Goal: Transaction & Acquisition: Purchase product/service

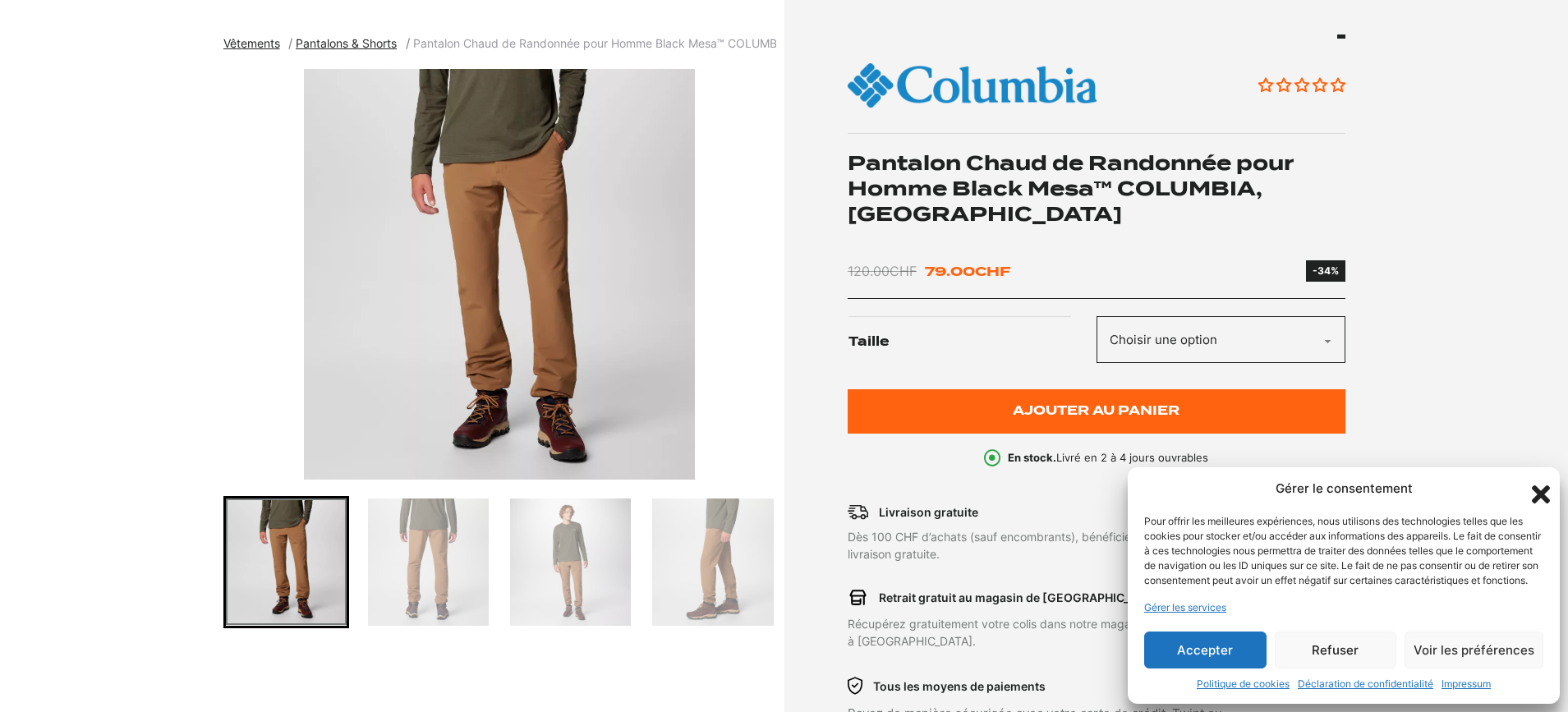
scroll to position [185, 0]
click at [1546, 486] on icon "Fermer la boîte de dialogue" at bounding box center [1540, 494] width 18 height 18
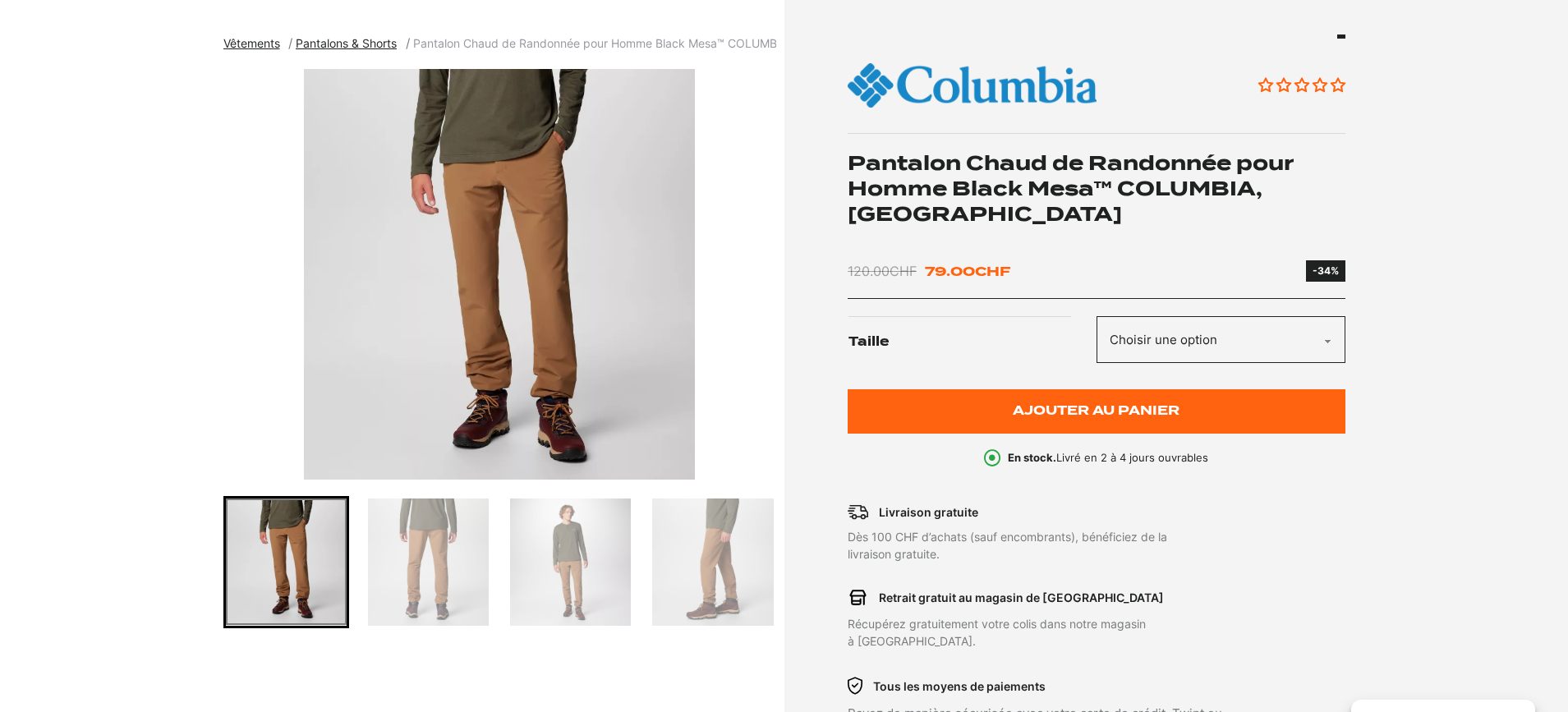
click at [1318, 316] on select "Choisir une option XL" at bounding box center [1221, 339] width 249 height 47
select select "XL"
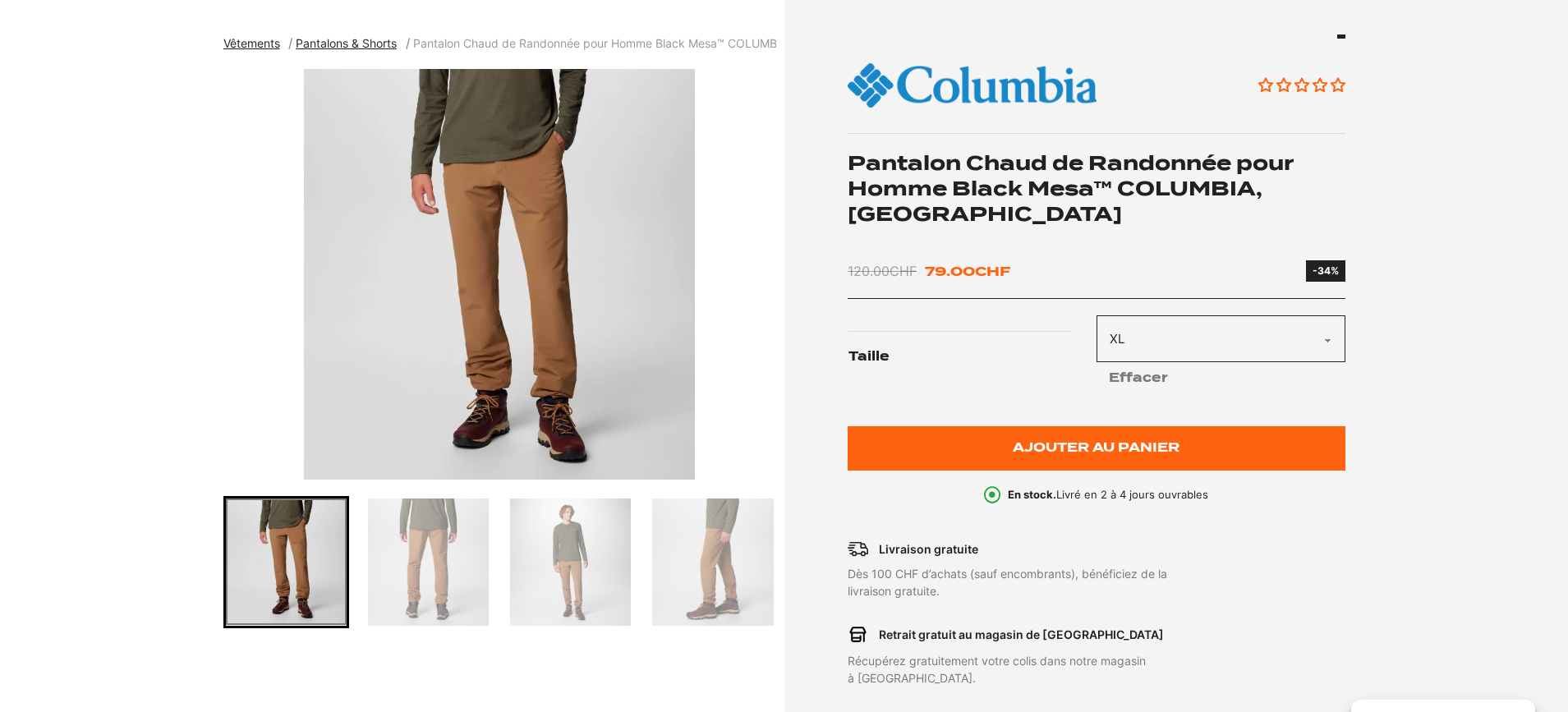
click at [565, 354] on img "1 of 7" at bounding box center [499, 275] width 552 height 410
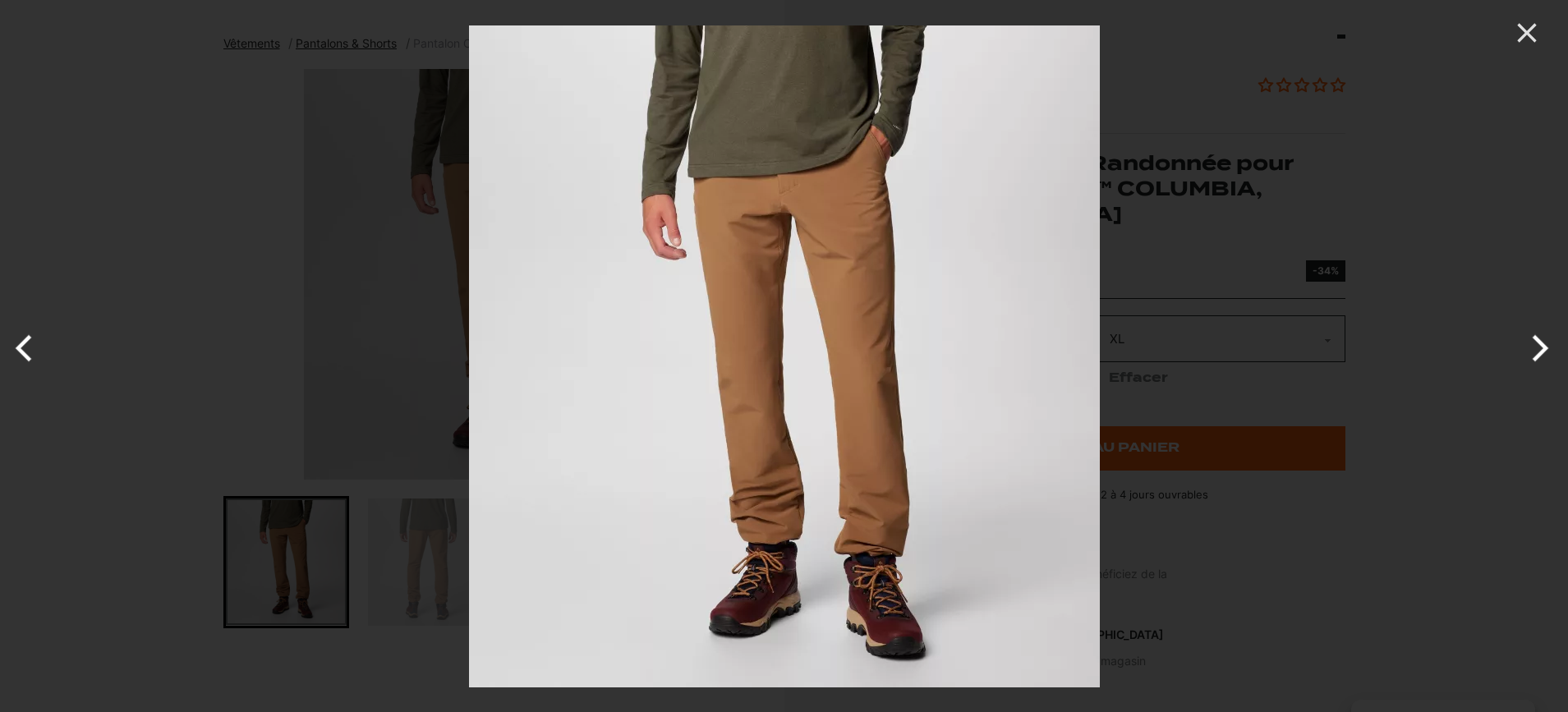
click at [1535, 342] on button "Next" at bounding box center [1537, 348] width 62 height 82
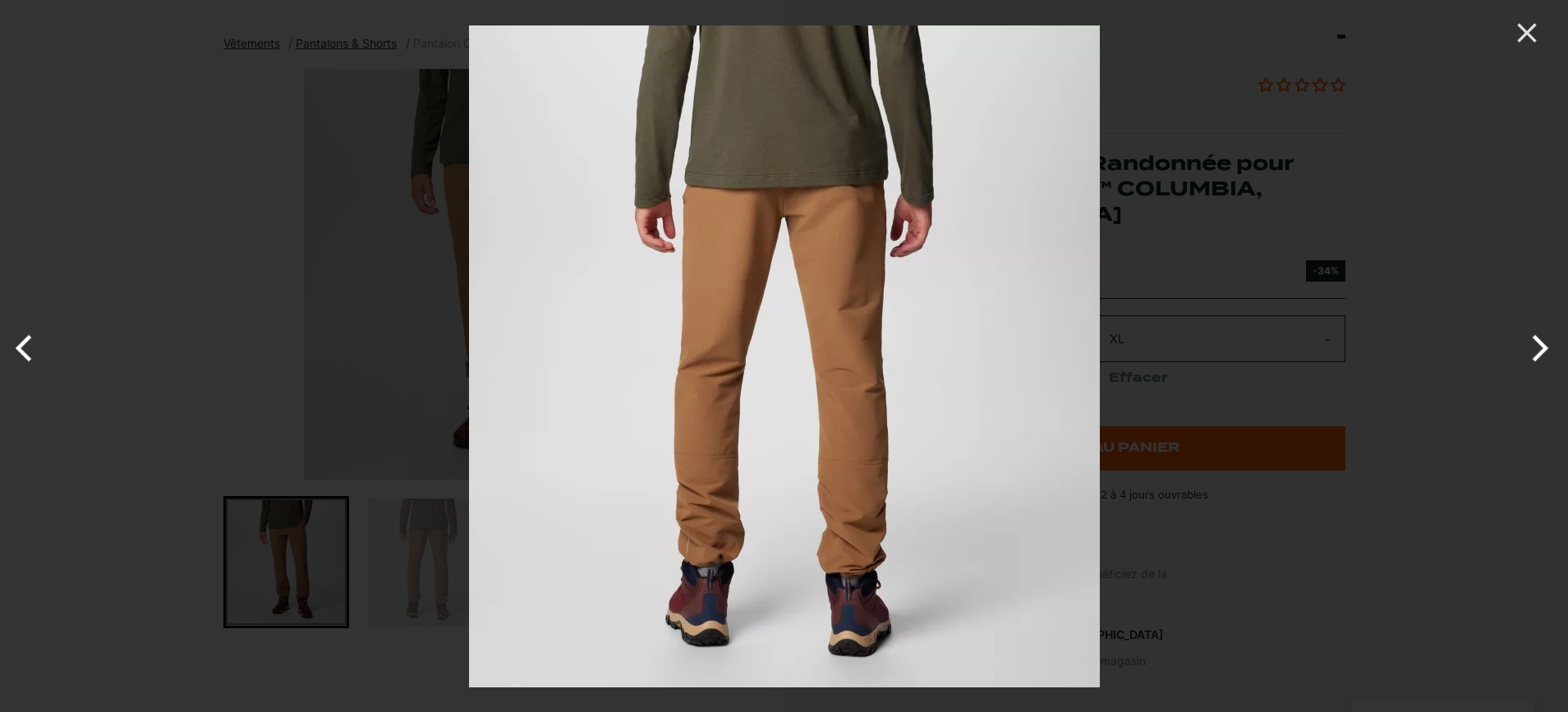
click at [1535, 342] on button "Next" at bounding box center [1537, 348] width 62 height 82
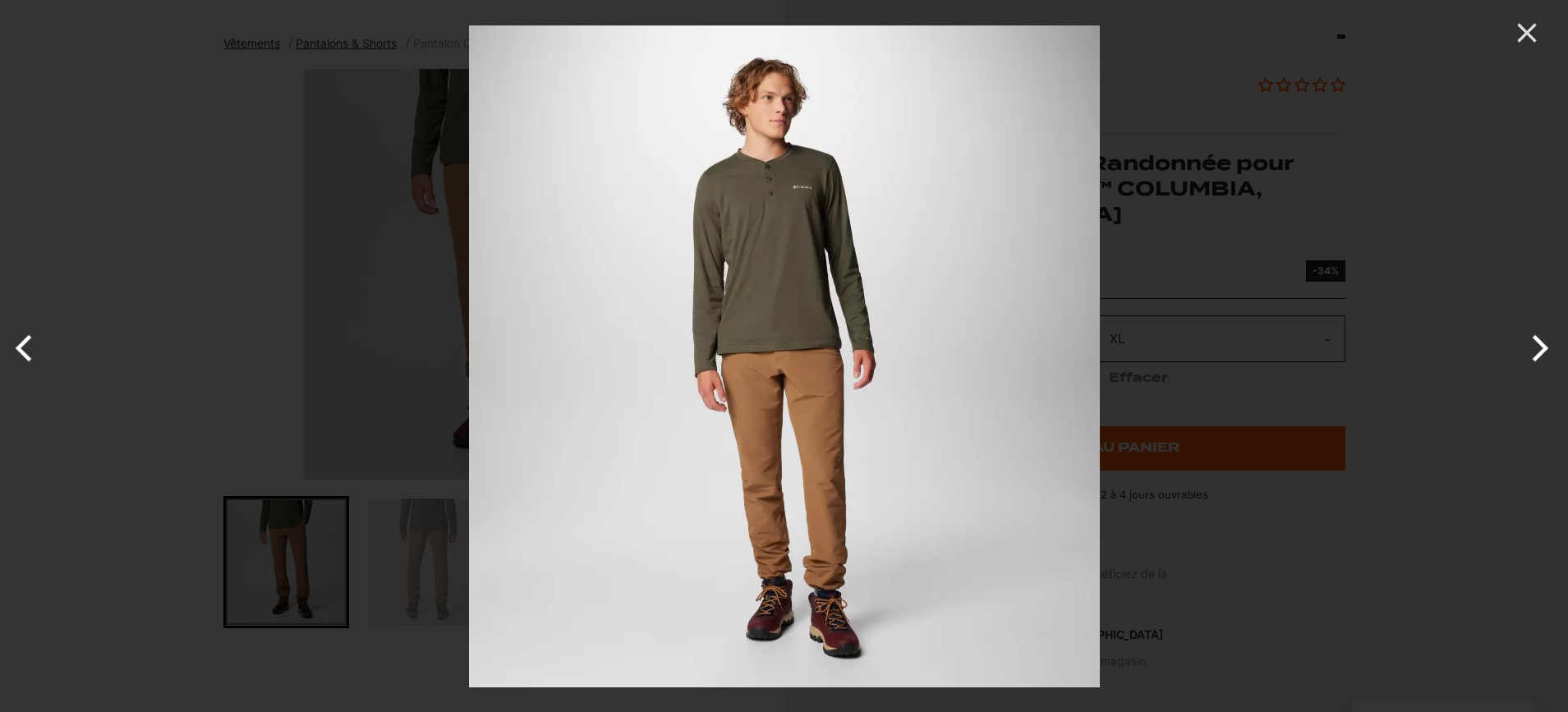
click at [1535, 342] on button "Next" at bounding box center [1537, 348] width 62 height 82
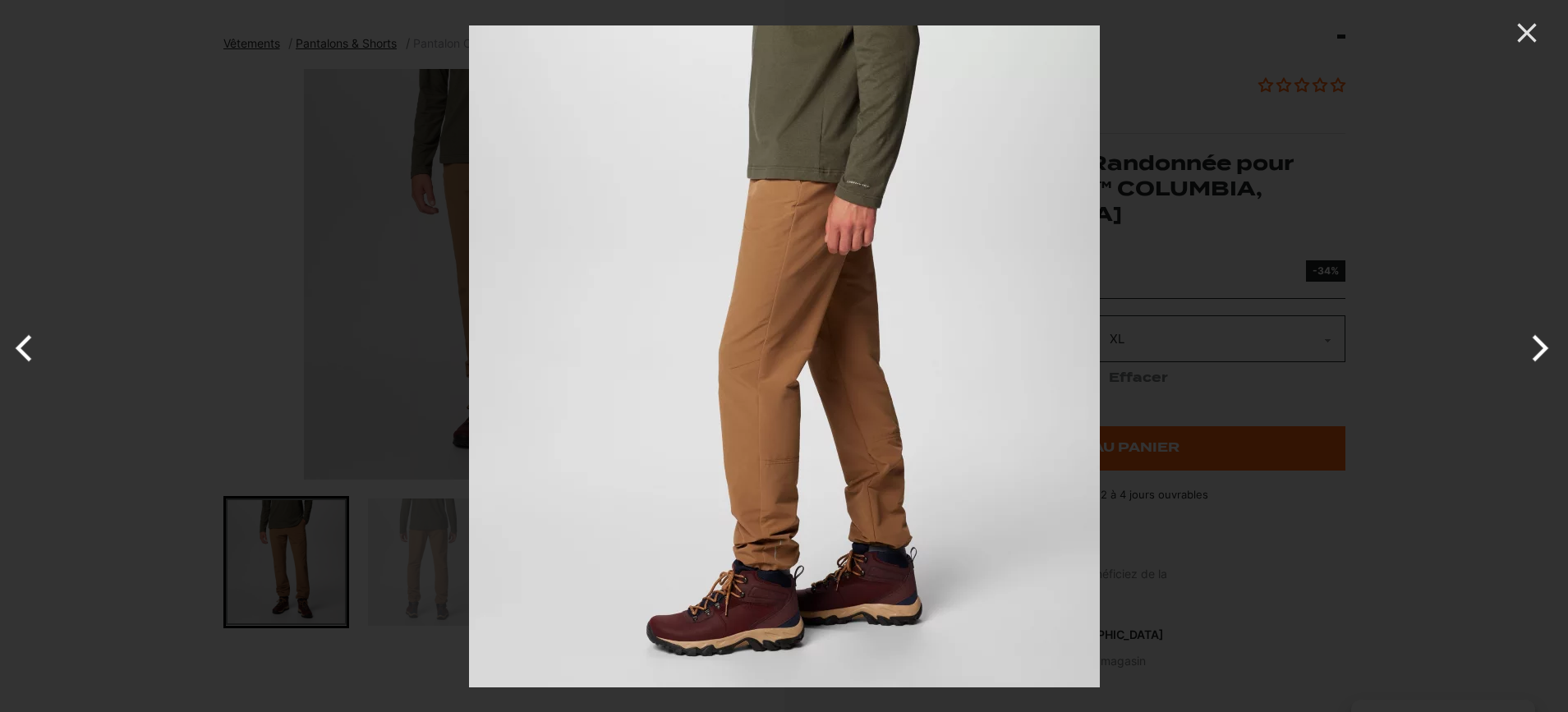
click at [1535, 342] on button "Next" at bounding box center [1537, 348] width 62 height 82
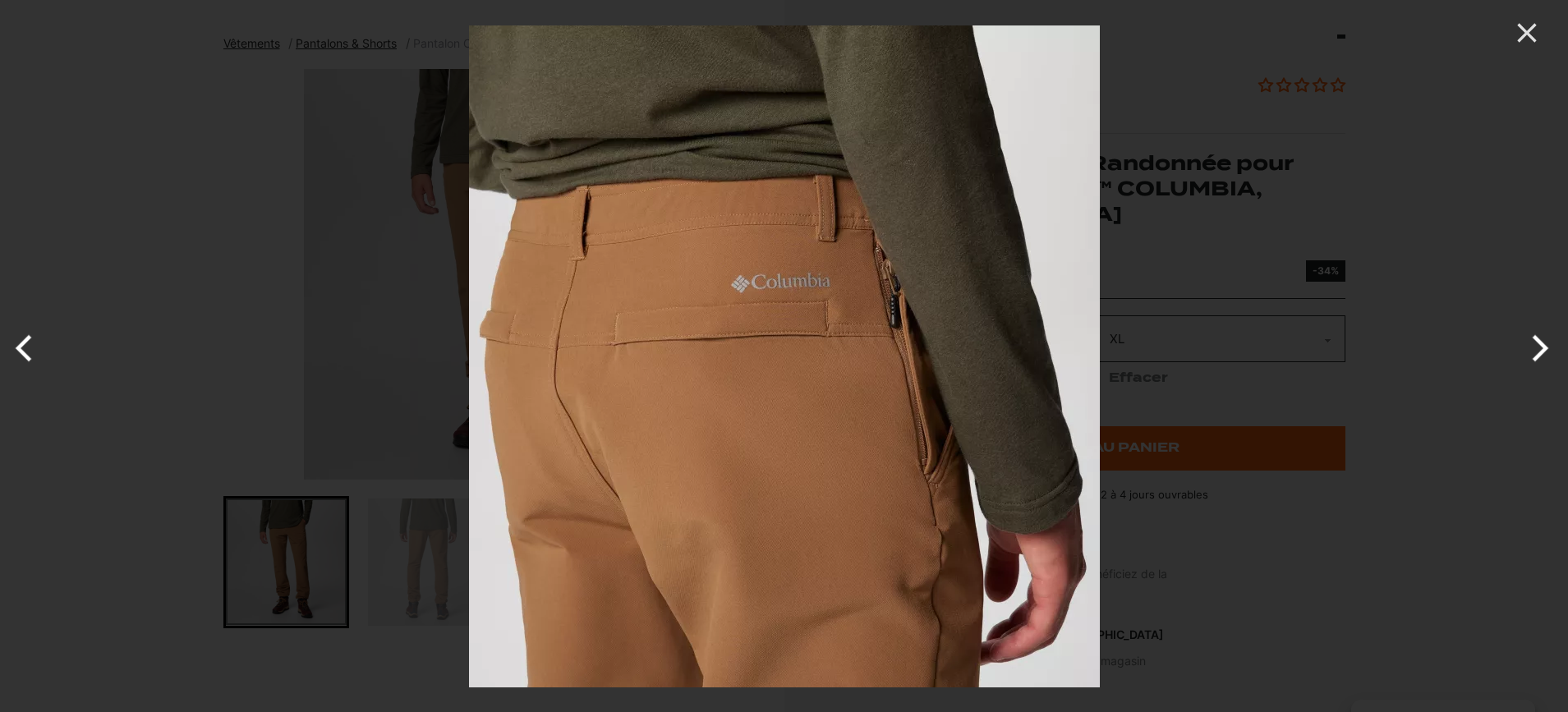
click at [1536, 349] on button "Next" at bounding box center [1537, 348] width 62 height 82
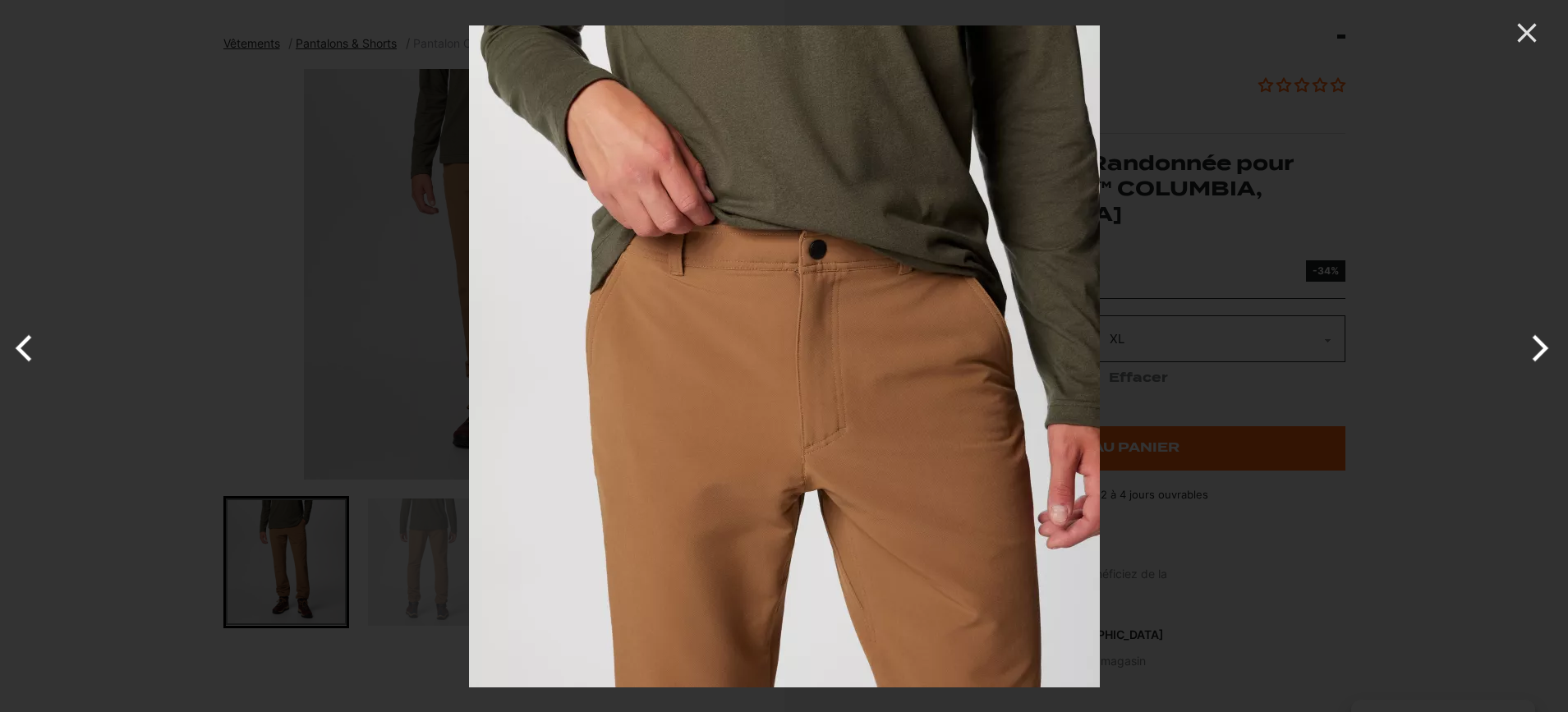
click at [1536, 349] on button "Next" at bounding box center [1537, 348] width 62 height 82
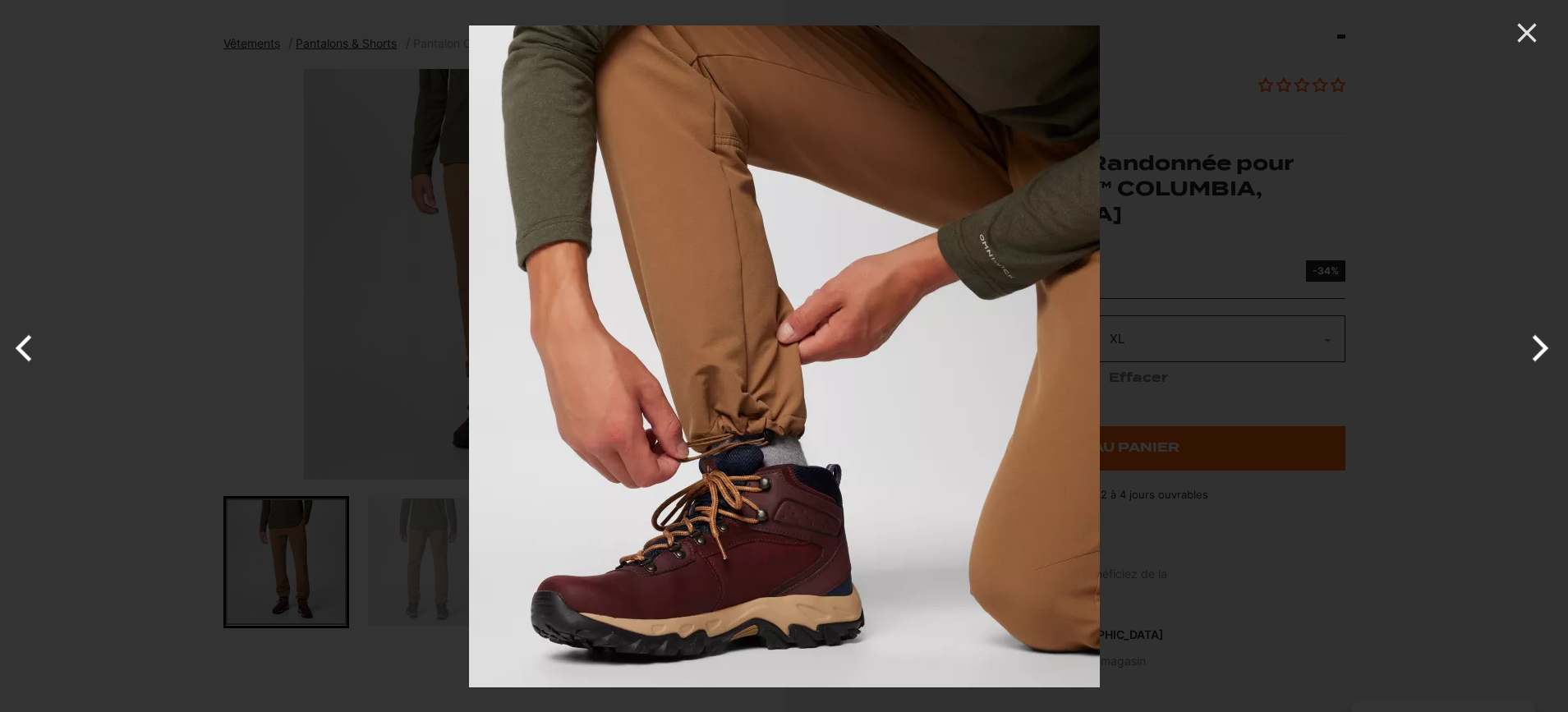
click at [1536, 349] on button "Next" at bounding box center [1537, 348] width 62 height 82
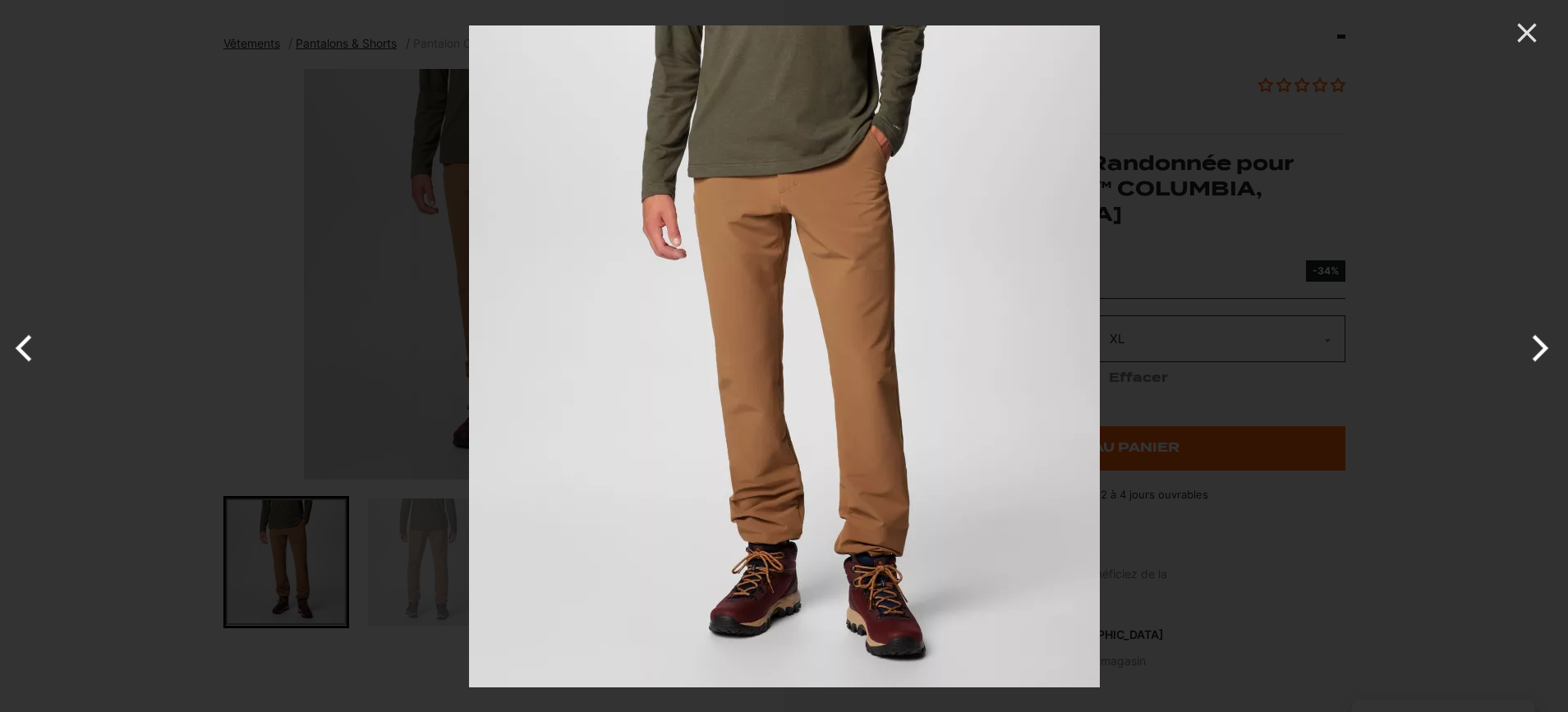
click at [1536, 349] on button "Next" at bounding box center [1537, 348] width 62 height 82
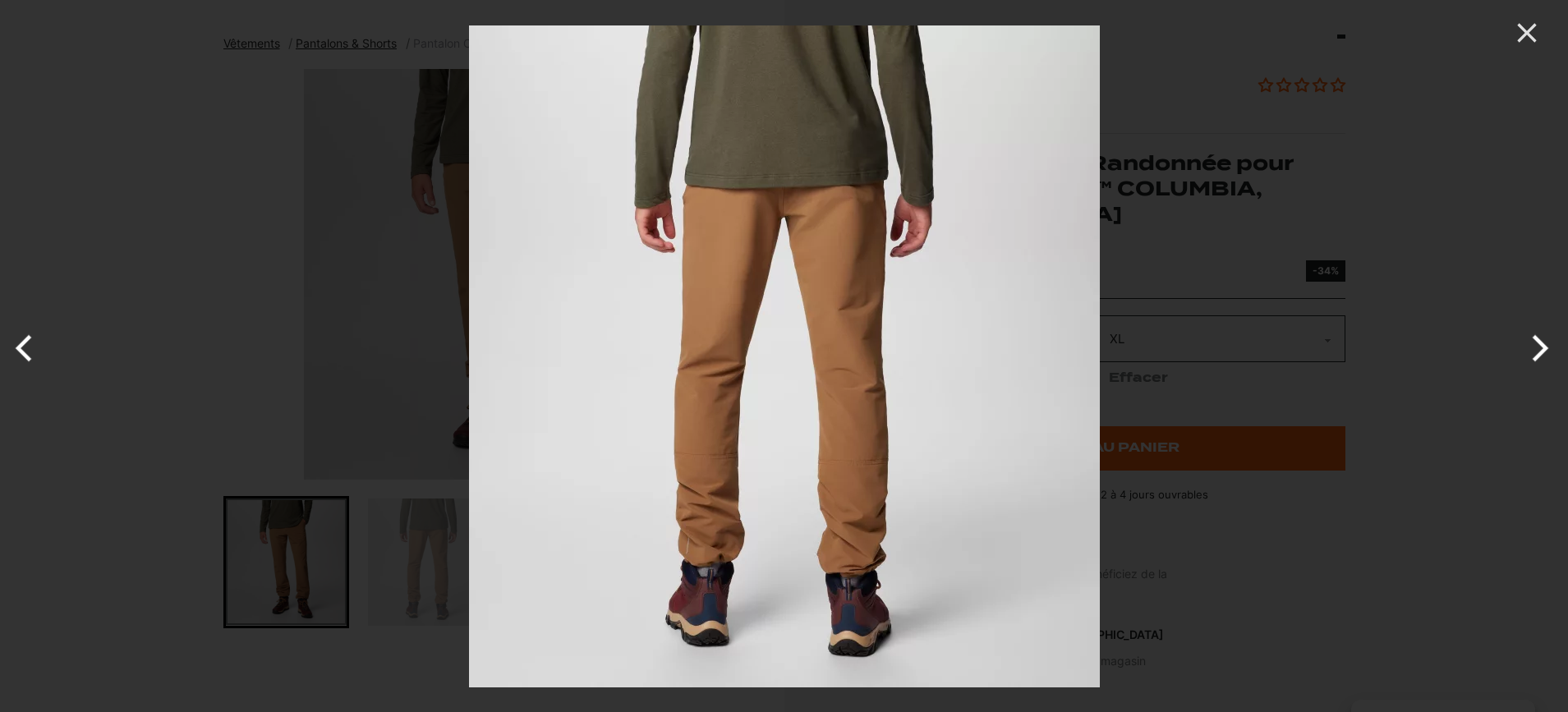
click at [1539, 341] on button "Next" at bounding box center [1537, 348] width 62 height 82
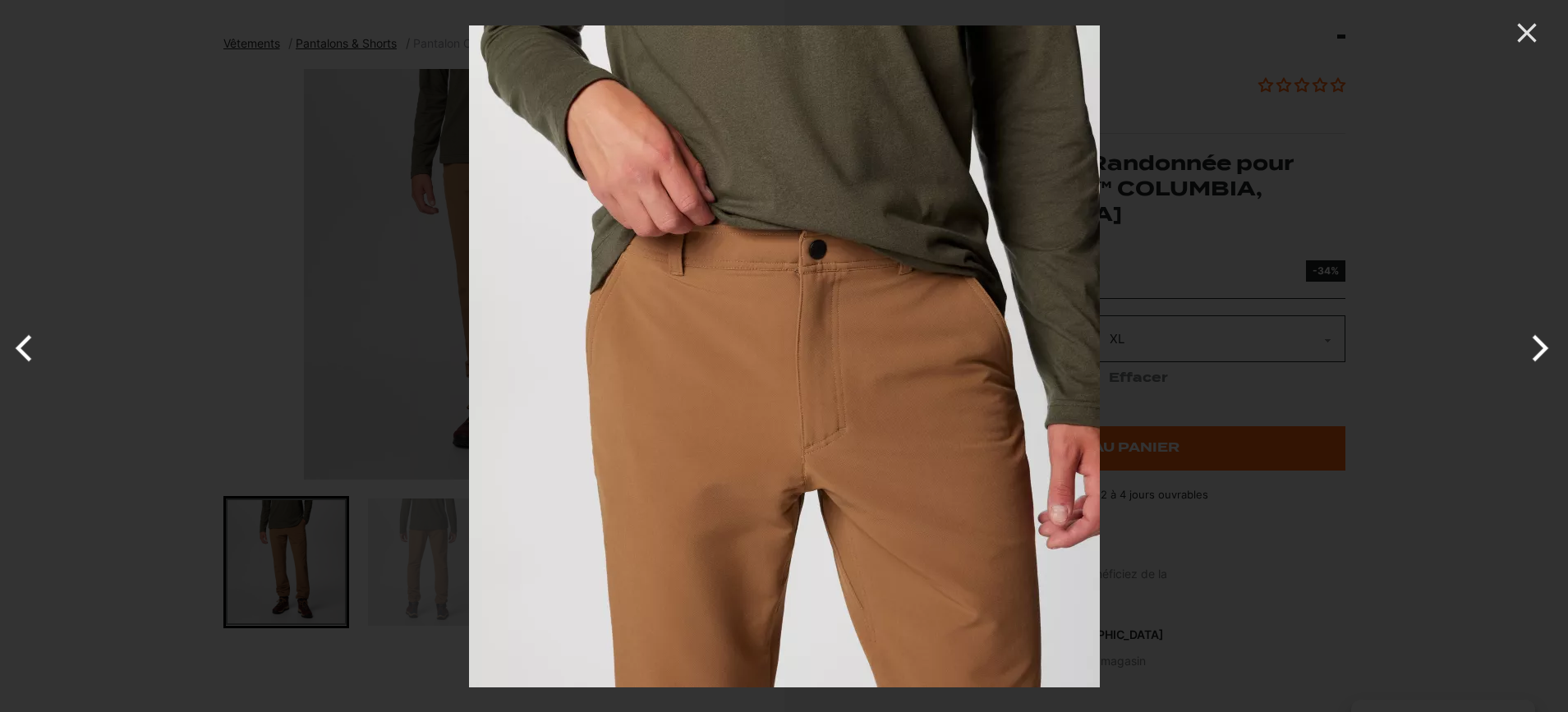
click at [1539, 341] on button "Next" at bounding box center [1537, 348] width 62 height 82
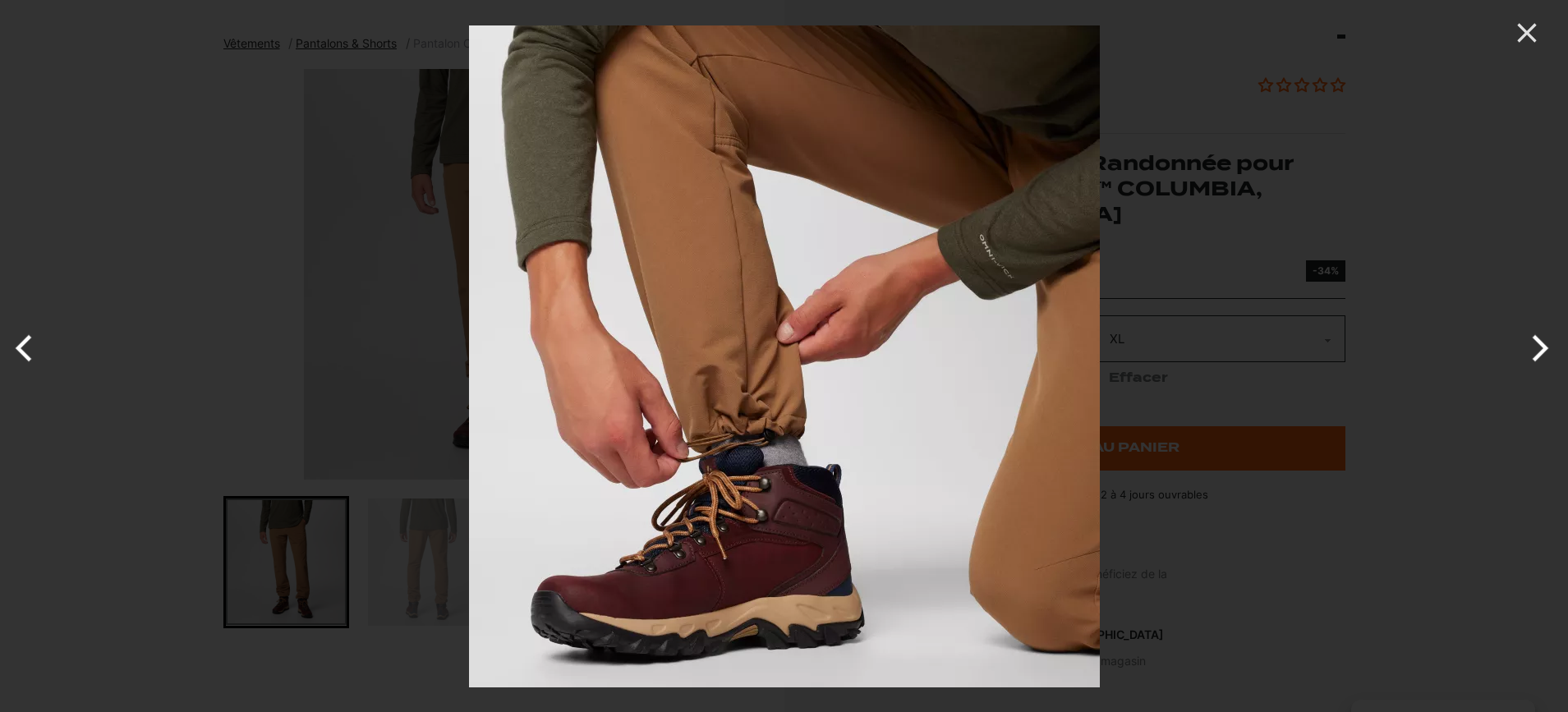
click at [1539, 341] on button "Next" at bounding box center [1537, 348] width 62 height 82
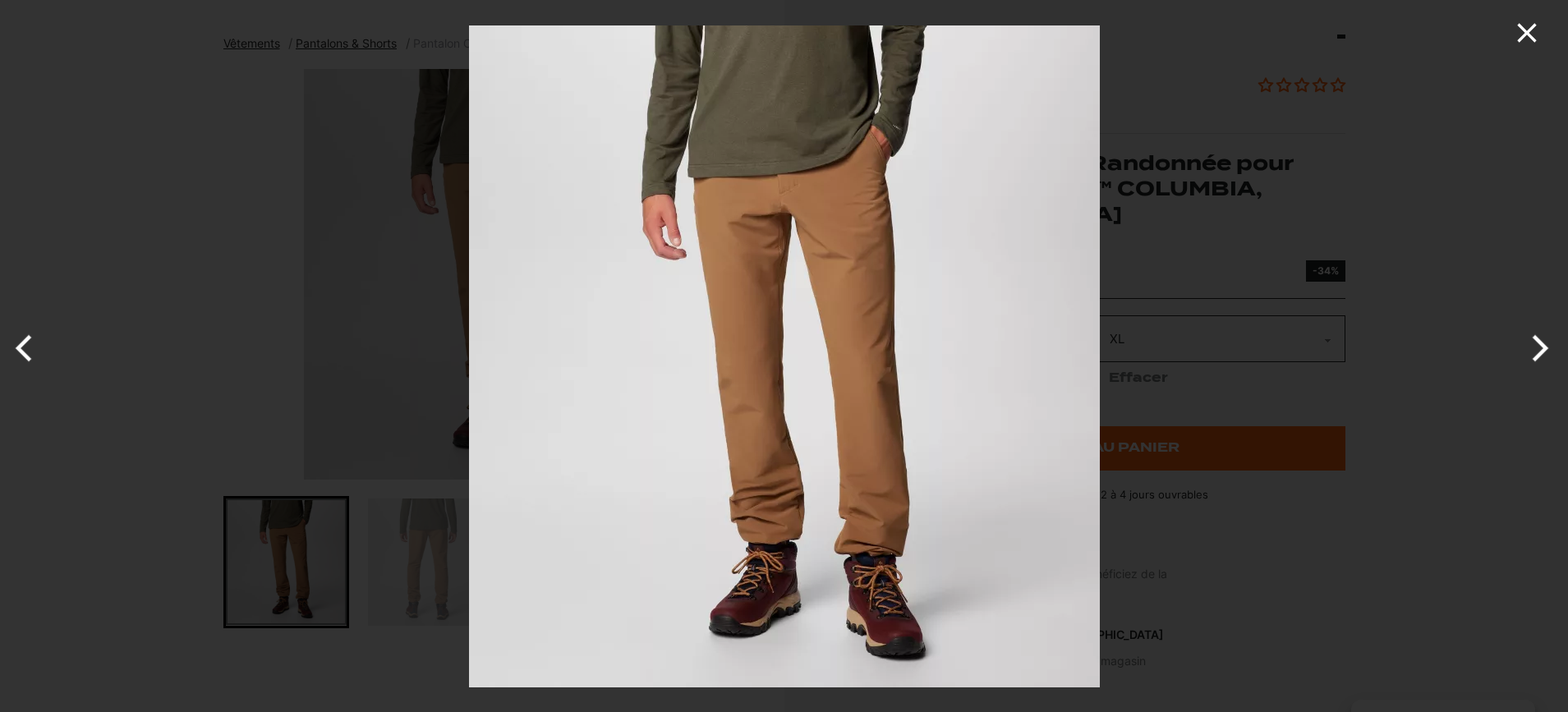
click at [1520, 32] on icon "Close" at bounding box center [1527, 33] width 33 height 33
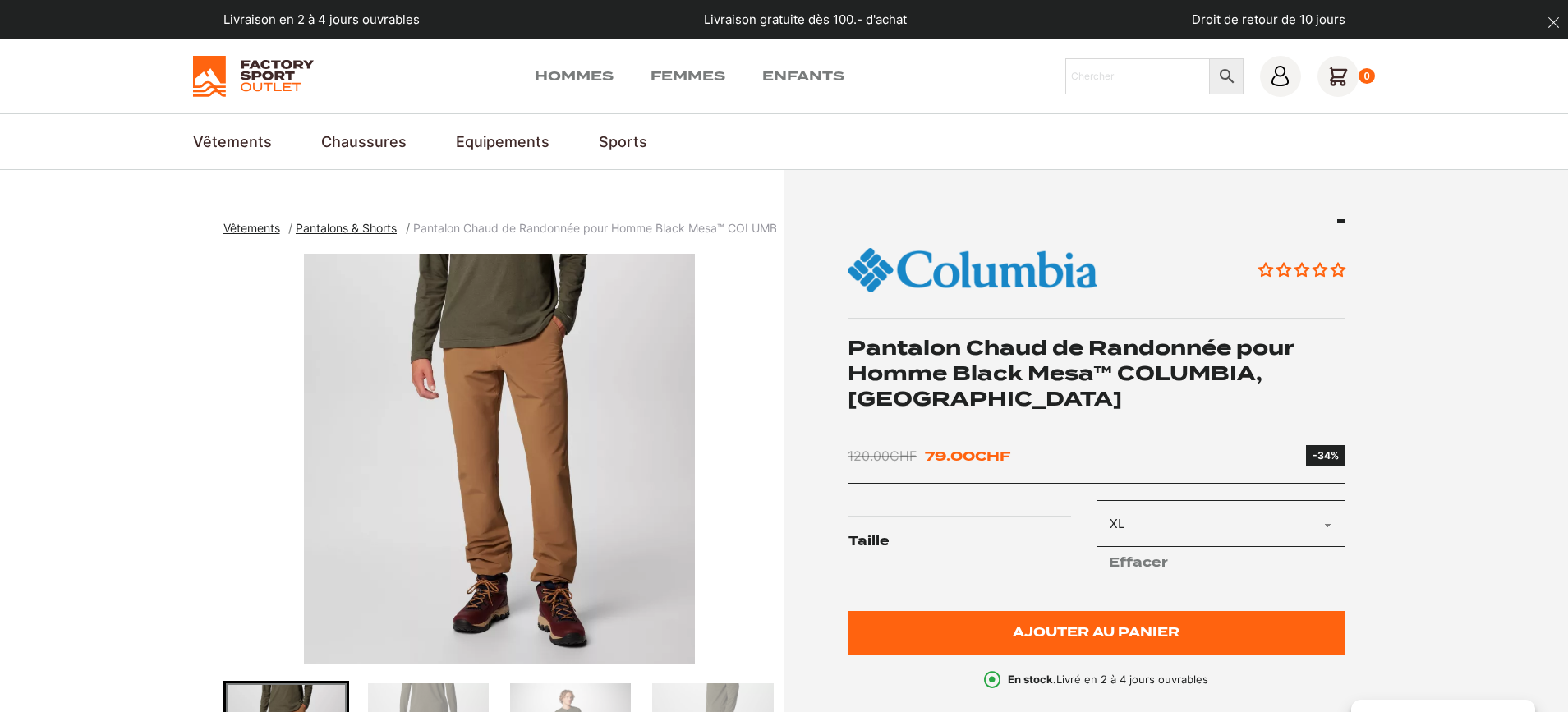
scroll to position [0, 0]
click at [998, 271] on img at bounding box center [971, 271] width 249 height 62
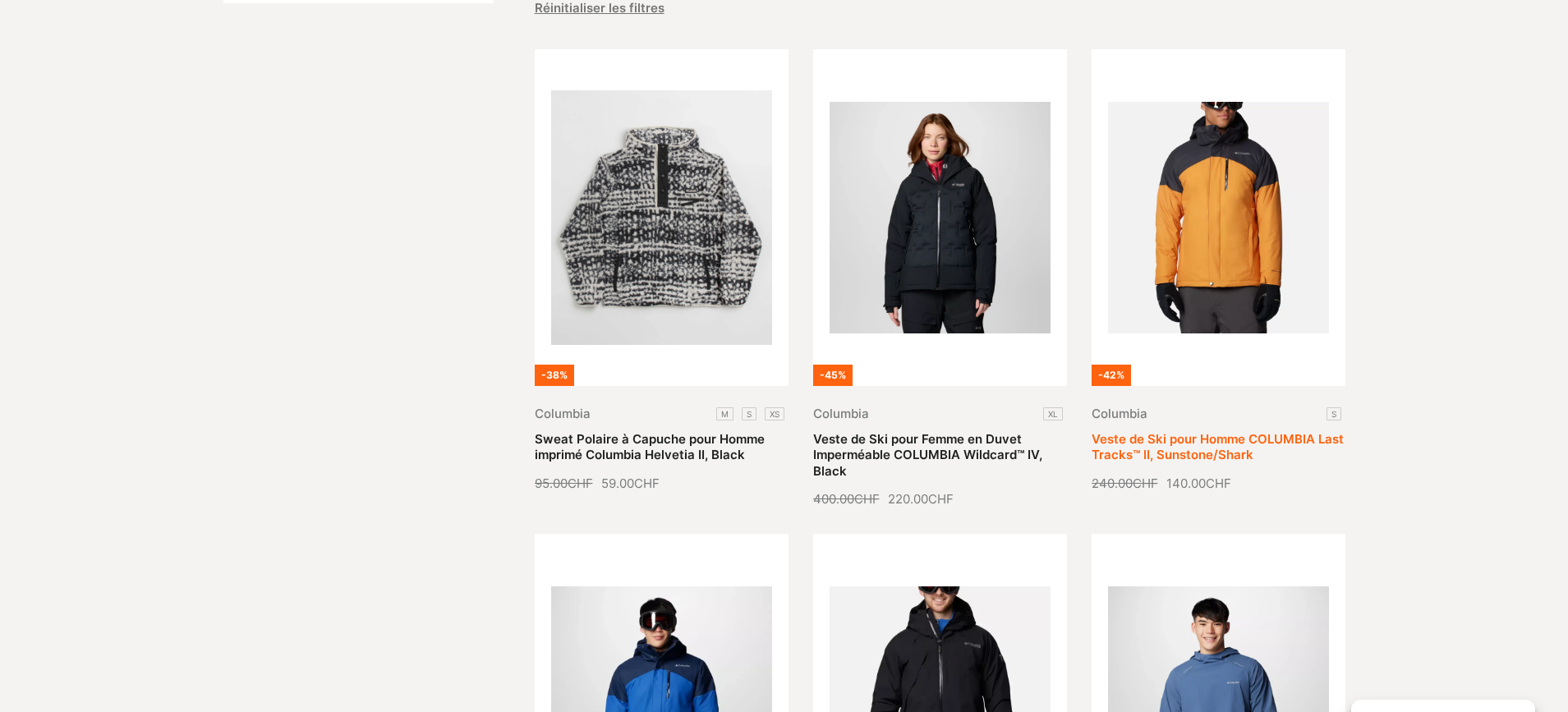
scroll to position [425, 0]
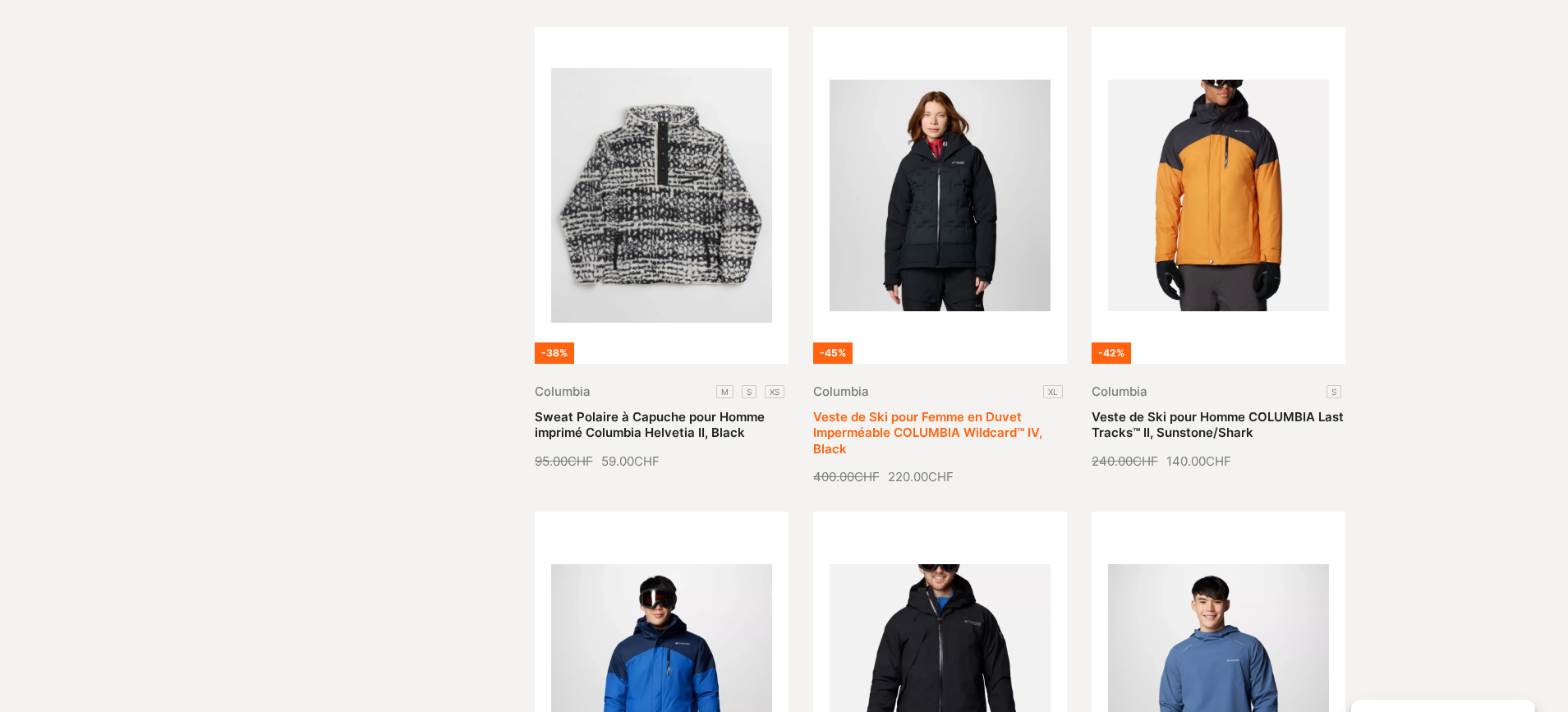
click at [947, 409] on link "Veste de Ski pour Femme en Duvet Imperméable COLUMBIA Wildcard™ IV, Black" at bounding box center [928, 432] width 229 height 47
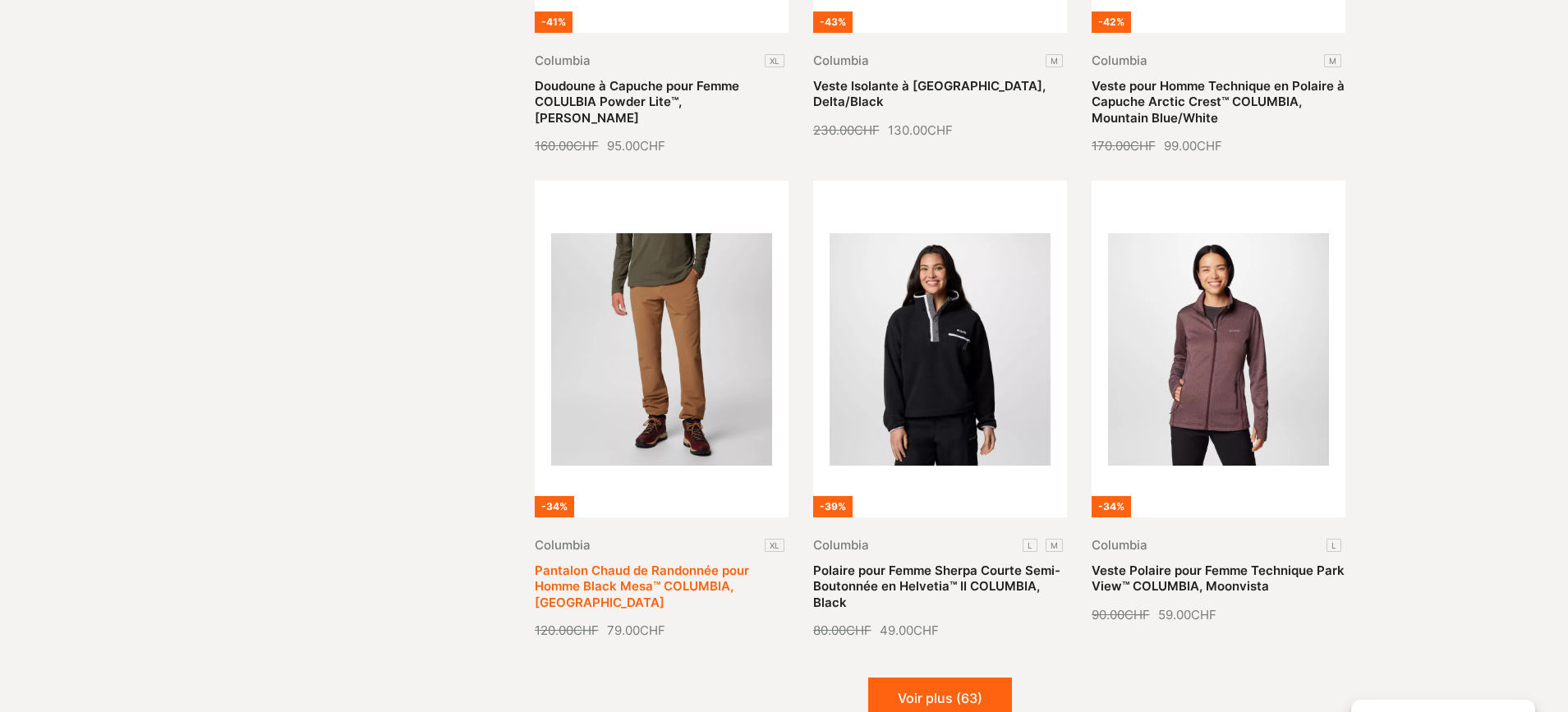
scroll to position [1755, 0]
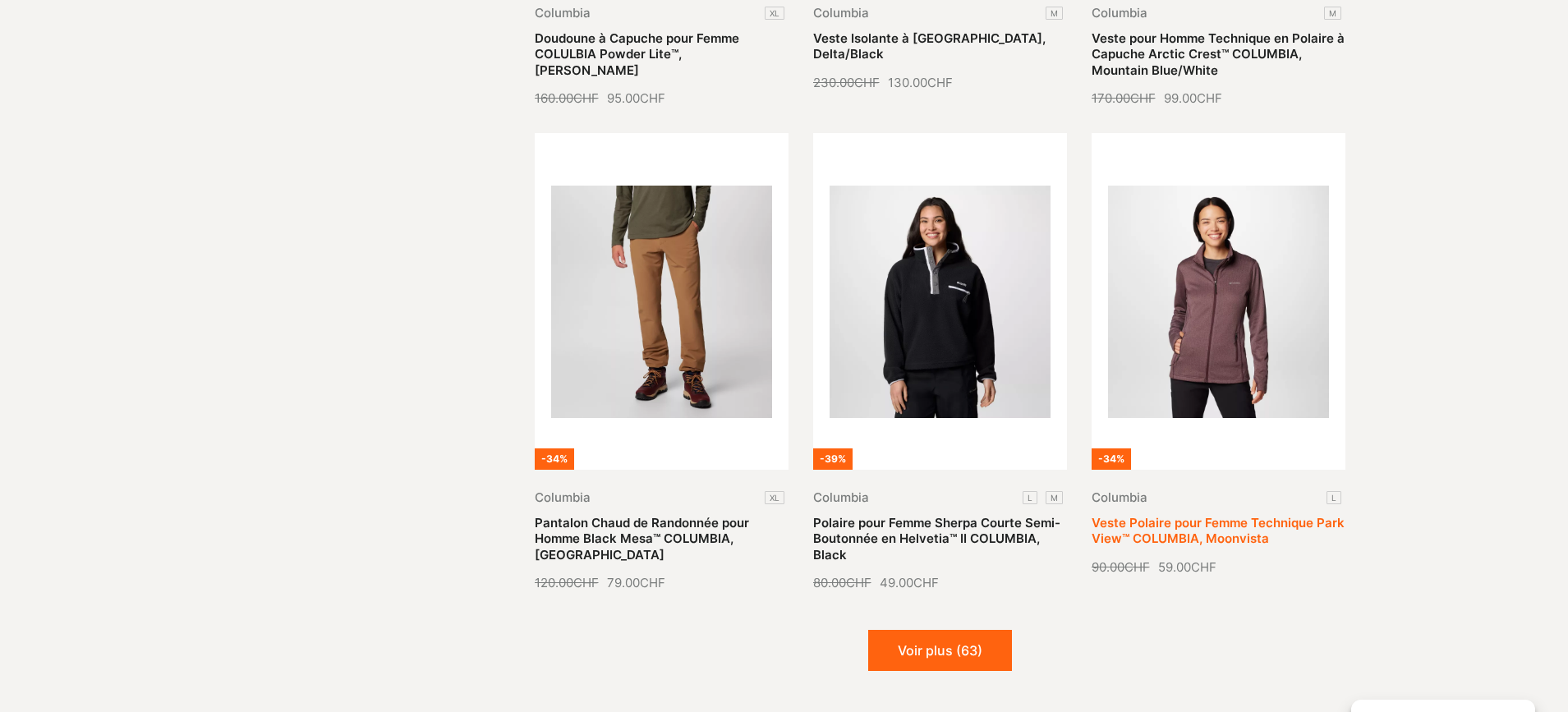
click at [1196, 514] on link "Veste Polaire pour Femme Technique Park View™ COLUMBIA, Moonvista" at bounding box center [1217, 530] width 252 height 32
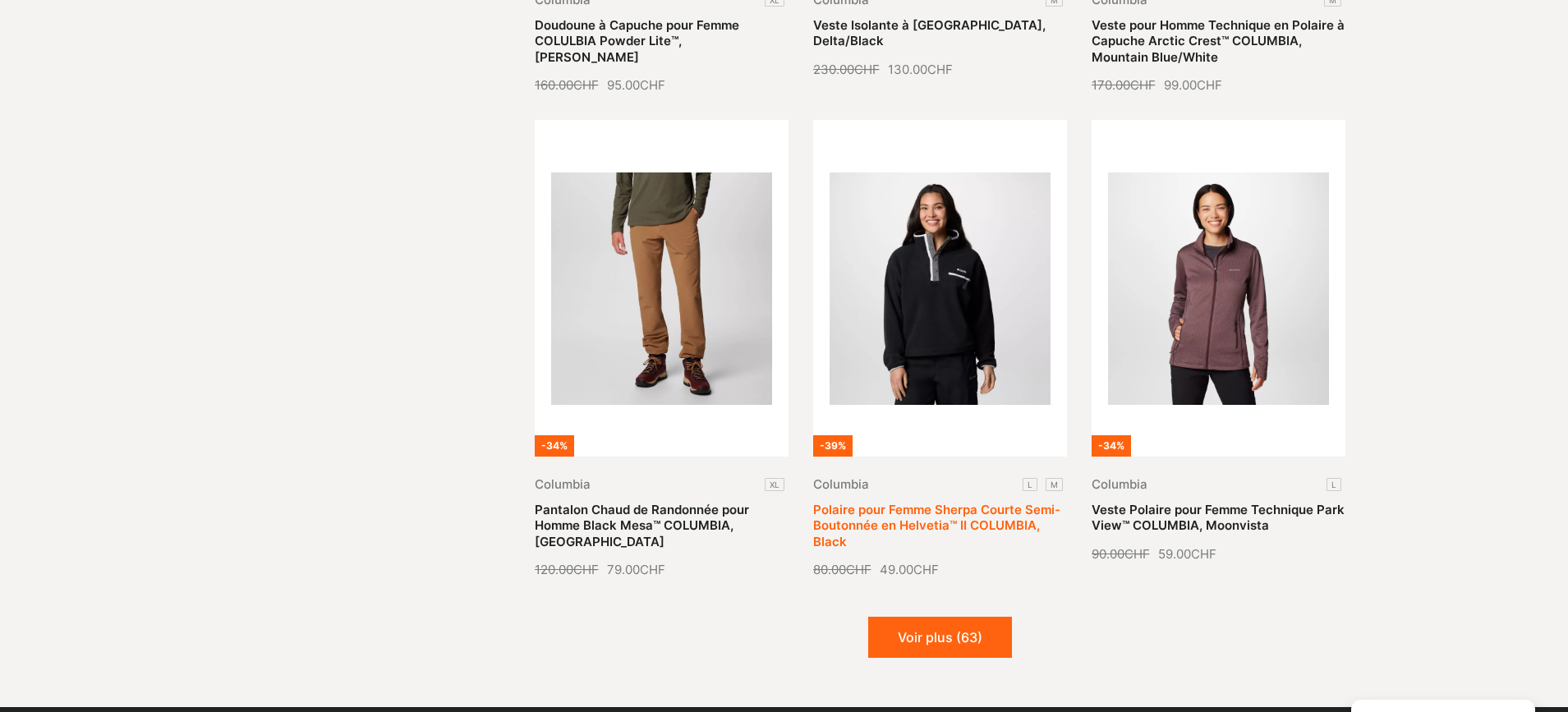
scroll to position [1789, 0]
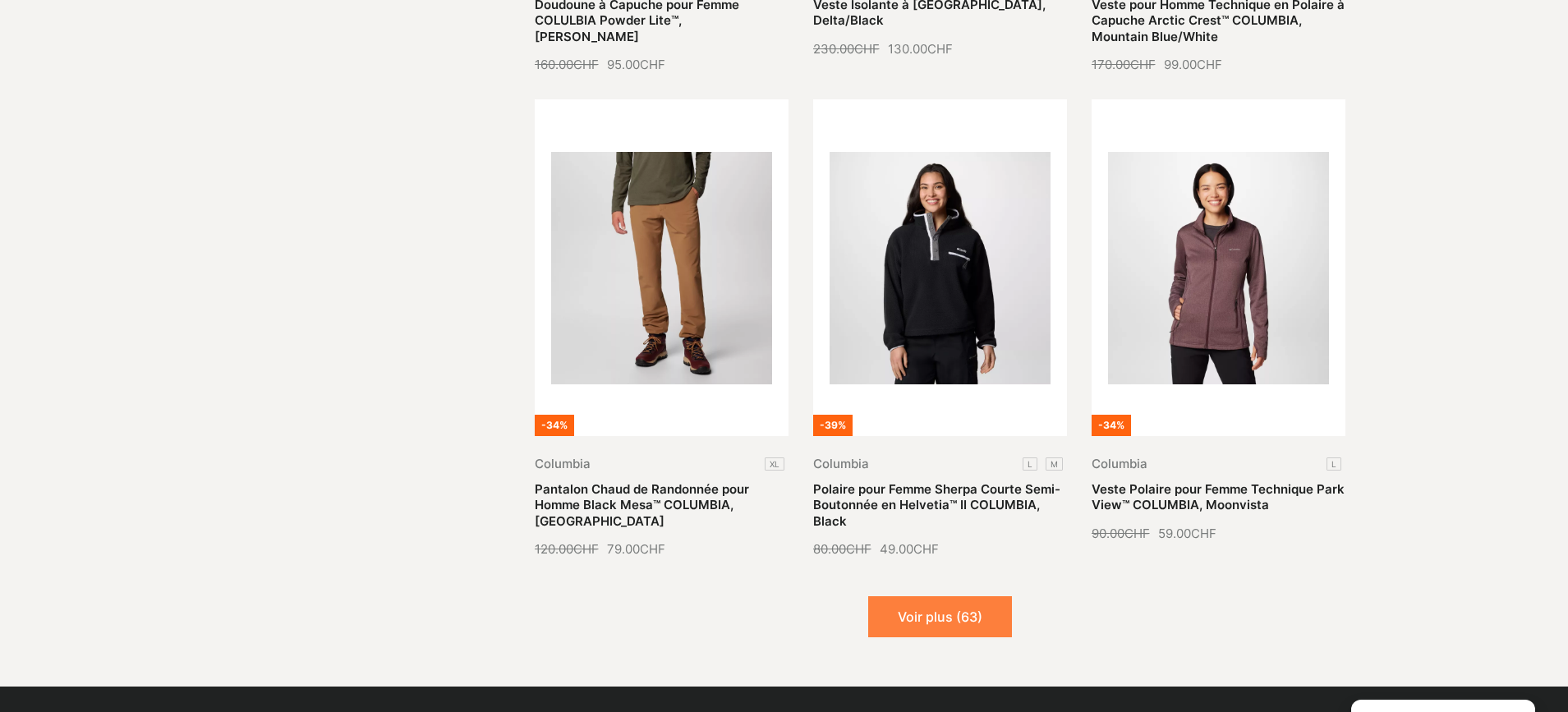
click at [954, 623] on button "Voir plus (63)" at bounding box center [940, 617] width 144 height 41
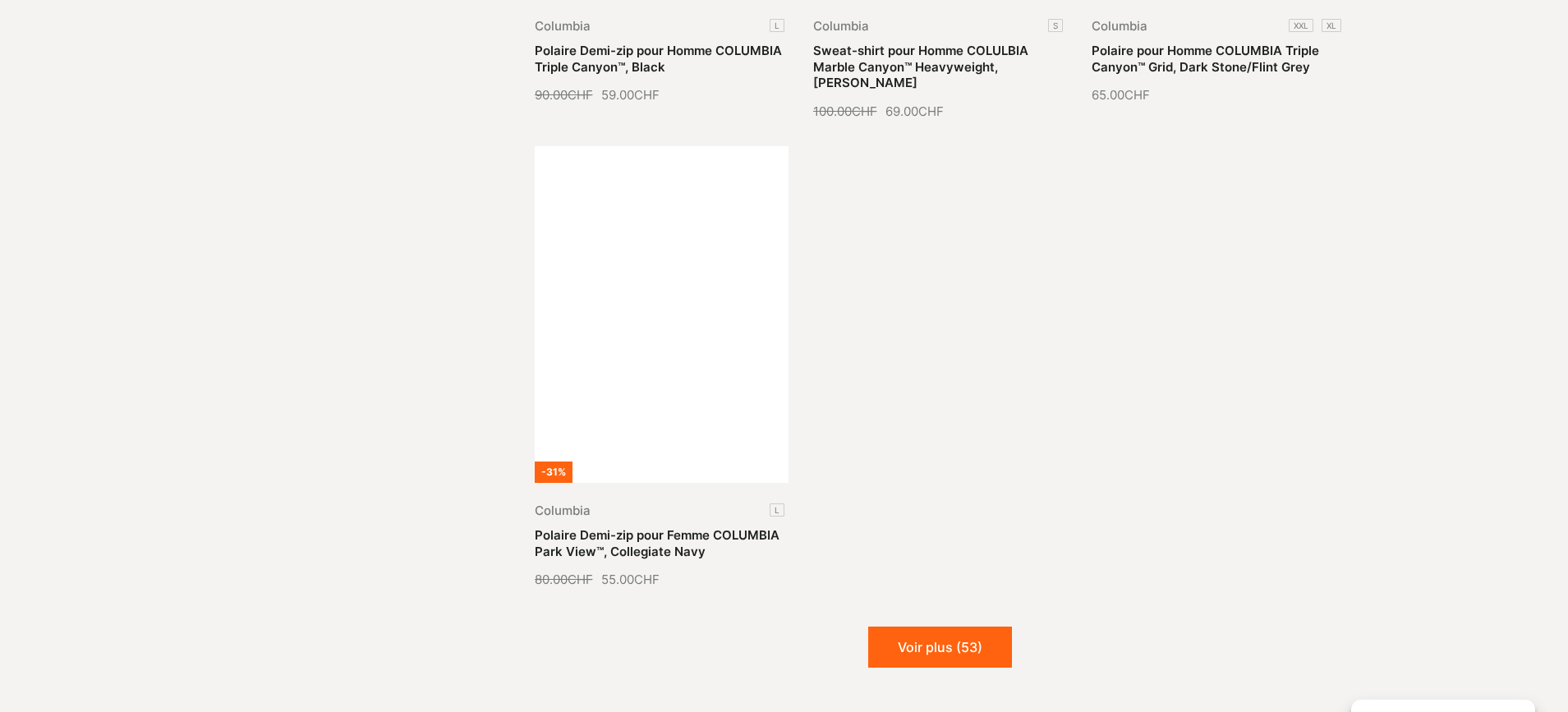
scroll to position [3649, 0]
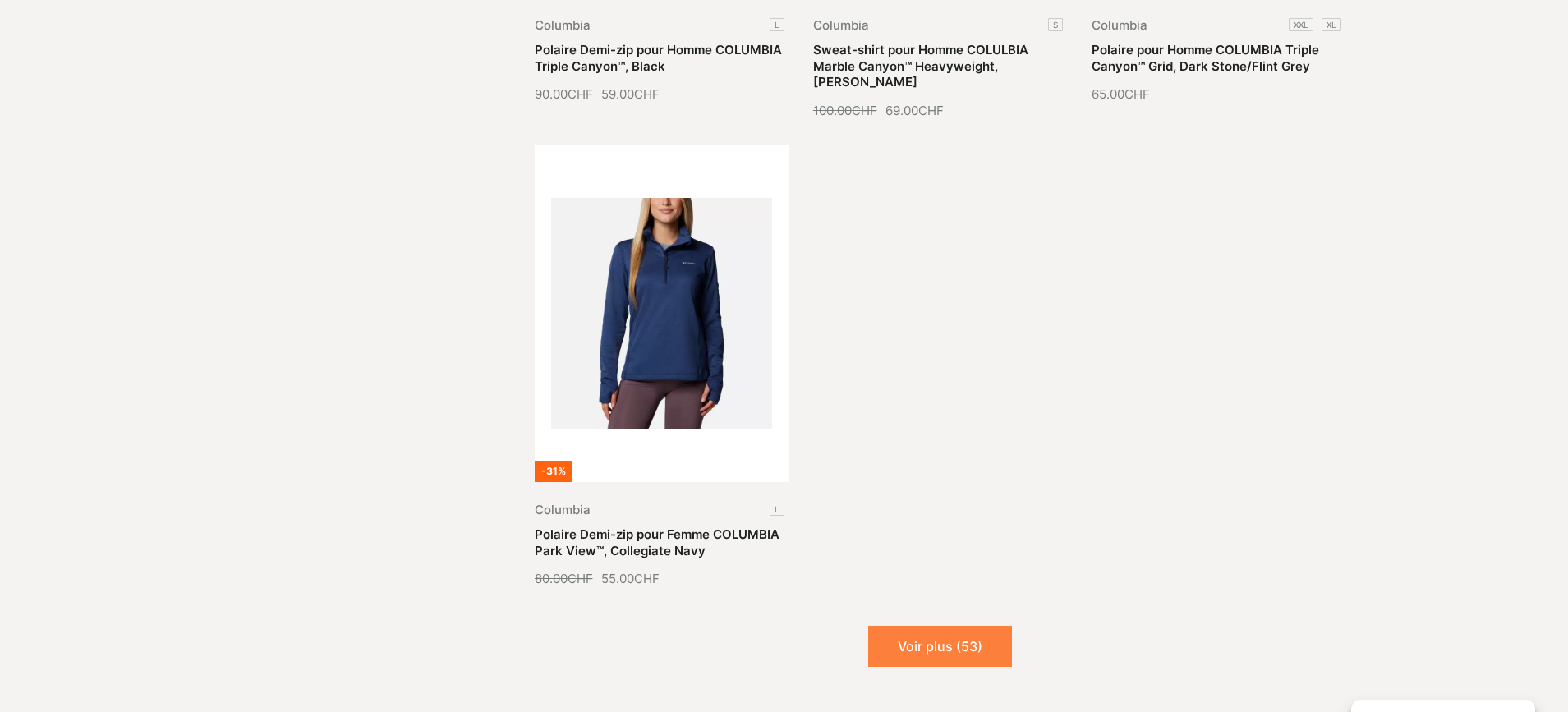
click at [960, 626] on button "Voir plus (53)" at bounding box center [940, 646] width 144 height 41
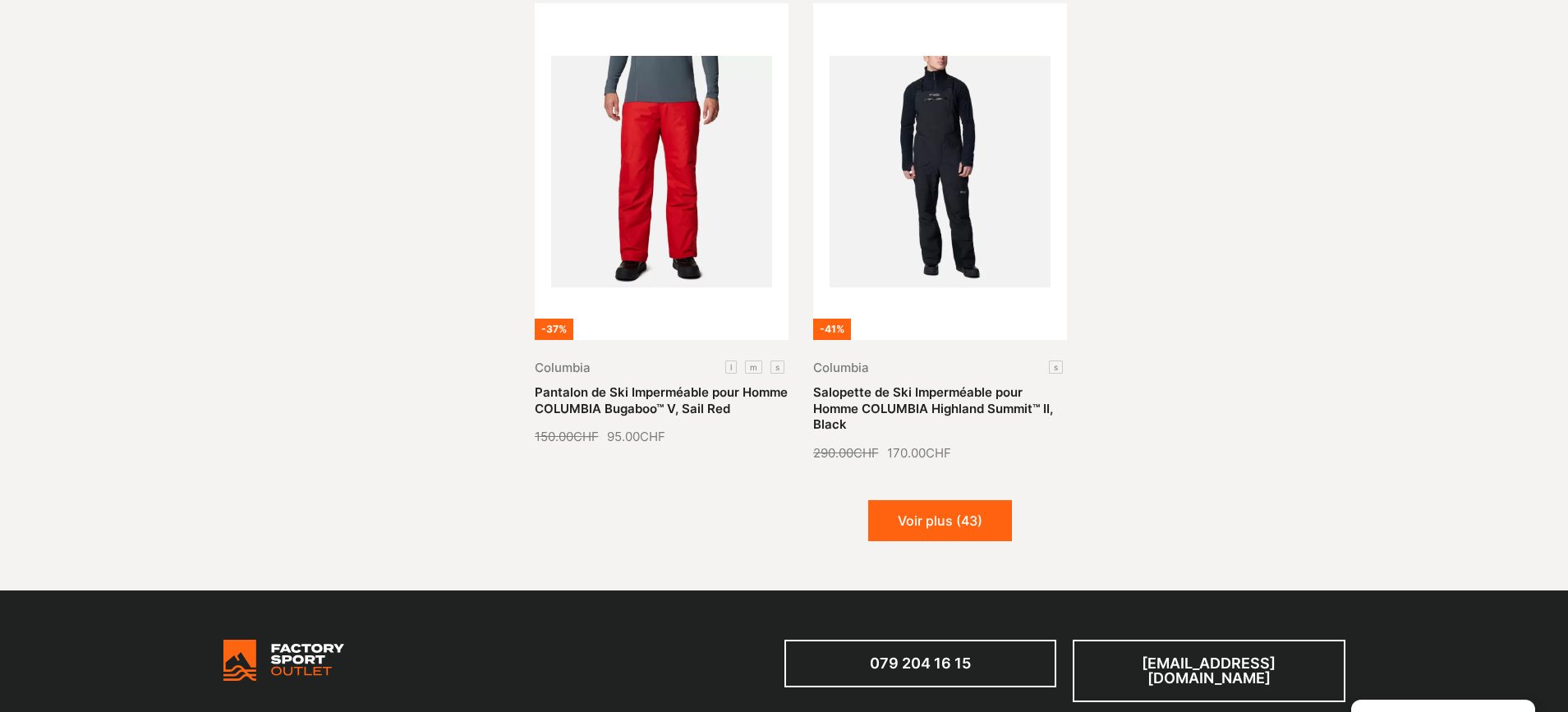
scroll to position [5226, 0]
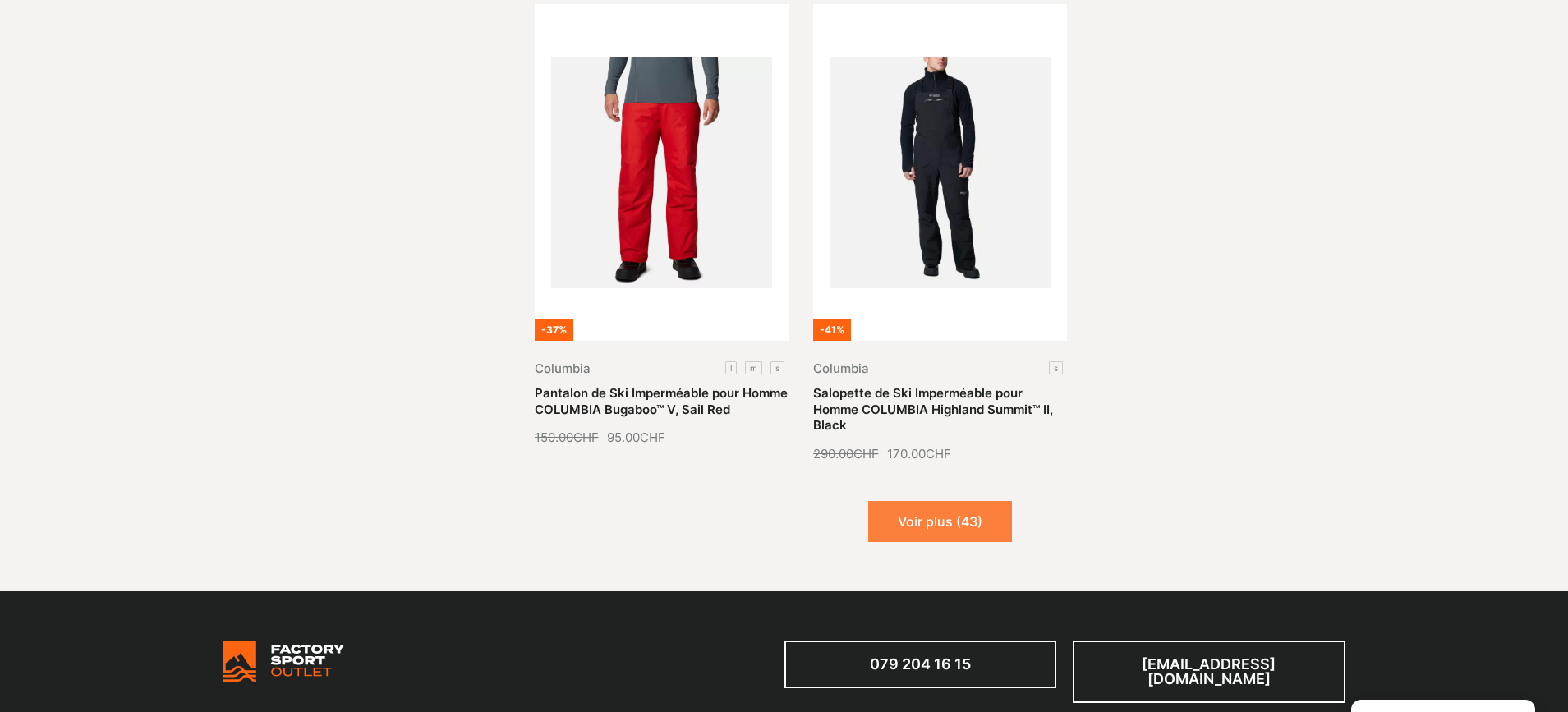
click at [954, 501] on button "Voir plus (43)" at bounding box center [940, 521] width 144 height 41
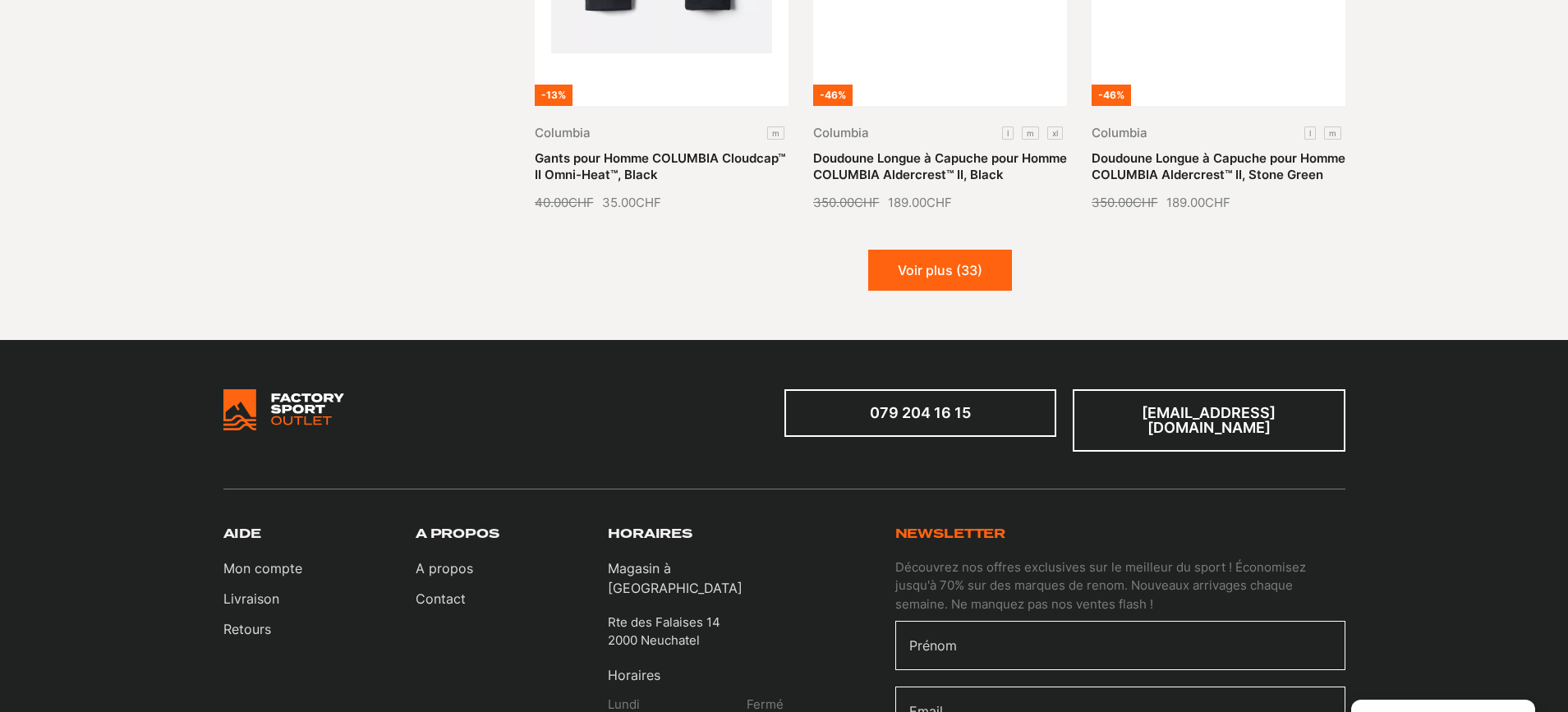
scroll to position [6597, 0]
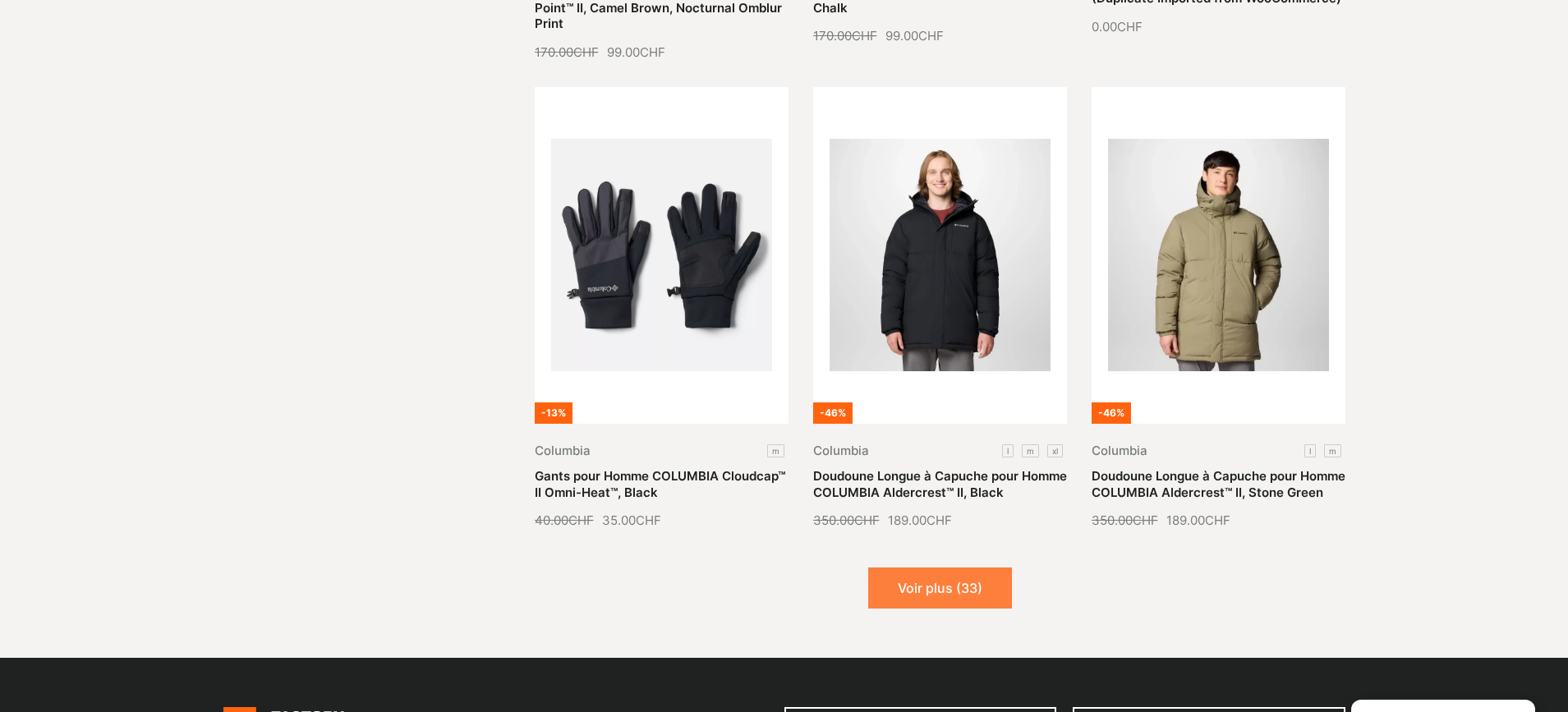
click at [975, 567] on button "Voir plus (33)" at bounding box center [940, 588] width 144 height 41
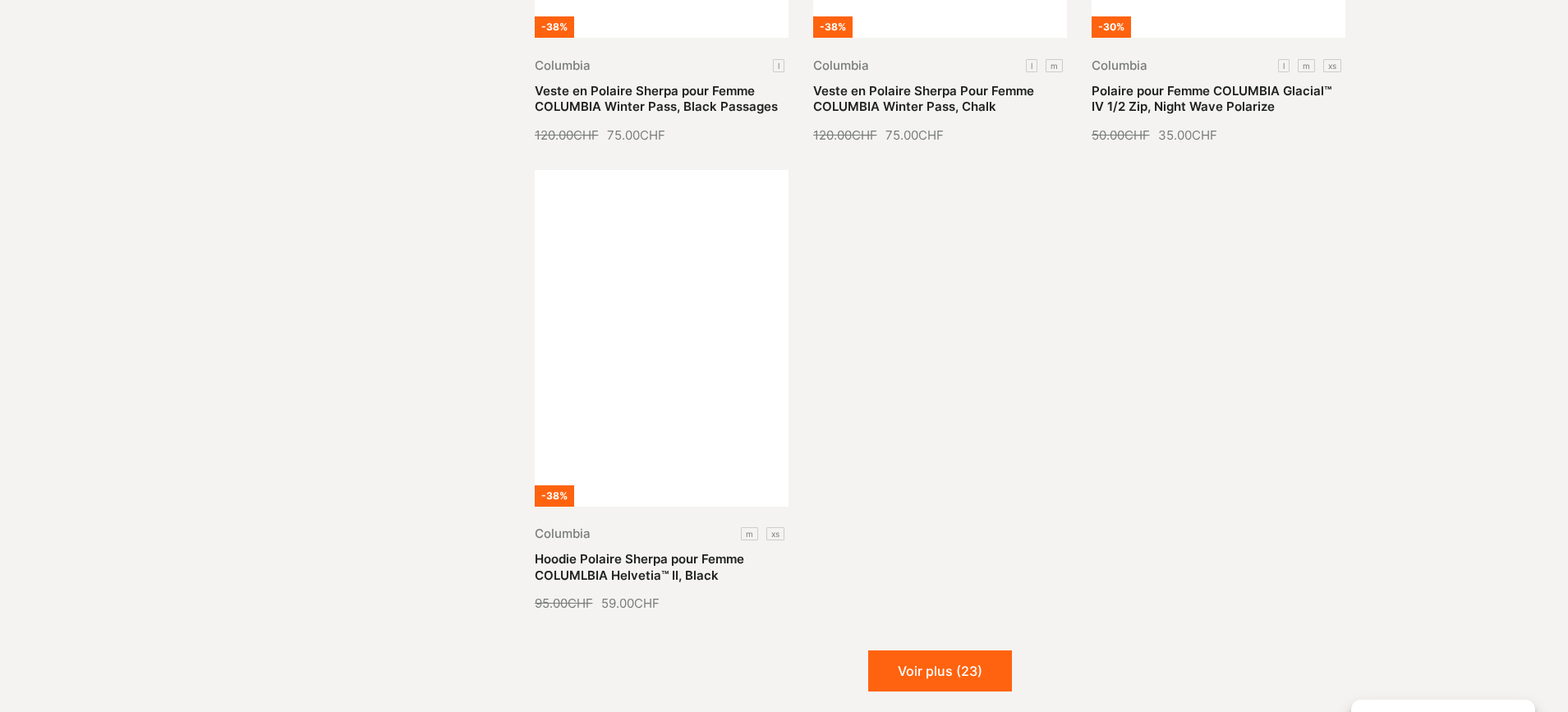
scroll to position [8453, 0]
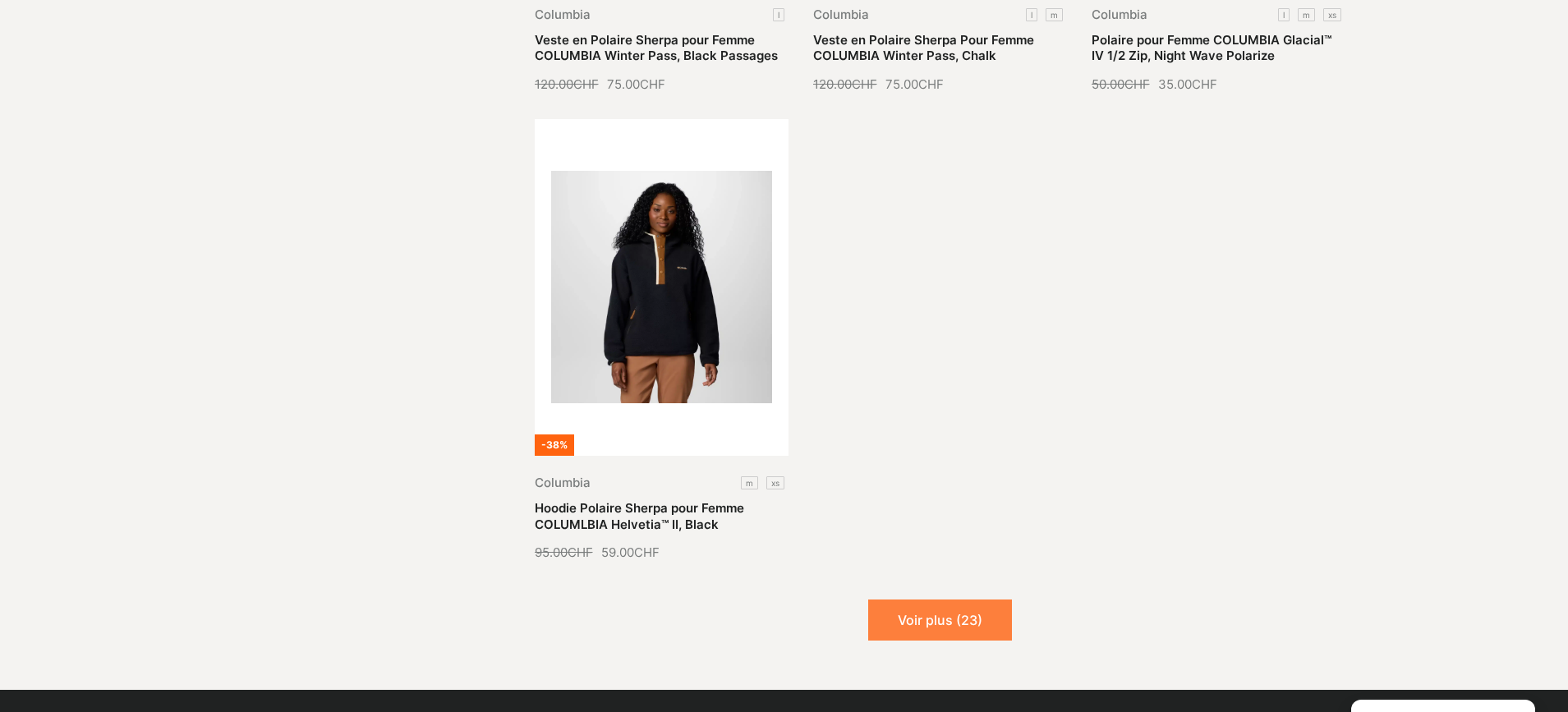
click at [955, 604] on button "Voir plus (23)" at bounding box center [940, 620] width 144 height 41
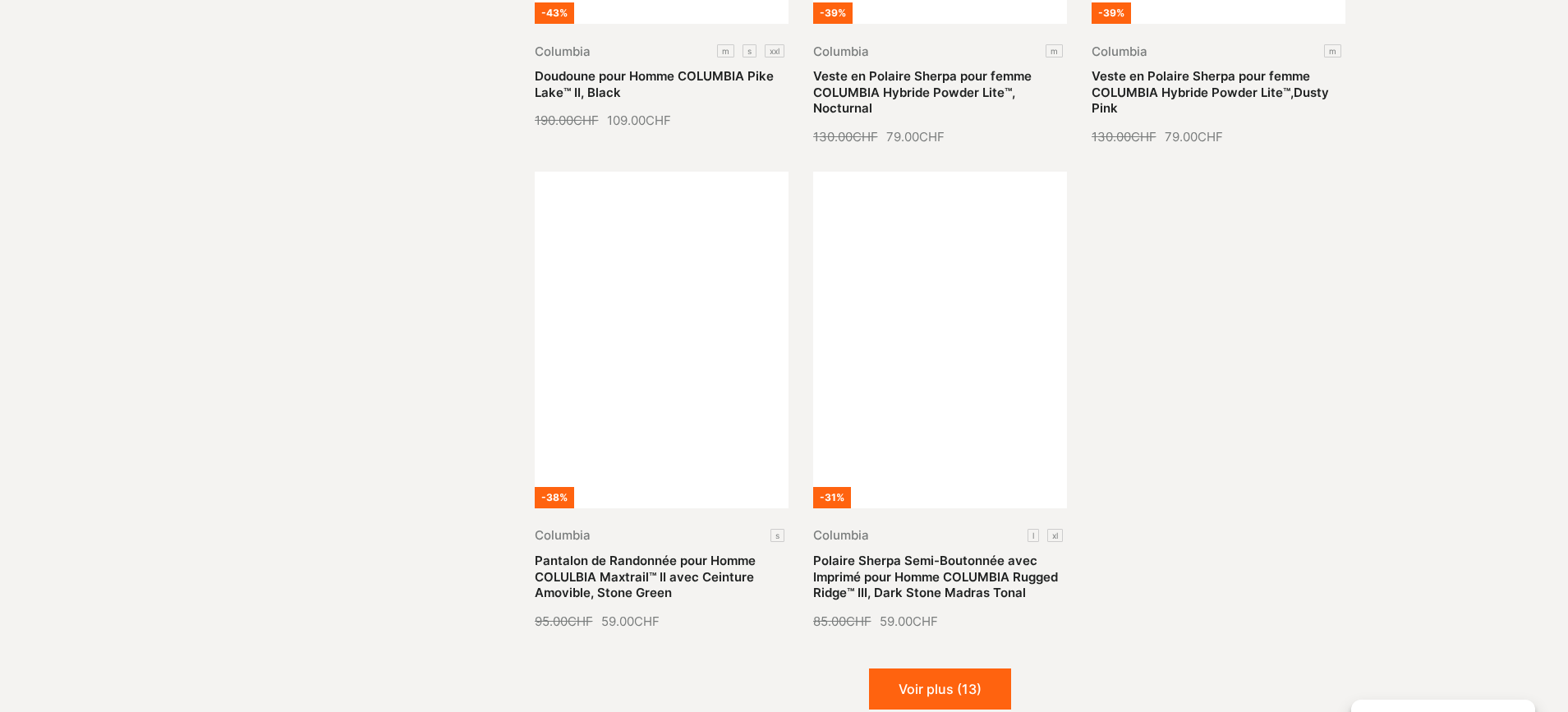
scroll to position [9929, 0]
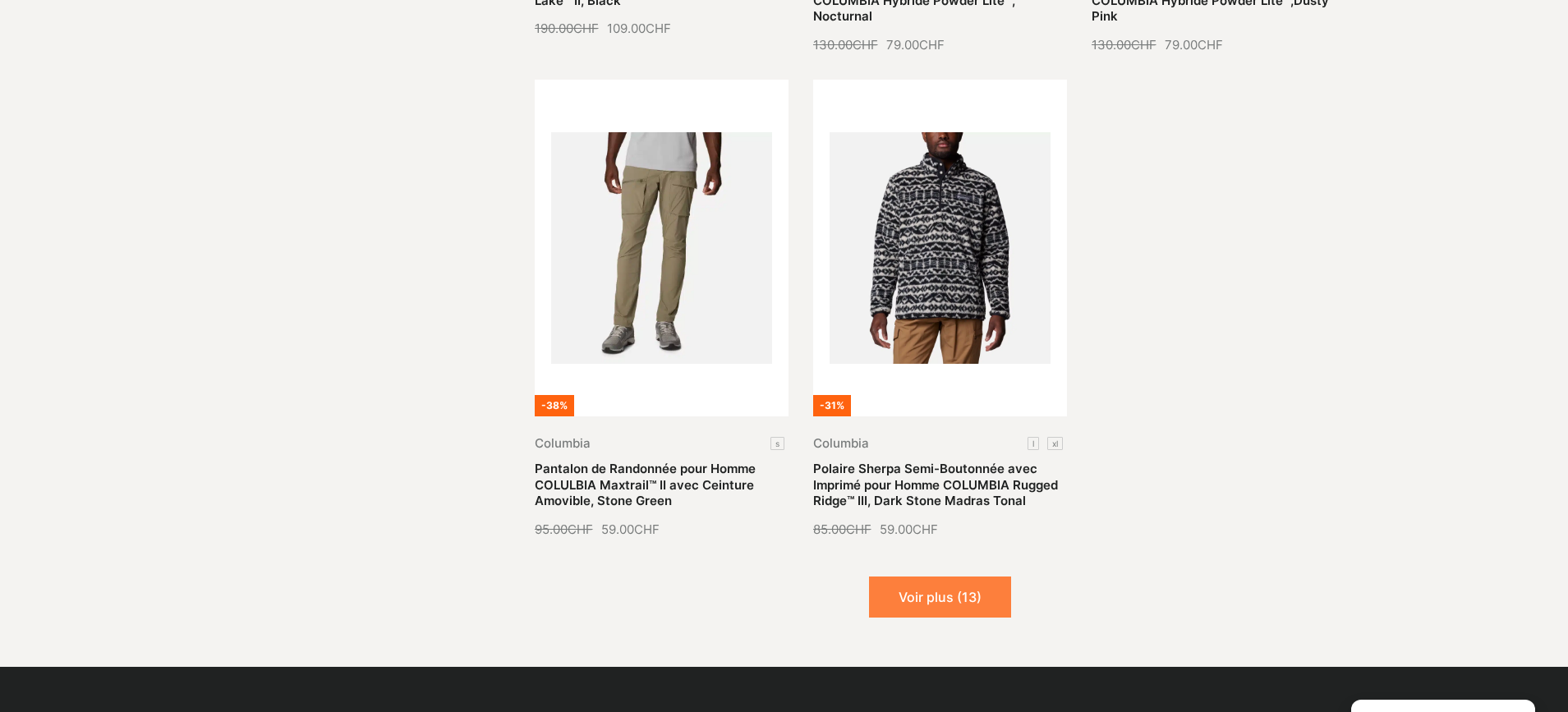
click at [922, 576] on button "Voir plus (13)" at bounding box center [940, 596] width 142 height 41
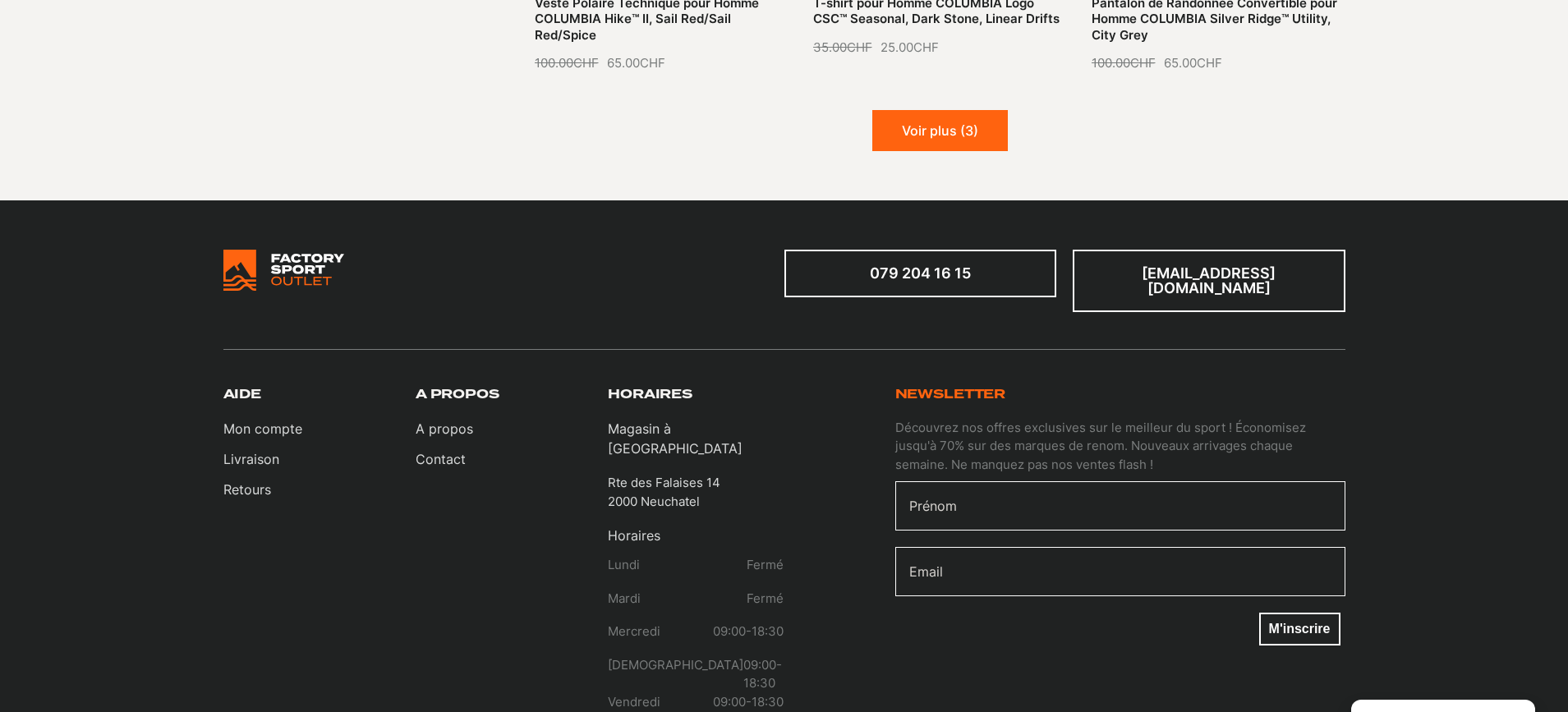
scroll to position [11506, 0]
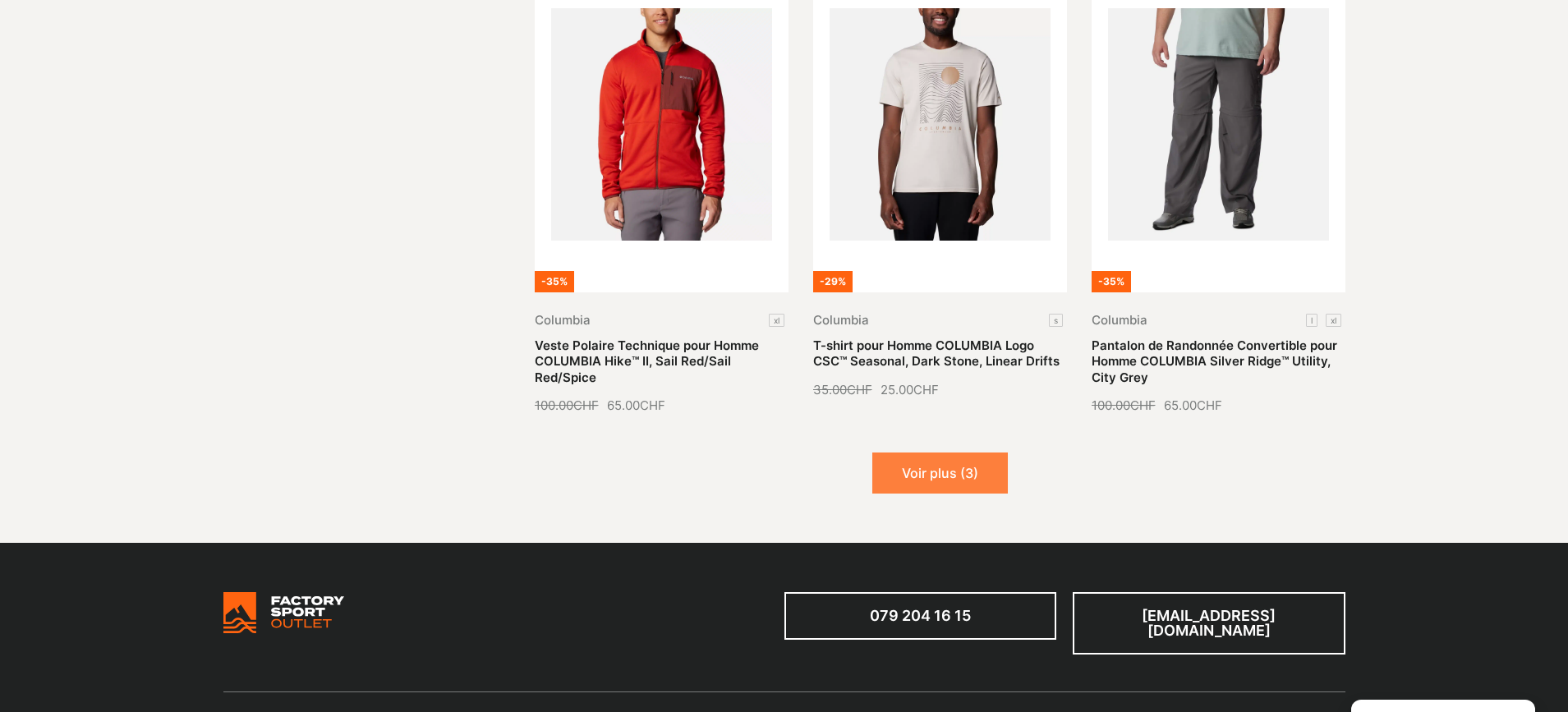
click at [929, 452] on button "Voir plus (3)" at bounding box center [940, 472] width 136 height 41
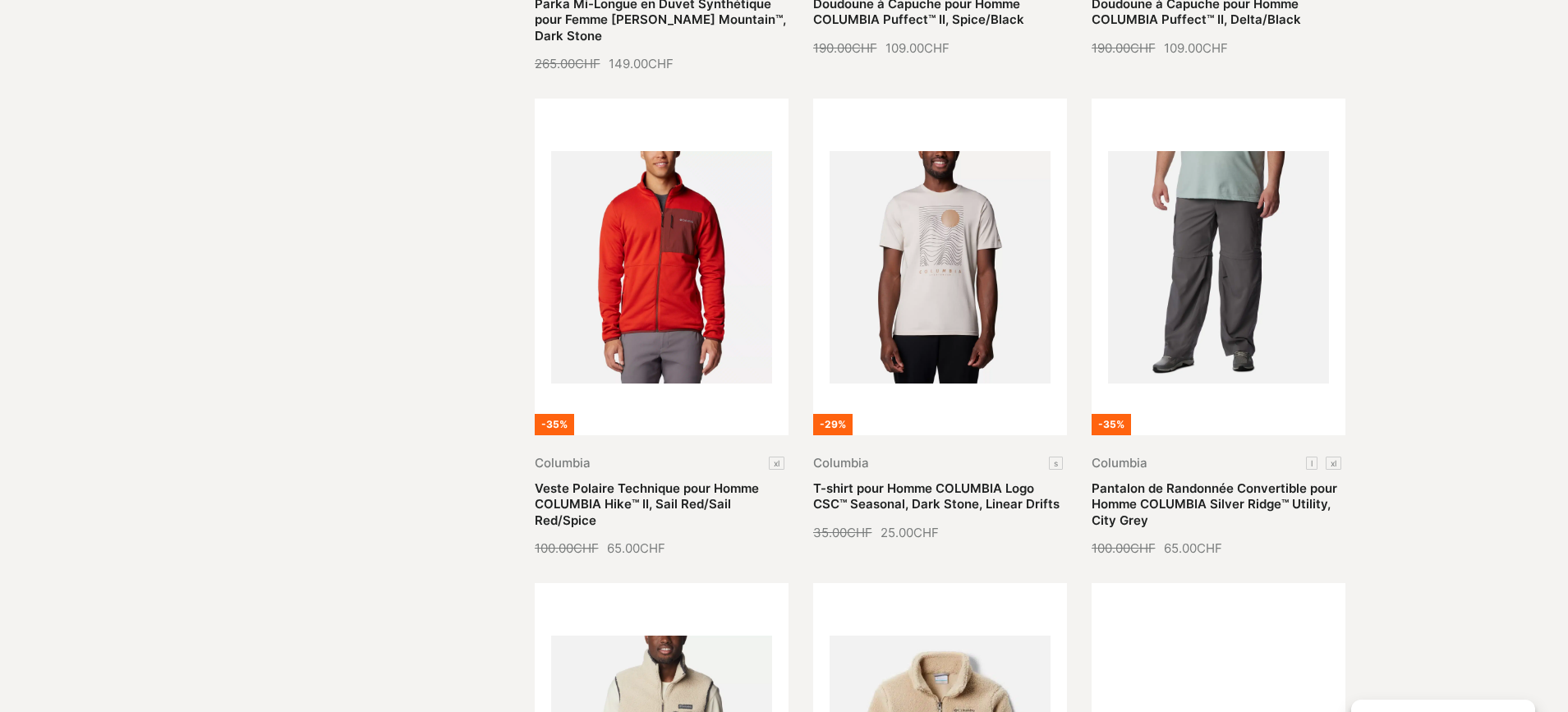
scroll to position [11347, 0]
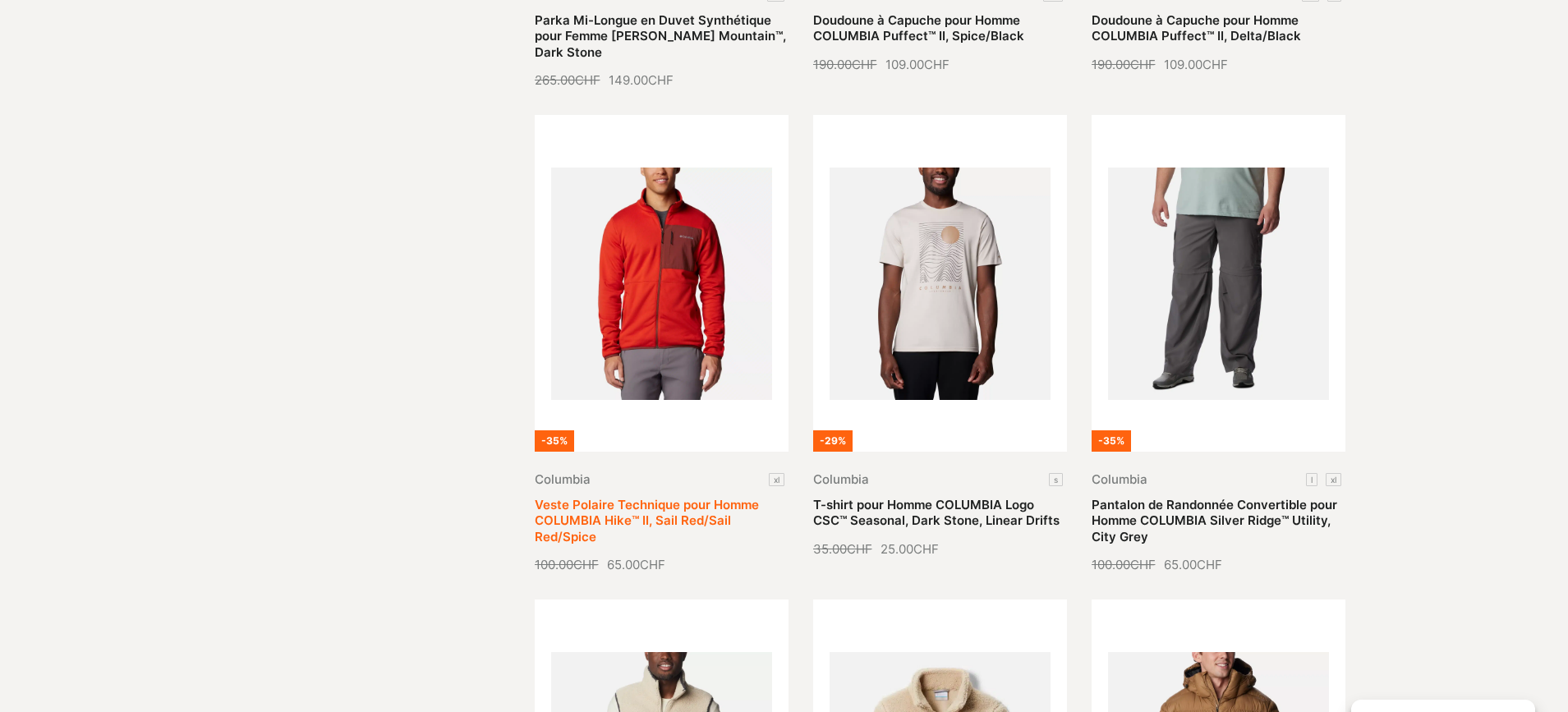
click at [661, 497] on link "Veste Polaire Technique pour Homme COLUMBIA Hike™ II, Sail Red/Sail Red/Spice" at bounding box center [647, 520] width 225 height 47
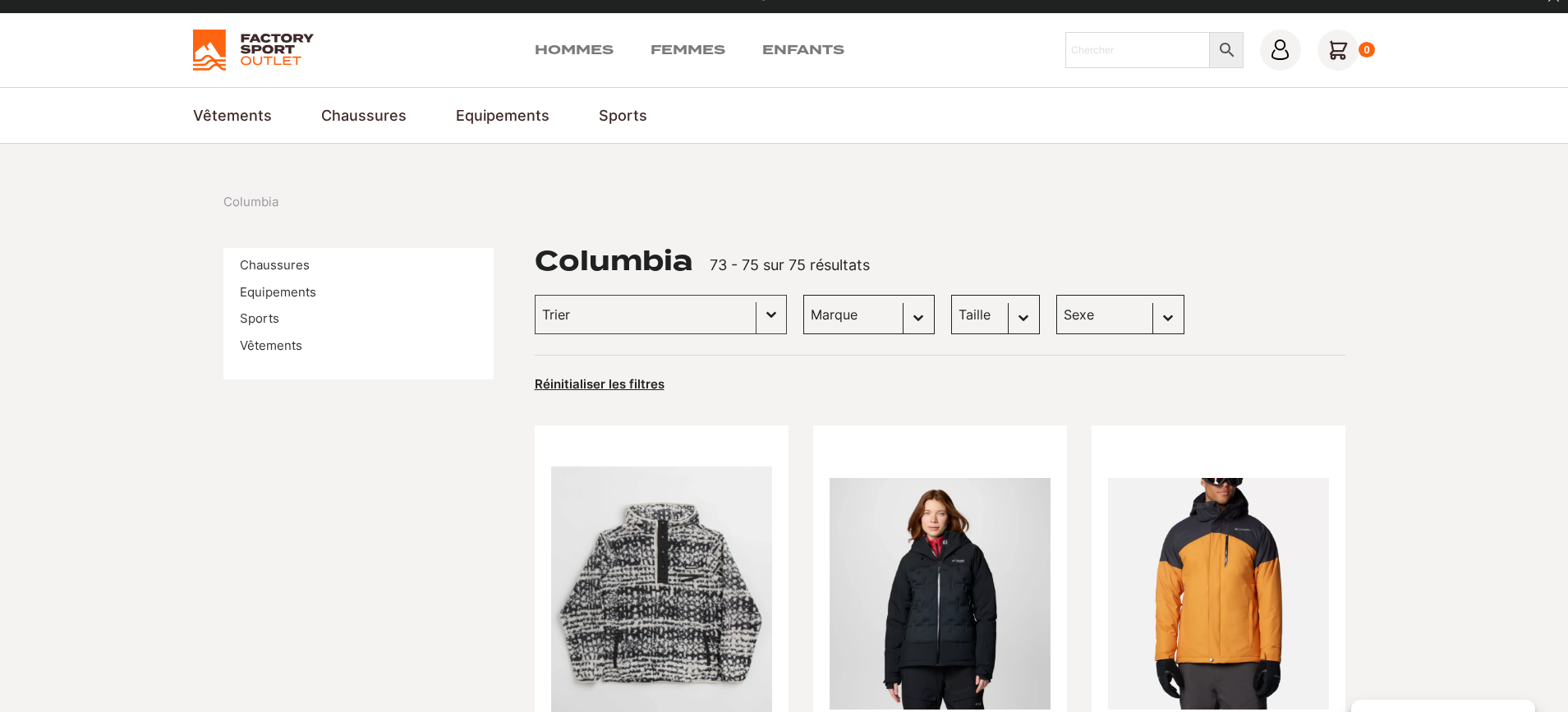
scroll to position [71, 0]
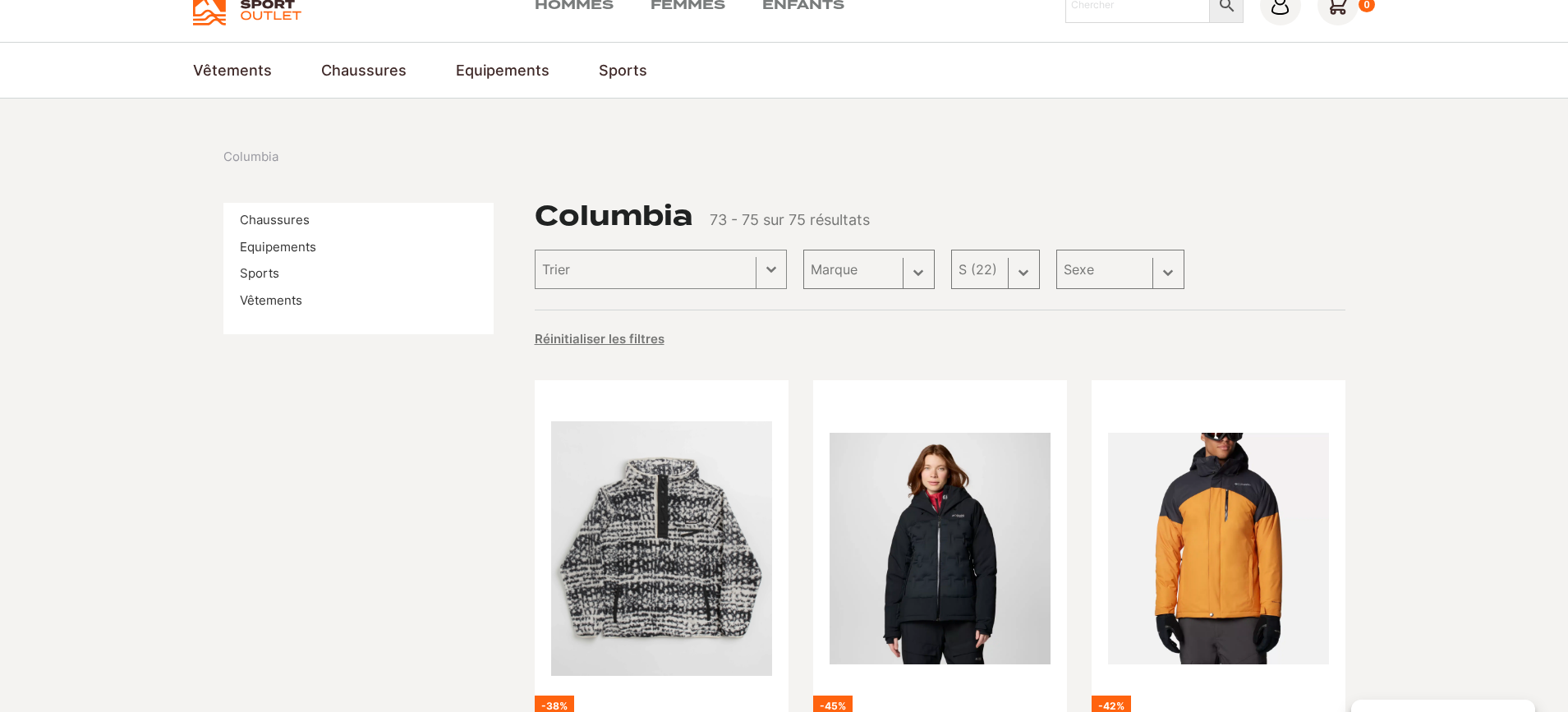
click at [1003, 277] on div "Taille Sélectionnez le contenu Taille M (31) L (23) S (22) XL (12) XXL (6) XS (…" at bounding box center [996, 269] width 89 height 40
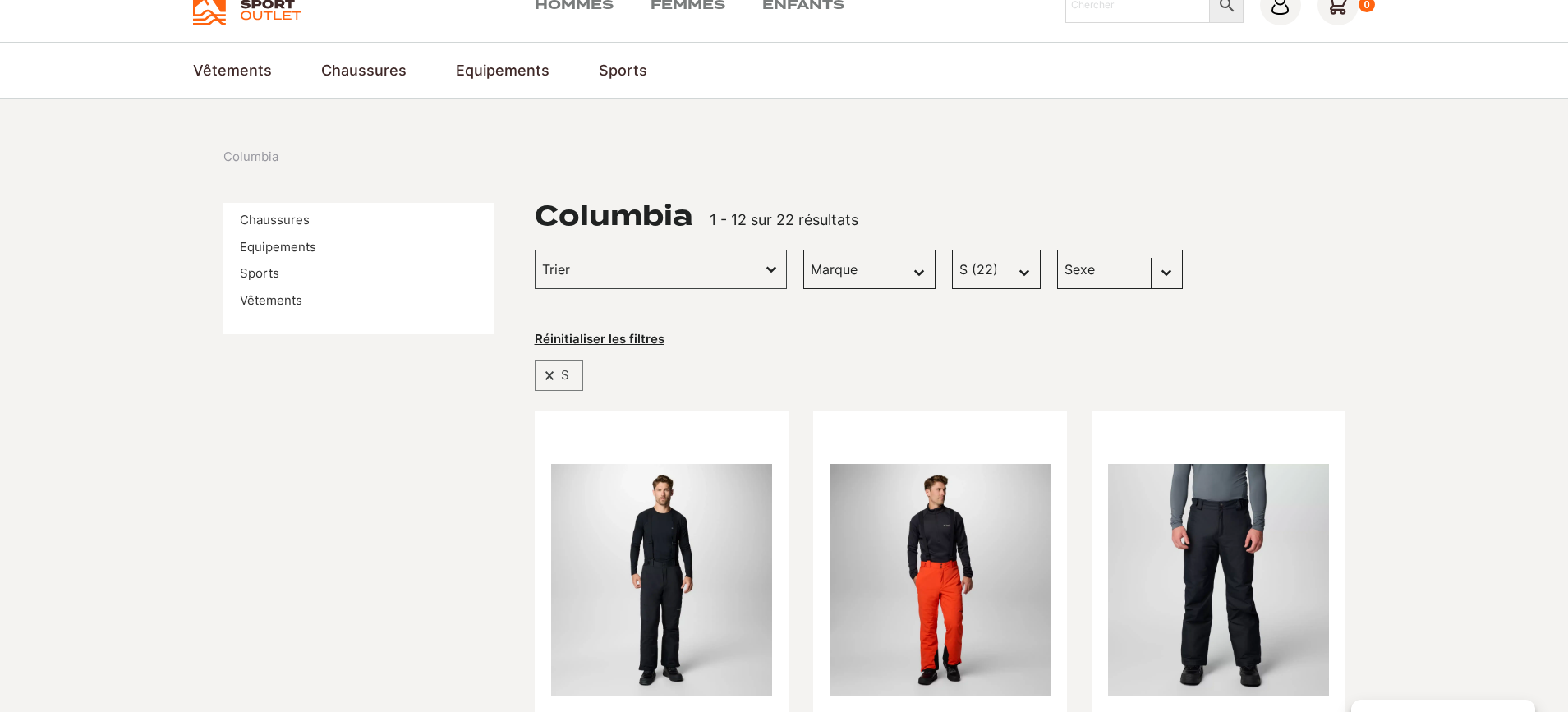
click at [1005, 271] on select "Taille M (31) L (23) S (22) XL (12) XXL (6) XS (3)" at bounding box center [997, 269] width 89 height 40
click at [1001, 275] on div "Taille Sélectionnez le contenu Taille M (31) L (23) S (22) XL (12) XXL (6) XS (…" at bounding box center [997, 269] width 89 height 40
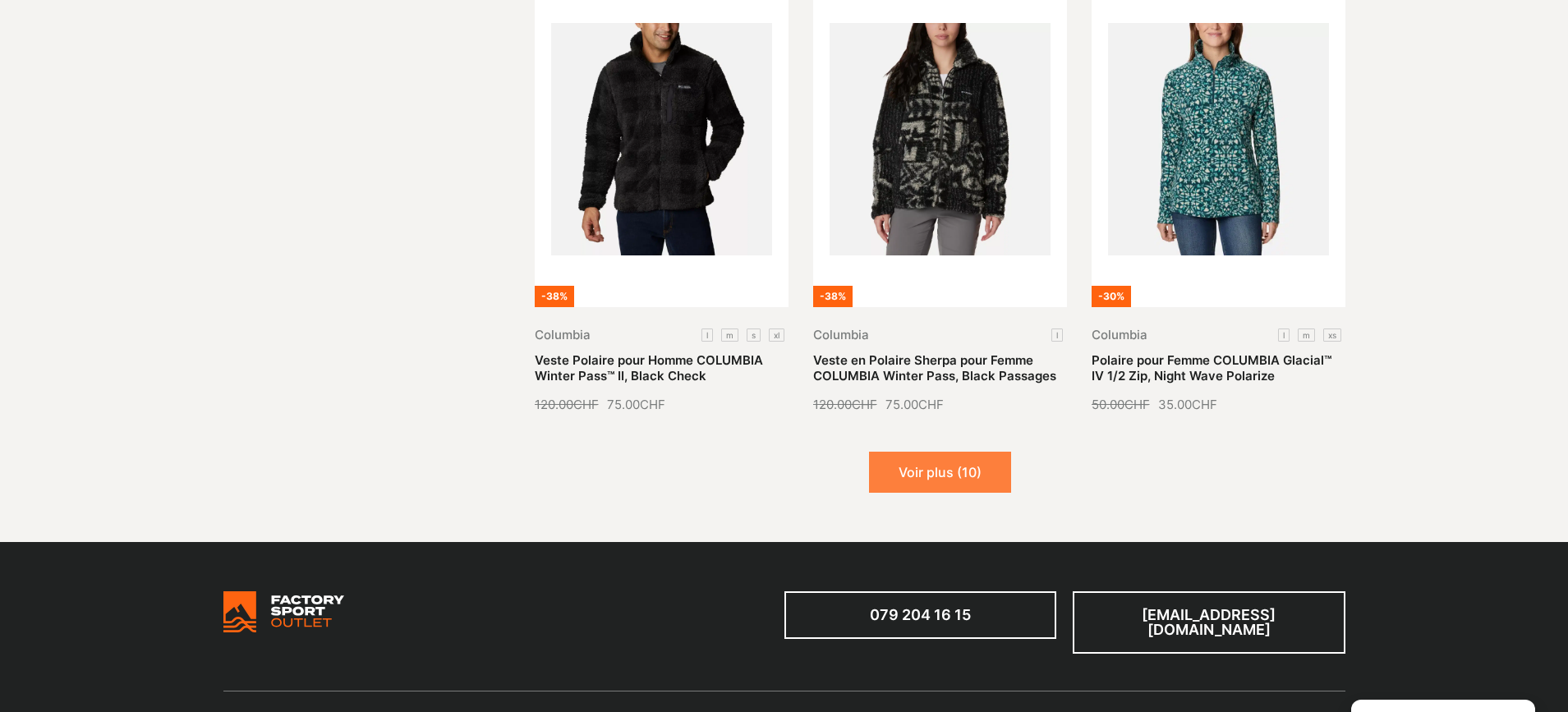
scroll to position [1950, 0]
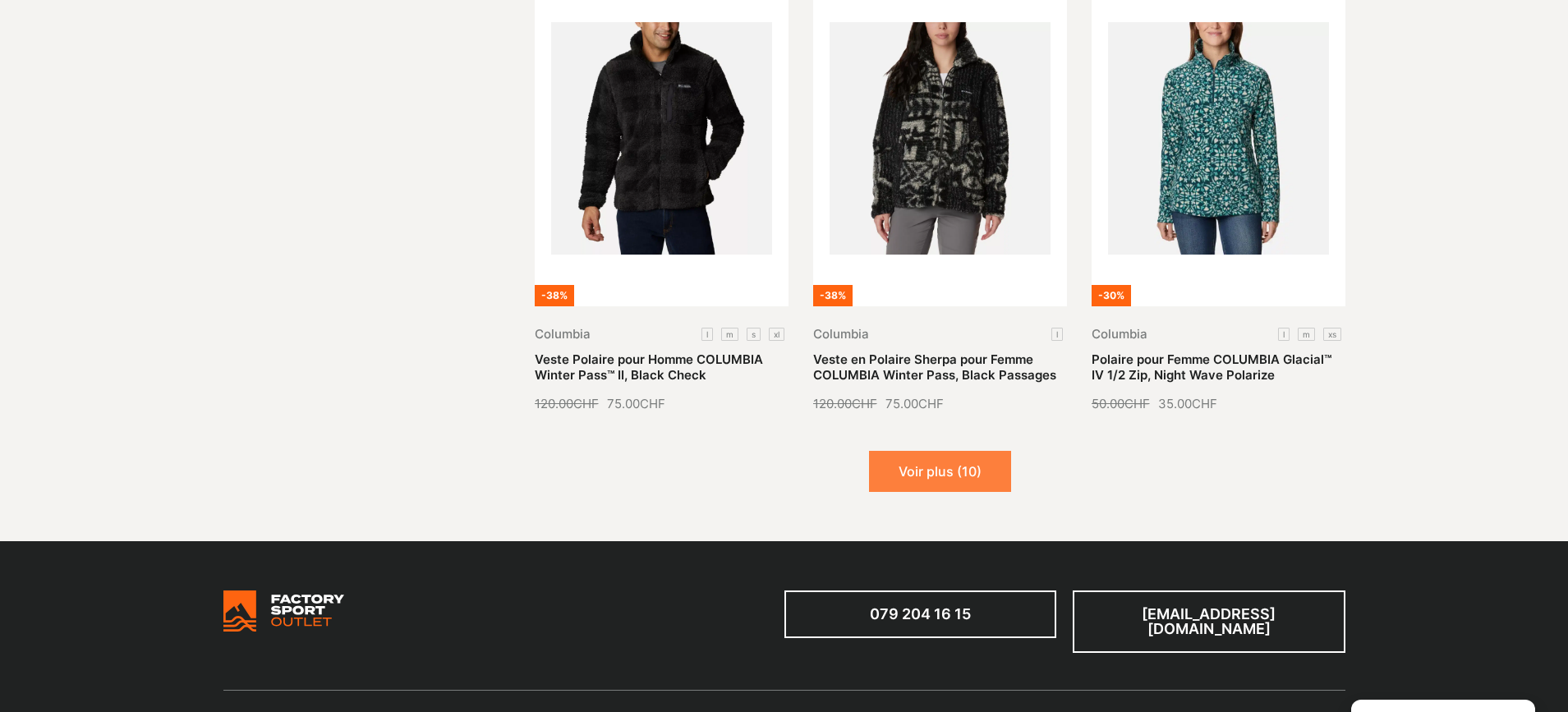
click at [980, 471] on button "Voir plus (10)" at bounding box center [940, 471] width 142 height 41
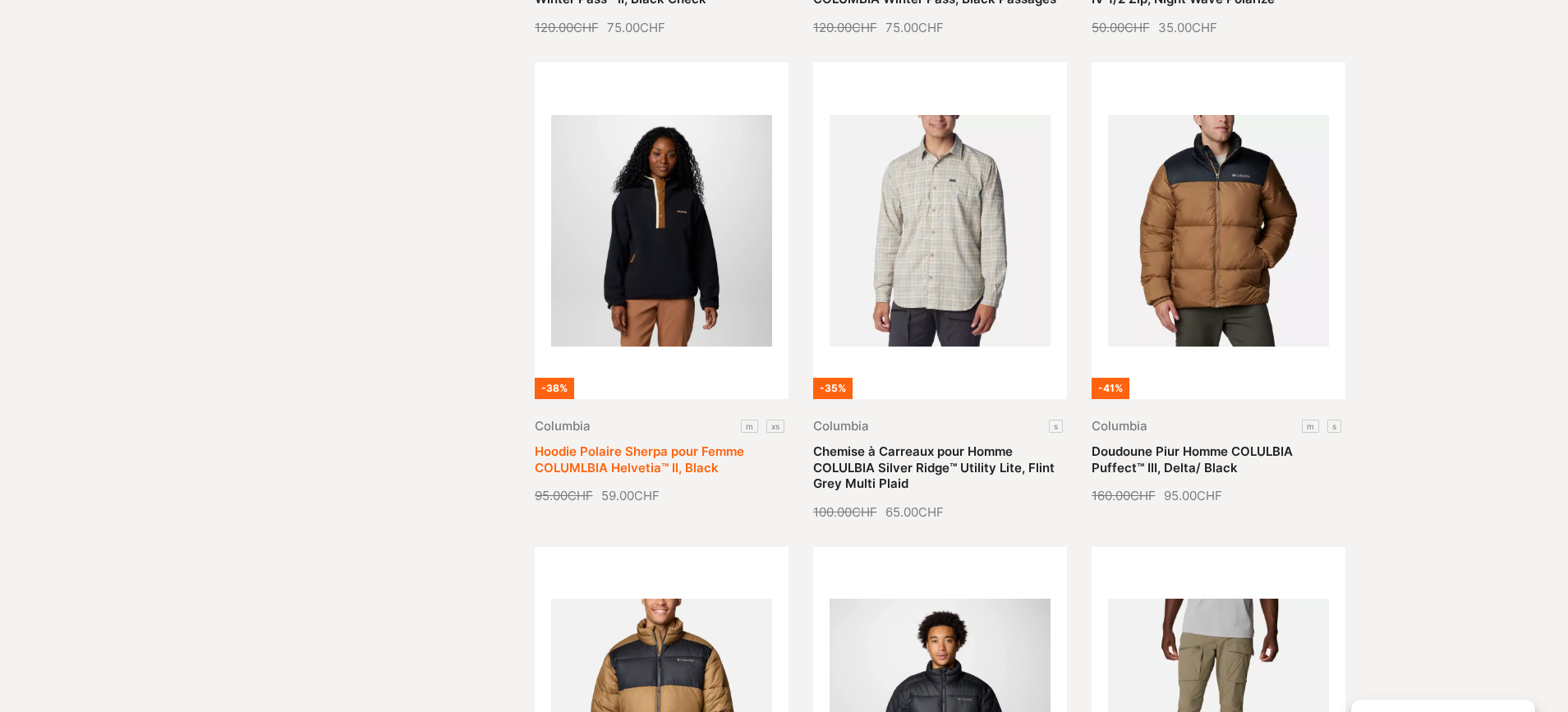
scroll to position [2327, 0]
click at [713, 442] on link "Hoodie Polaire Sherpa pour Femme COLUMLBIA Helvetia™ II, Black" at bounding box center [639, 458] width 209 height 32
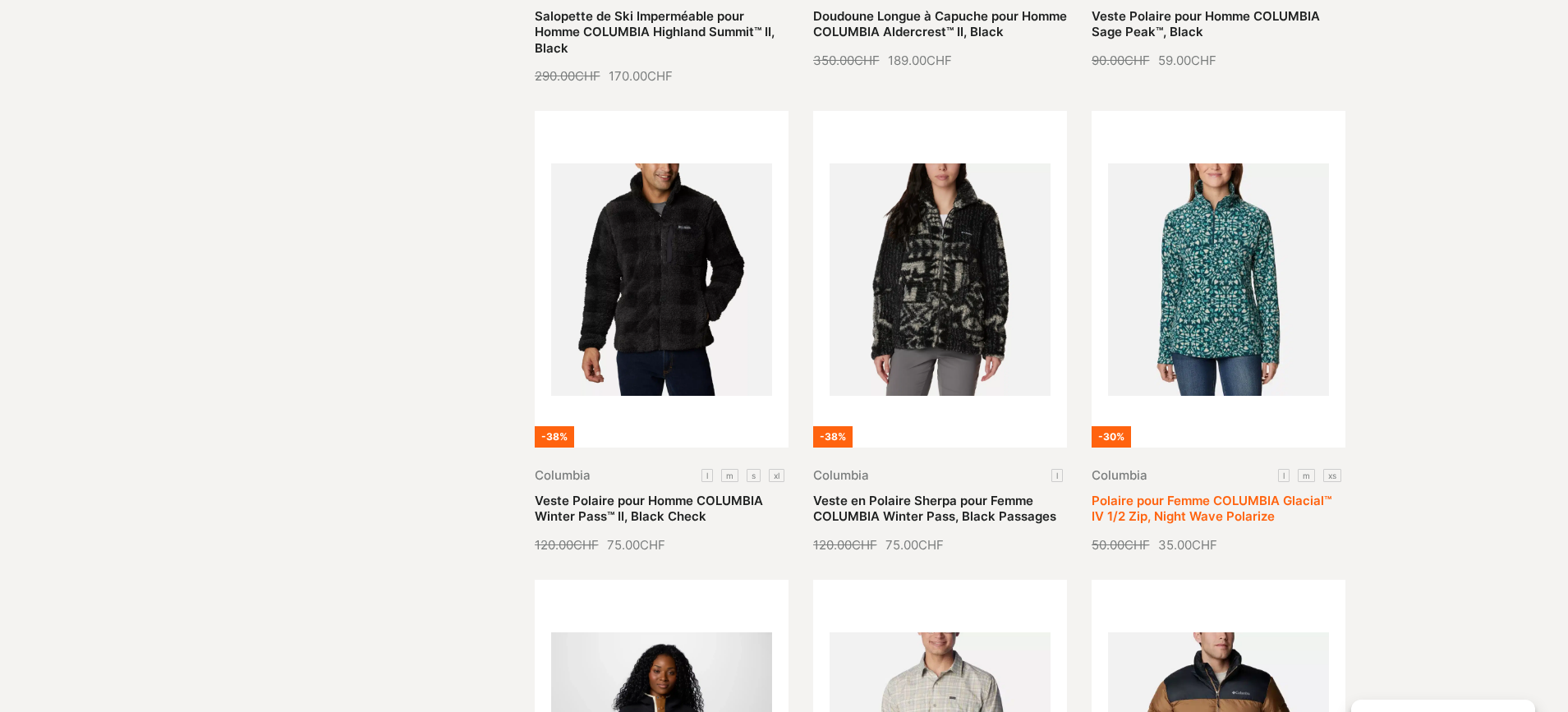
scroll to position [1810, 0]
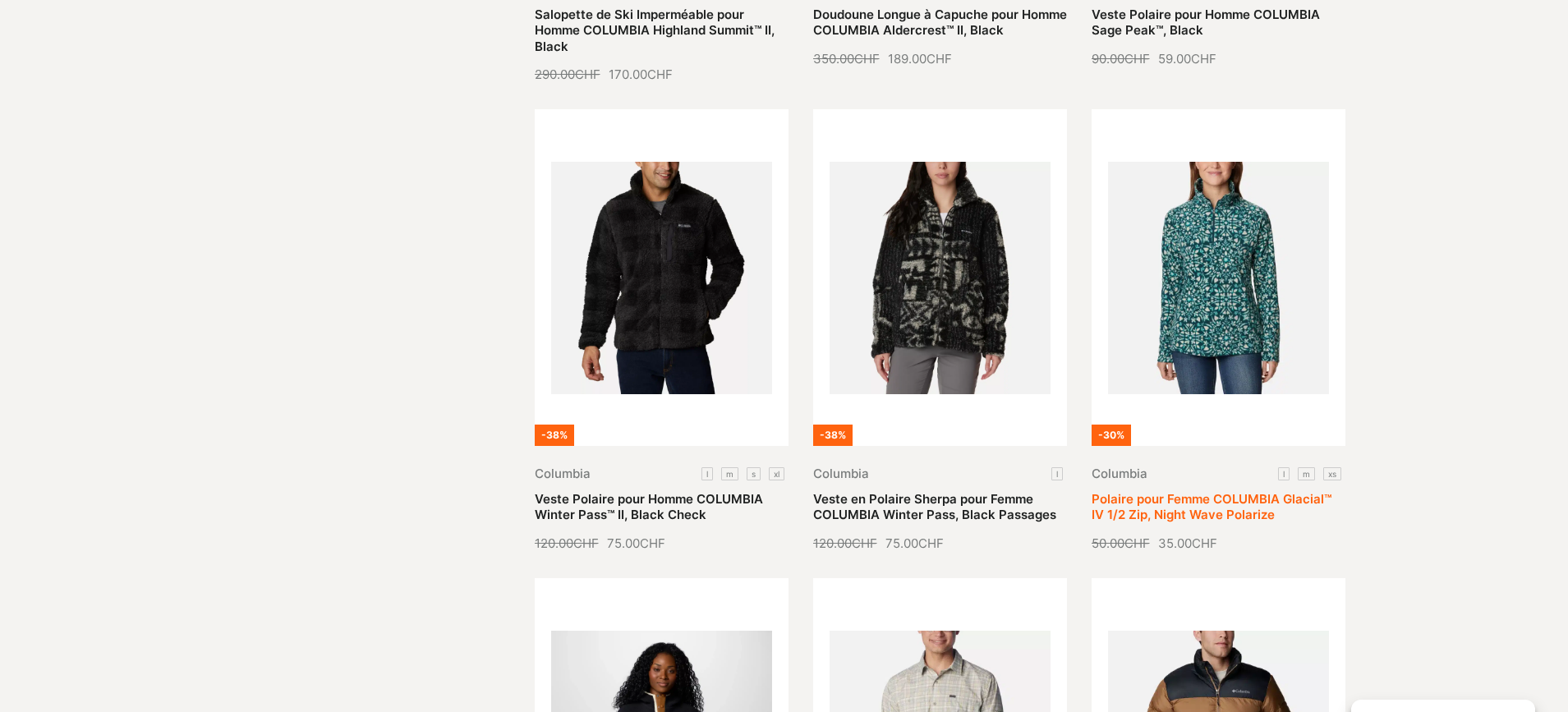
click at [1155, 491] on link "Polaire pour Femme COLUMBIA Glacial™ IV 1/2 Zip, Night Wave Polarize" at bounding box center [1210, 507] width 240 height 32
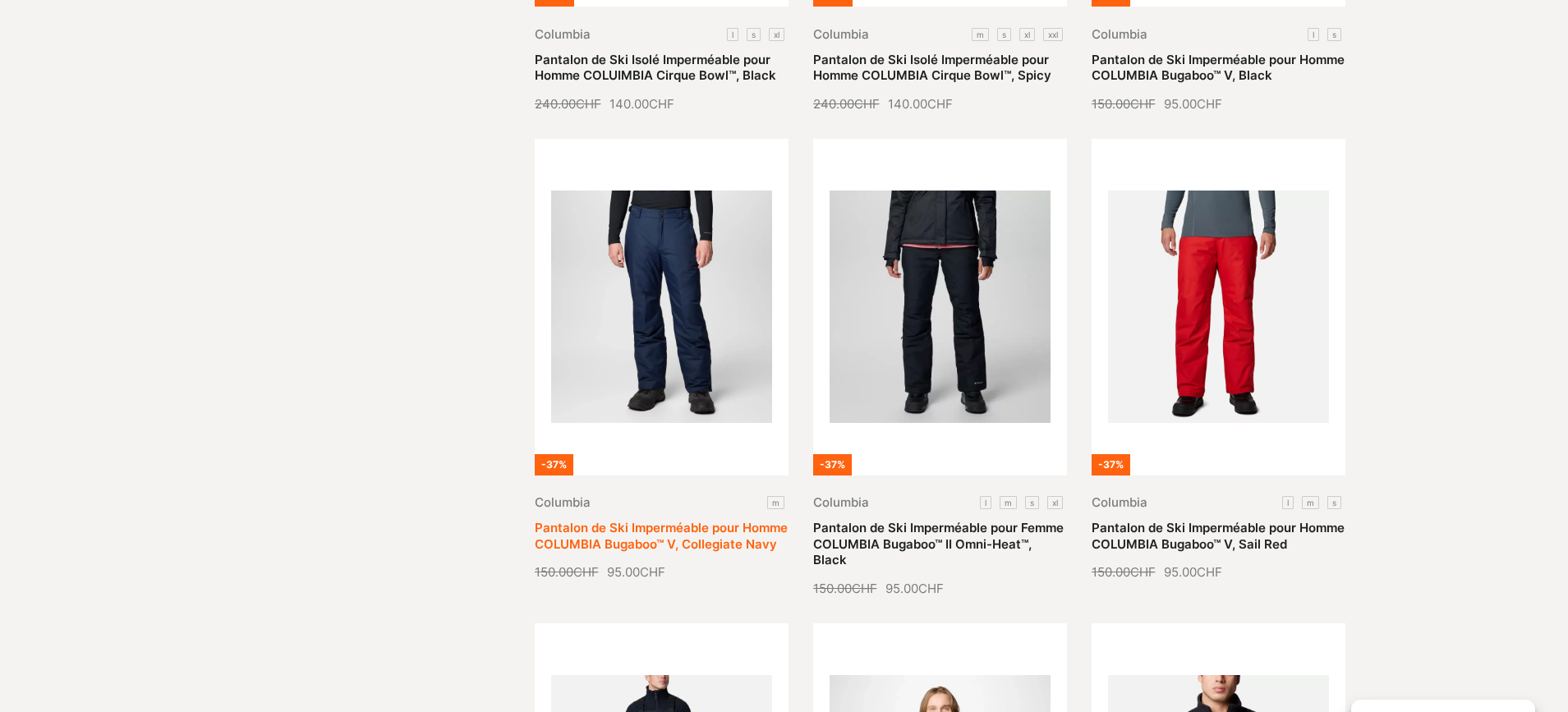
scroll to position [810, 0]
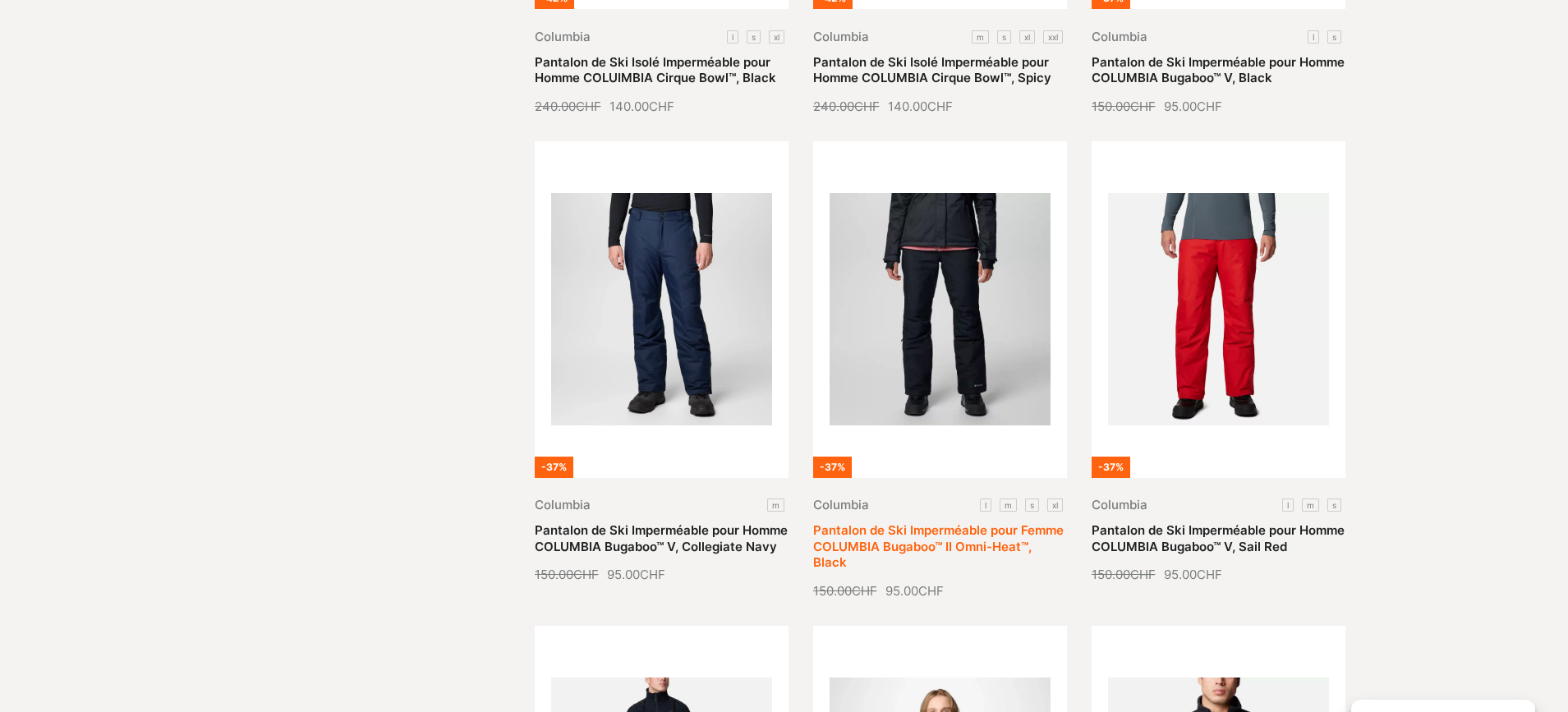
click at [908, 522] on link "Pantalon de Ski Imperméable pour Femme COLUMBIA Bugaboo™ II Omni-Heat™, Black" at bounding box center [939, 545] width 251 height 47
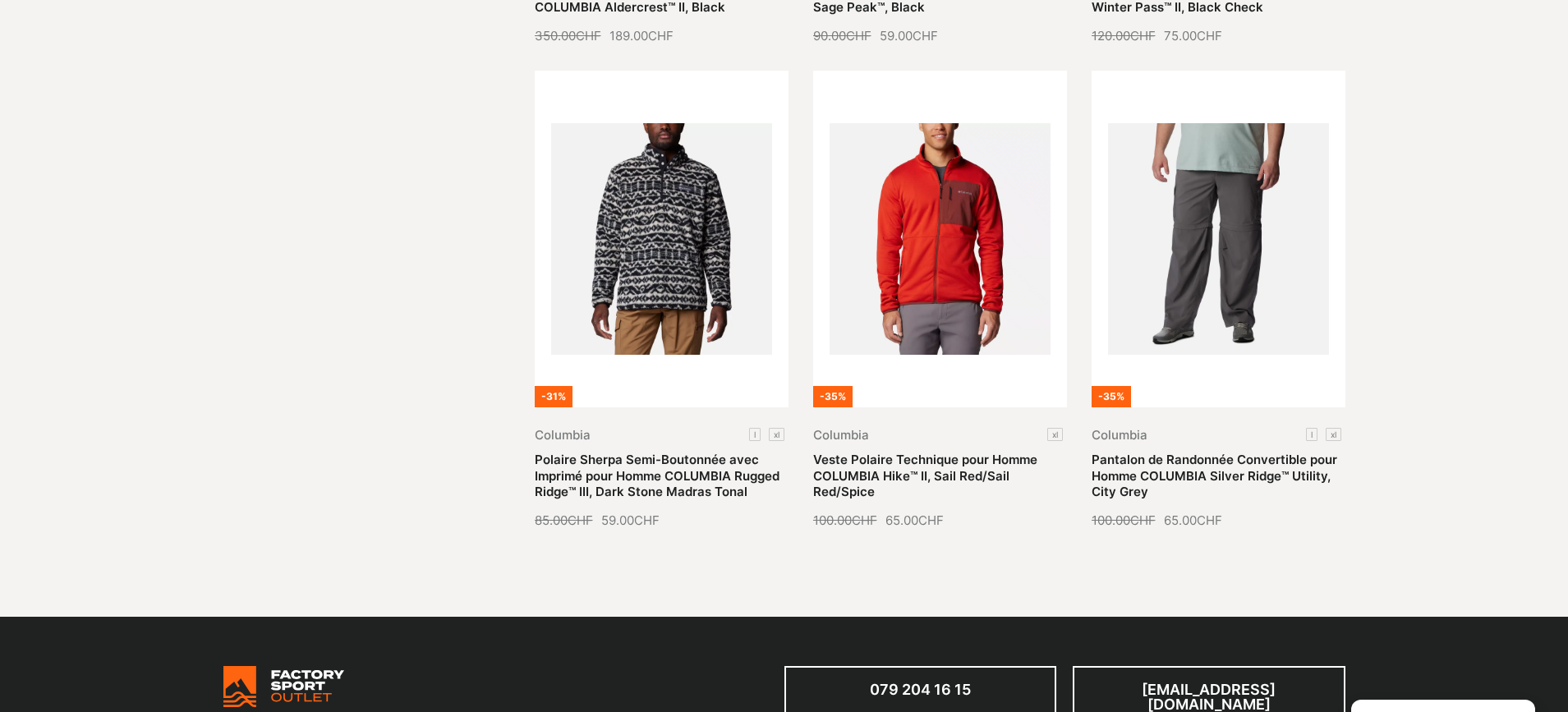
scroll to position [1840, 0]
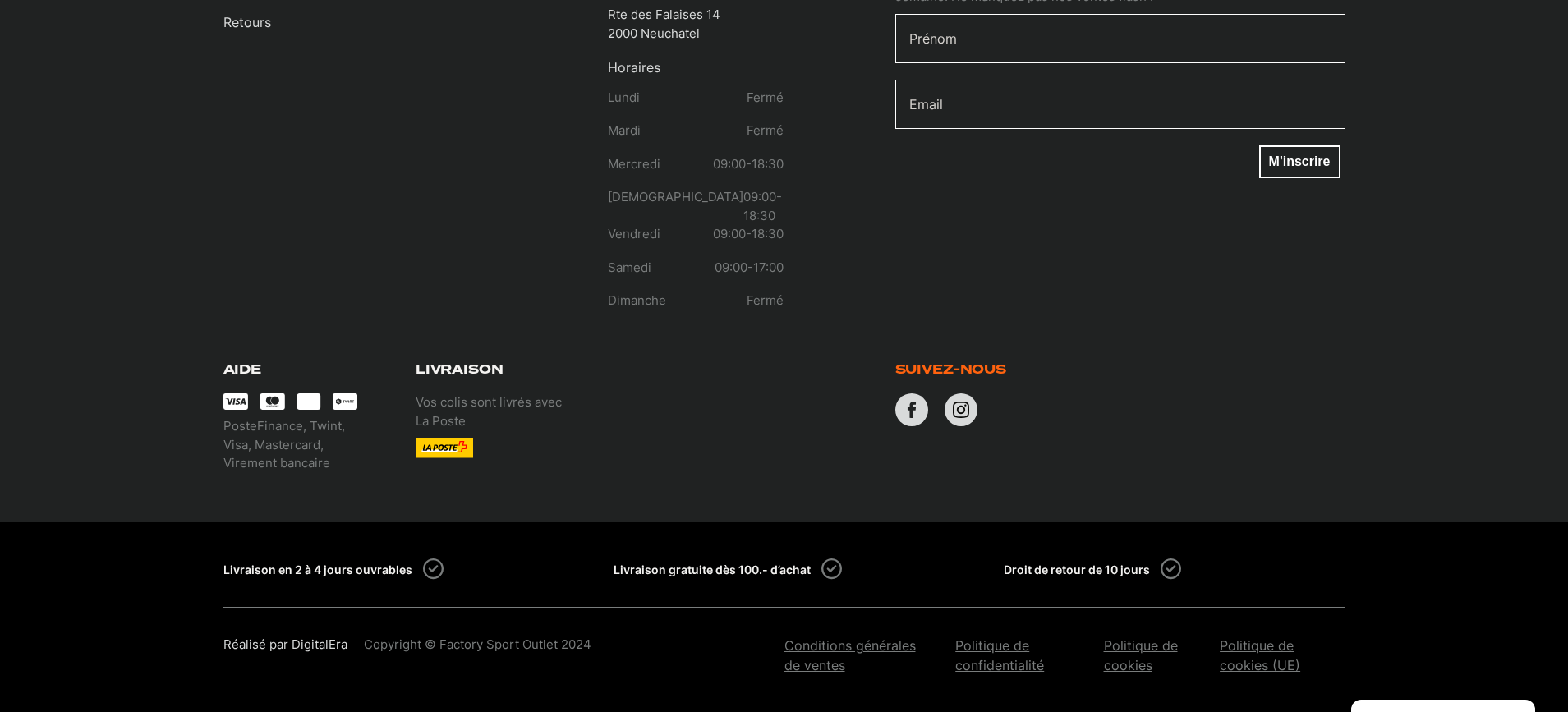
select select "xs"
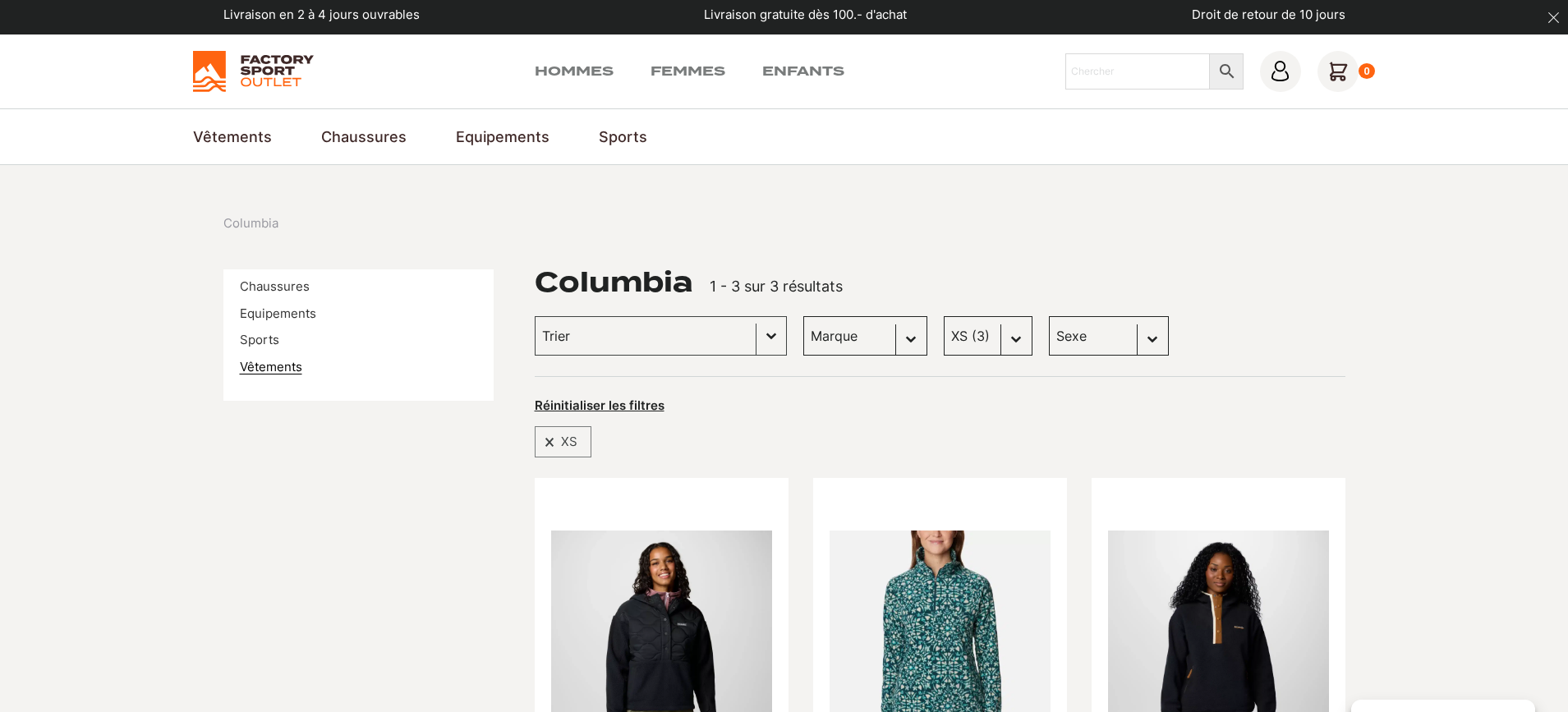
scroll to position [8, 0]
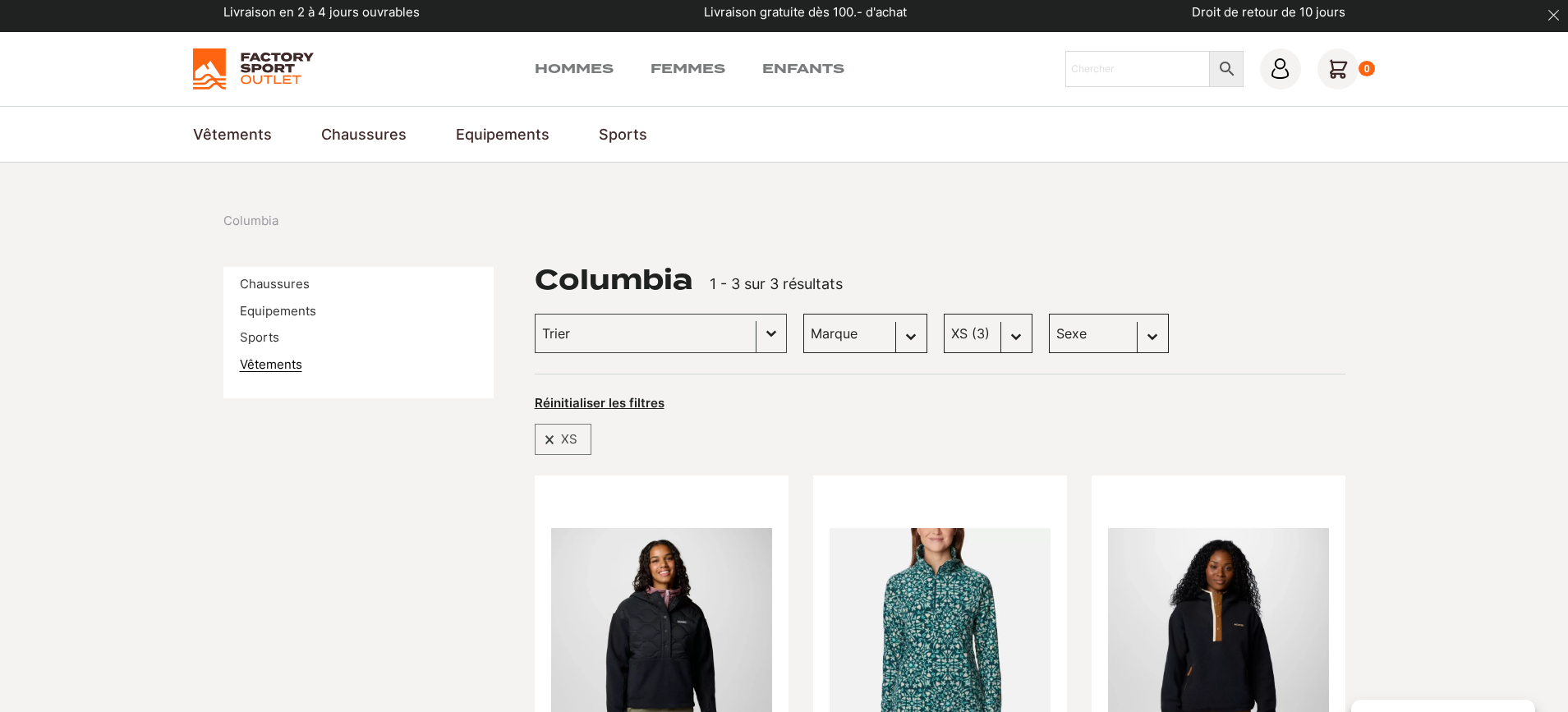
click at [252, 366] on link "Vêtements" at bounding box center [271, 364] width 63 height 15
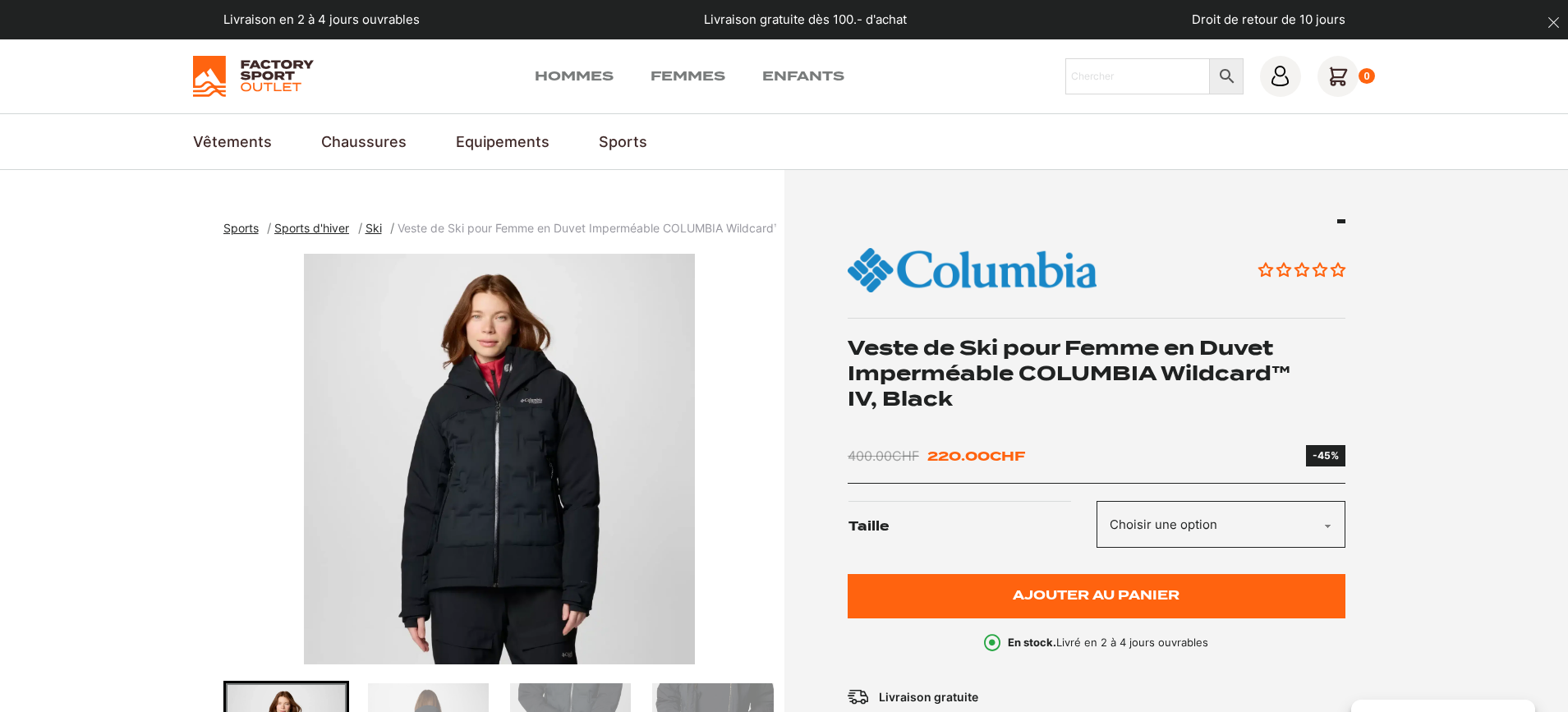
scroll to position [328, 0]
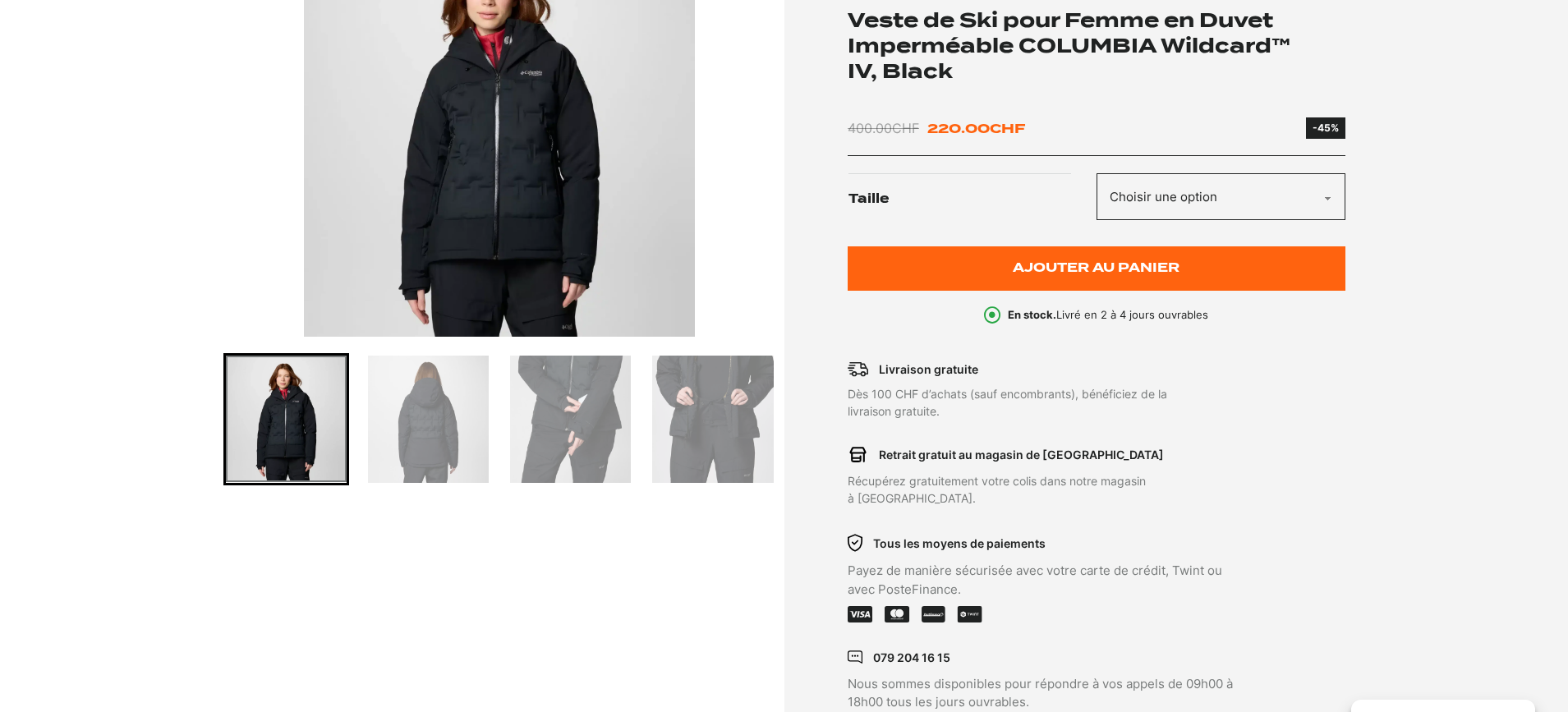
click at [423, 461] on img "Go to slide 2" at bounding box center [428, 419] width 120 height 127
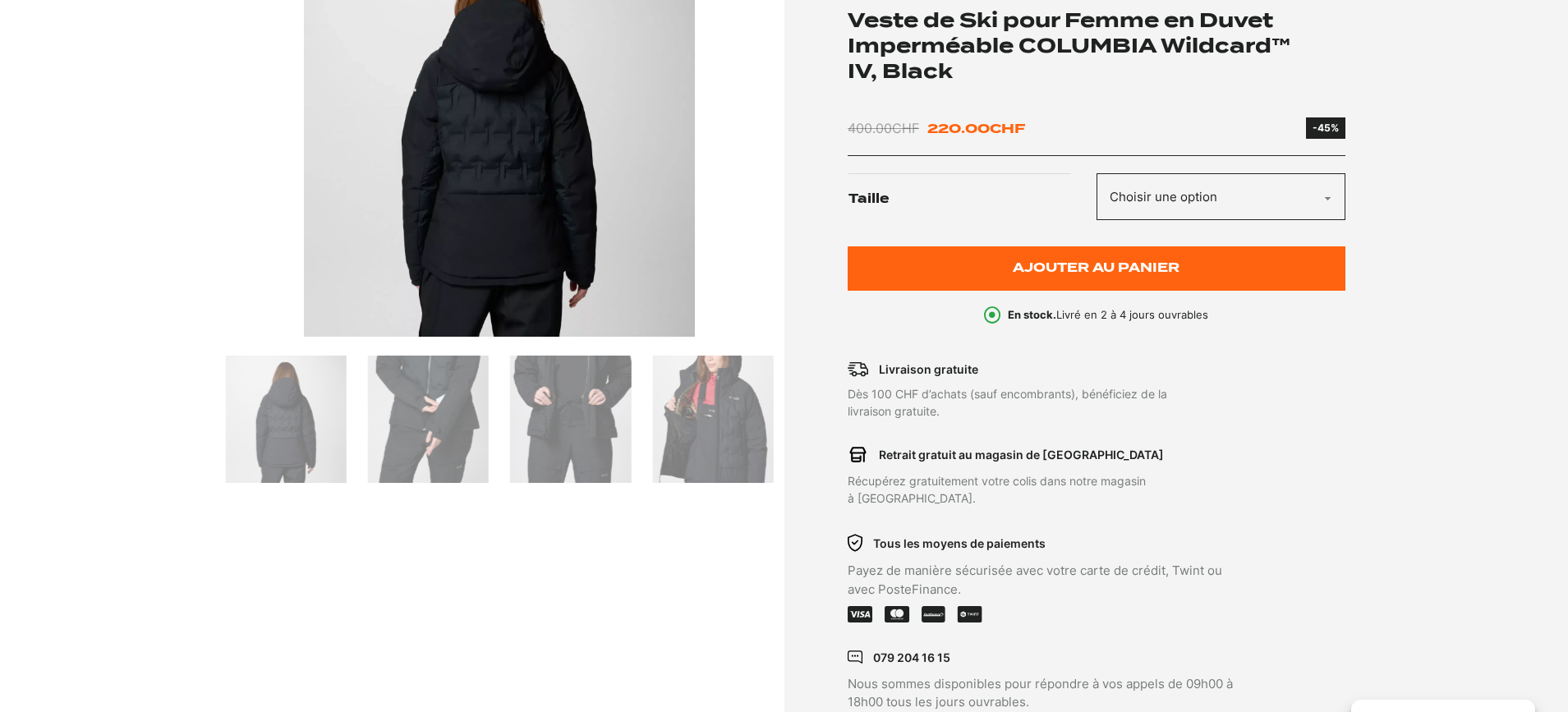
click at [560, 435] on img "Go to slide 4" at bounding box center [570, 419] width 120 height 127
click at [712, 427] on img "Go to slide 5" at bounding box center [712, 419] width 120 height 127
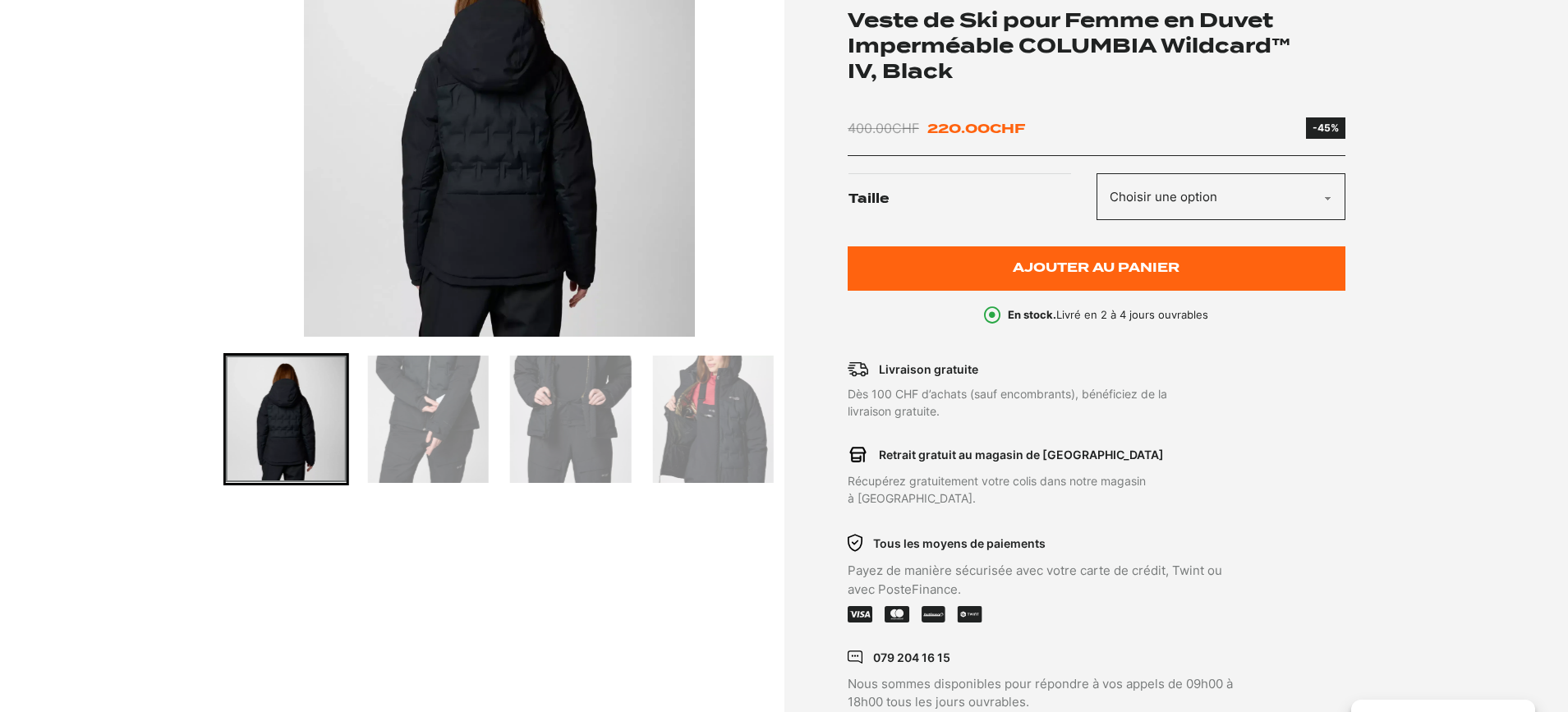
click at [711, 430] on img "Go to slide 5" at bounding box center [712, 419] width 120 height 127
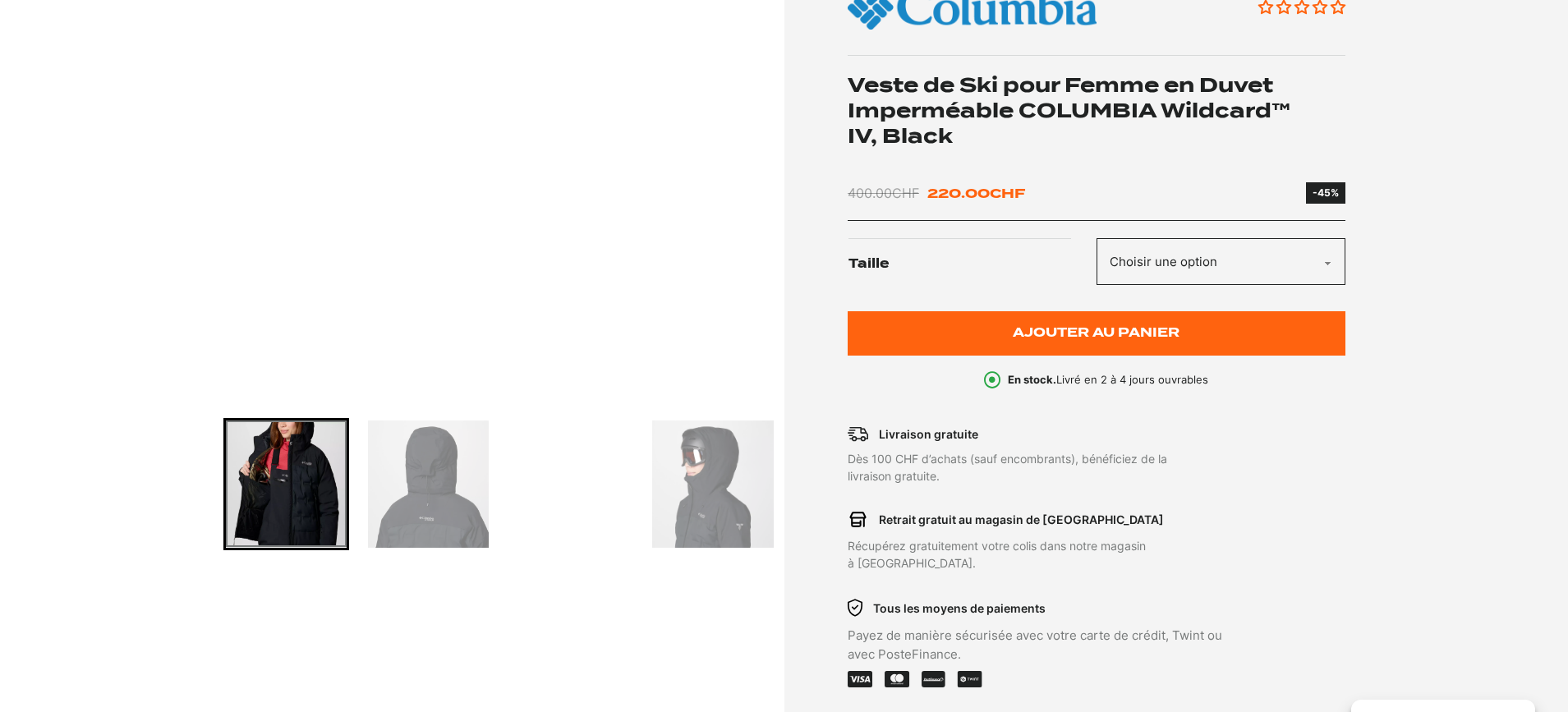
scroll to position [263, 0]
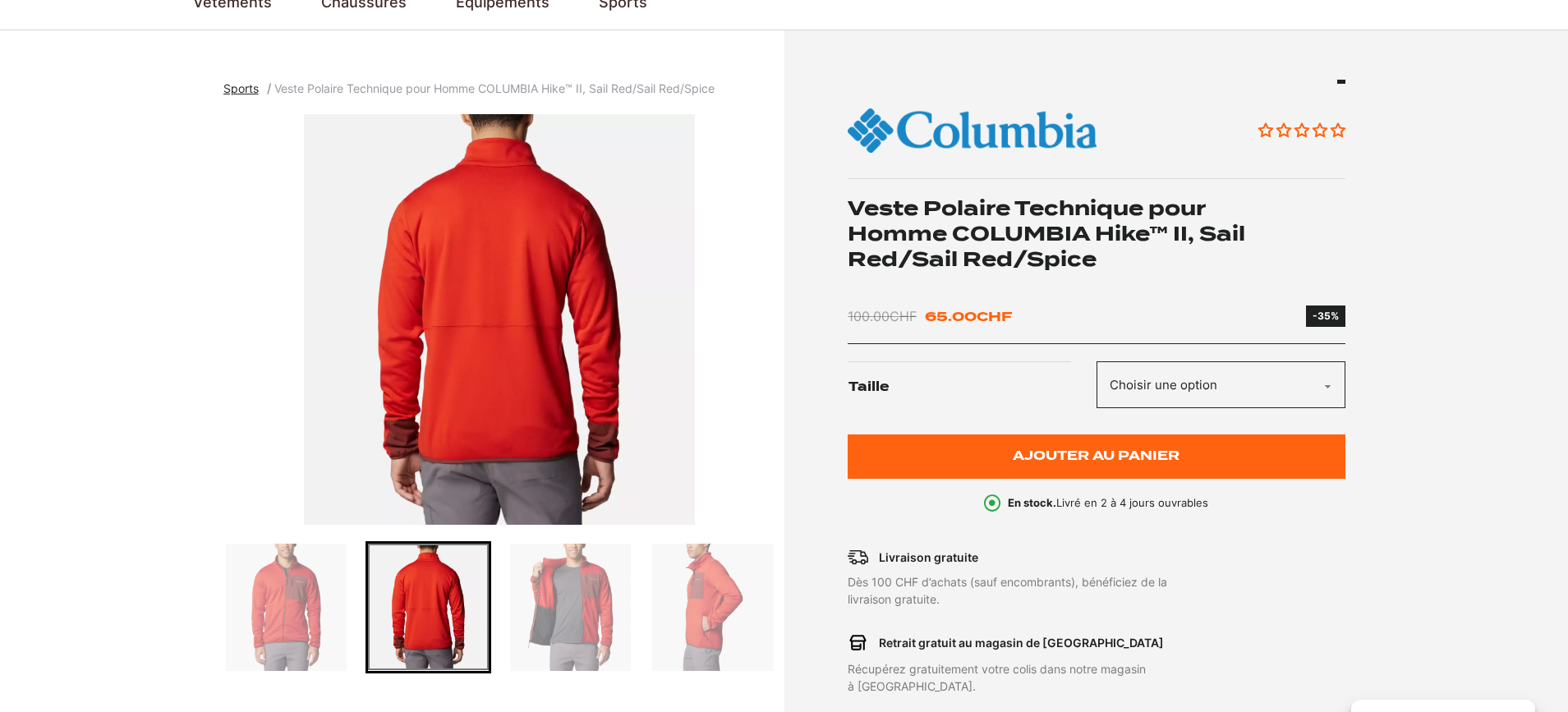
click at [533, 603] on img "Go to slide 3" at bounding box center [570, 607] width 120 height 127
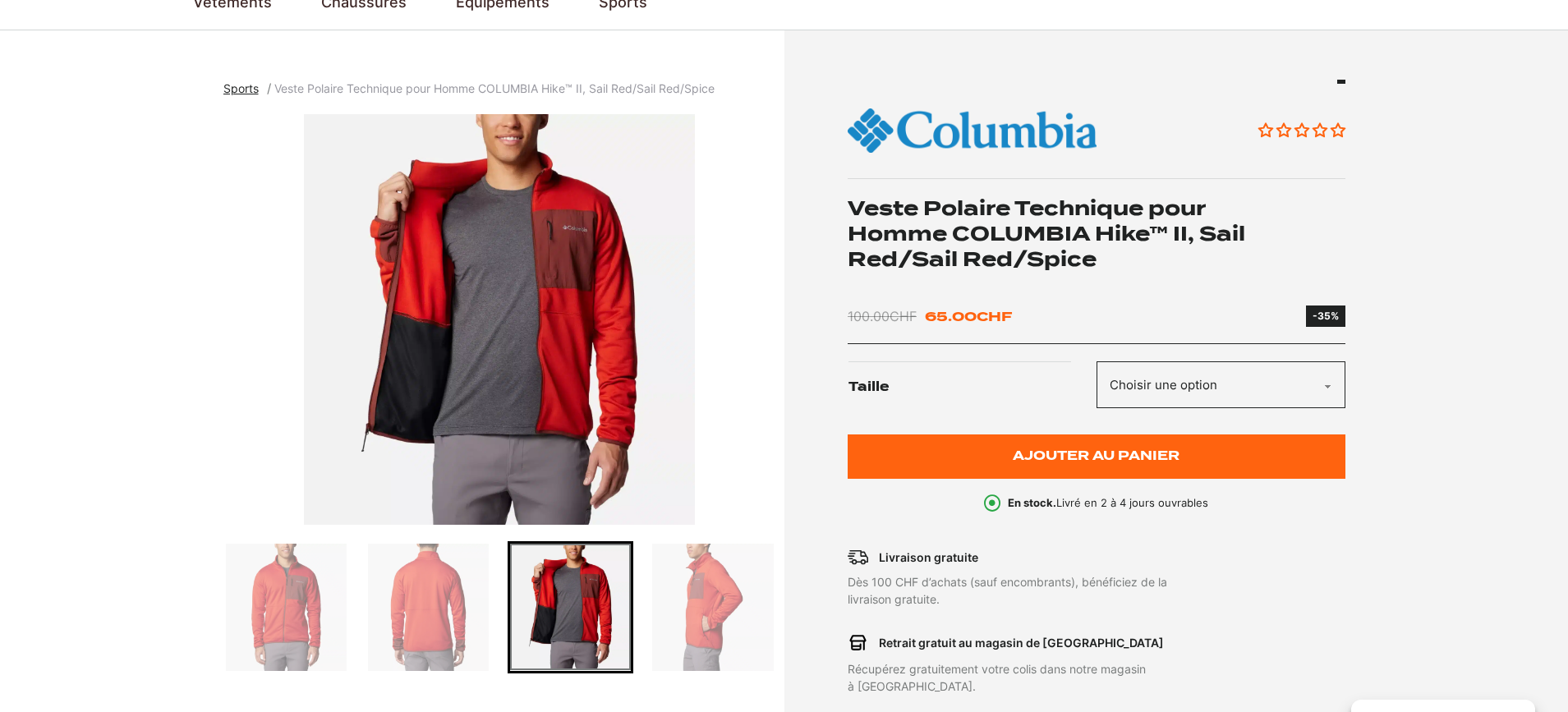
scroll to position [140, 0]
click at [705, 598] on img "Go to slide 4" at bounding box center [712, 607] width 120 height 127
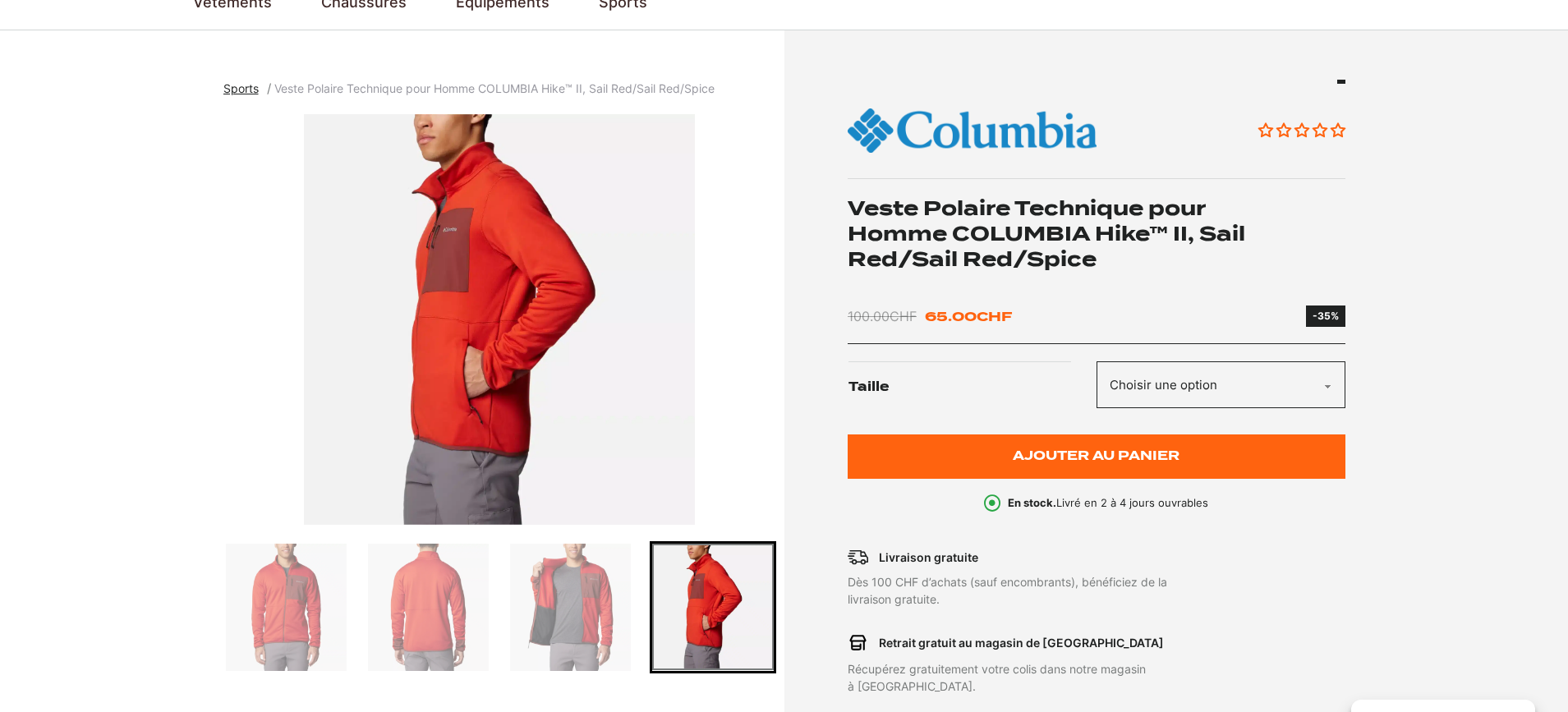
click at [290, 635] on img "Go to slide 1" at bounding box center [285, 607] width 120 height 127
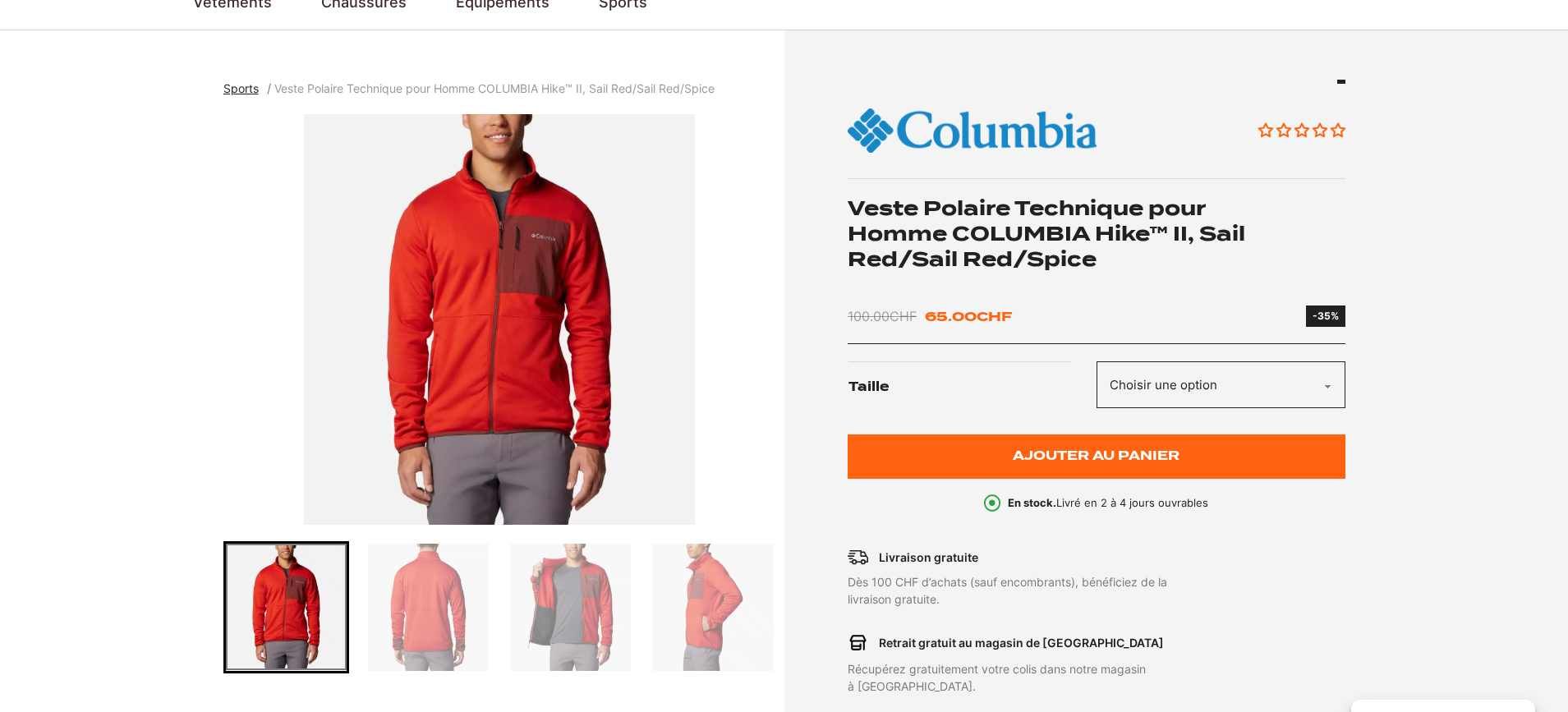
select select "xl"
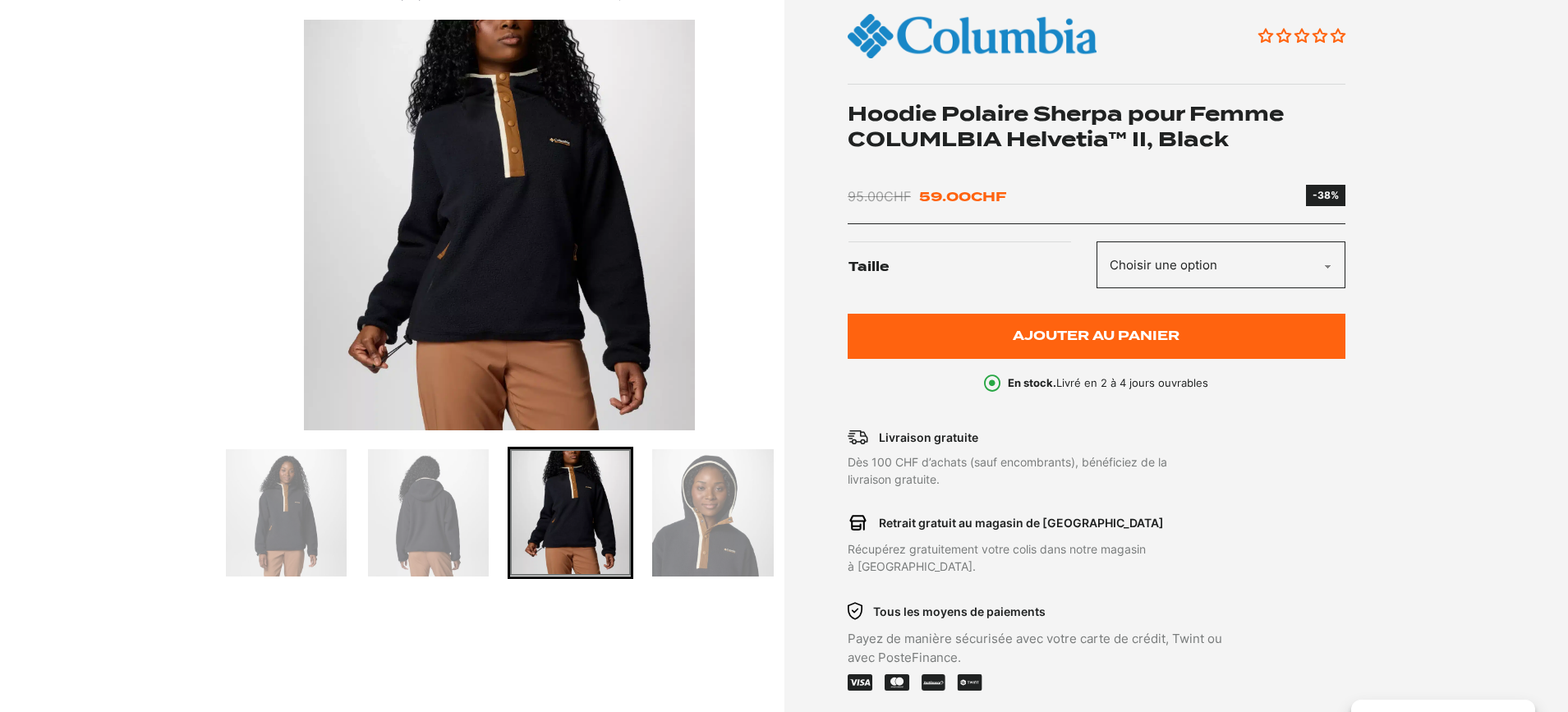
scroll to position [234, 0]
click at [561, 255] on img "3 of 4" at bounding box center [499, 224] width 552 height 410
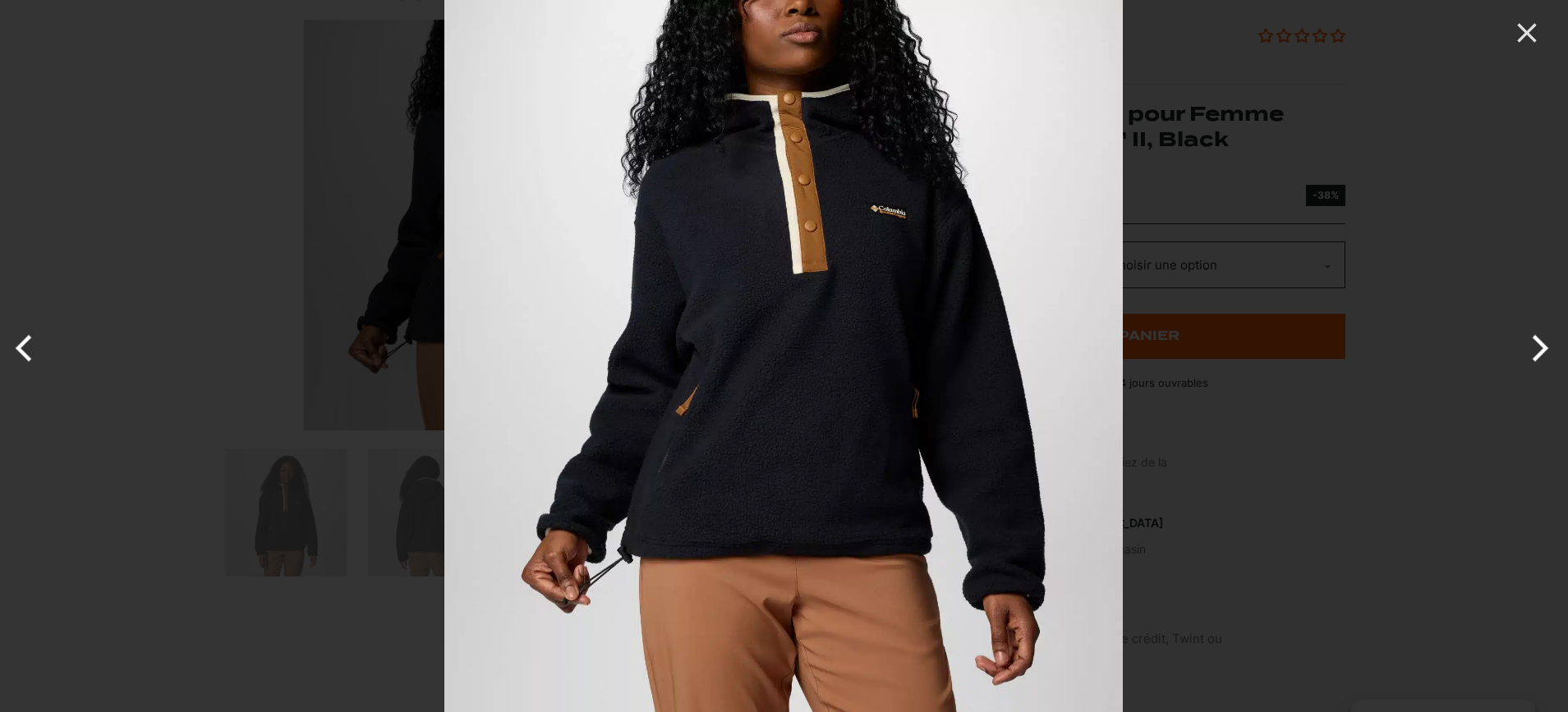
click at [1536, 344] on button "Next" at bounding box center [1537, 348] width 62 height 82
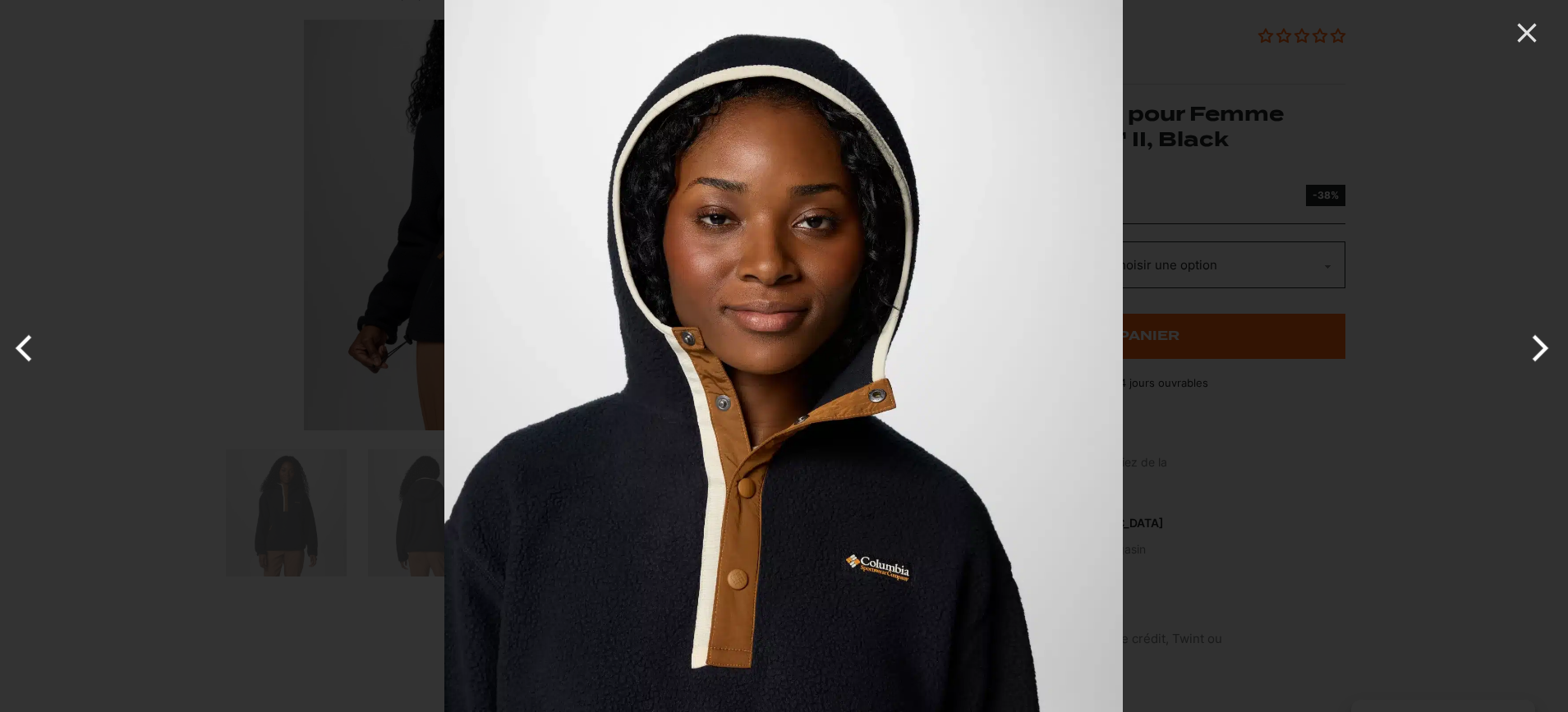
click at [1536, 344] on button "Next" at bounding box center [1537, 348] width 62 height 82
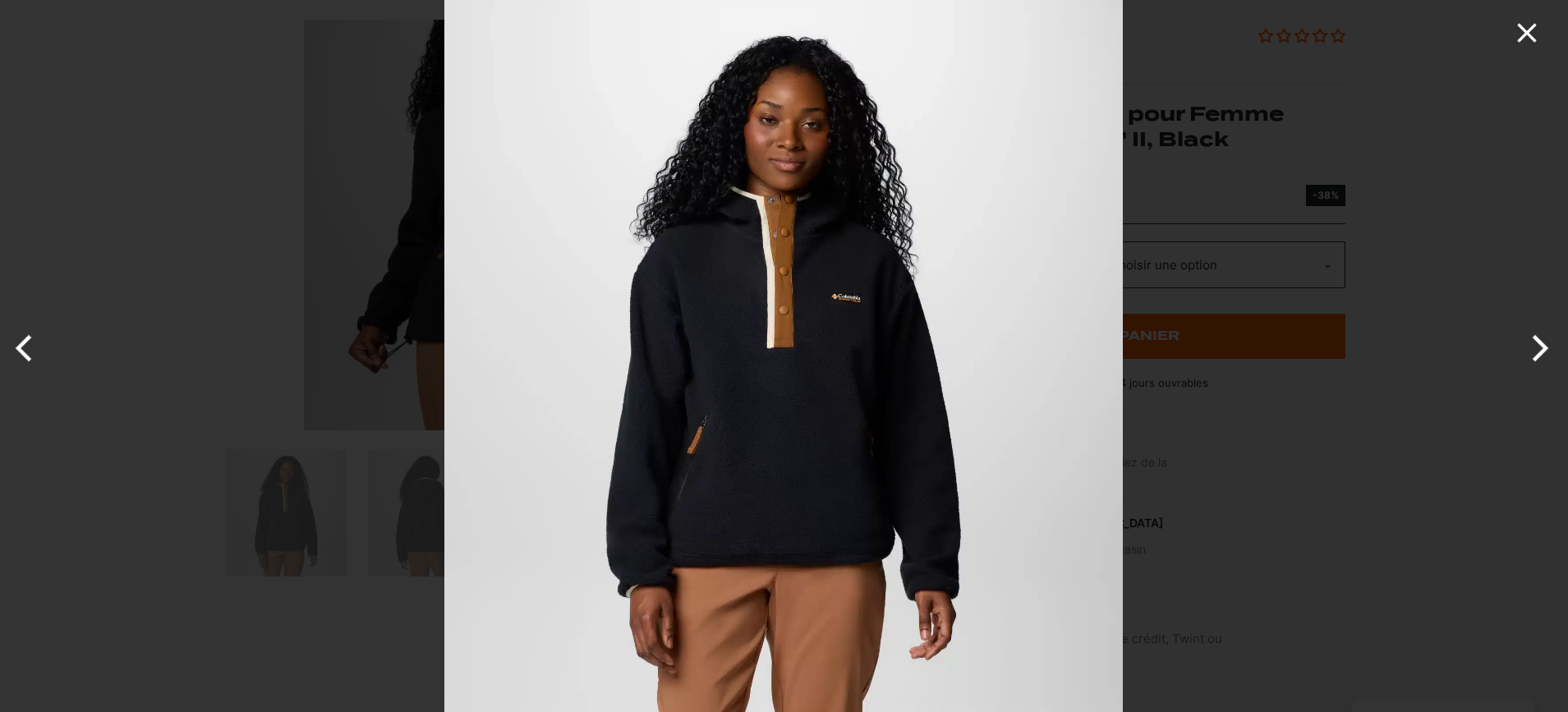
click at [1530, 35] on icon "Close" at bounding box center [1527, 33] width 33 height 33
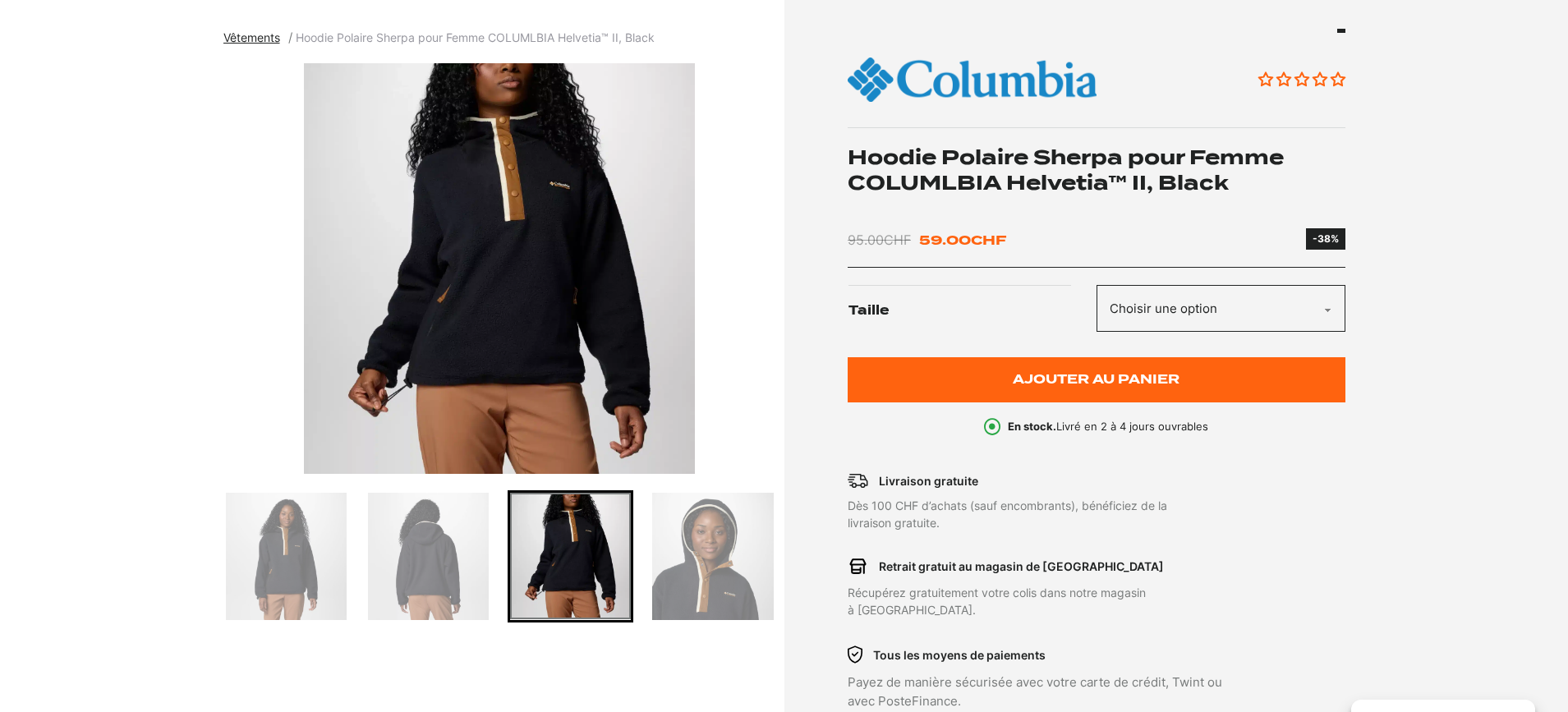
scroll to position [192, 0]
select select "xs"
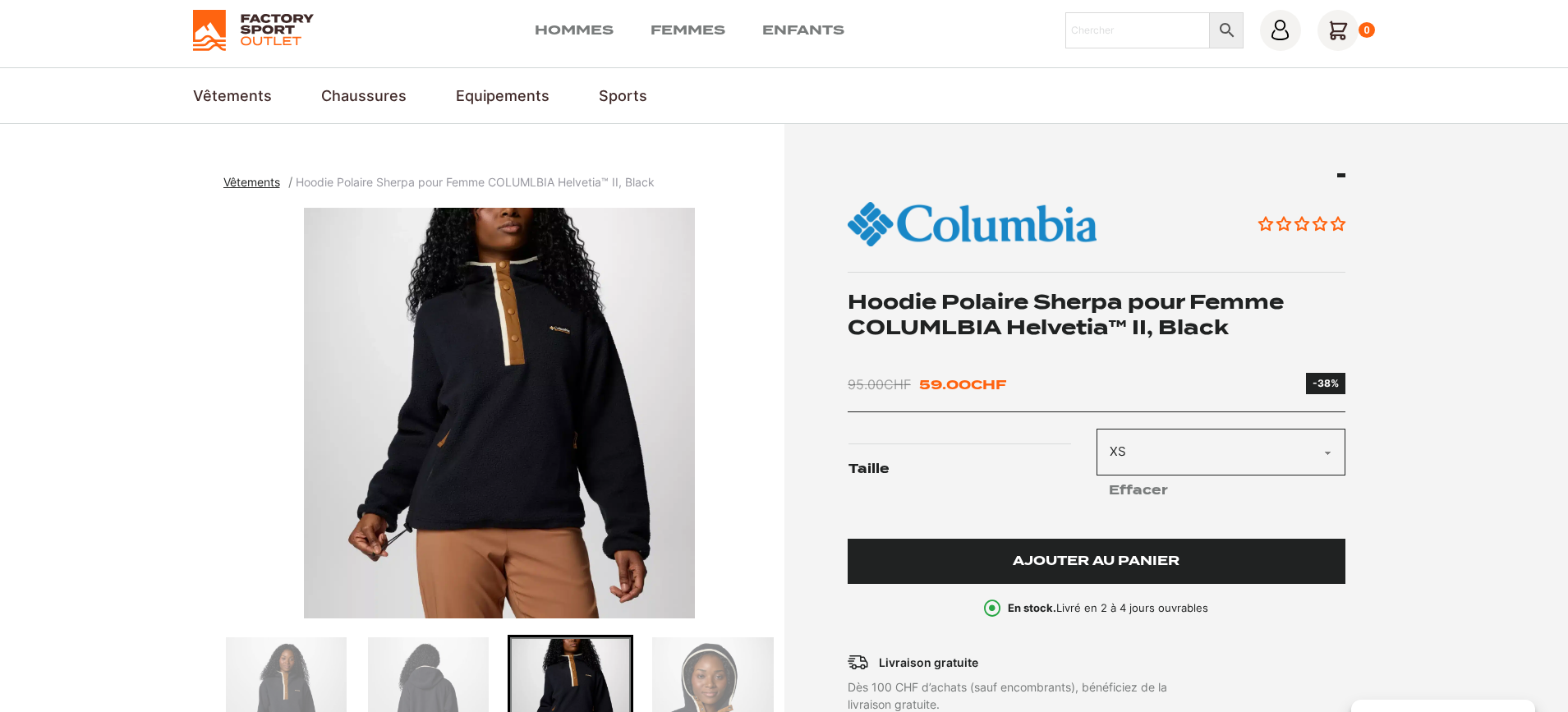
scroll to position [3, 0]
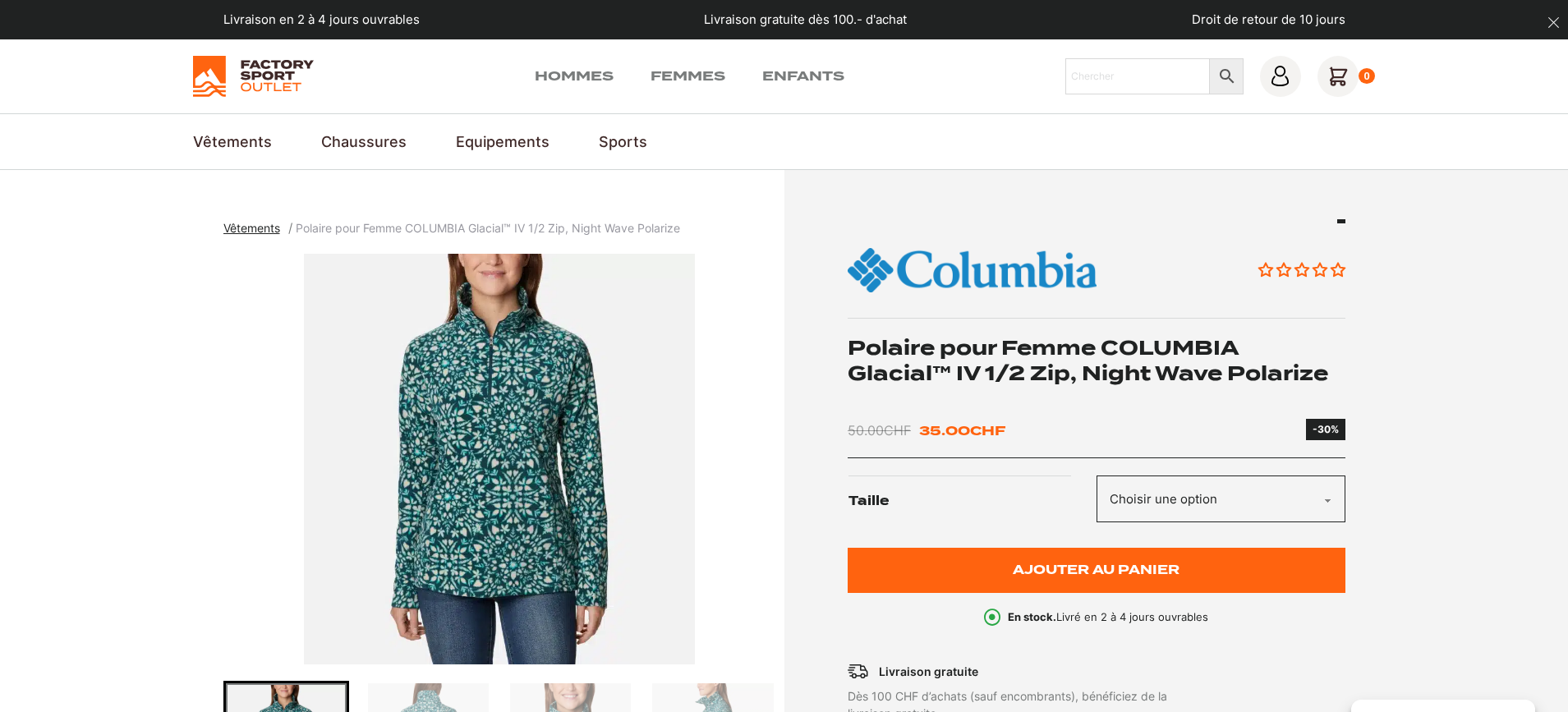
scroll to position [3, 0]
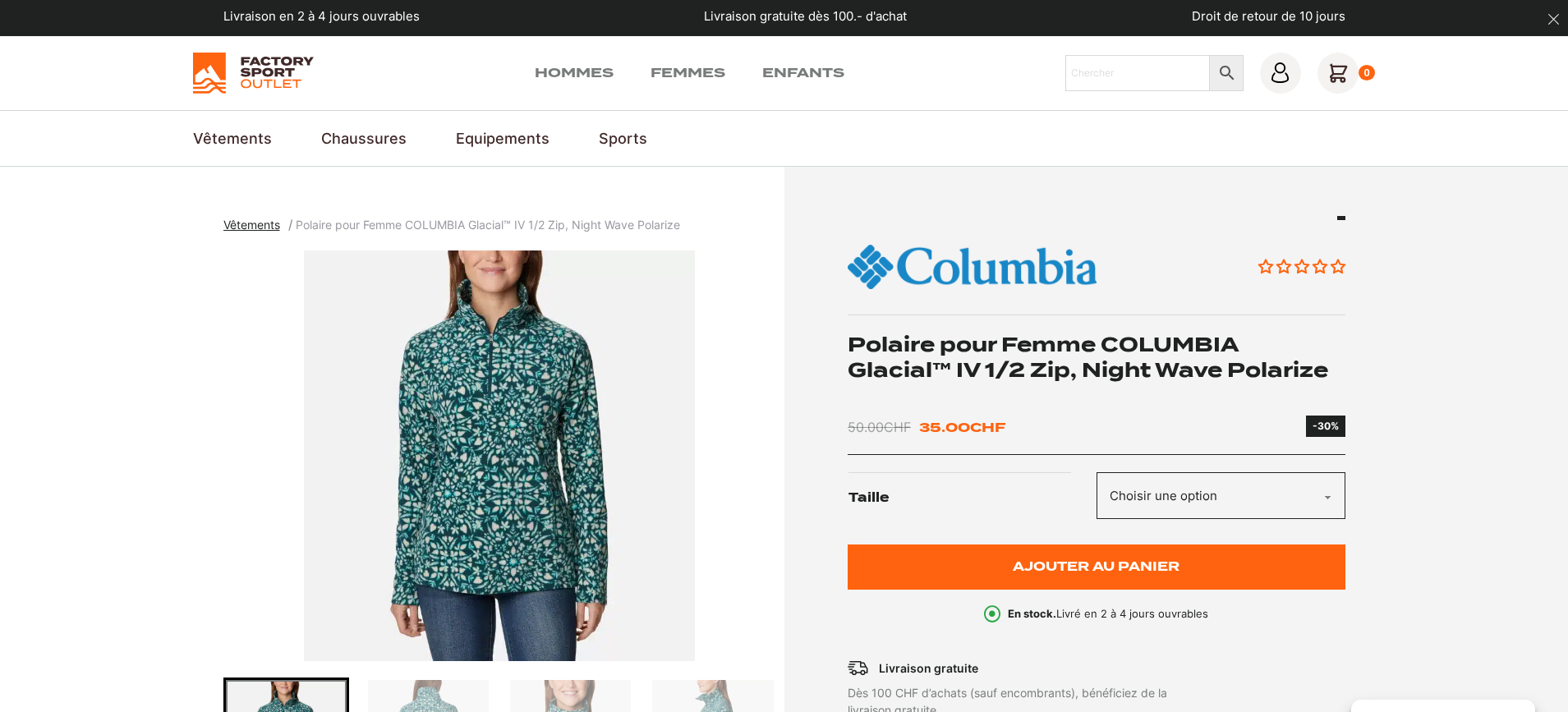
click at [539, 446] on img "1 of 4" at bounding box center [499, 456] width 552 height 410
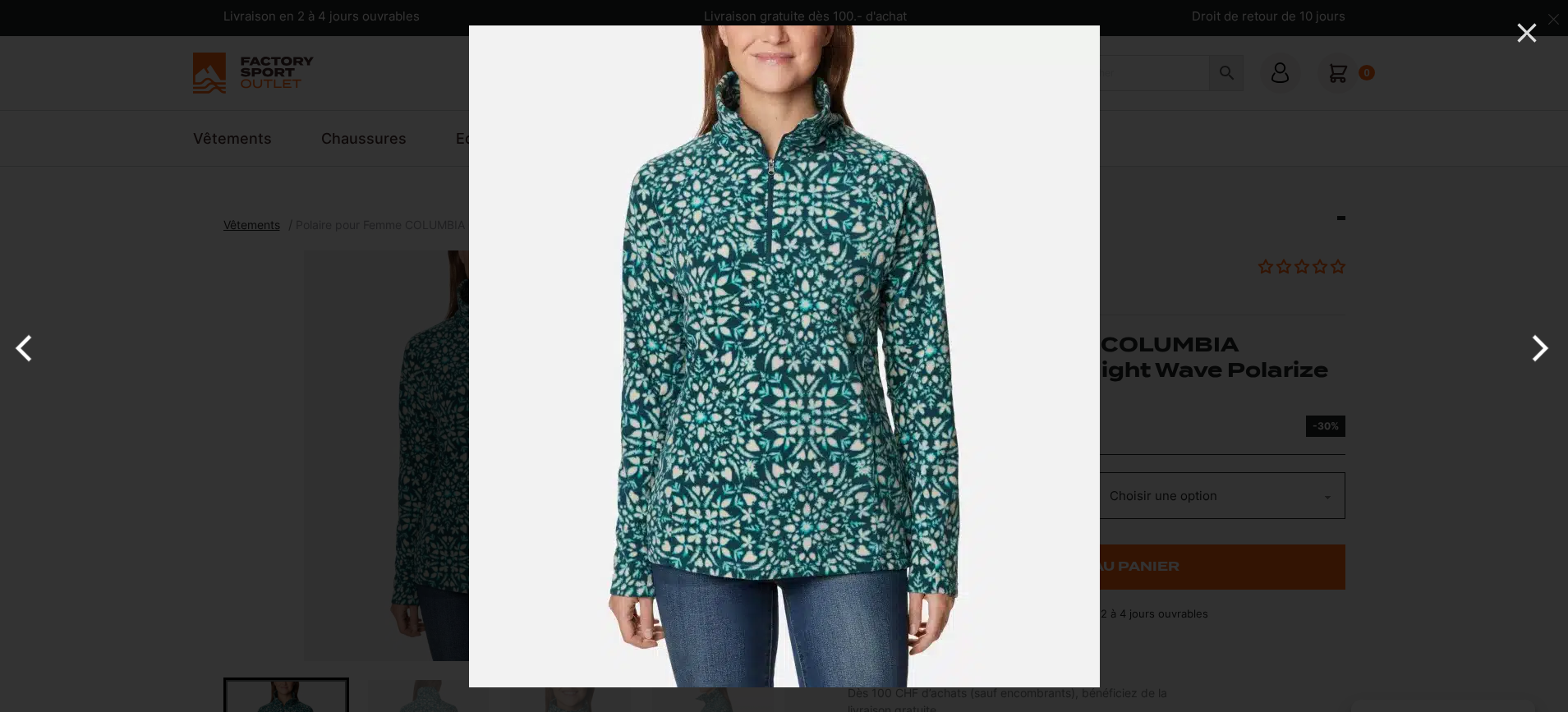
click at [1540, 359] on button "Next" at bounding box center [1537, 348] width 62 height 82
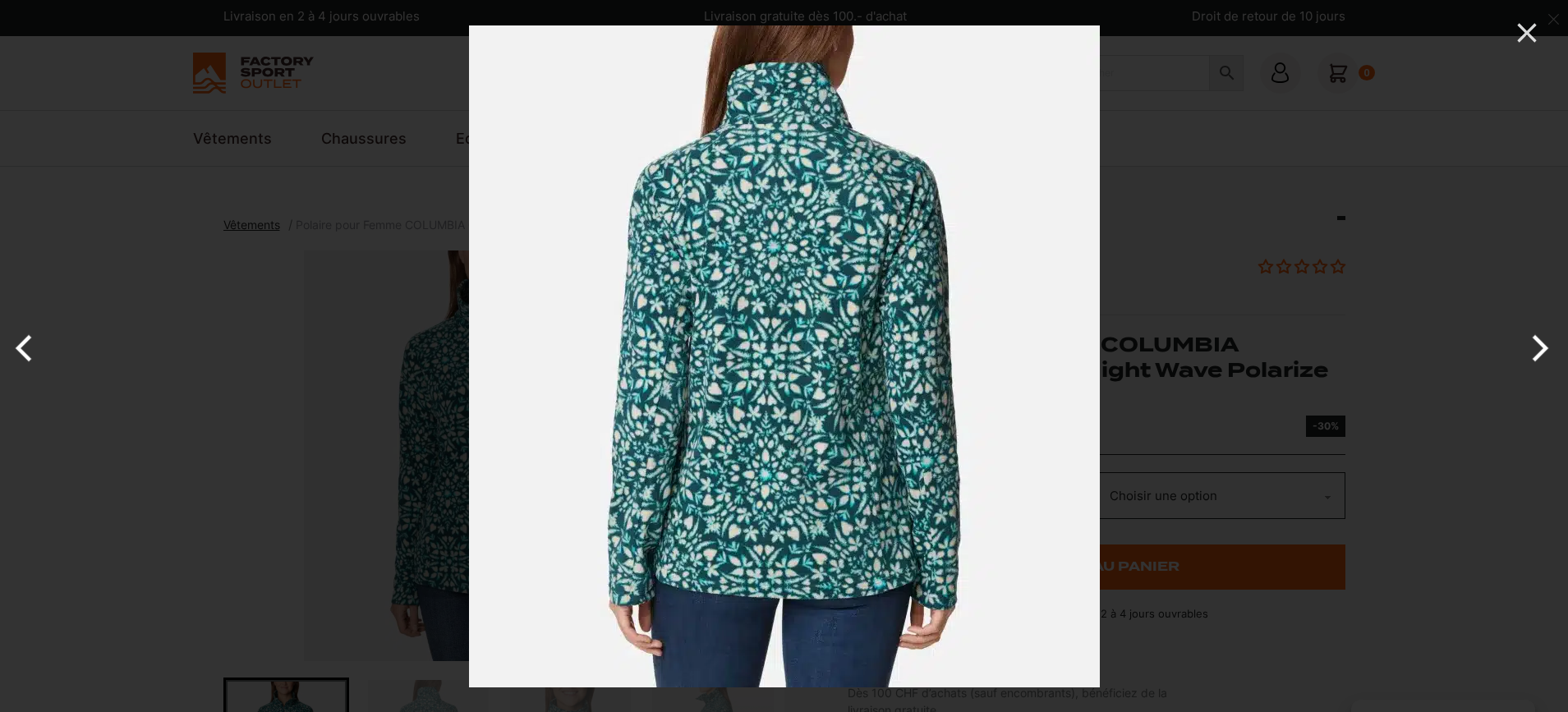
click at [1540, 359] on button "Next" at bounding box center [1537, 348] width 62 height 82
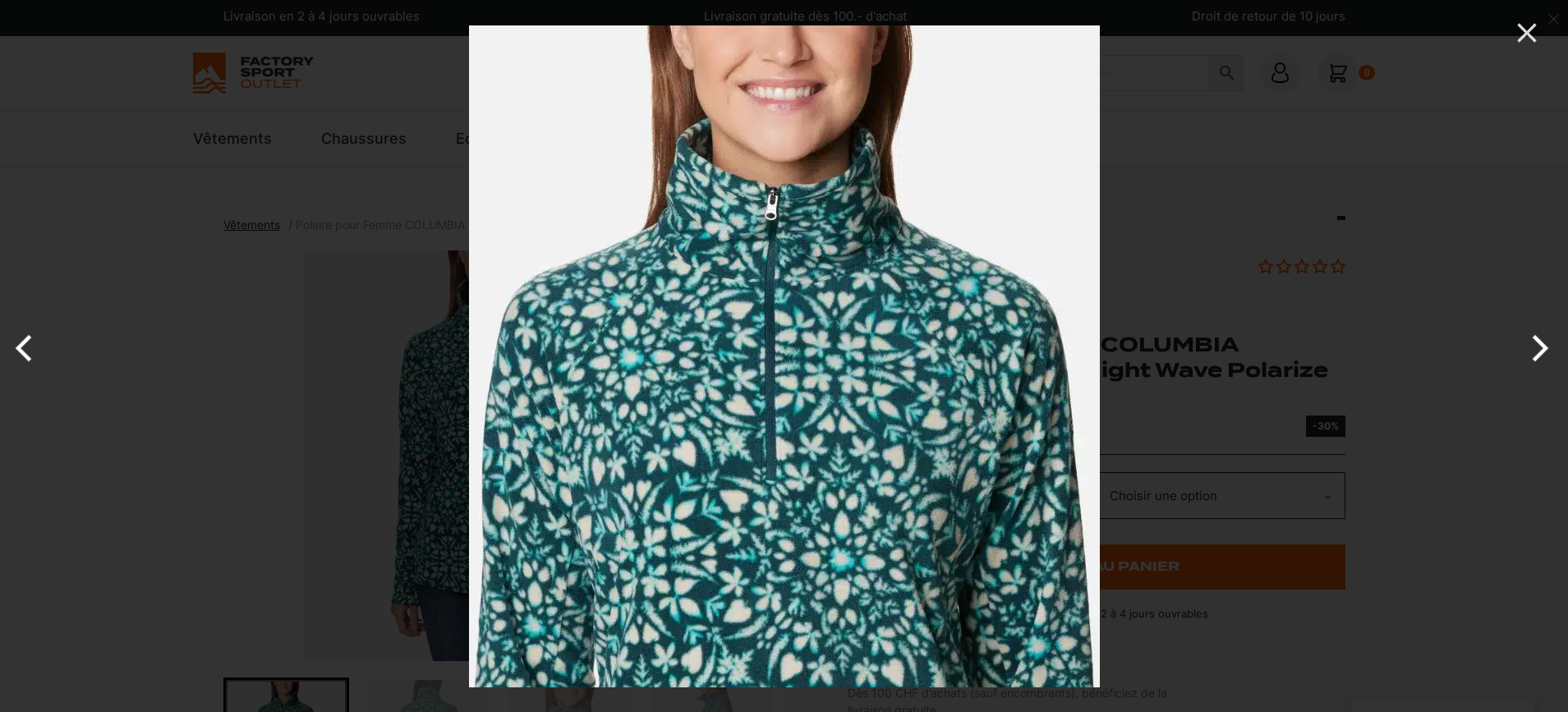
click at [1540, 359] on button "Next" at bounding box center [1537, 348] width 62 height 82
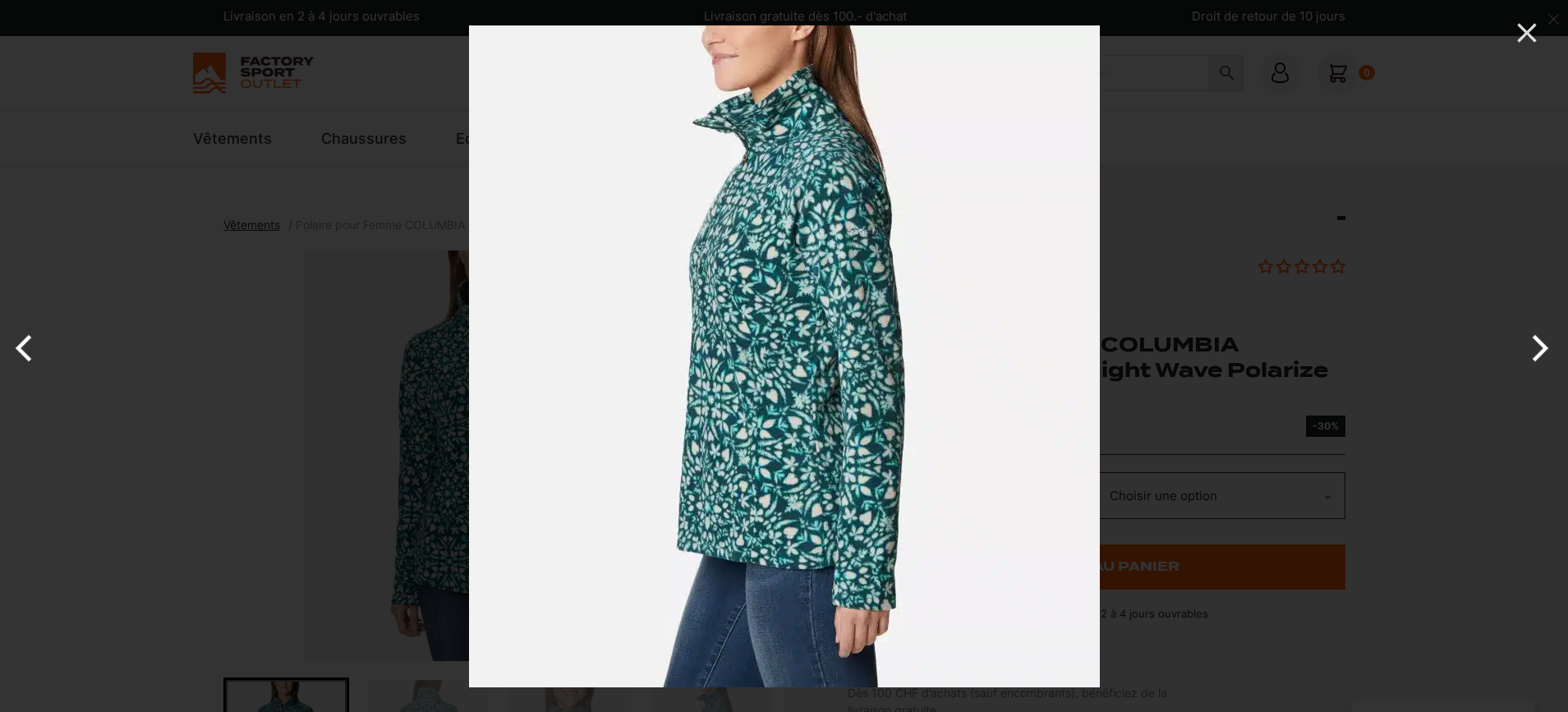
click at [1540, 359] on button "Next" at bounding box center [1537, 348] width 62 height 82
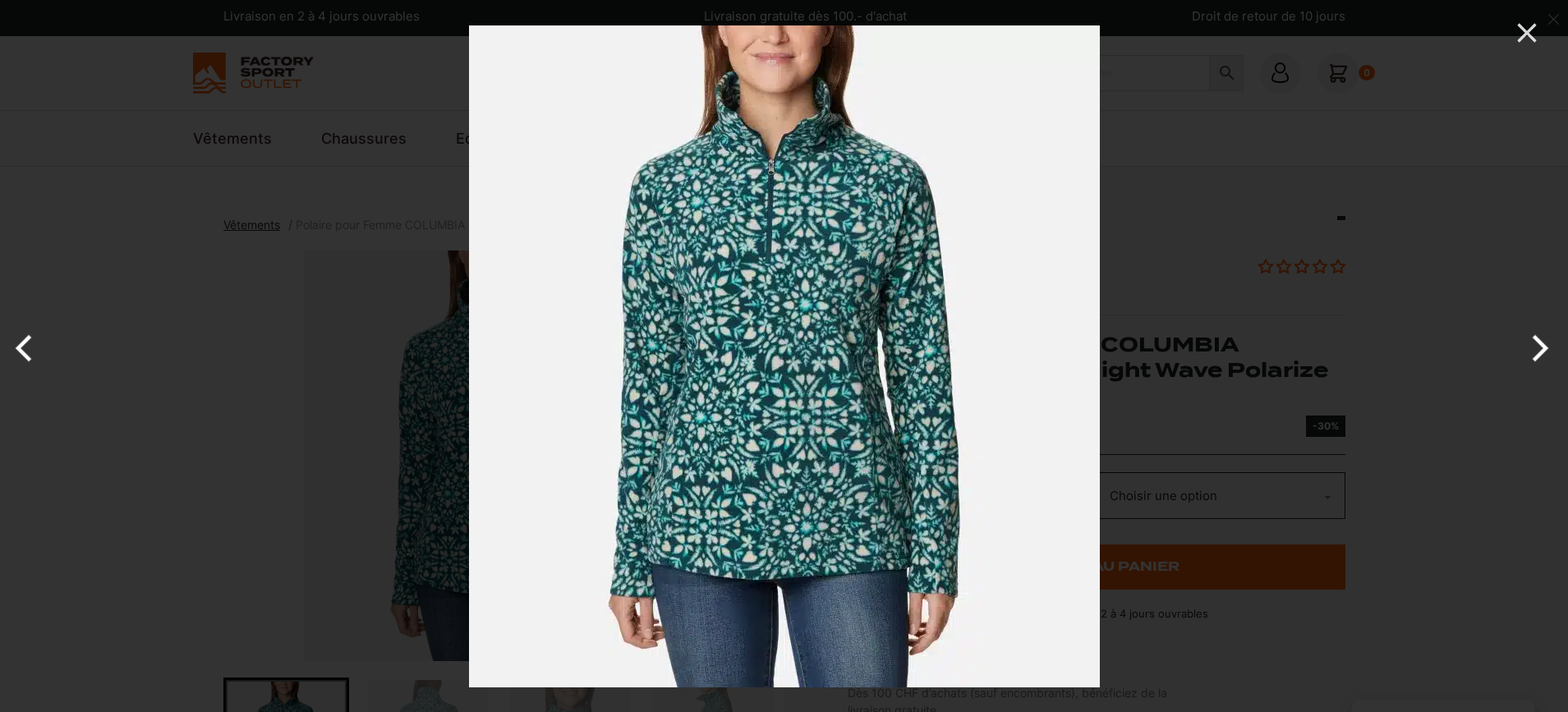
click at [1540, 359] on button "Next" at bounding box center [1537, 348] width 62 height 82
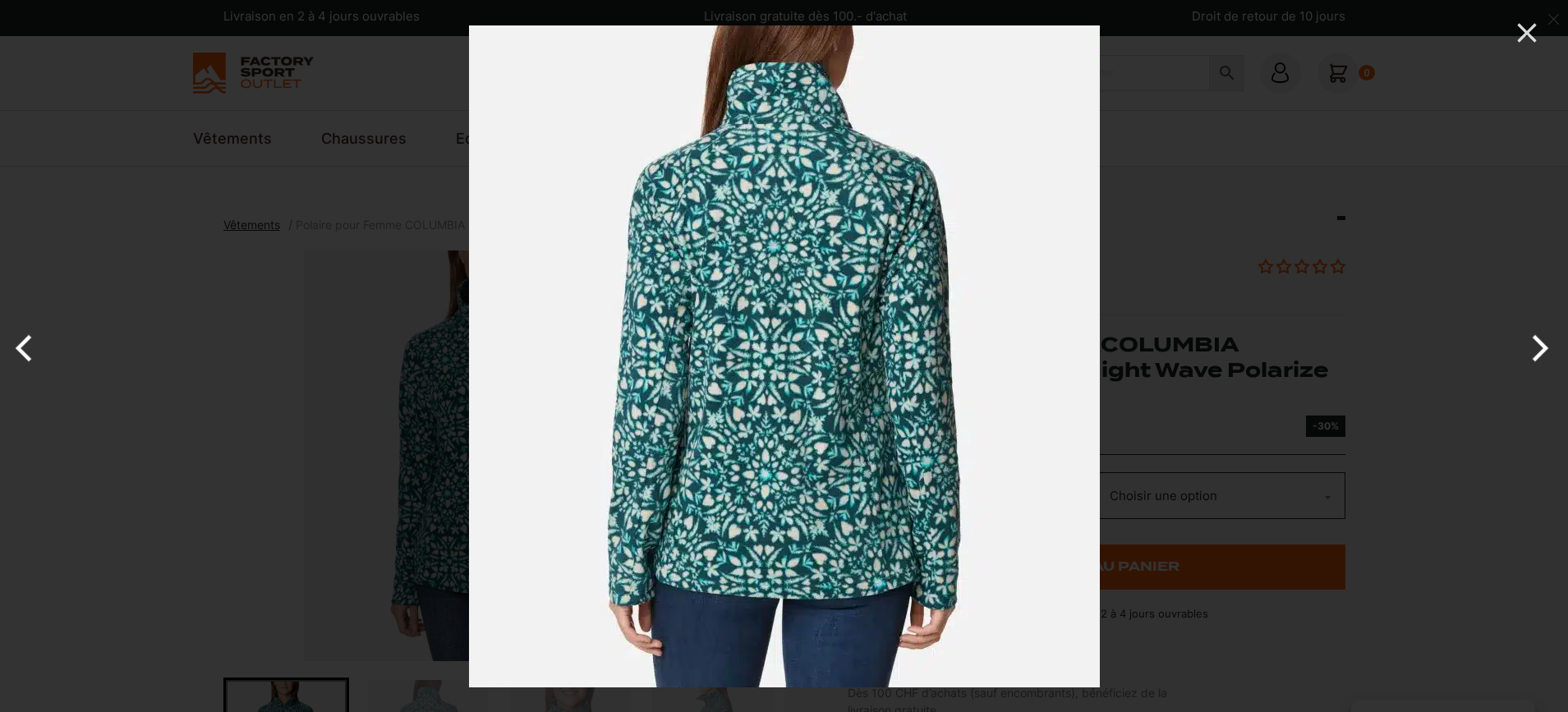
click at [1540, 359] on button "Next" at bounding box center [1537, 348] width 62 height 82
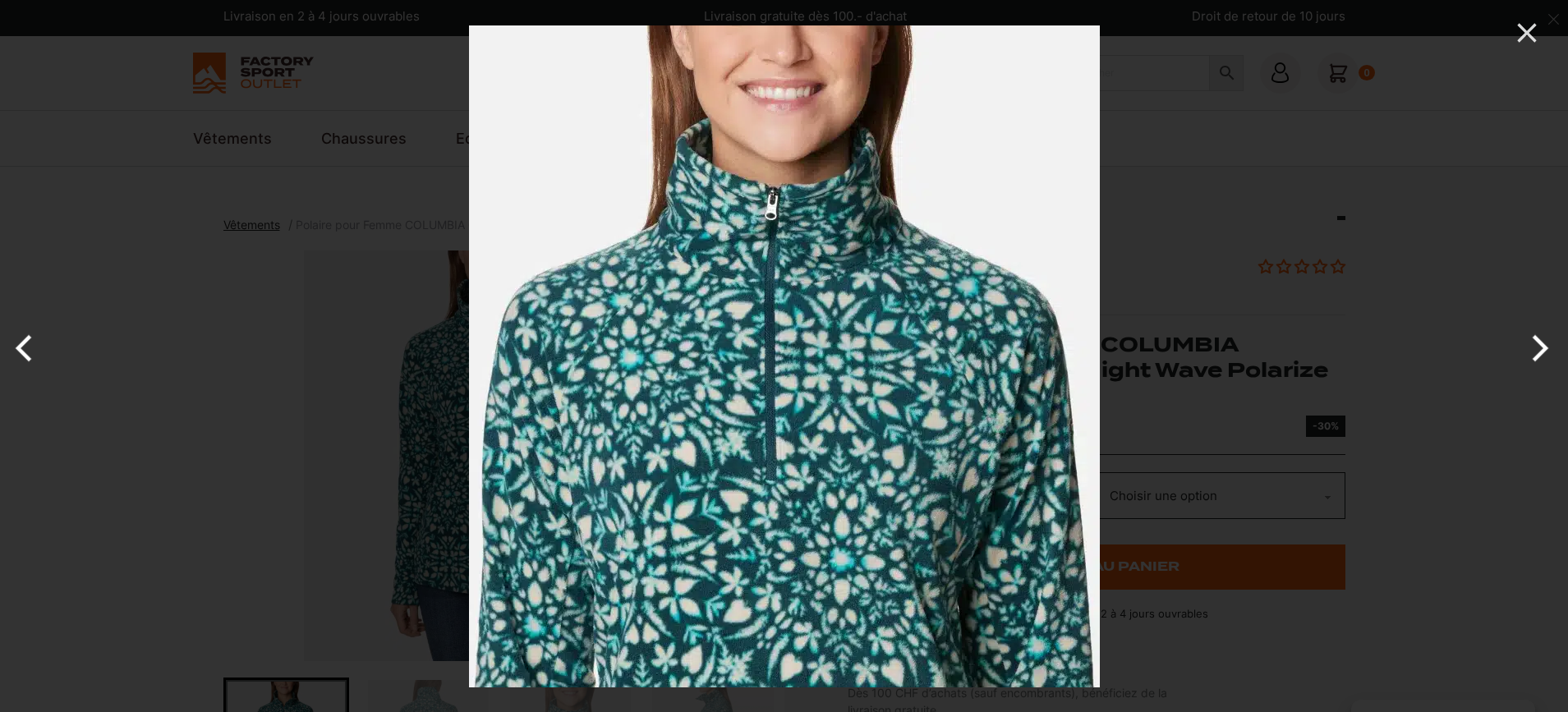
click at [1540, 359] on button "Next" at bounding box center [1537, 348] width 62 height 82
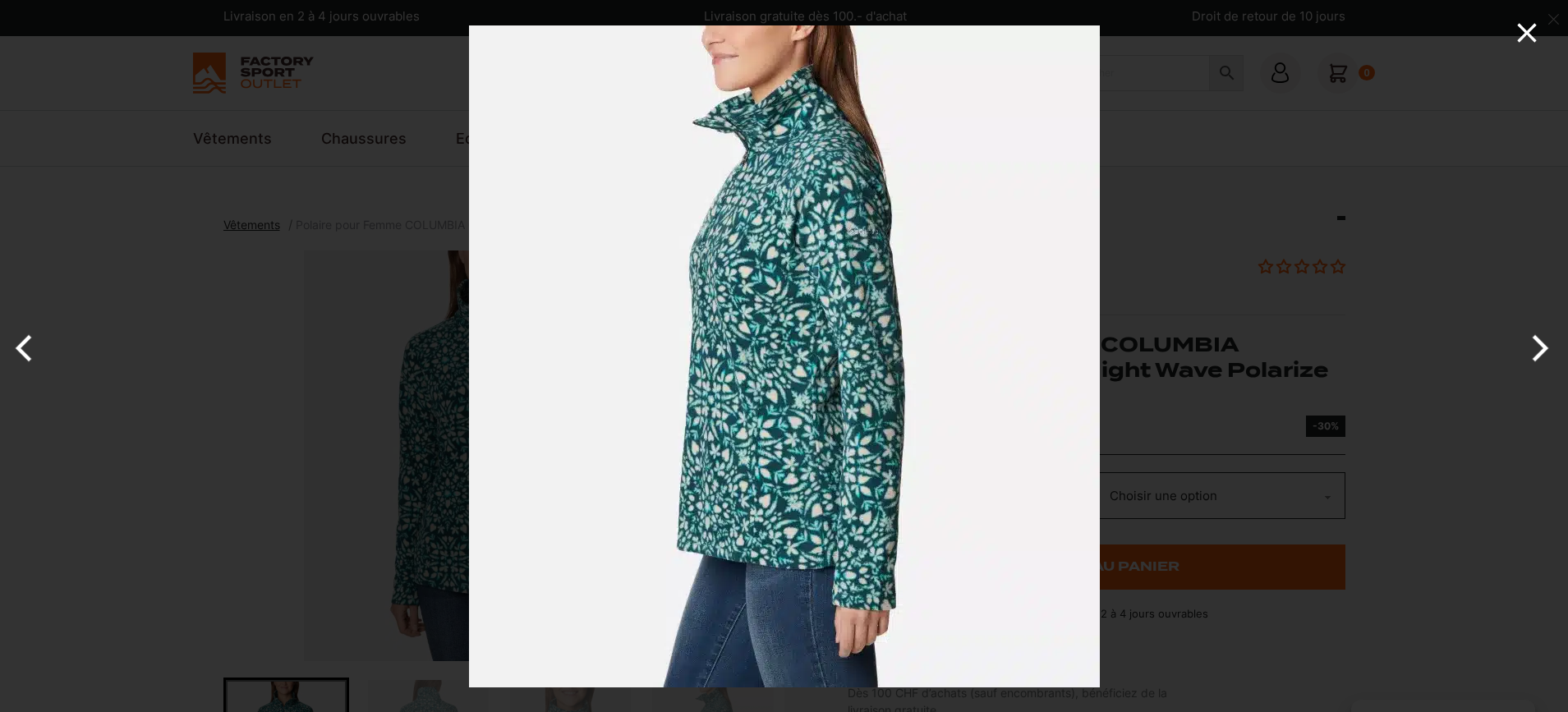
click at [1517, 30] on icon "Close" at bounding box center [1527, 33] width 33 height 33
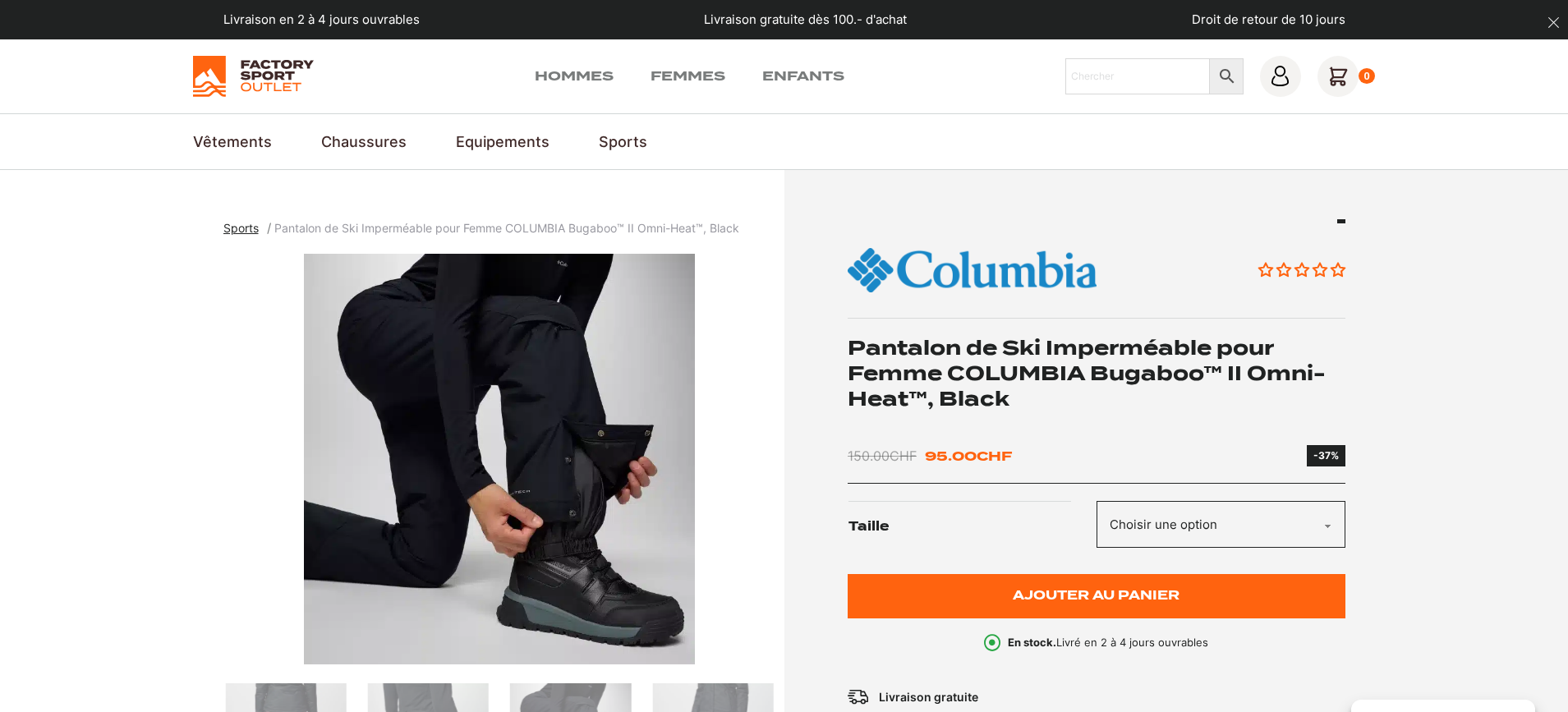
drag, startPoint x: 542, startPoint y: 443, endPoint x: 423, endPoint y: 452, distance: 119.3
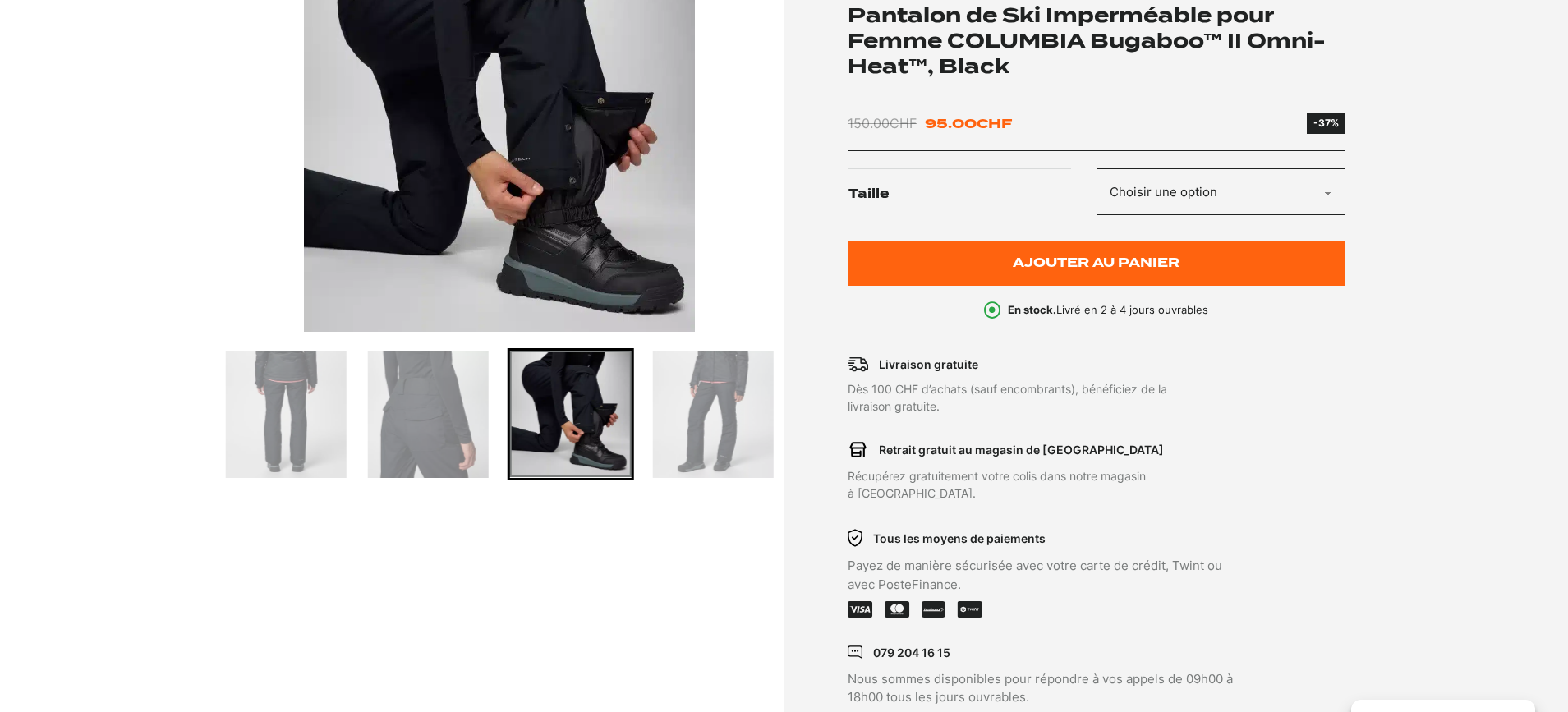
drag, startPoint x: 415, startPoint y: 435, endPoint x: 403, endPoint y: 435, distance: 12.0
click at [415, 435] on img "Go to slide 3" at bounding box center [428, 414] width 120 height 127
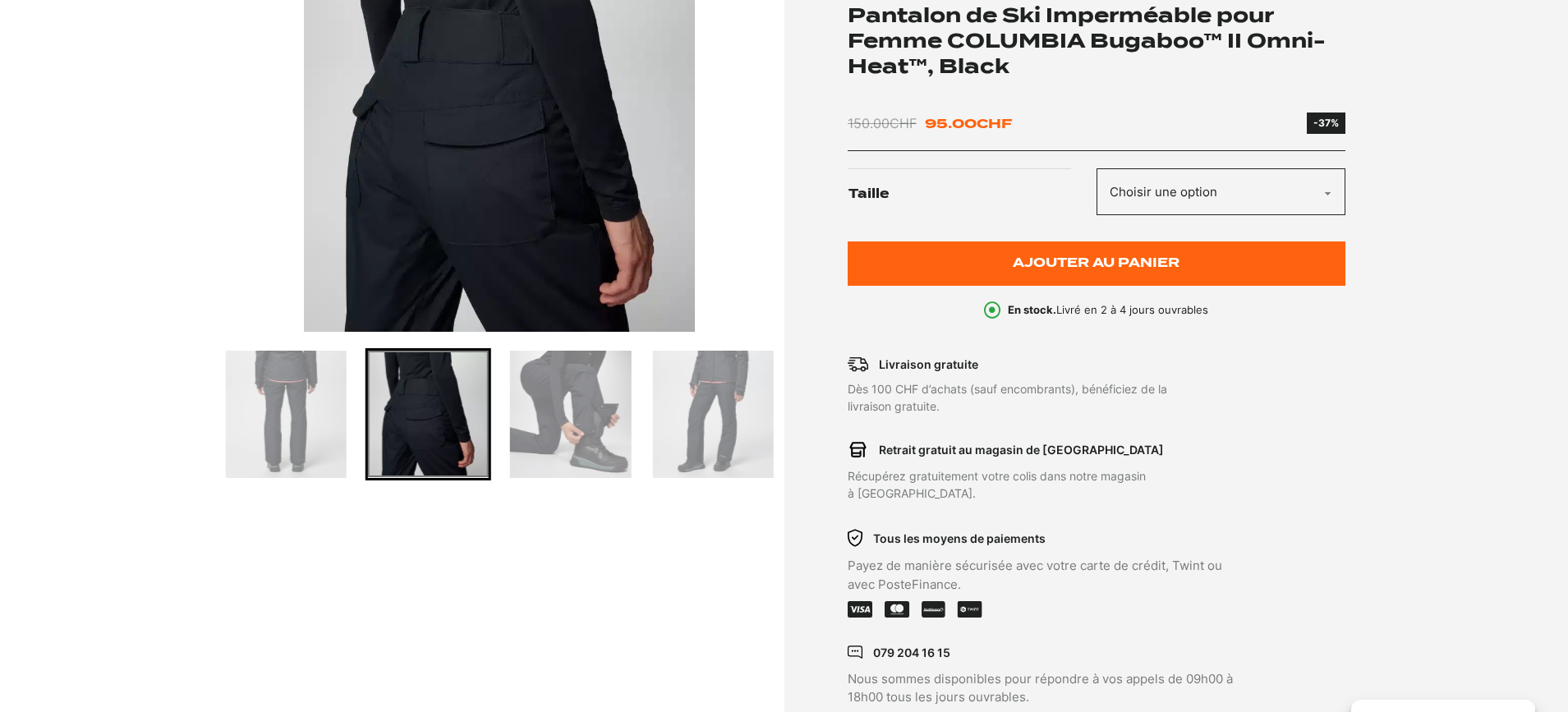
click at [304, 435] on img "Go to slide 2" at bounding box center [285, 414] width 120 height 127
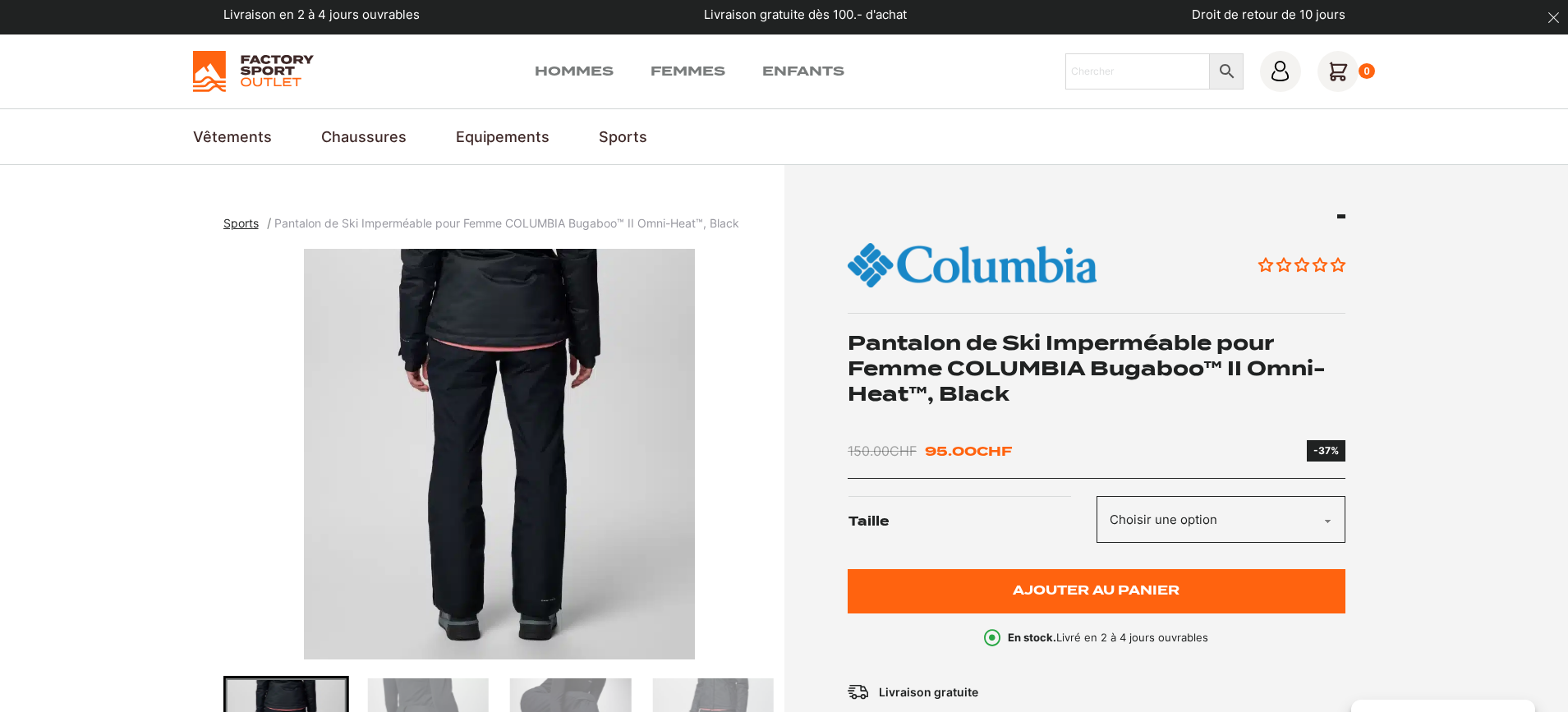
scroll to position [0, 0]
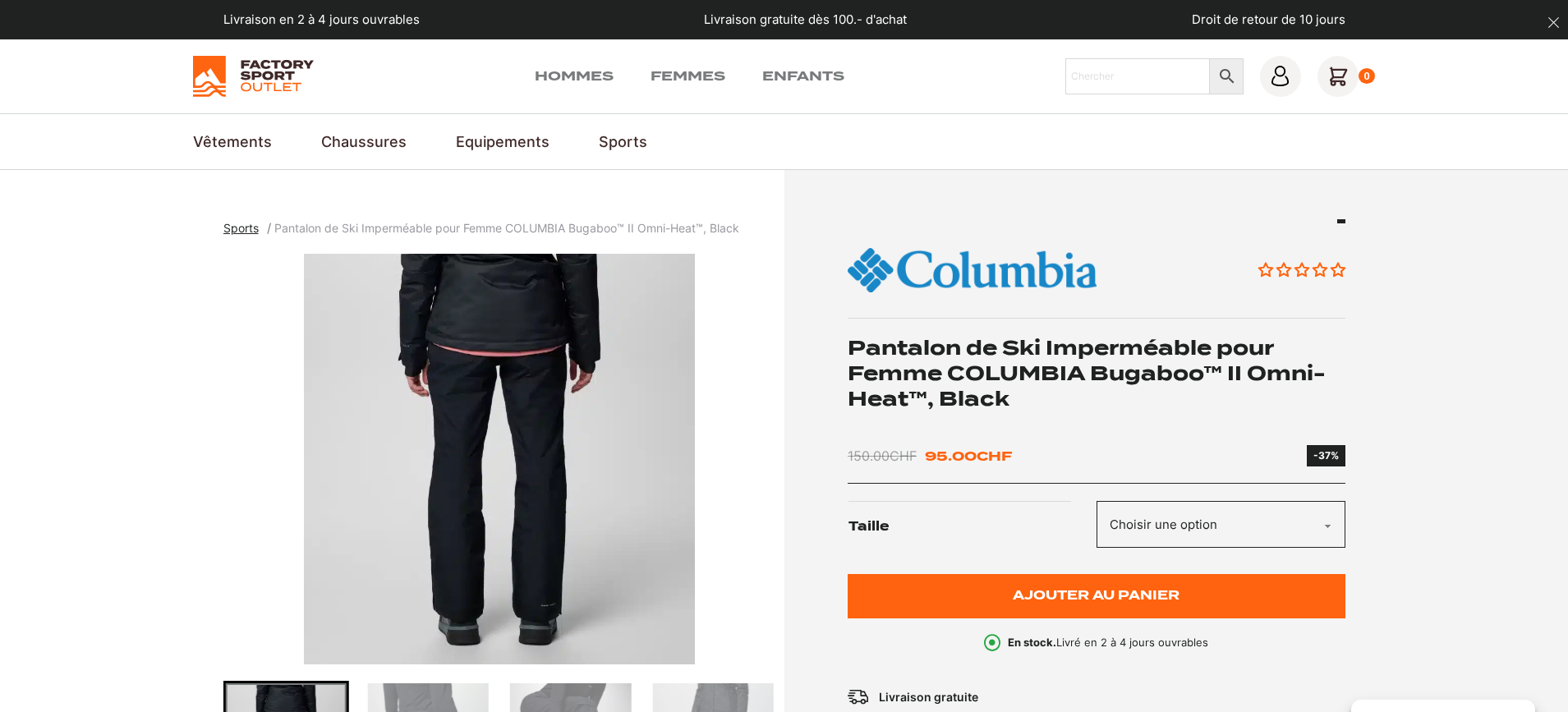
click at [543, 437] on img "2 of 5" at bounding box center [499, 459] width 552 height 410
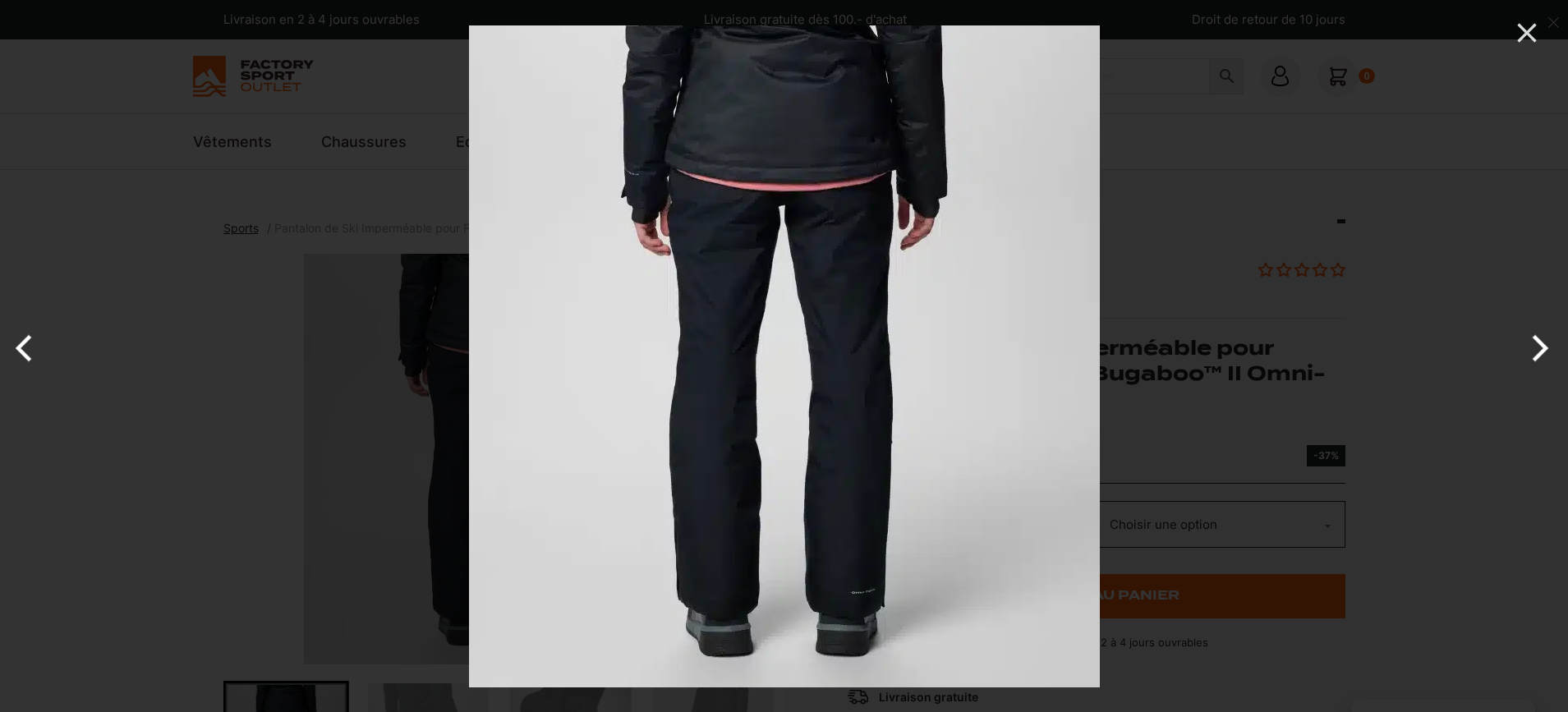
click at [1541, 340] on button "Next" at bounding box center [1537, 348] width 62 height 82
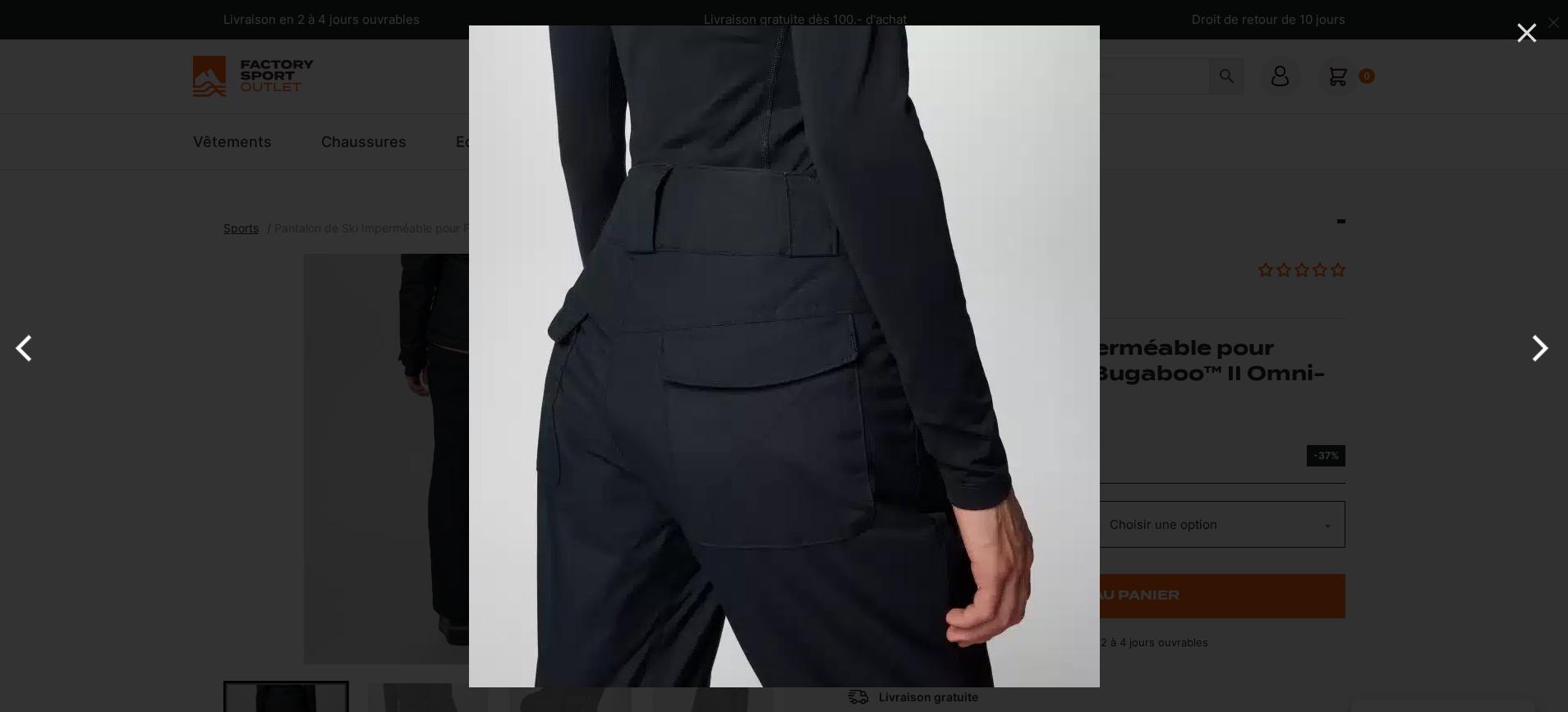
click at [1543, 347] on button "Next" at bounding box center [1537, 348] width 62 height 82
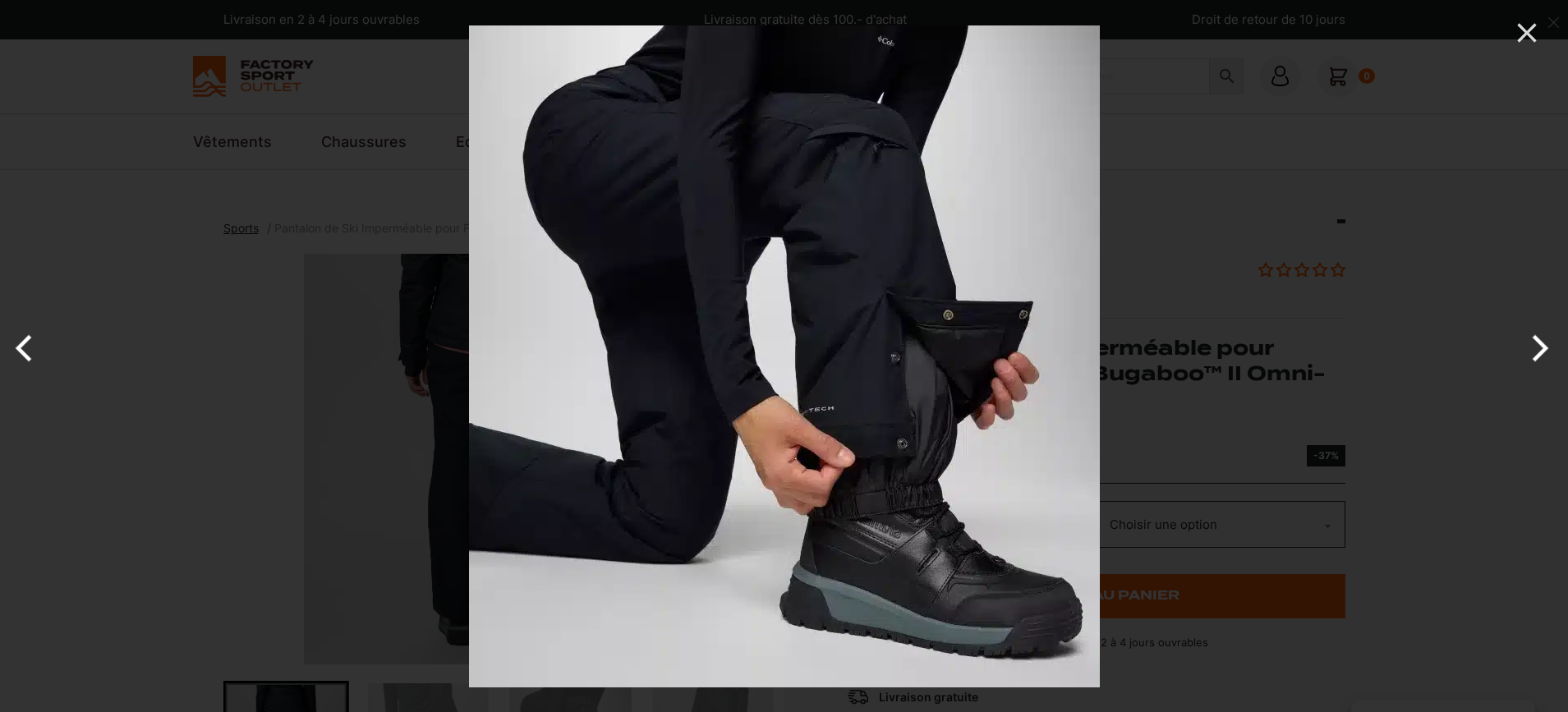
click at [1543, 347] on button "Next" at bounding box center [1537, 348] width 62 height 82
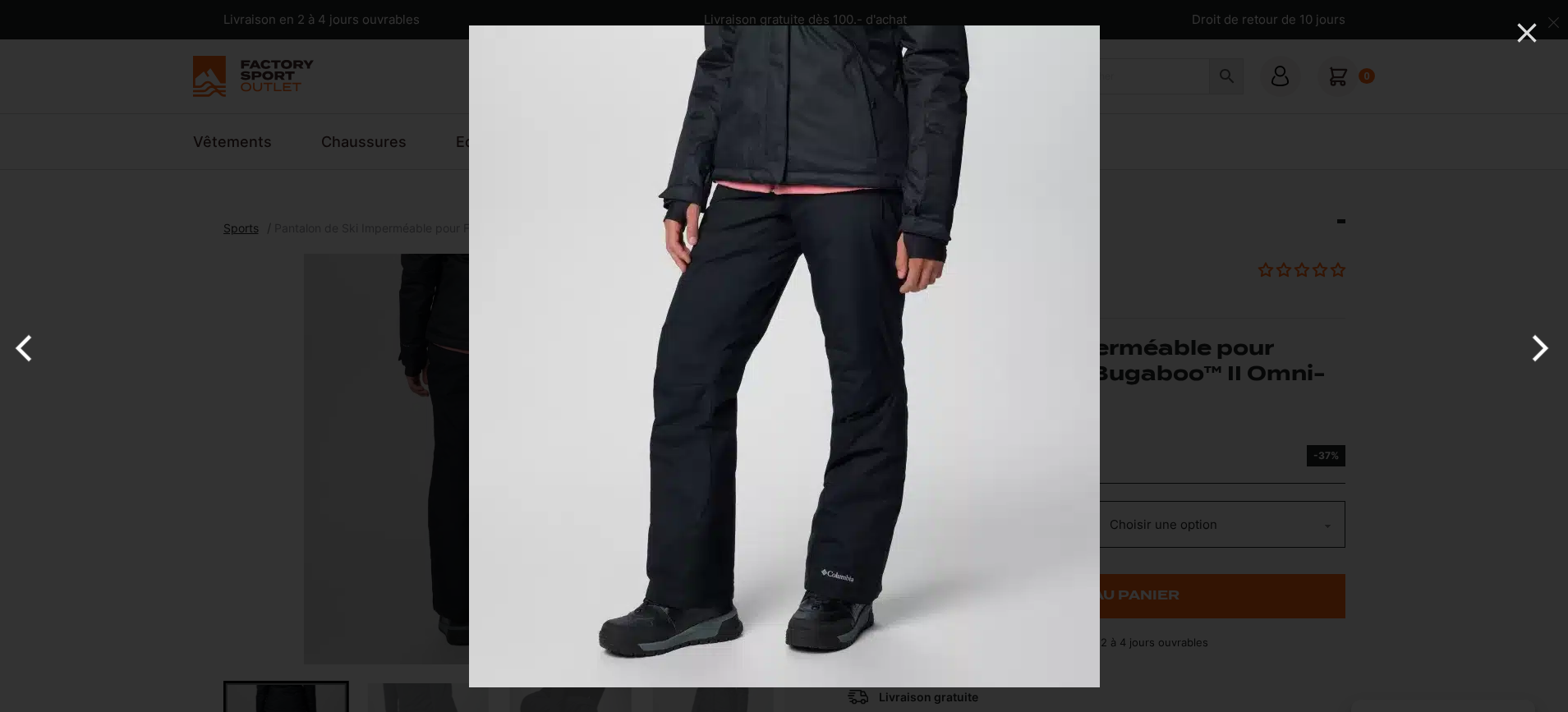
click at [1543, 347] on button "Next" at bounding box center [1537, 348] width 62 height 82
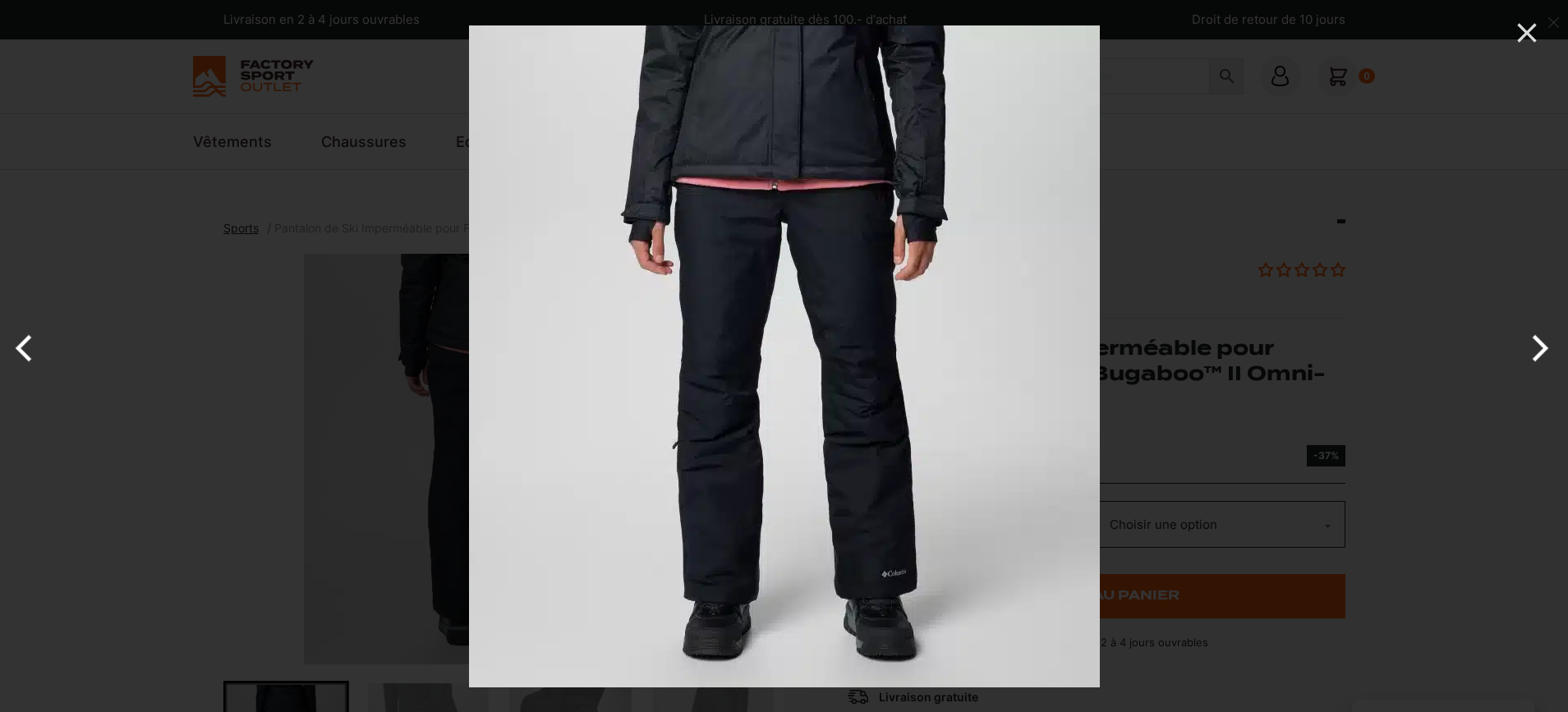
click at [1535, 356] on button "Next" at bounding box center [1537, 348] width 62 height 82
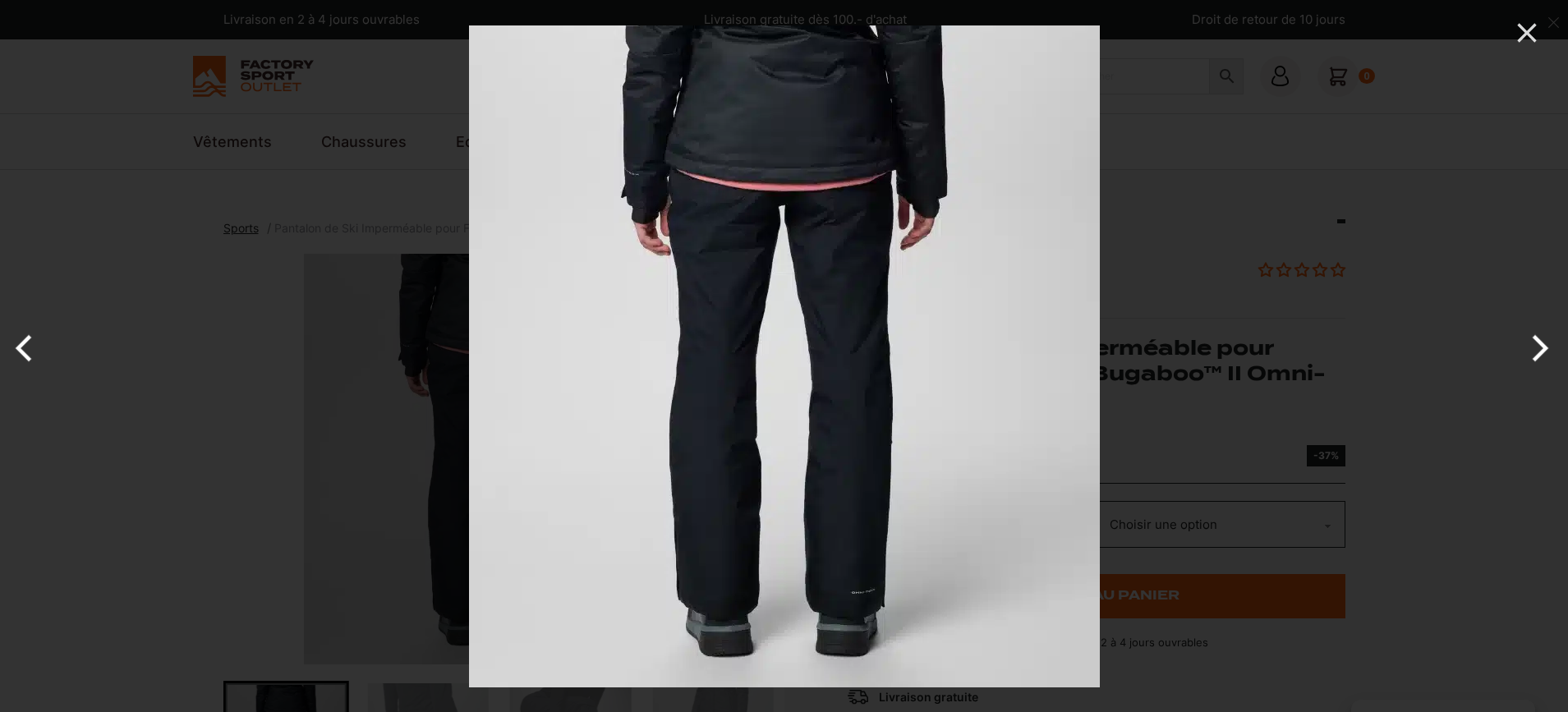
click at [1535, 356] on button "Next" at bounding box center [1537, 348] width 62 height 82
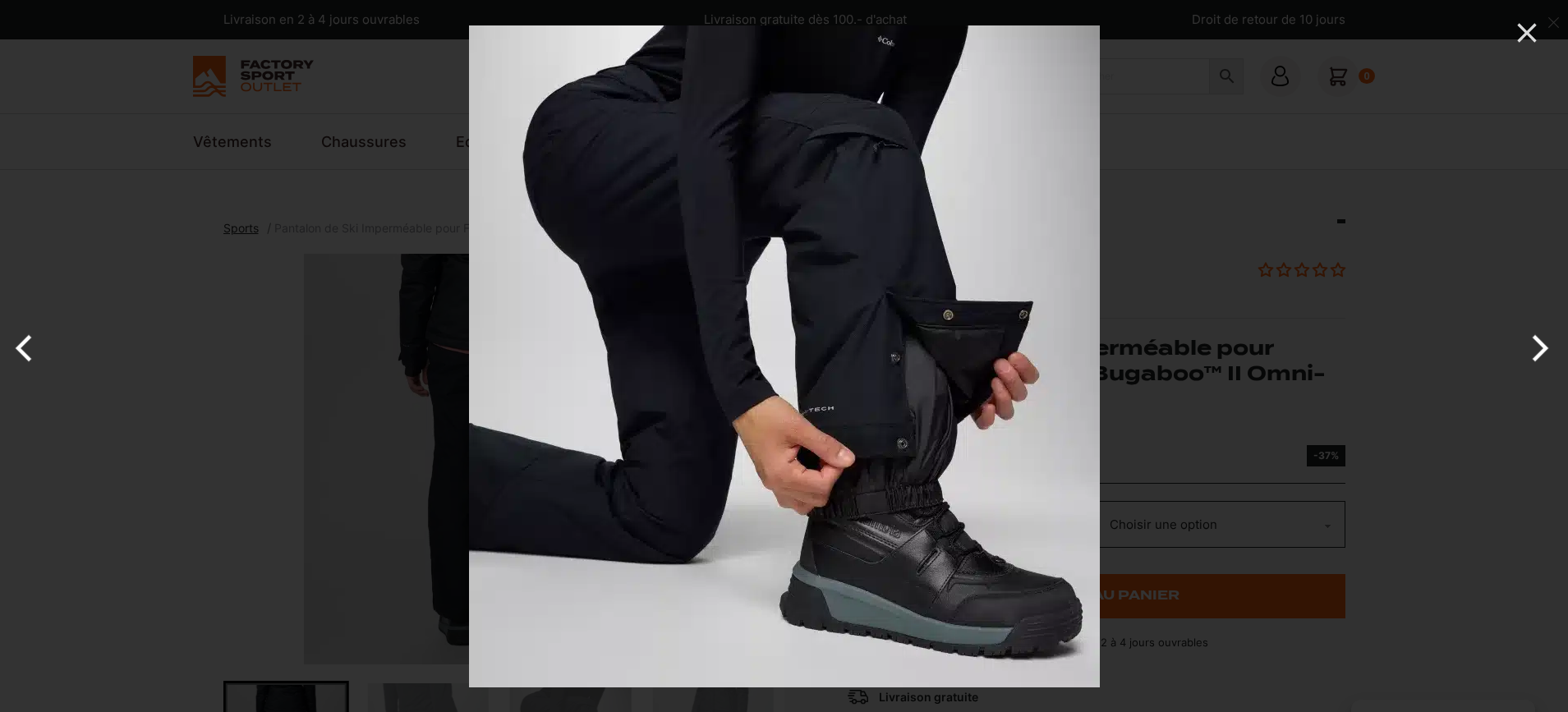
click at [1535, 356] on button "Next" at bounding box center [1537, 348] width 62 height 82
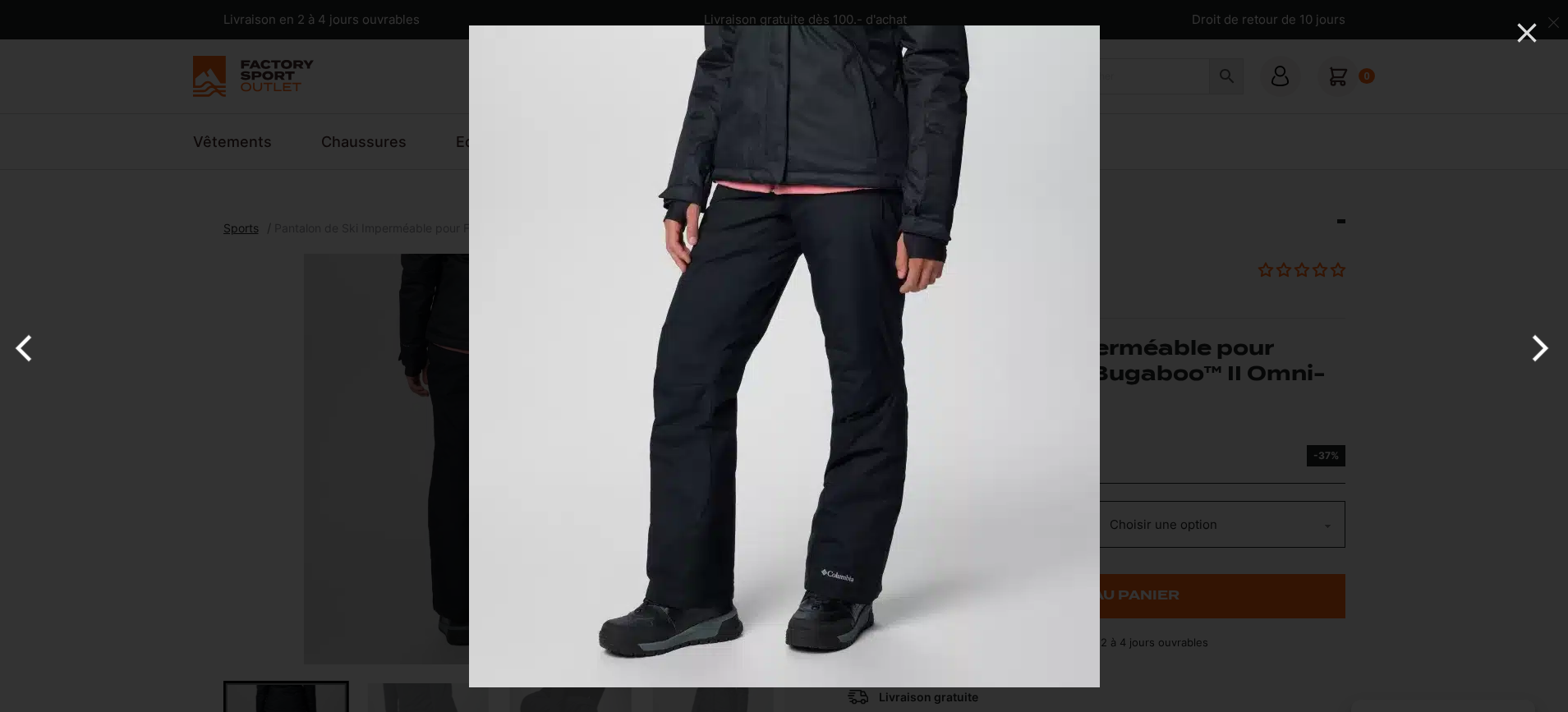
click at [1539, 355] on button "Next" at bounding box center [1537, 348] width 62 height 82
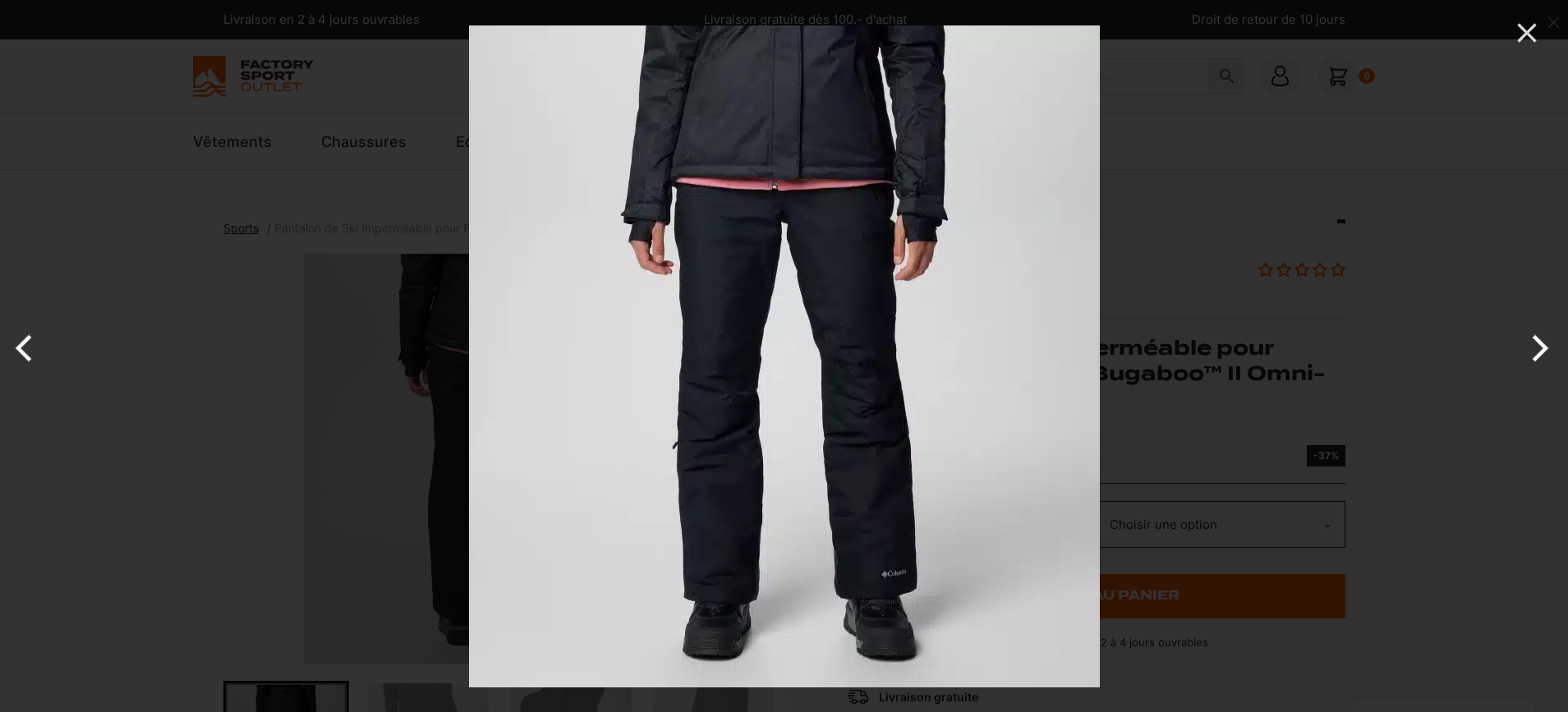
click at [1539, 355] on button "Next" at bounding box center [1537, 348] width 62 height 82
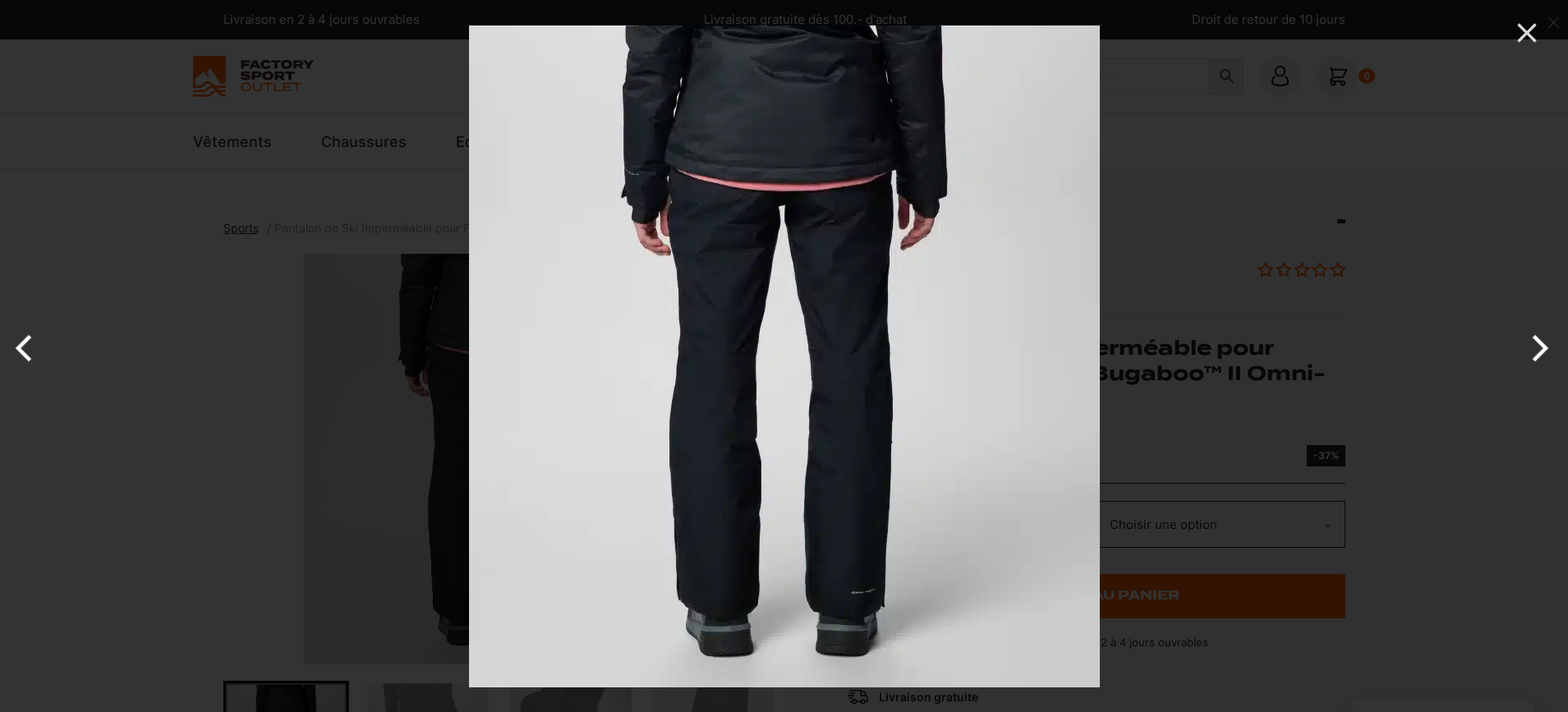
click at [1539, 355] on button "Next" at bounding box center [1537, 348] width 62 height 82
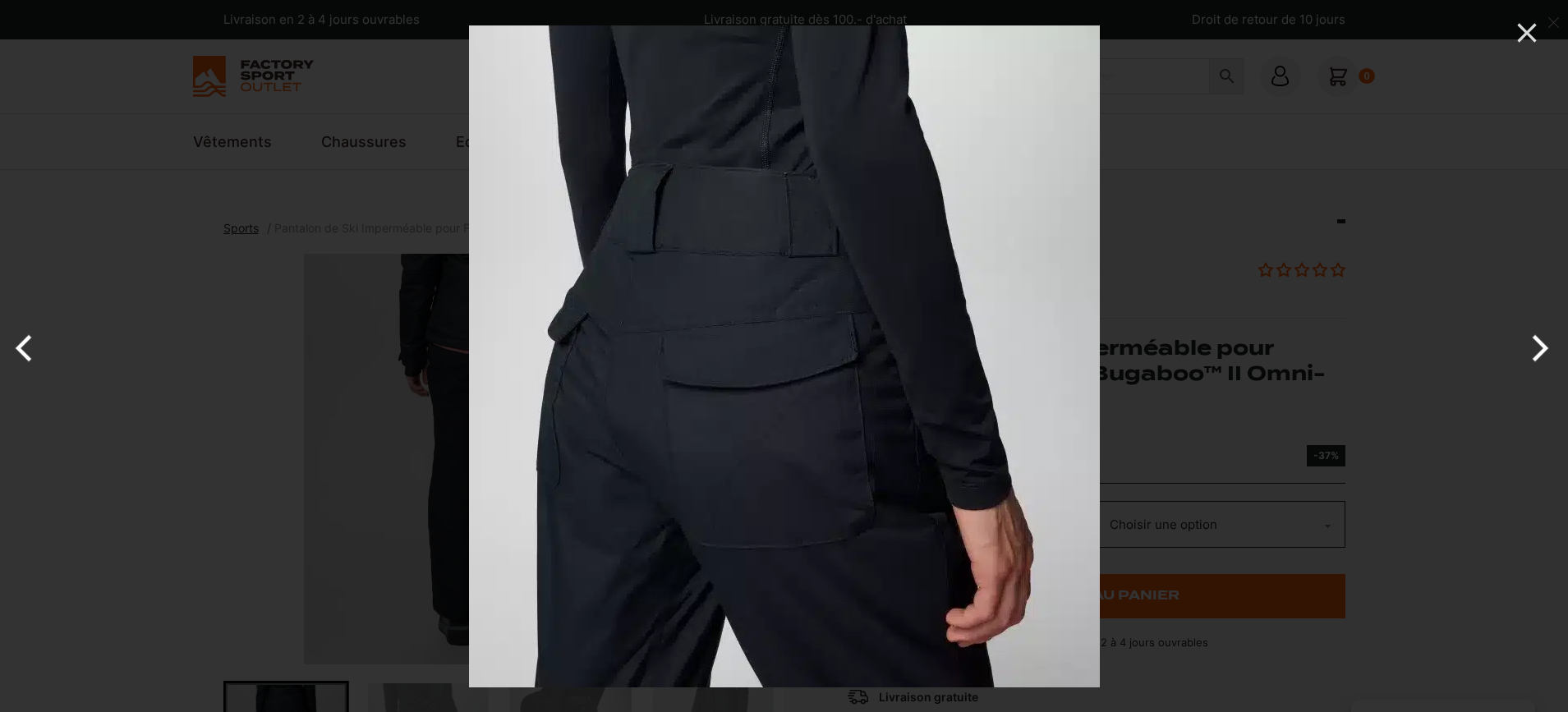
click at [1530, 351] on button "Next" at bounding box center [1537, 348] width 62 height 82
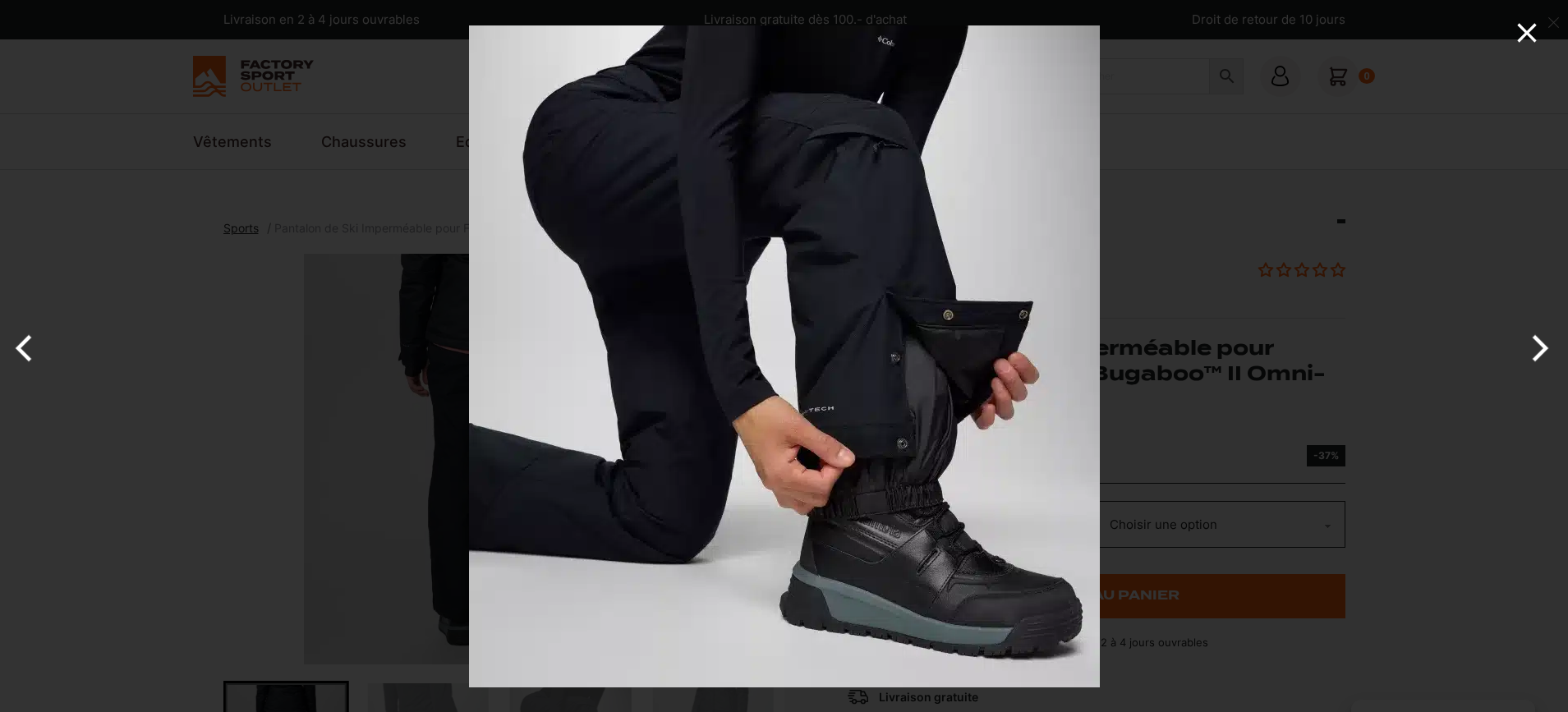
click at [1530, 36] on icon "Close" at bounding box center [1527, 33] width 19 height 19
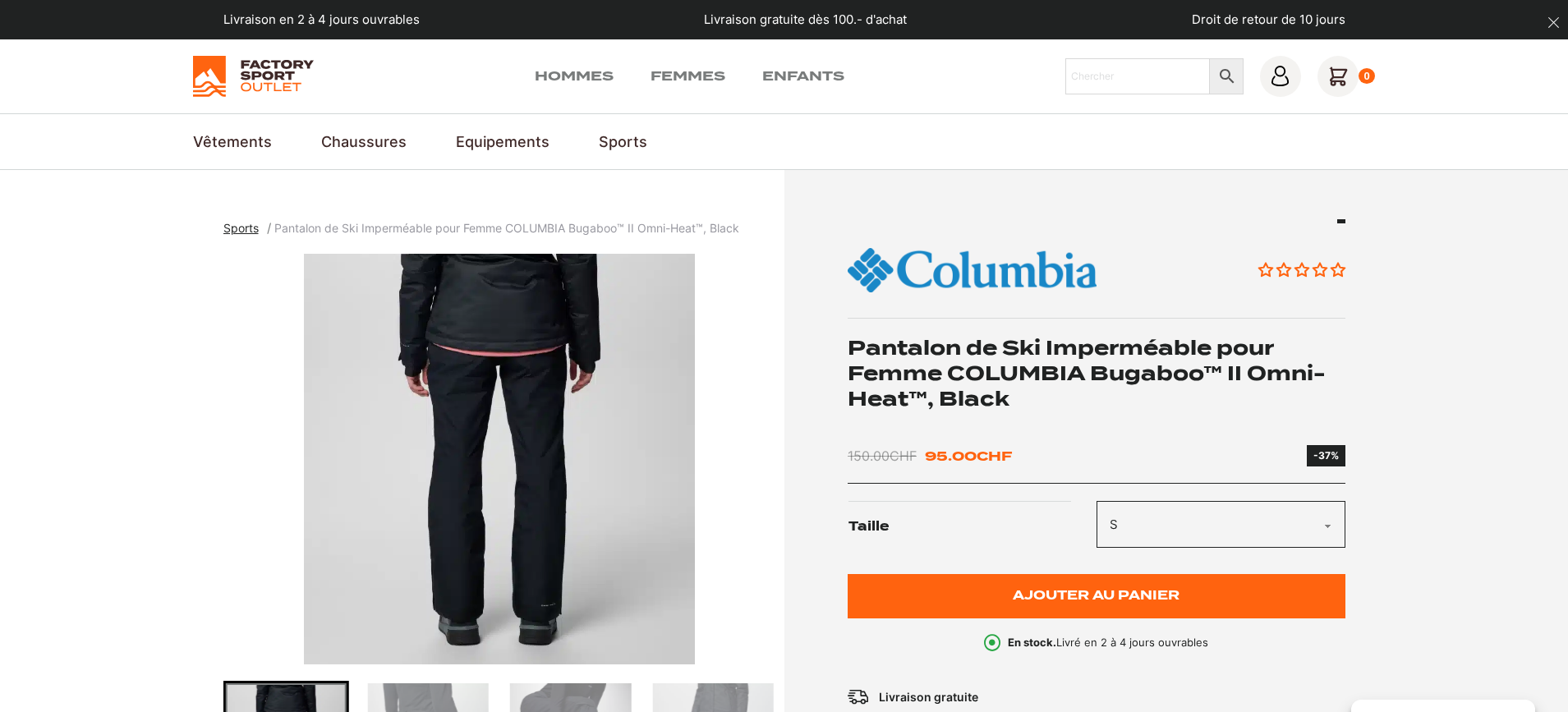
select select "s"
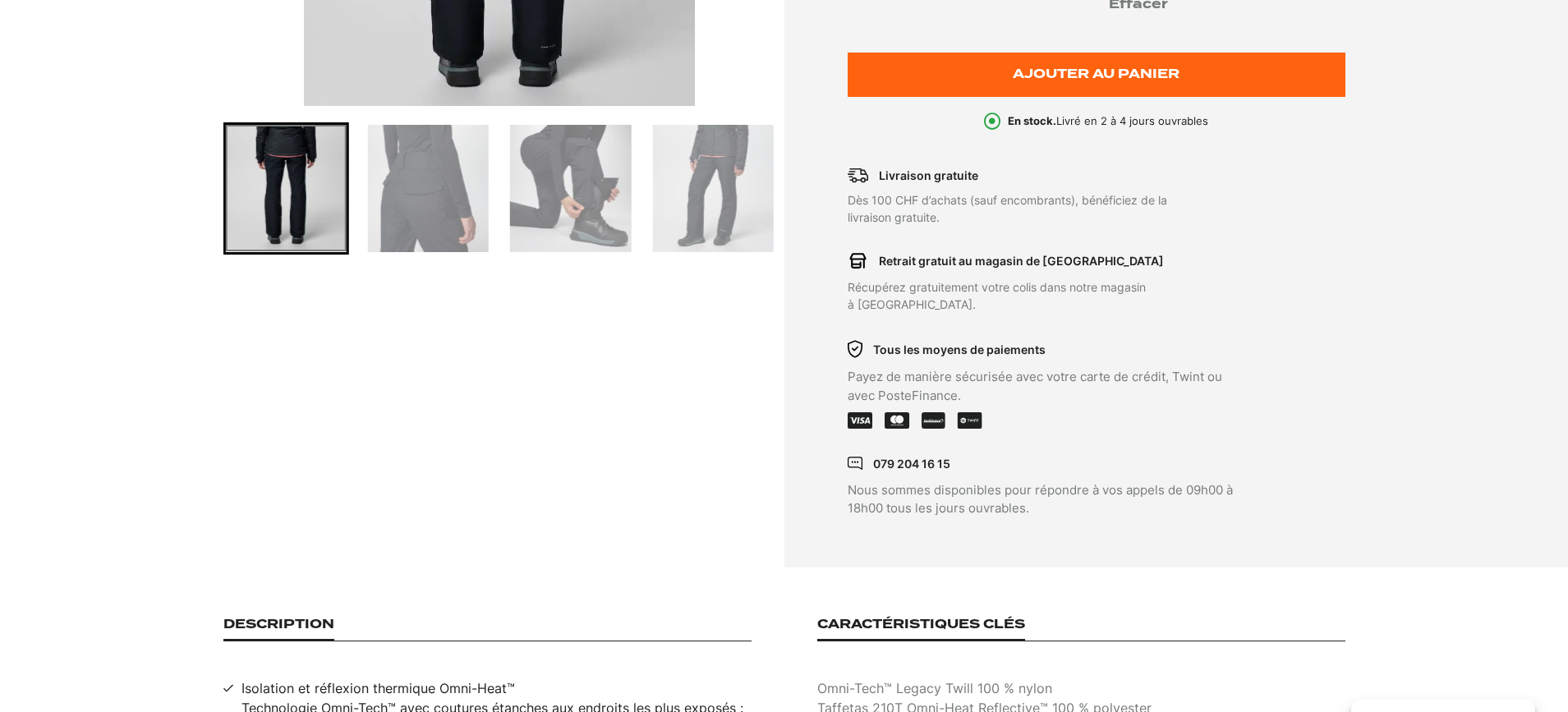
scroll to position [564, 0]
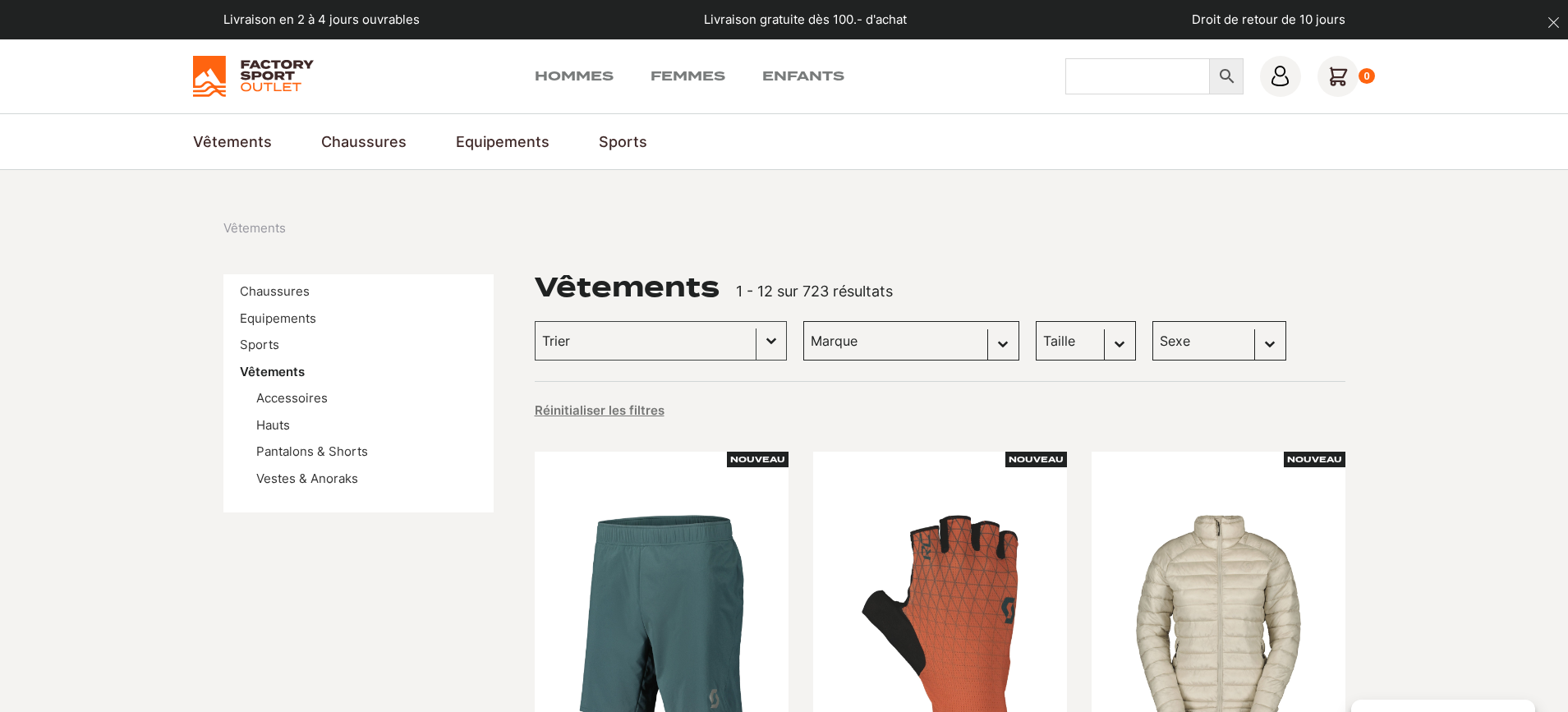
click at [1090, 81] on input "Chercher" at bounding box center [1137, 75] width 145 height 36
type input "columbia"
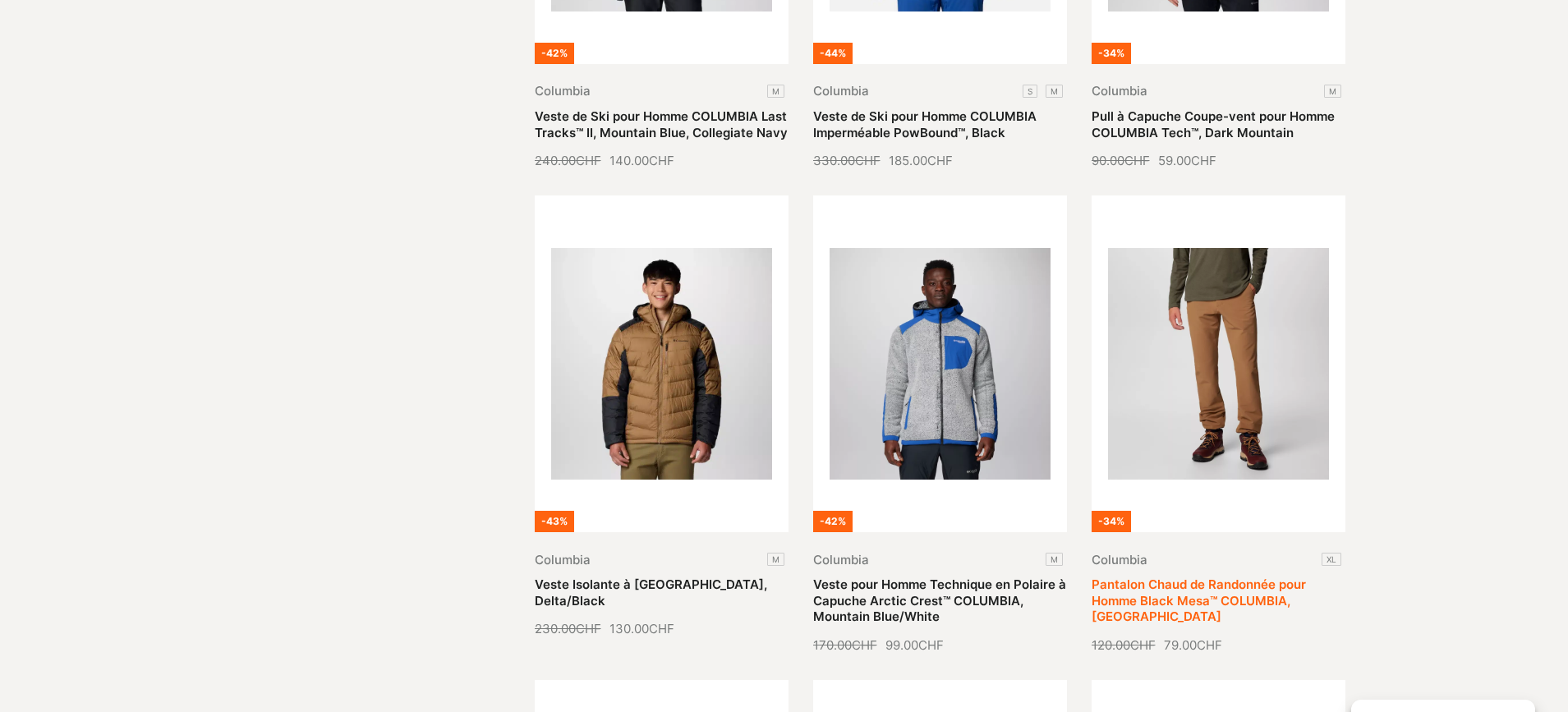
scroll to position [1213, 1]
click at [1196, 576] on link "Pantalon Chaud de Randonnée pour Homme Black Mesa™ COLUMBIA, [GEOGRAPHIC_DATA]" at bounding box center [1198, 599] width 214 height 47
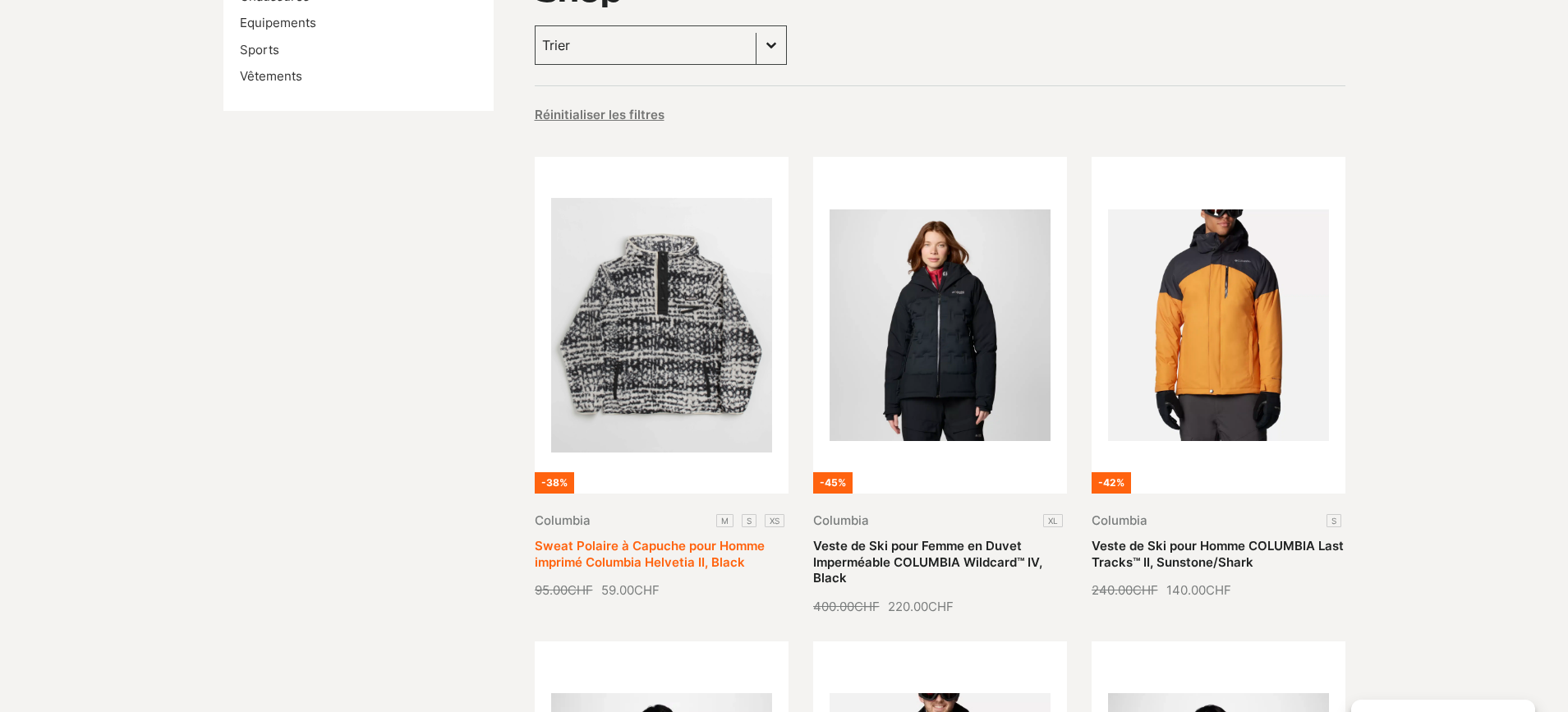
scroll to position [303, 0]
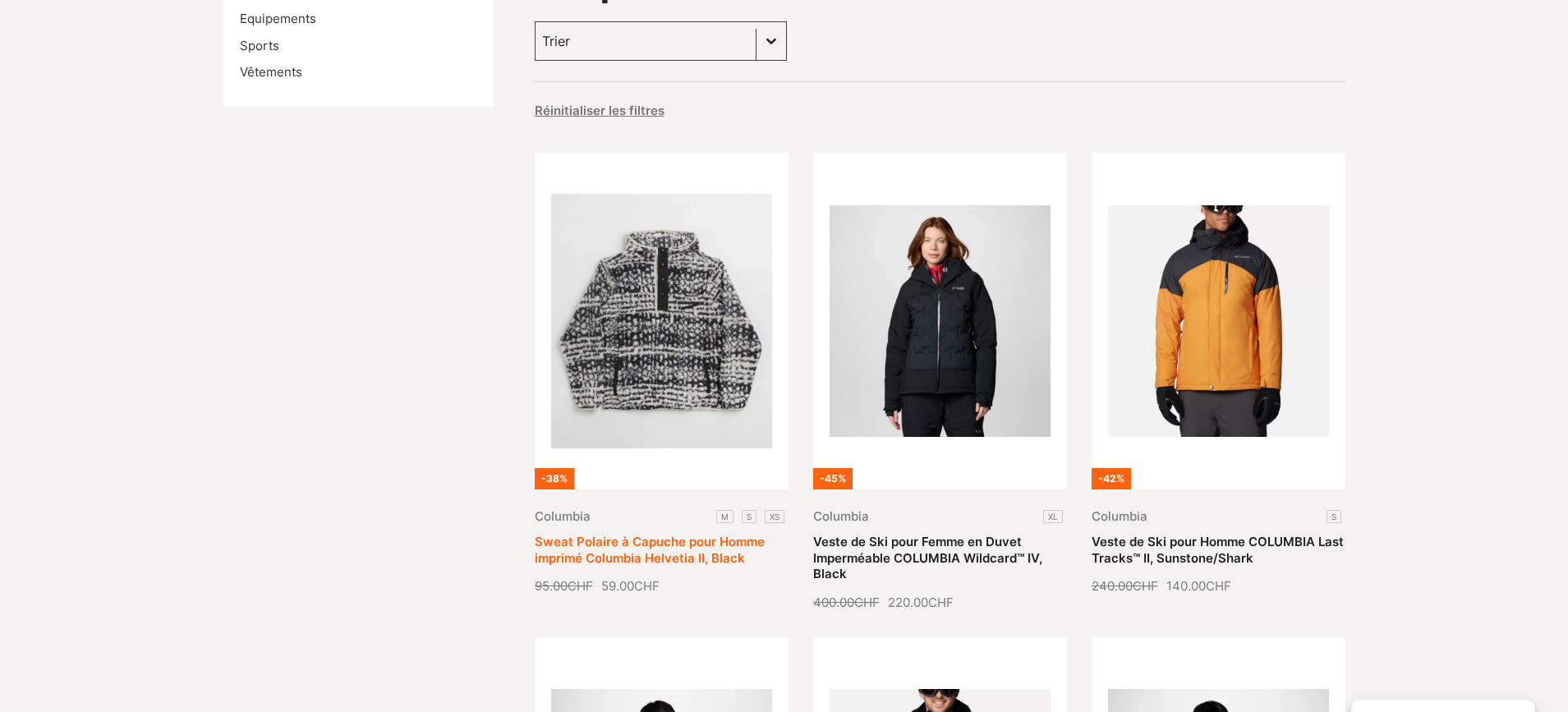
click at [620, 534] on link "Sweat Polaire à Capuche pour Homme imprimé Columbia Helvetia II, Black" at bounding box center [650, 549] width 230 height 32
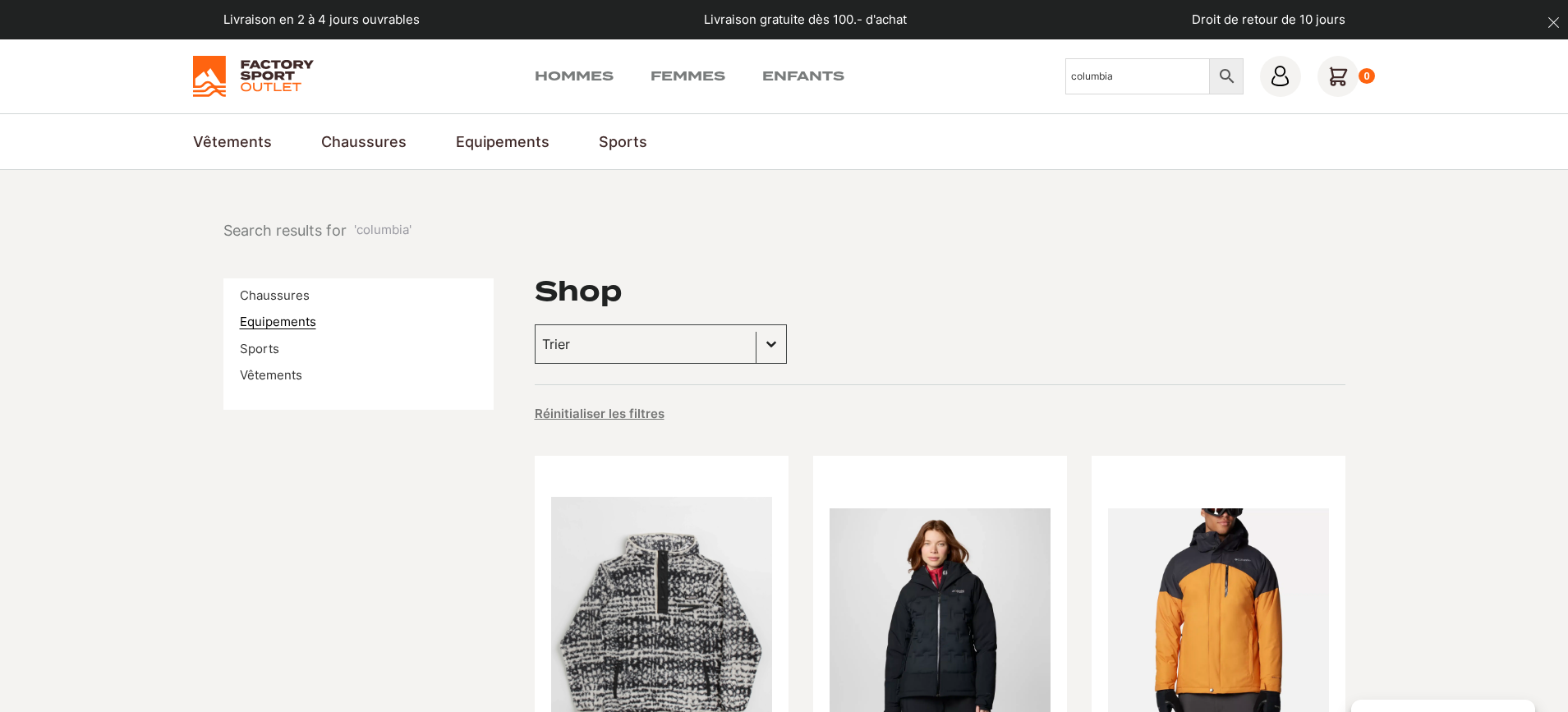
click at [270, 322] on link "Equipements" at bounding box center [278, 321] width 76 height 15
click at [270, 375] on link "Vêtements" at bounding box center [271, 375] width 63 height 15
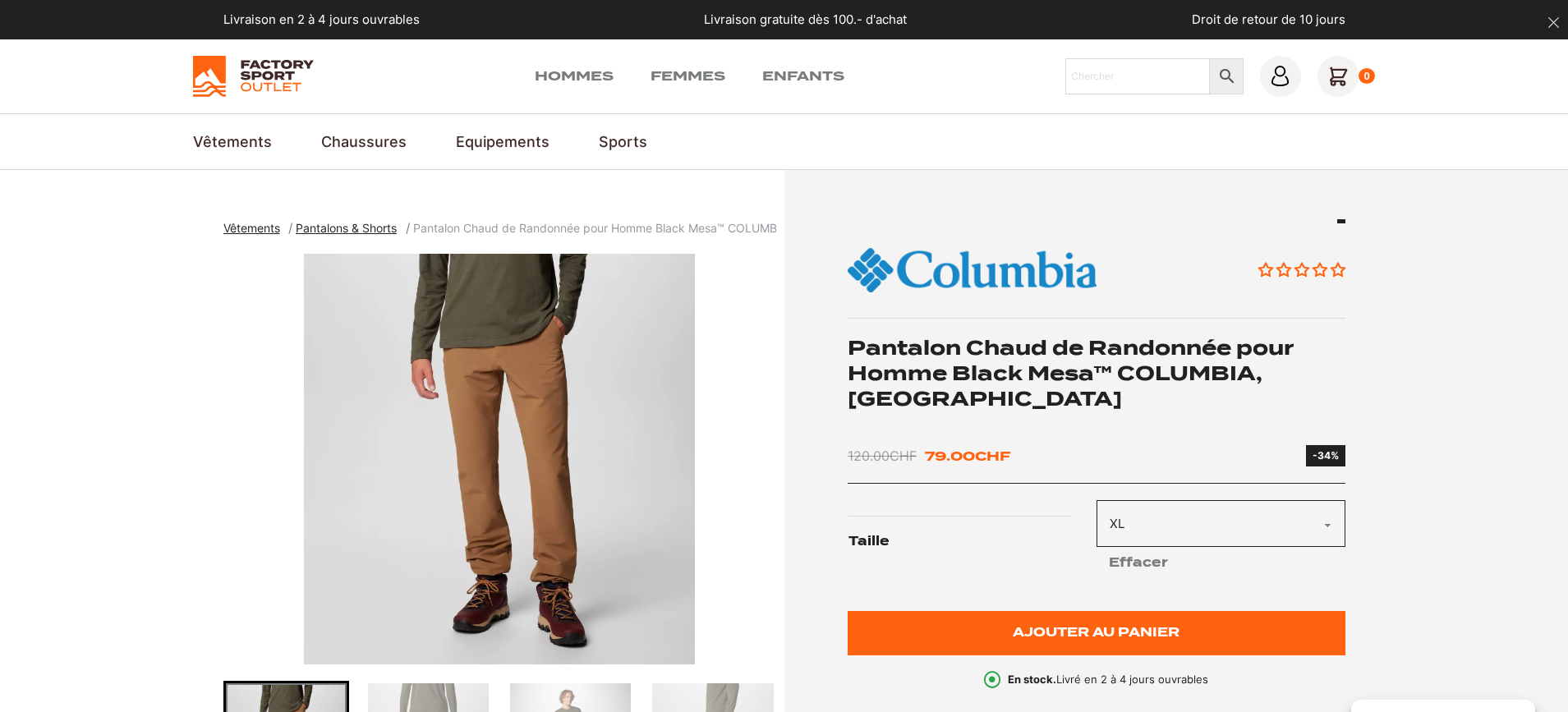
select select "XL"
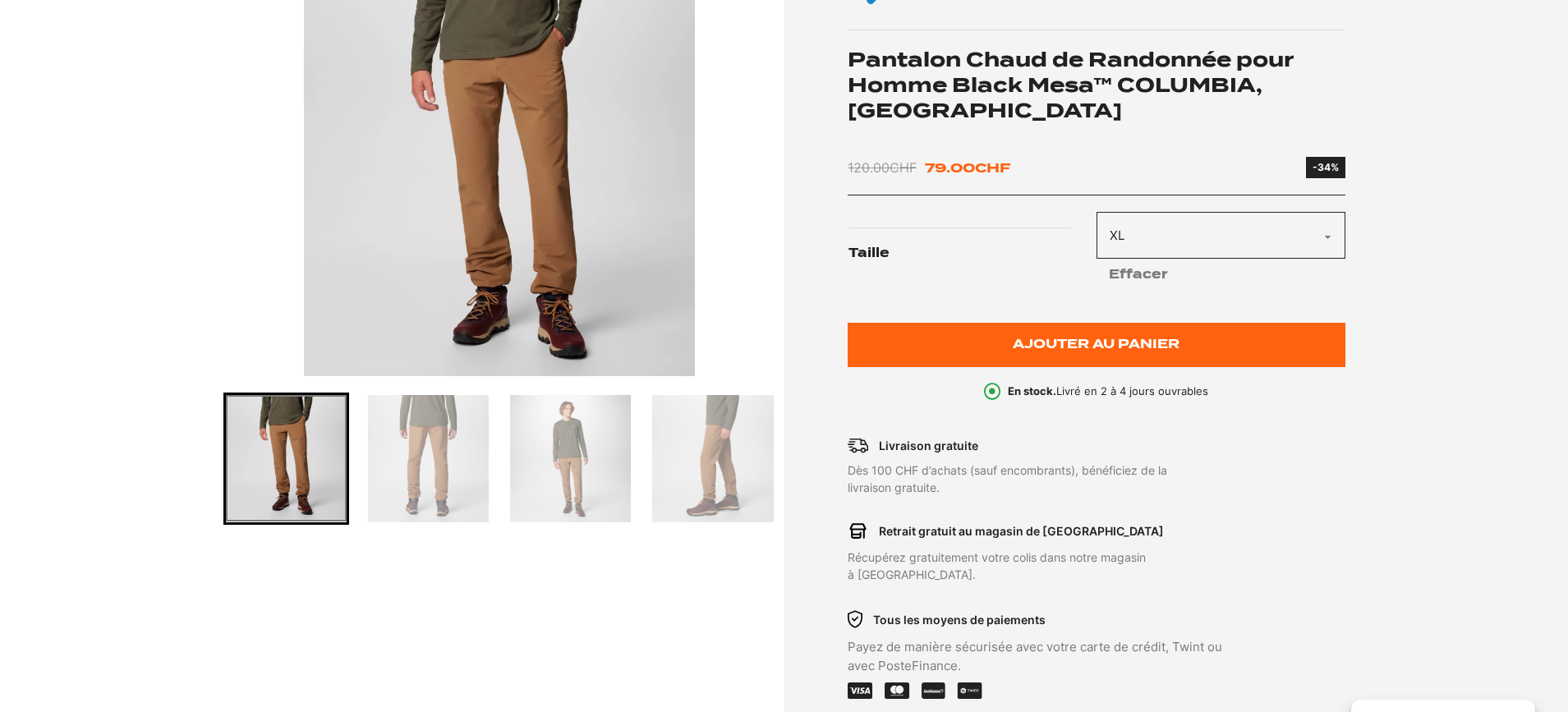
scroll to position [180, 0]
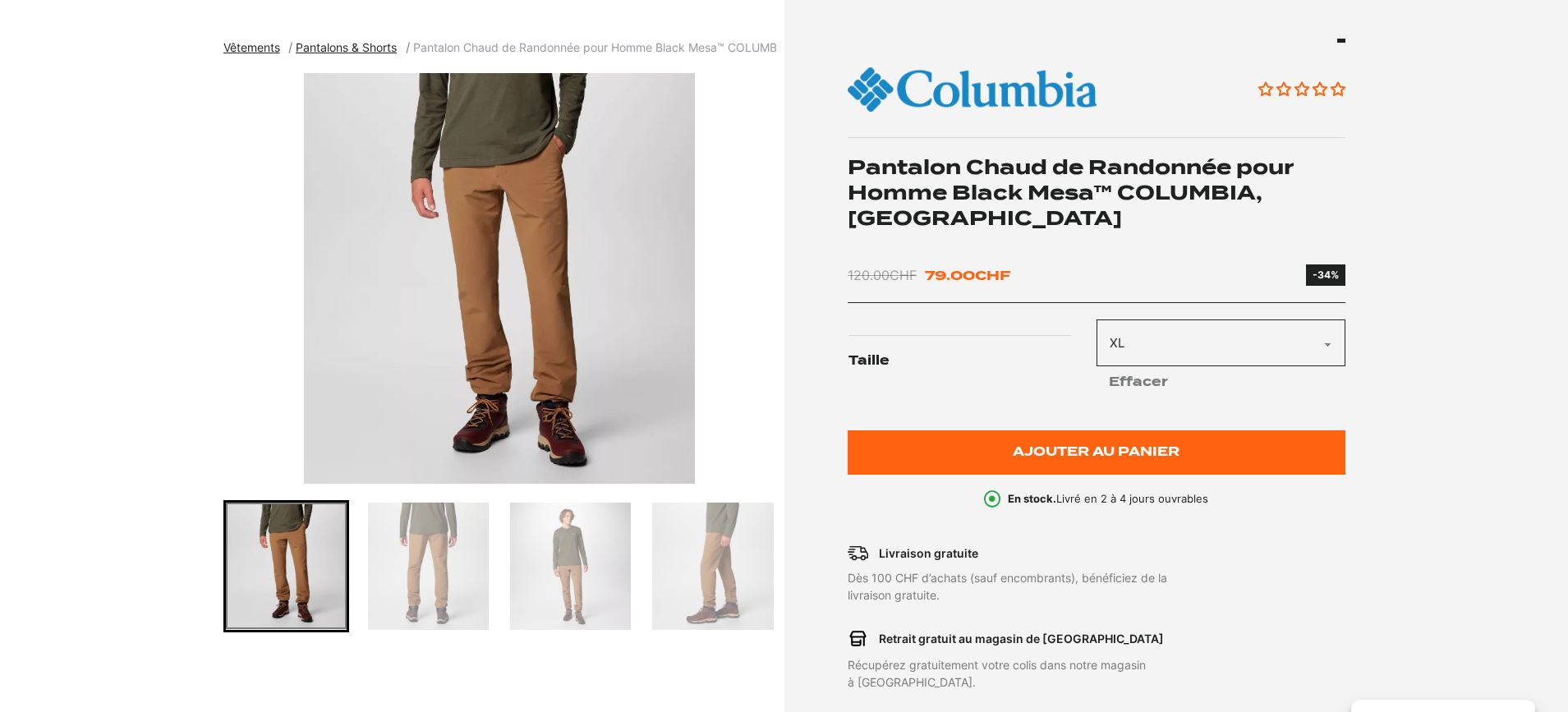
click at [447, 557] on img "Go to slide 2" at bounding box center [428, 566] width 120 height 127
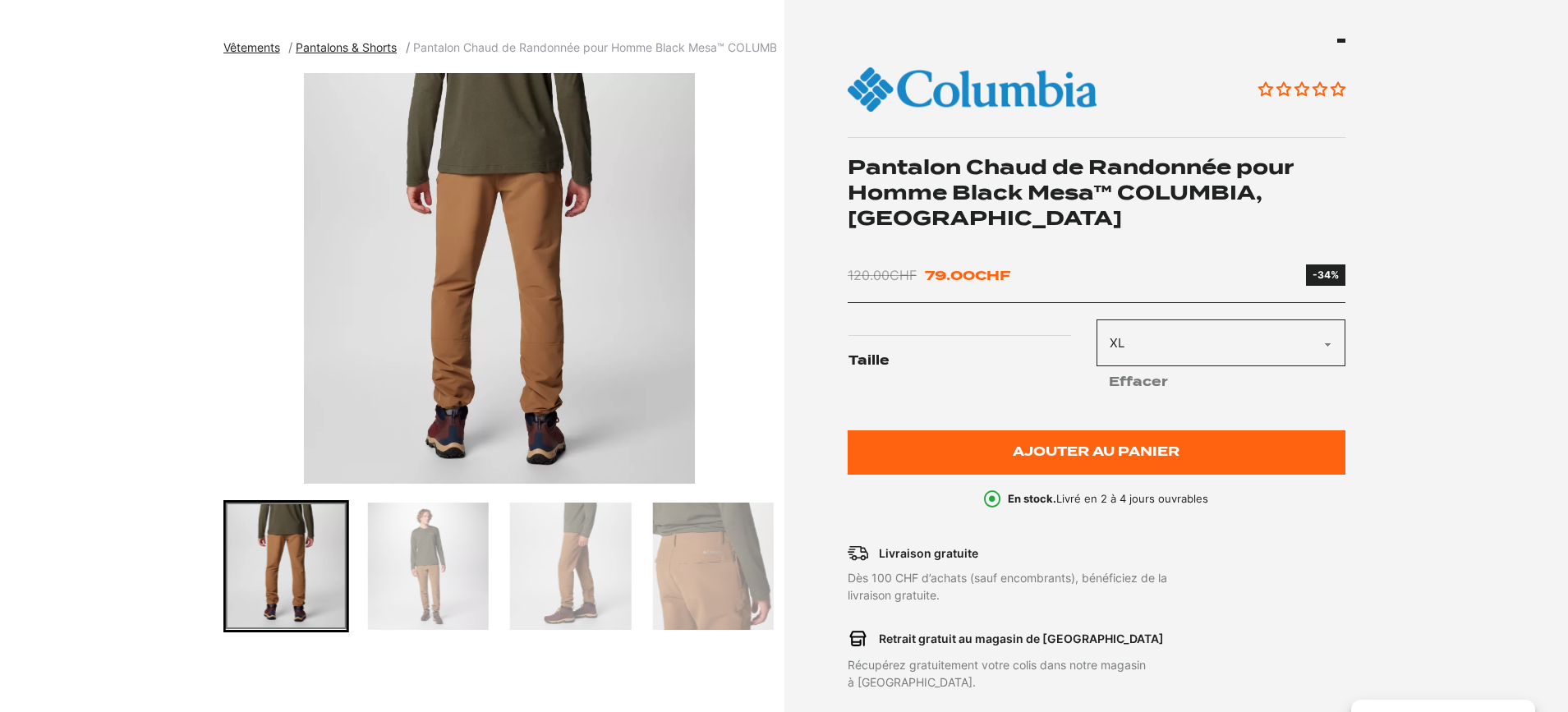
click at [494, 556] on div at bounding box center [357, 566] width 552 height 132
click at [614, 556] on img "Go to slide 4" at bounding box center [570, 566] width 120 height 127
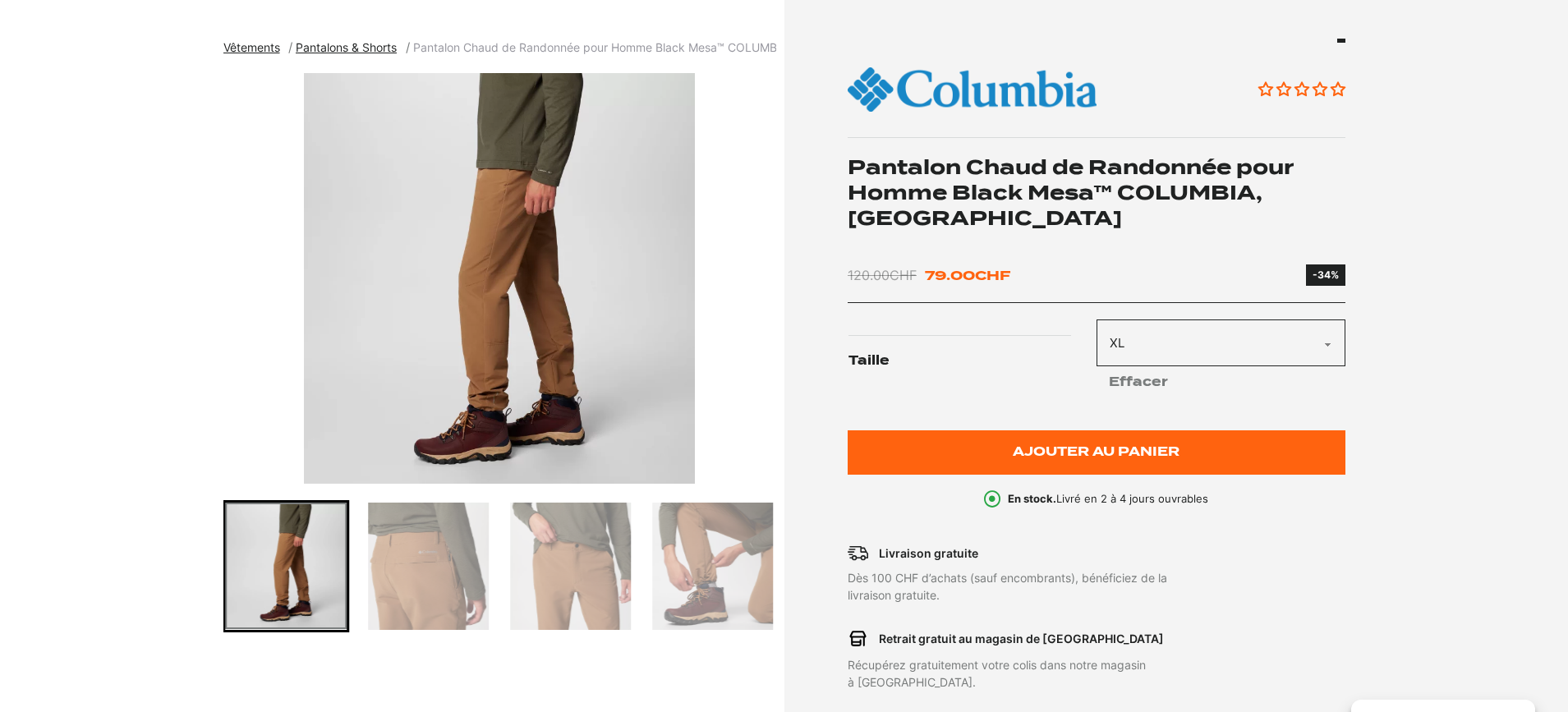
click at [703, 546] on img "Go to slide 7" at bounding box center [712, 566] width 120 height 127
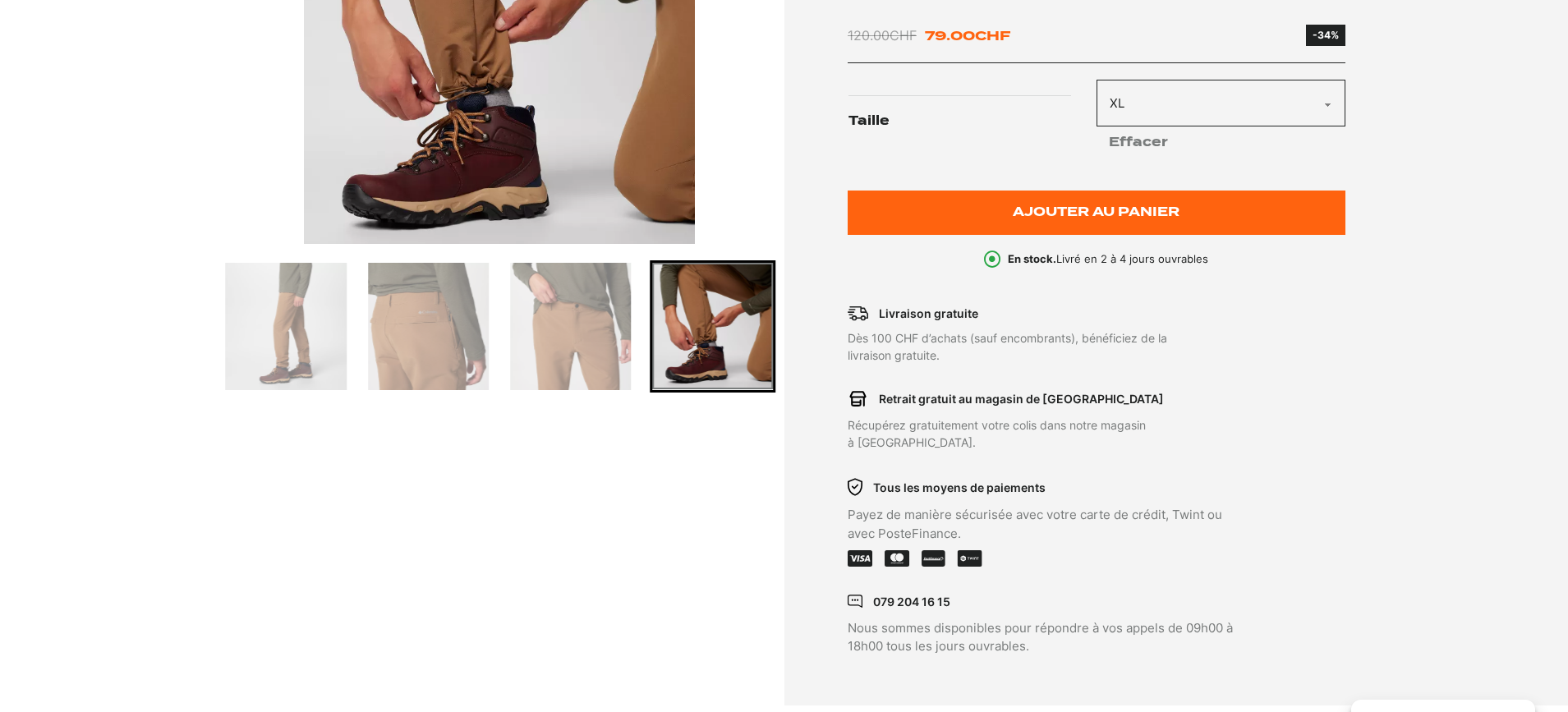
scroll to position [425, 0]
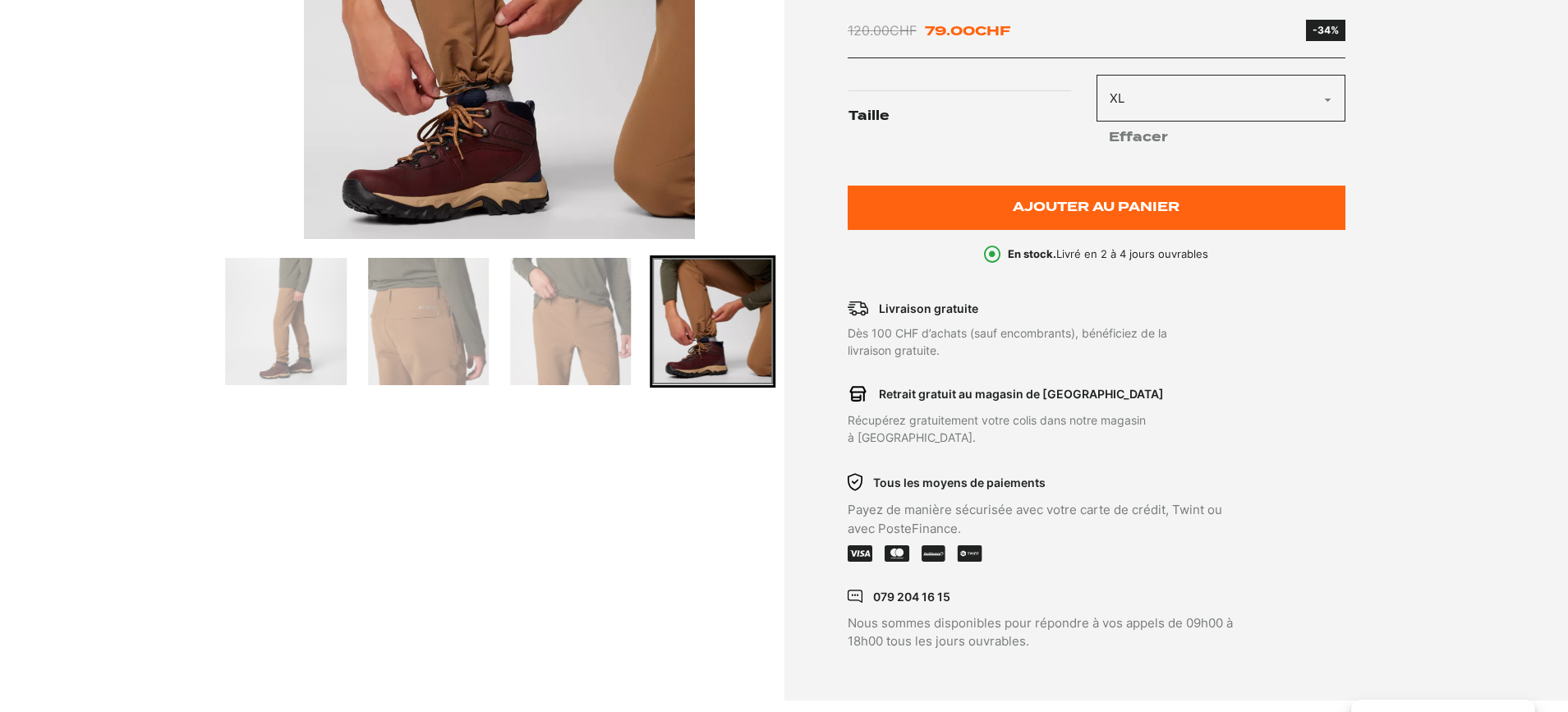
click at [592, 350] on img "Go to slide 6" at bounding box center [570, 322] width 120 height 127
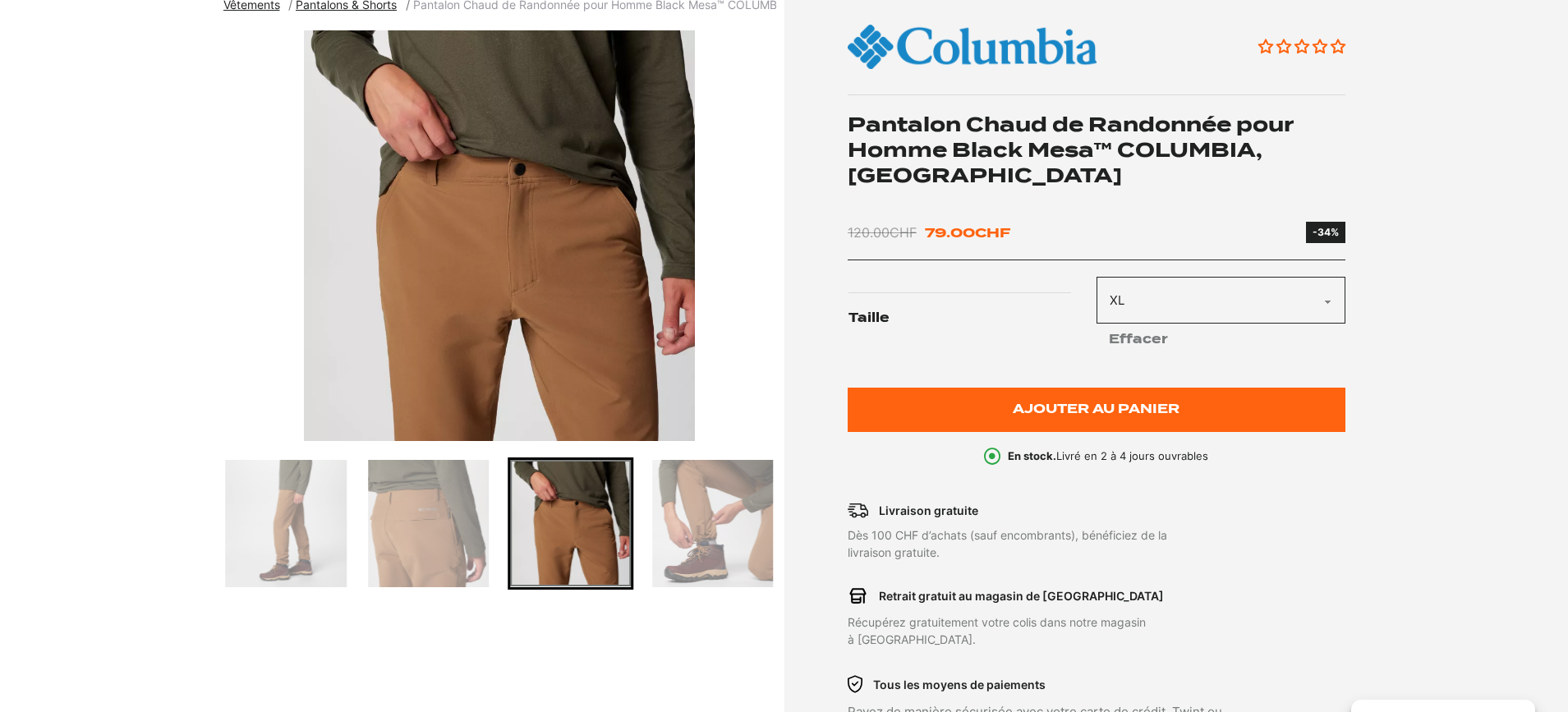
scroll to position [224, 0]
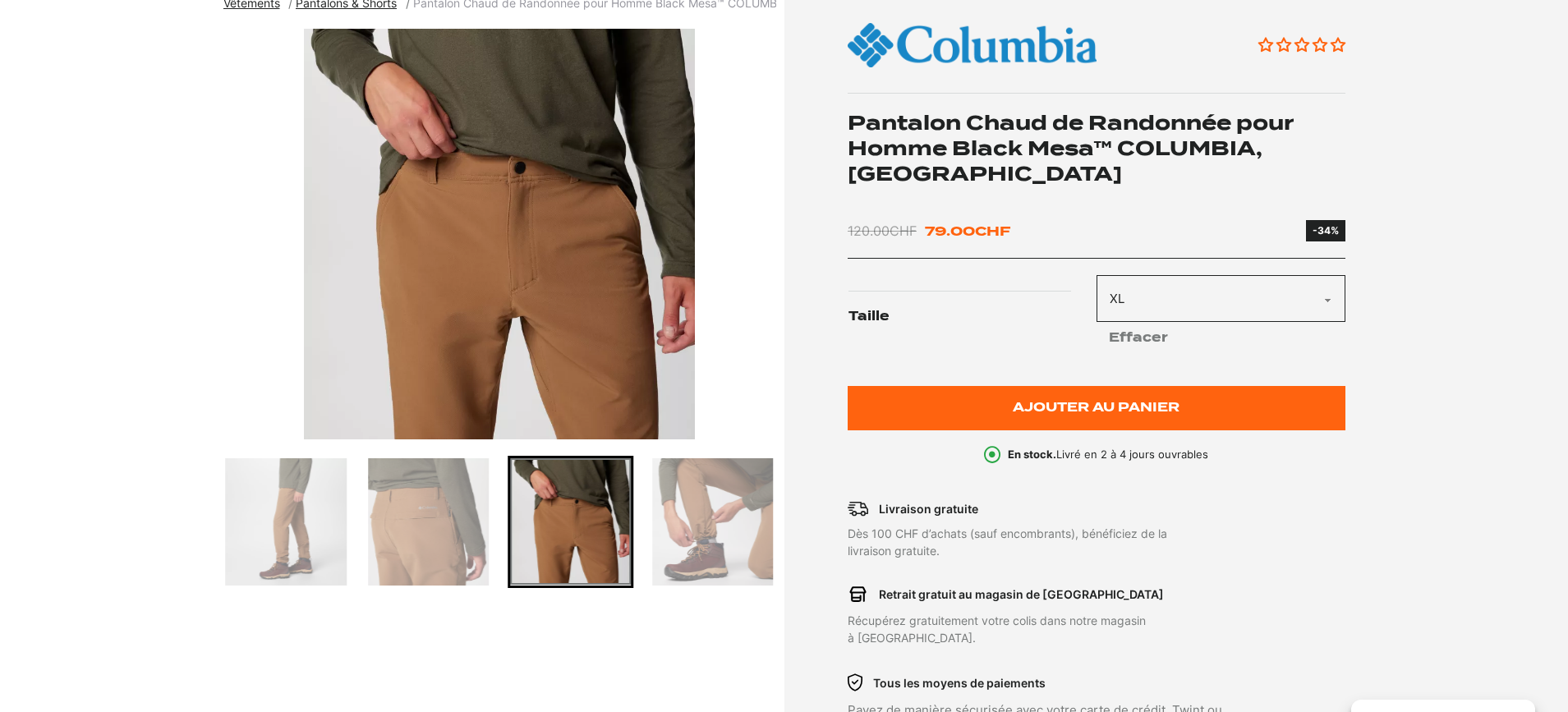
click at [419, 544] on img "Go to slide 5" at bounding box center [428, 521] width 120 height 127
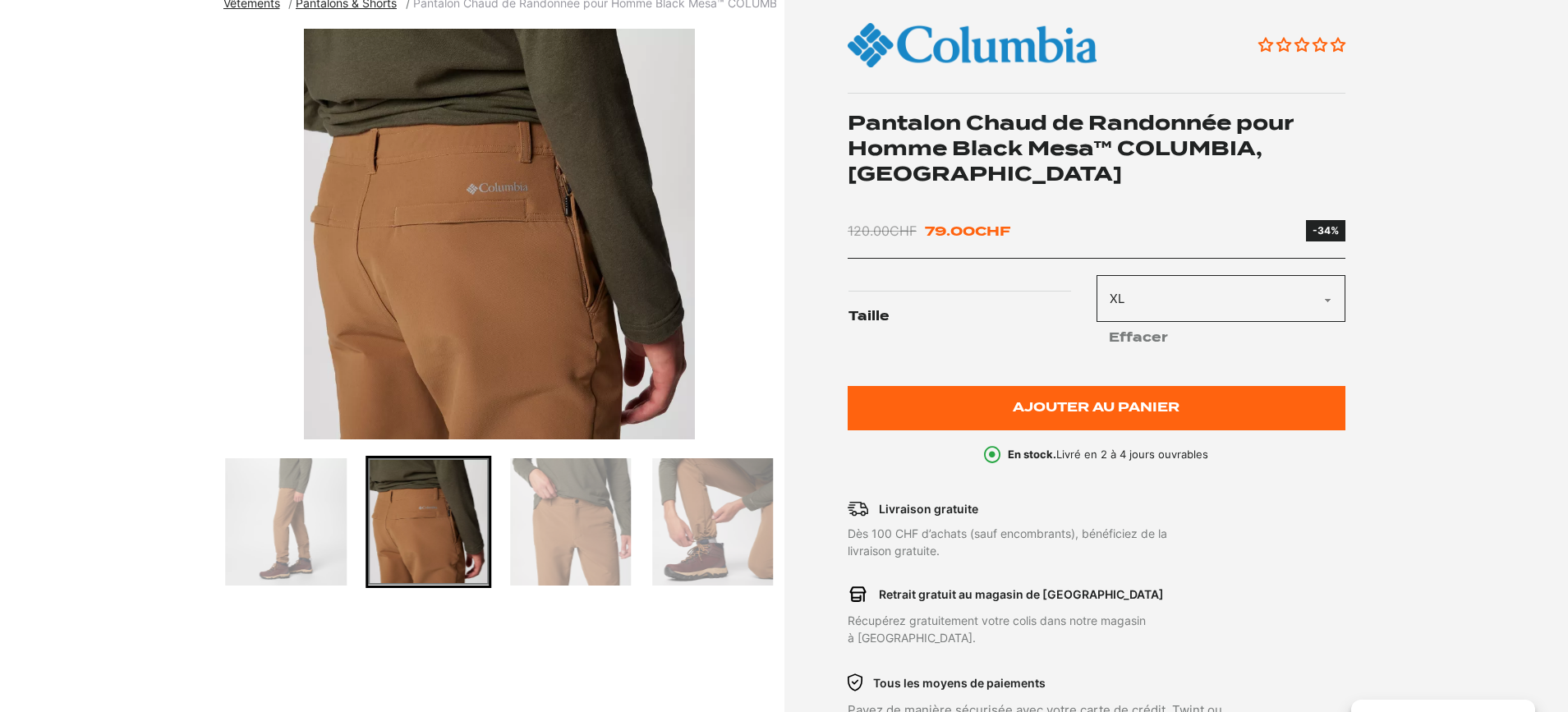
click at [458, 293] on img "5 of 7" at bounding box center [499, 234] width 552 height 410
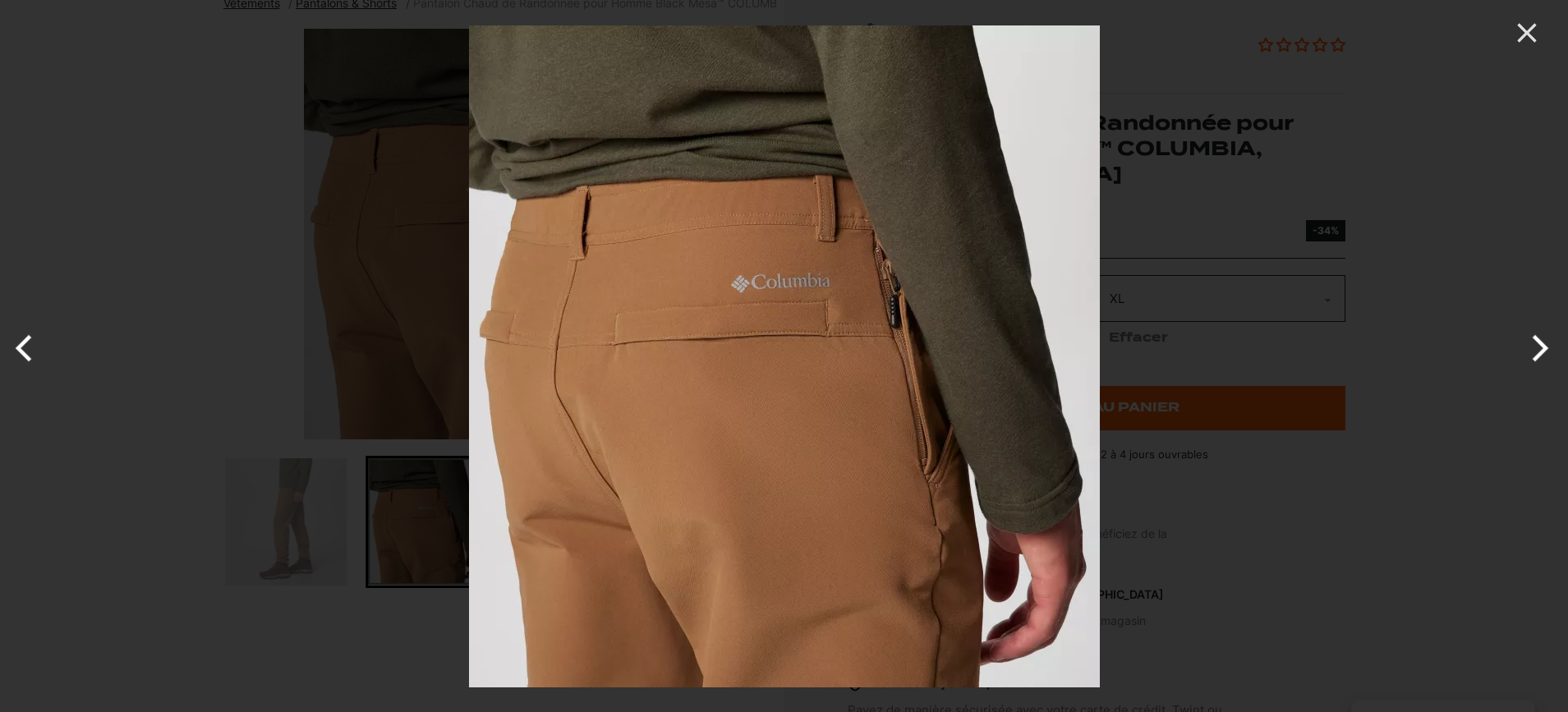
click at [1543, 351] on button "Next" at bounding box center [1537, 348] width 62 height 82
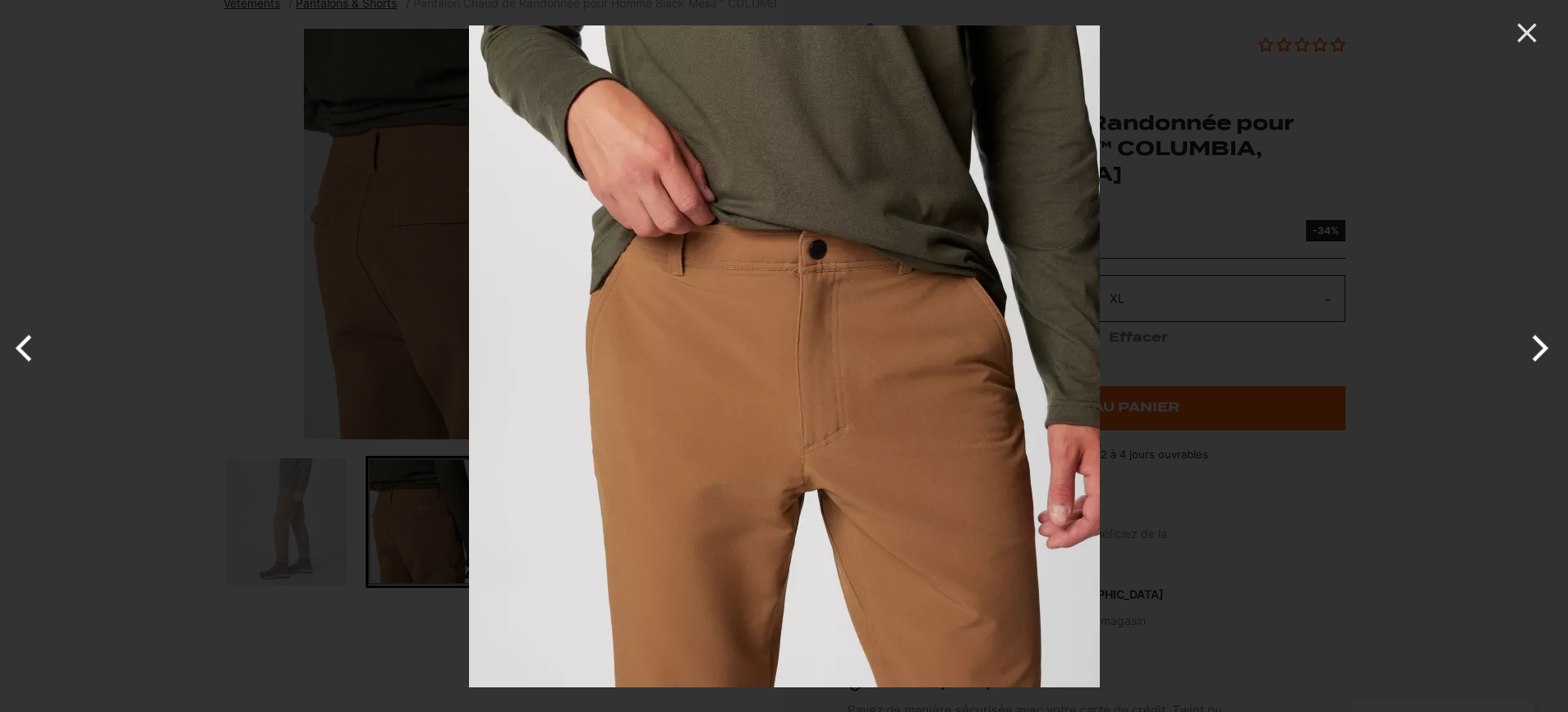
click at [1544, 352] on button "Next" at bounding box center [1537, 348] width 62 height 82
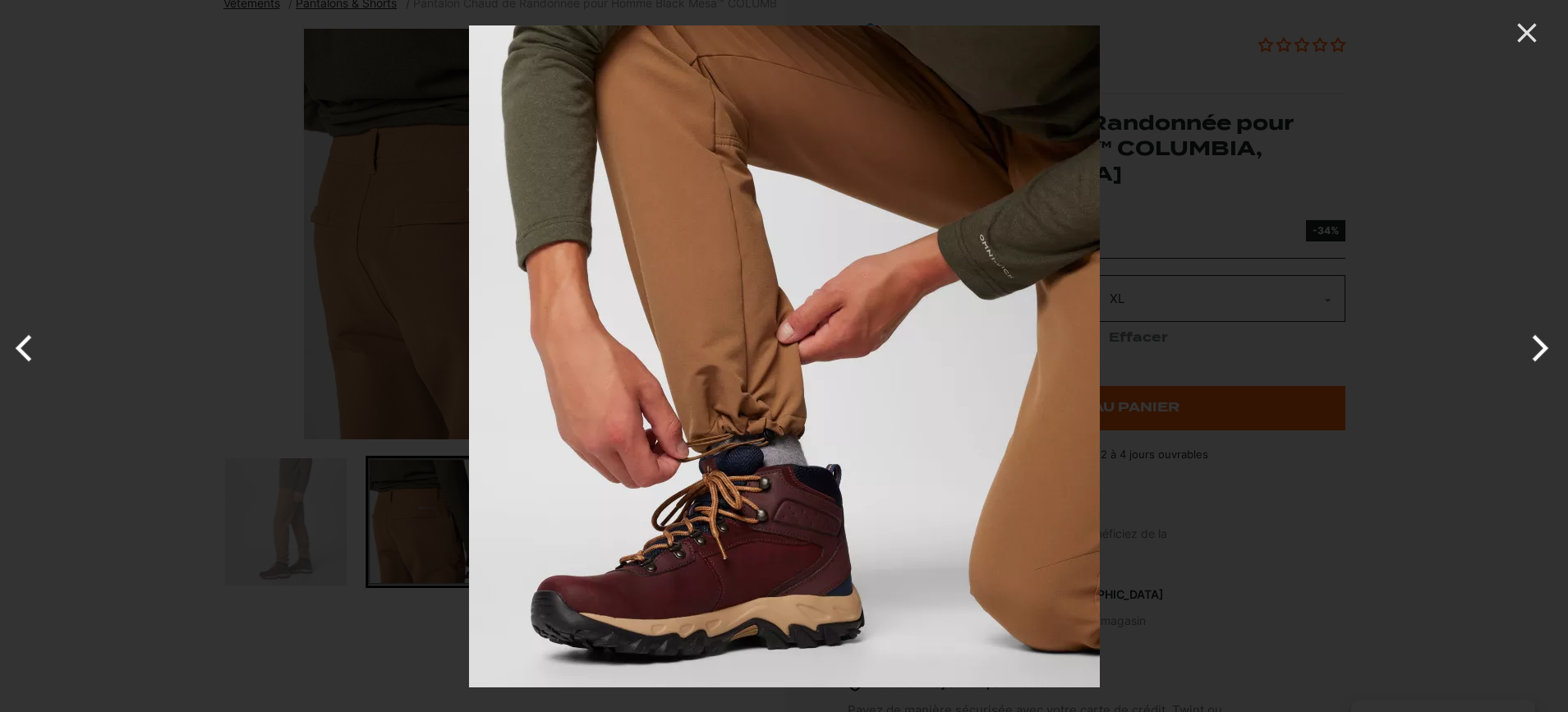
click at [1544, 352] on button "Next" at bounding box center [1537, 348] width 62 height 82
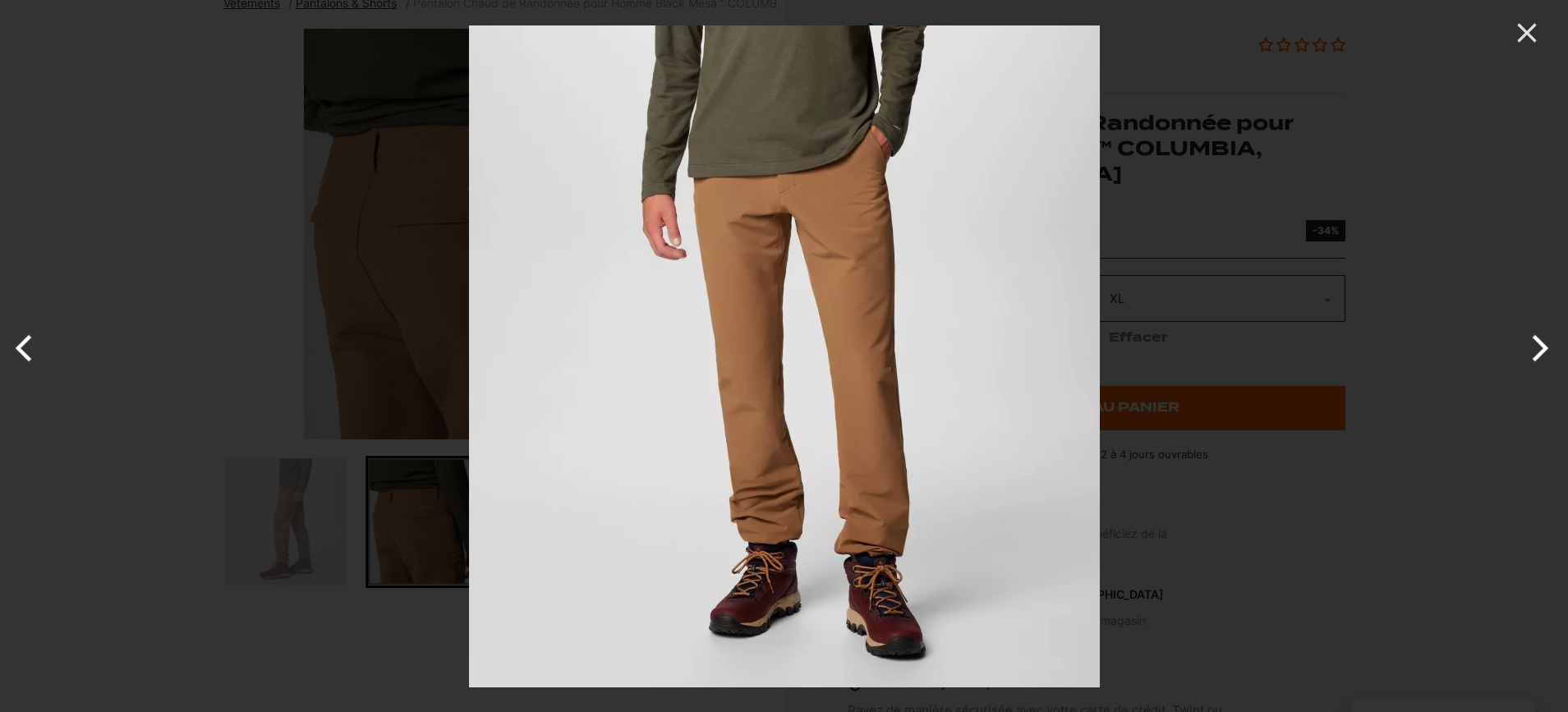
click at [1544, 352] on button "Next" at bounding box center [1537, 348] width 62 height 82
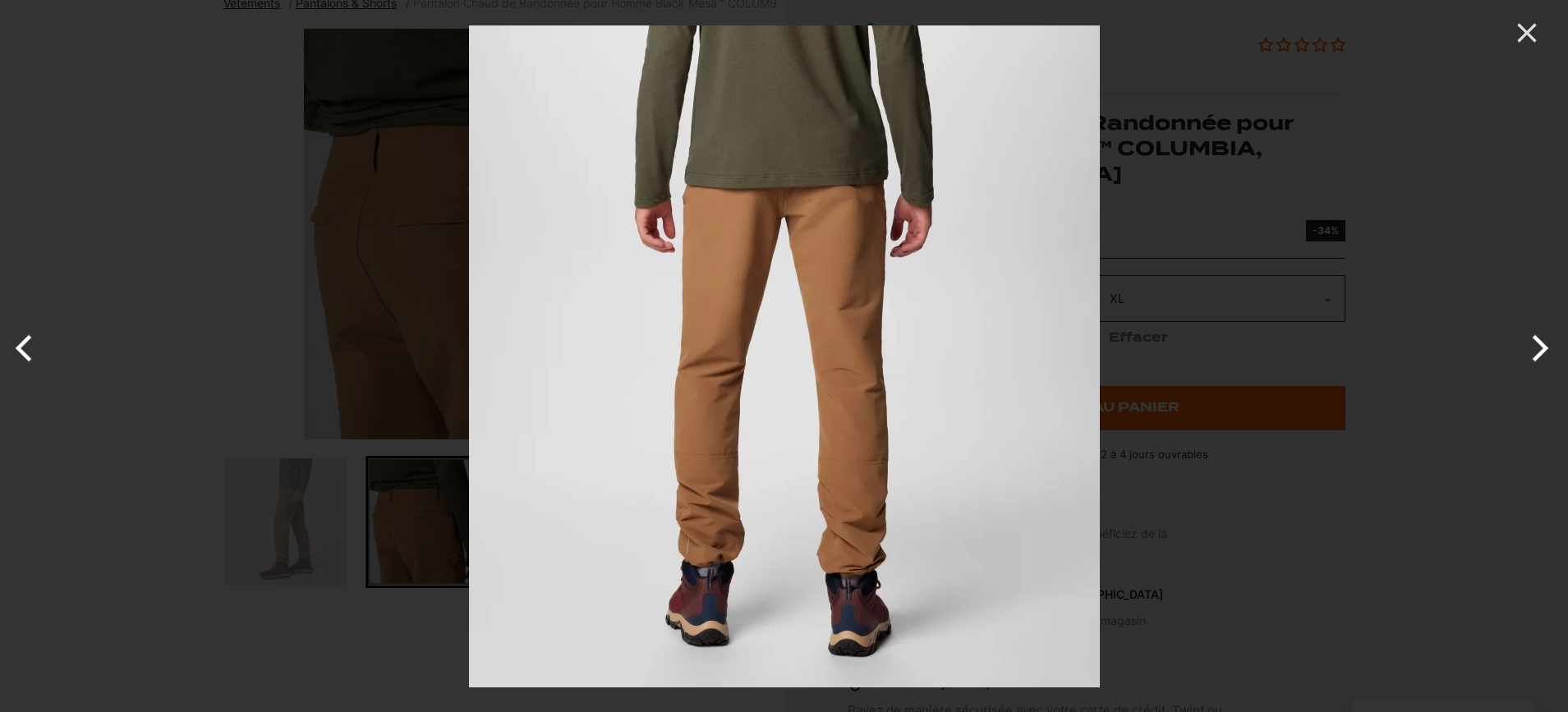
click at [1544, 352] on button "Next" at bounding box center [1537, 348] width 62 height 82
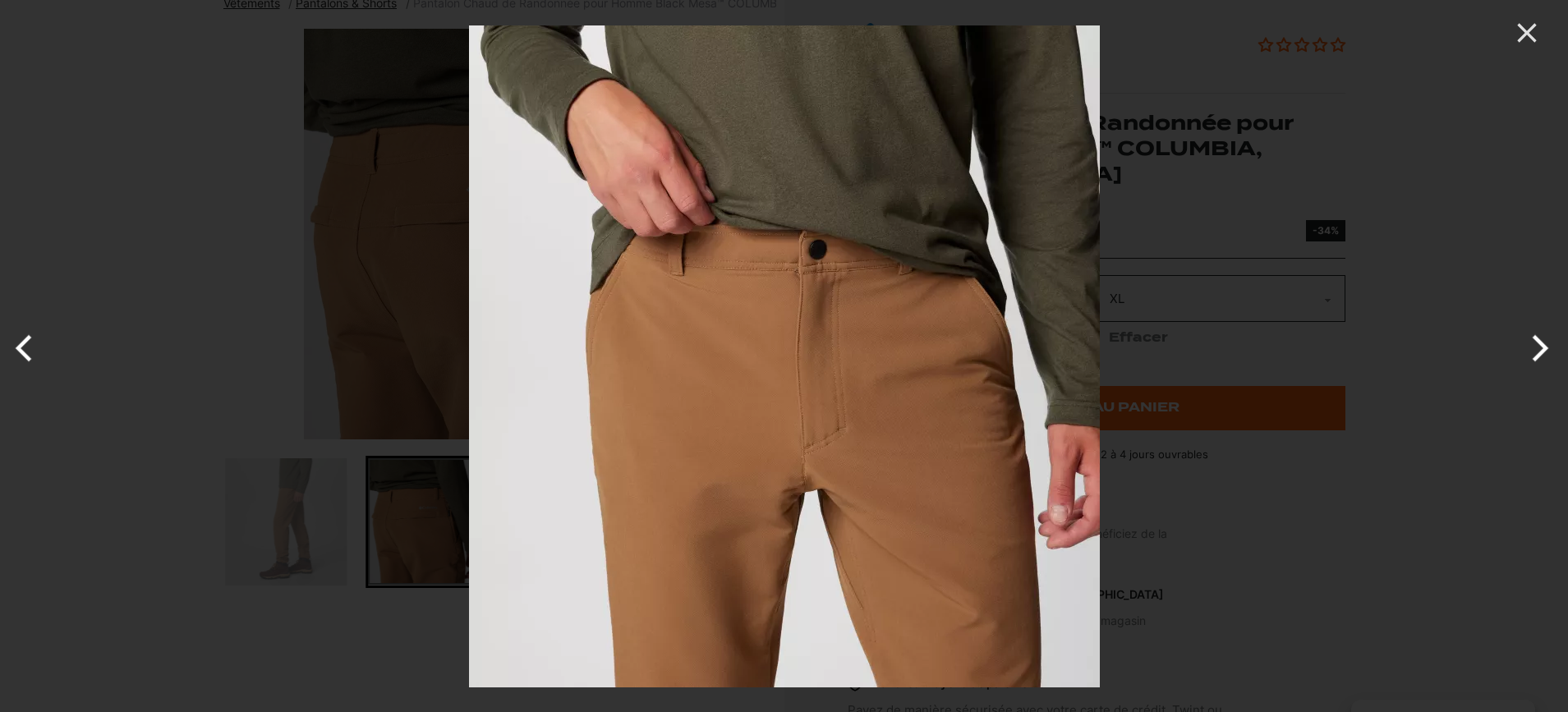
click at [1544, 352] on button "Next" at bounding box center [1537, 348] width 62 height 82
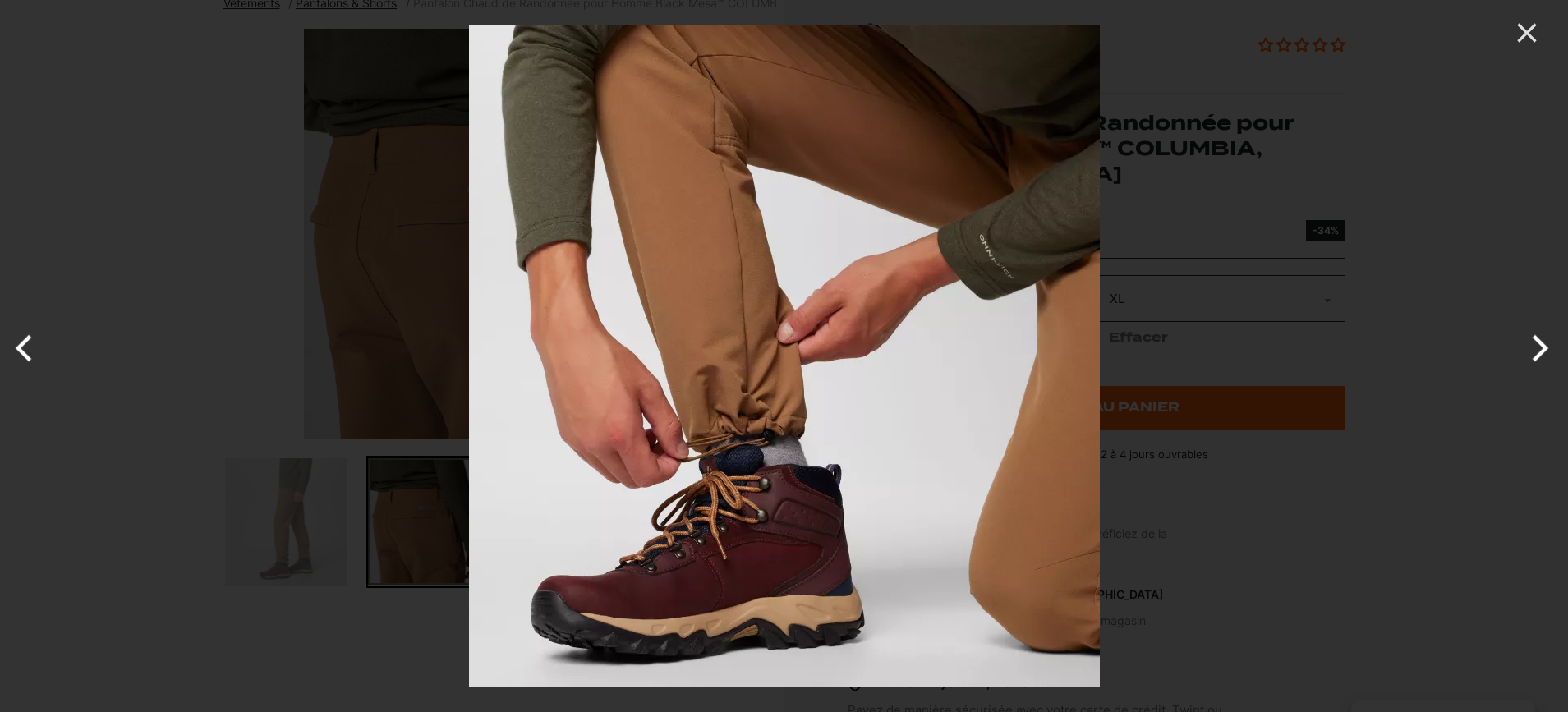
click at [1544, 352] on button "Next" at bounding box center [1537, 348] width 62 height 82
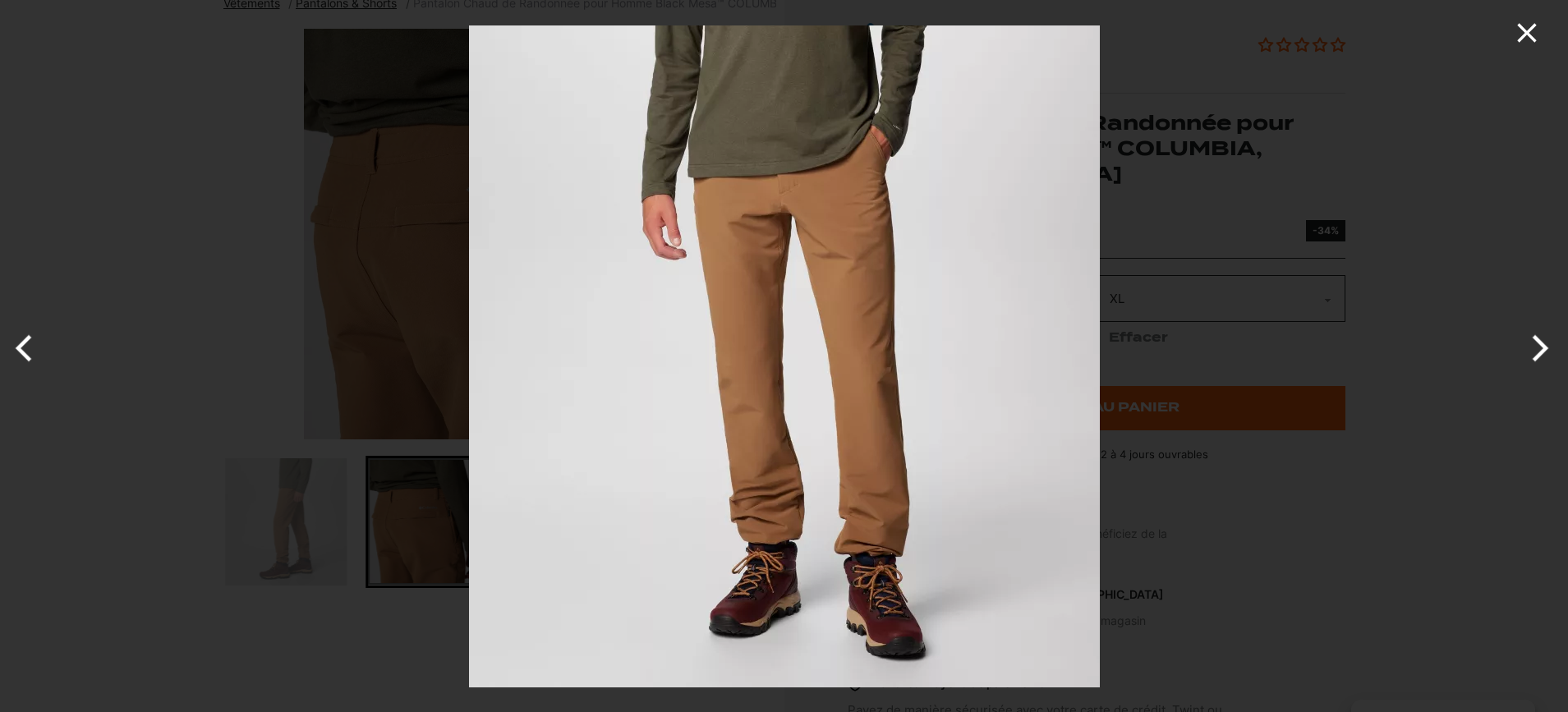
click at [1529, 37] on icon "Close" at bounding box center [1527, 33] width 33 height 33
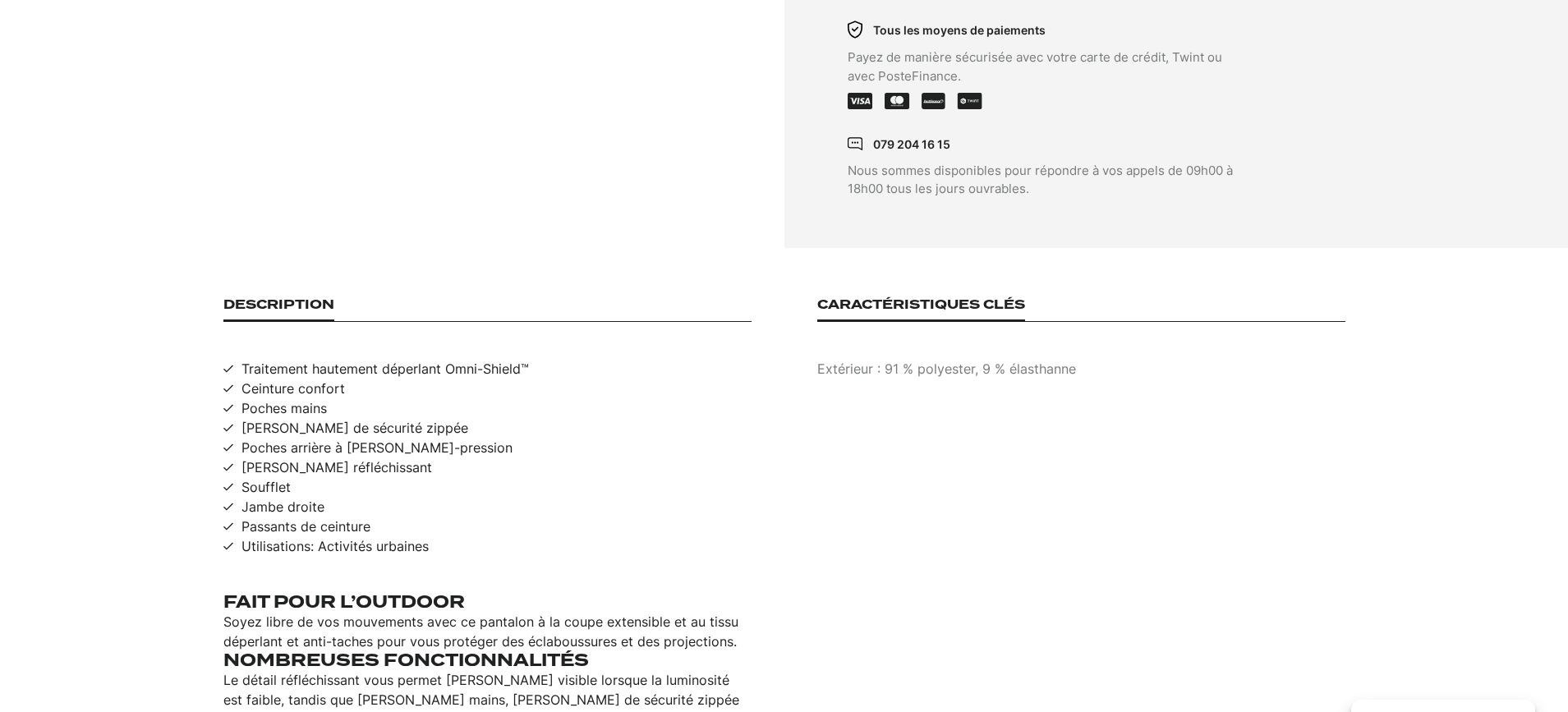
scroll to position [880, 0]
drag, startPoint x: 308, startPoint y: 321, endPoint x: 523, endPoint y: 317, distance: 215.0
click at [523, 357] on span "Traitement hautement déperlant Omni-Shield™" at bounding box center [385, 367] width 287 height 19
drag, startPoint x: 350, startPoint y: 498, endPoint x: 524, endPoint y: 505, distance: 174.1
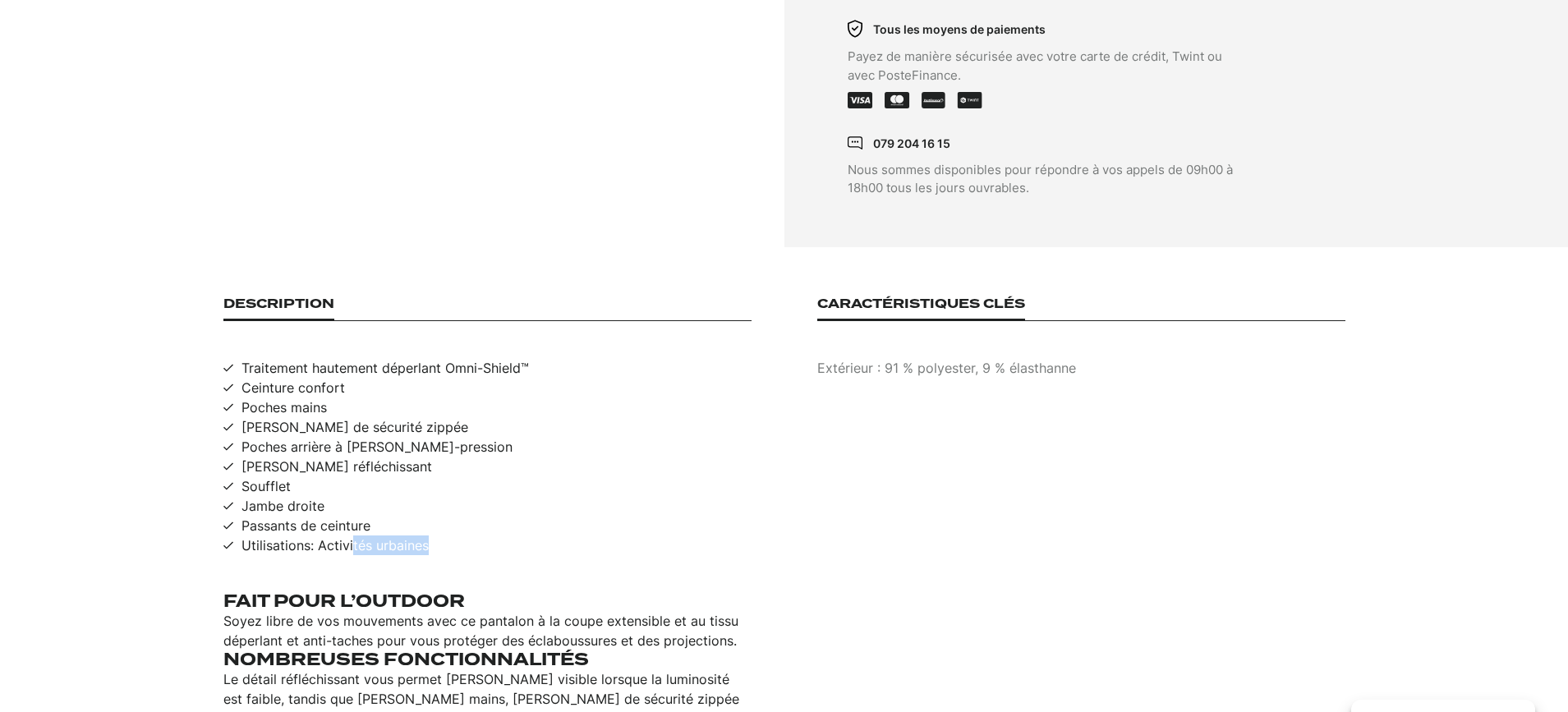
click at [458, 497] on ul "Traitement hautement déperlant Omni-Shield™ Ceinture confort Poches mains Poche…" at bounding box center [488, 457] width 528 height 198
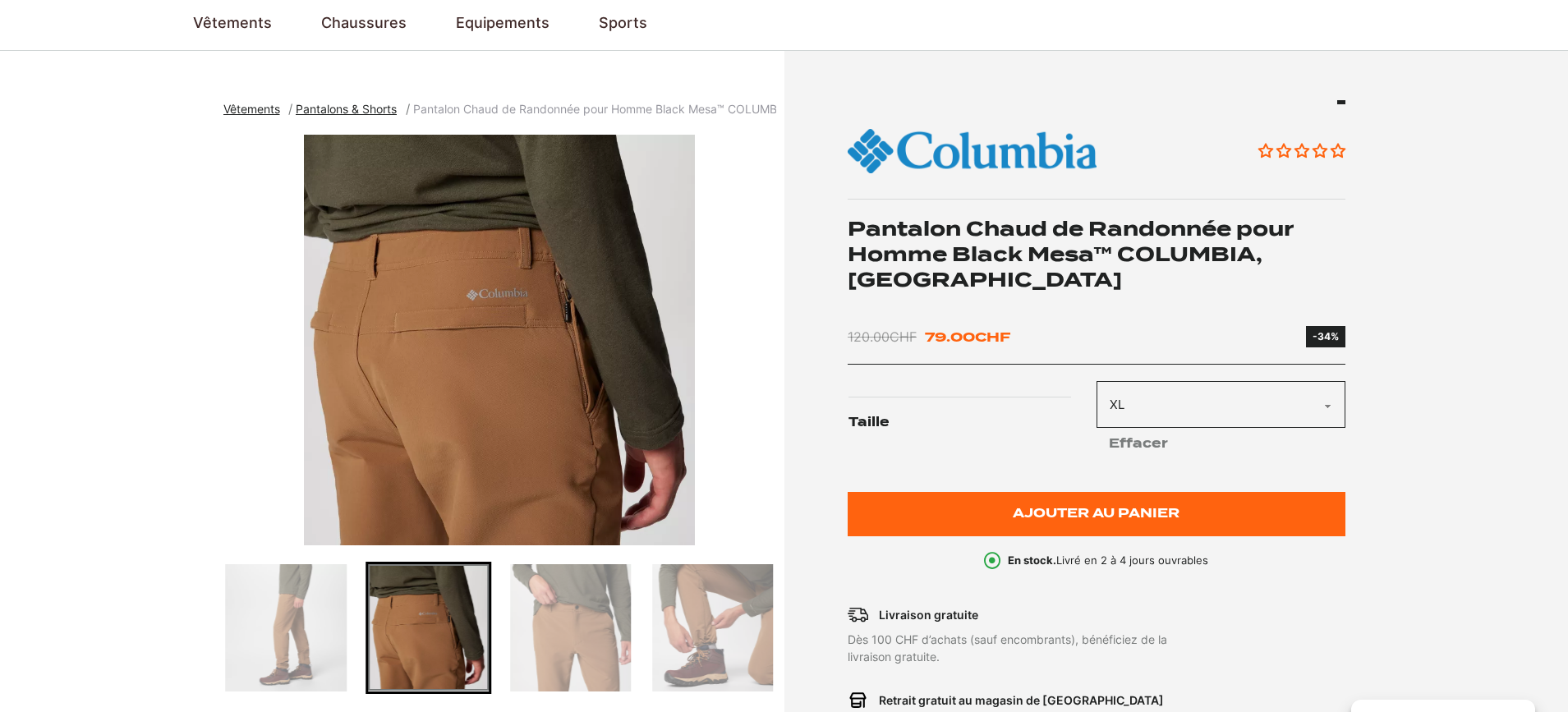
scroll to position [129, 0]
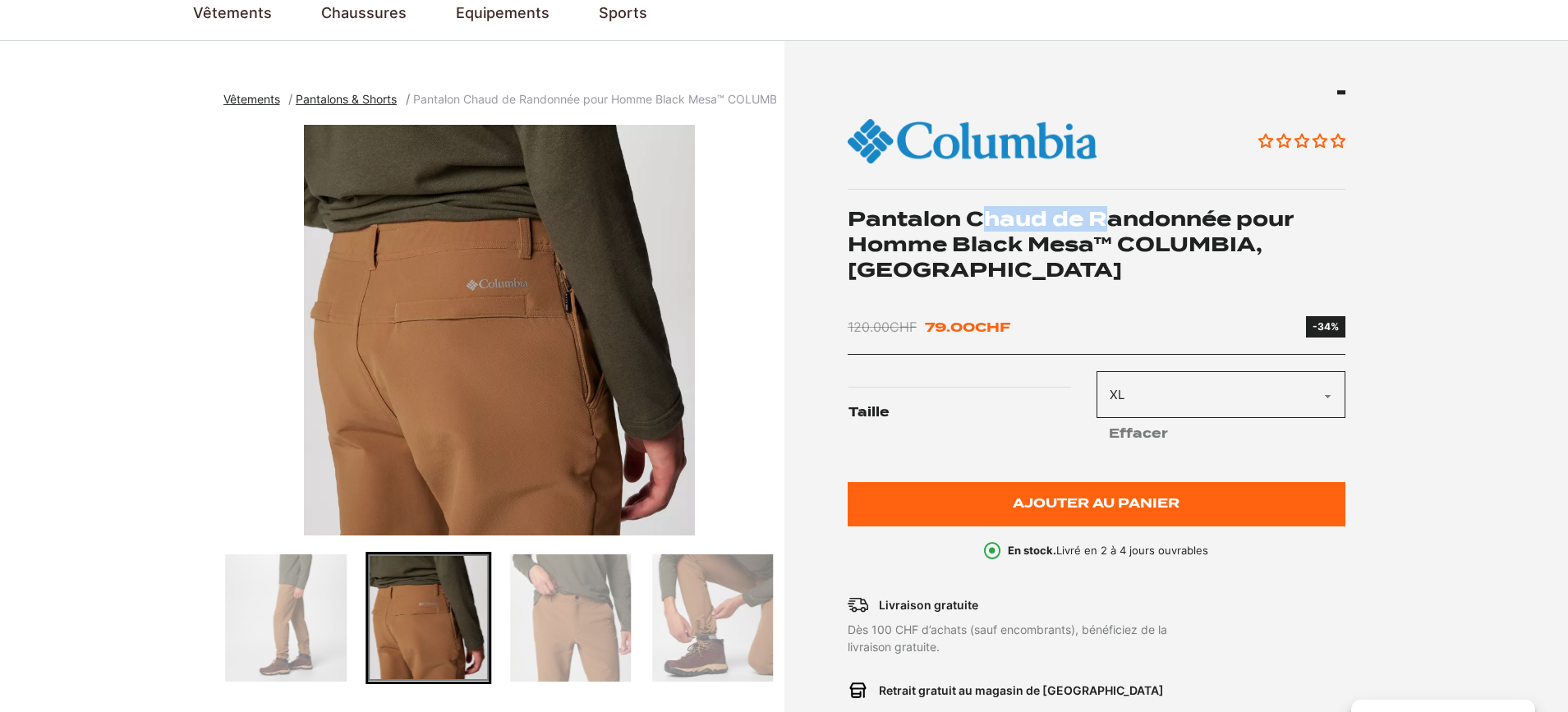
drag, startPoint x: 995, startPoint y: 224, endPoint x: 1050, endPoint y: 257, distance: 64.1
click at [1106, 215] on h1 "Pantalon Chaud de Randonnée pour Homme Black Mesa™ COLUMBIA, Delta" at bounding box center [1096, 245] width 497 height 77
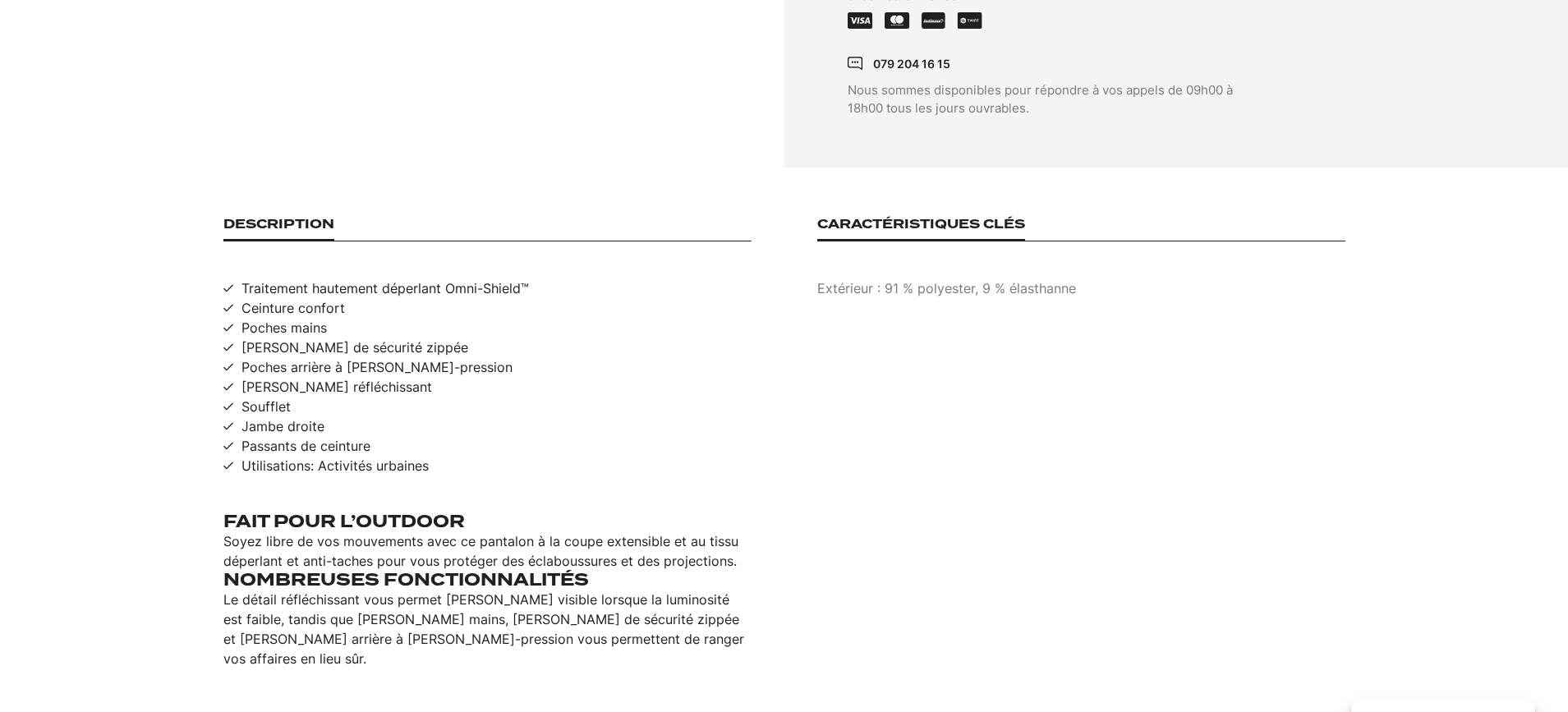
scroll to position [963, 0]
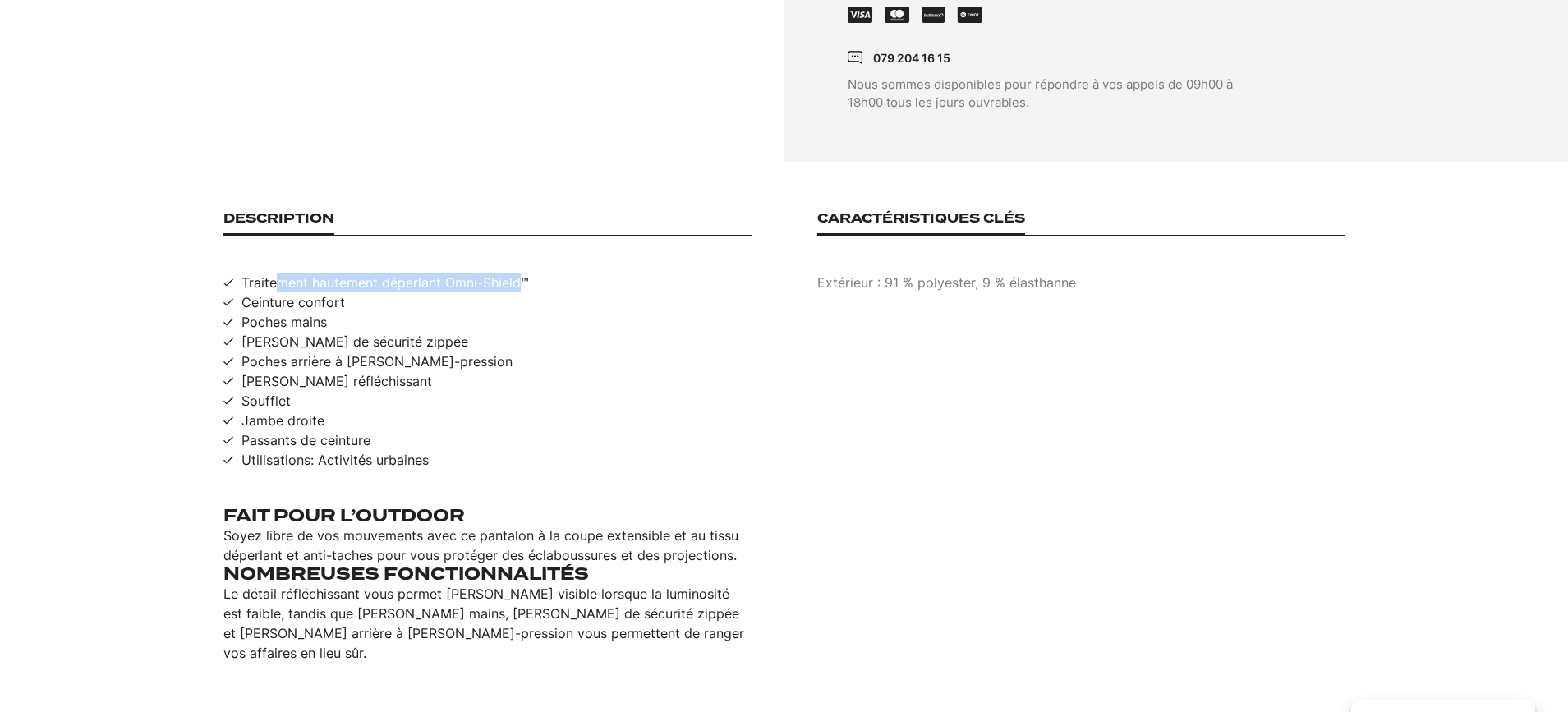
drag, startPoint x: 278, startPoint y: 236, endPoint x: 526, endPoint y: 274, distance: 250.9
click at [520, 273] on span "Traitement hautement déperlant Omni-Shield™" at bounding box center [385, 282] width 287 height 19
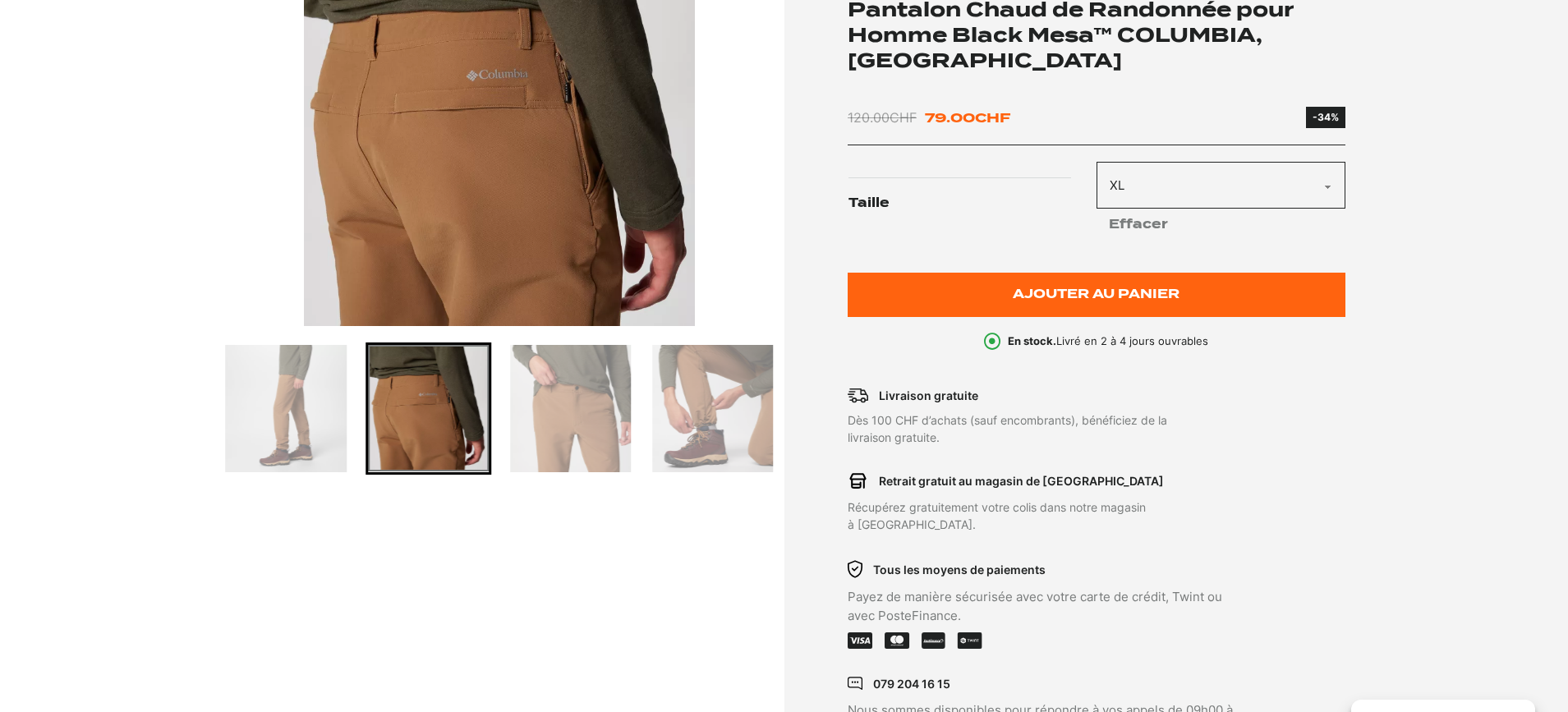
scroll to position [330, 0]
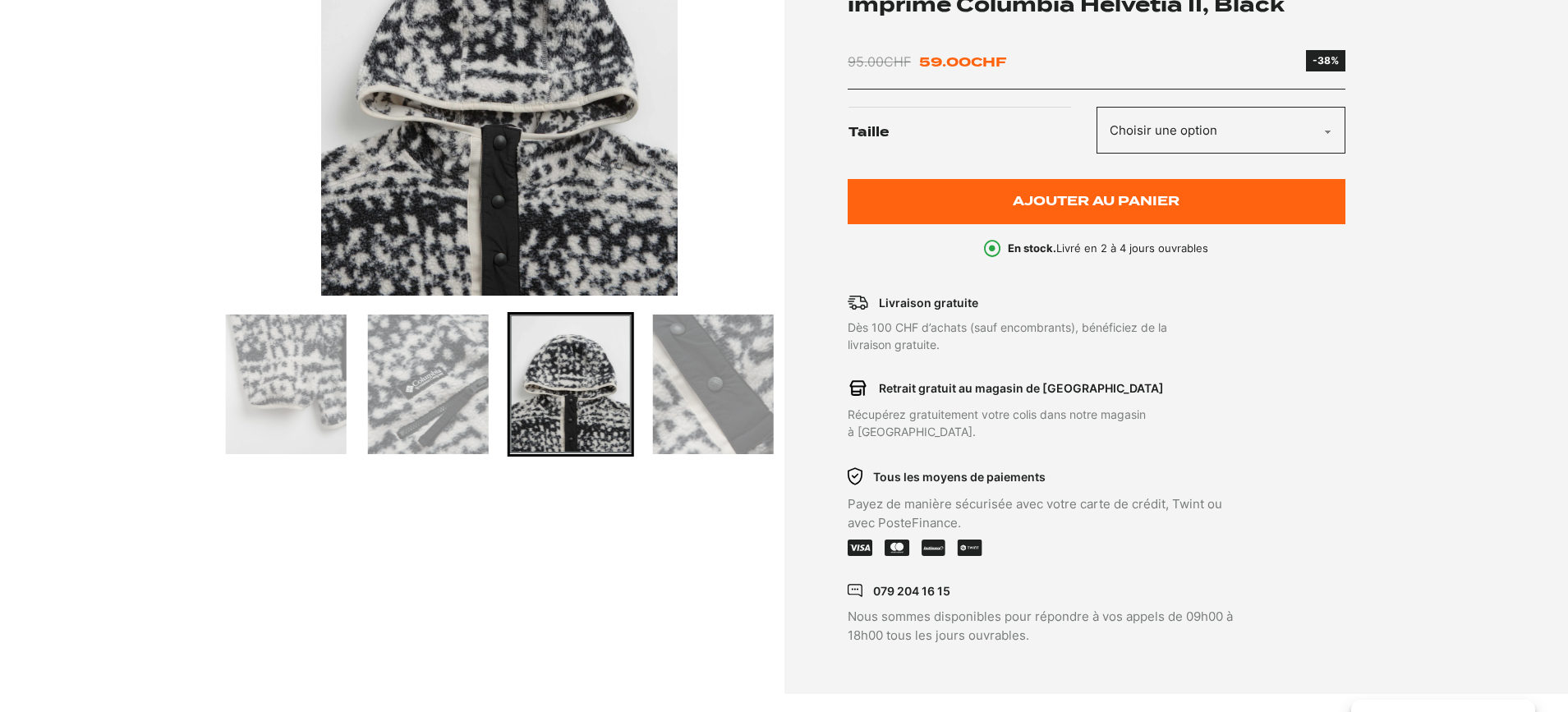
scroll to position [369, 0]
click at [459, 406] on img "Go to slide 3" at bounding box center [428, 383] width 120 height 140
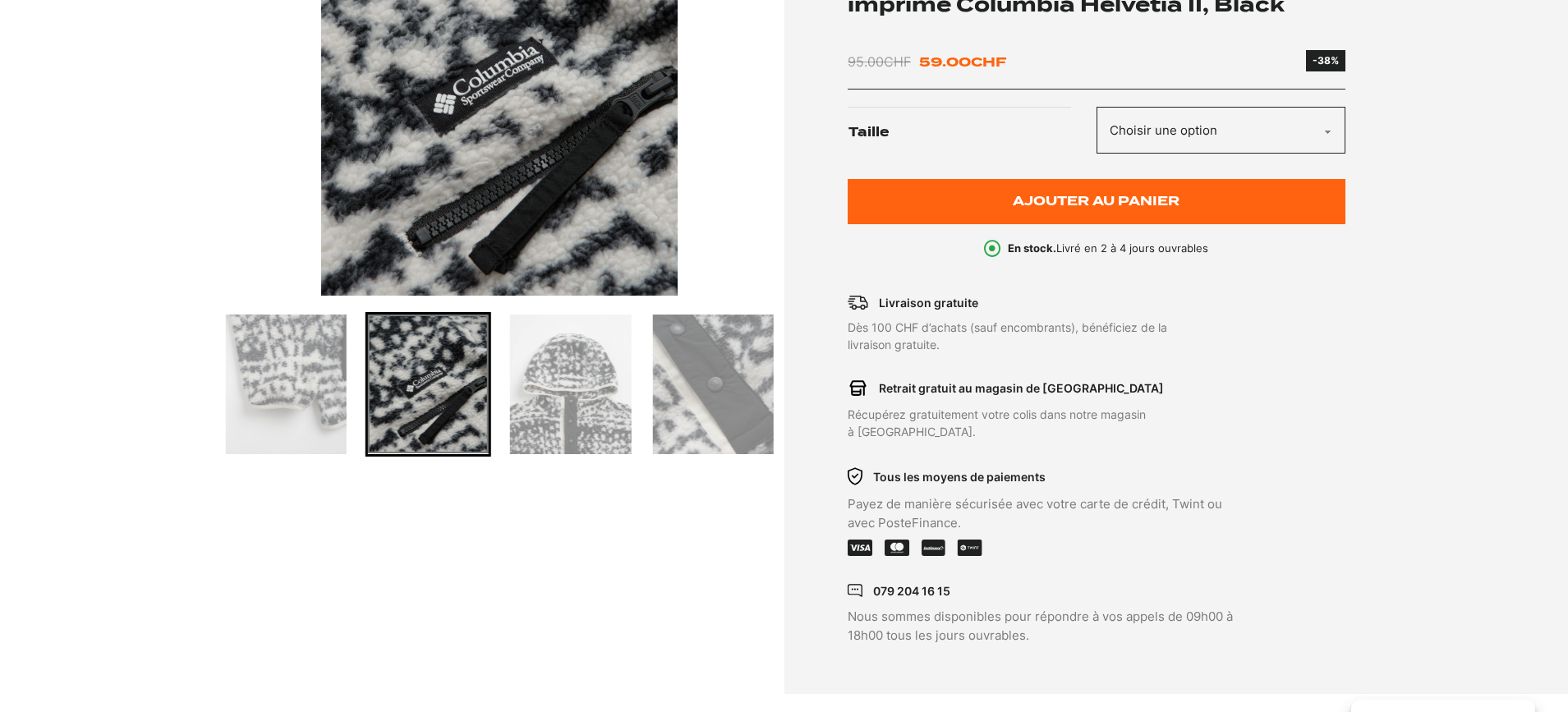
click at [733, 403] on img "Go to slide 5" at bounding box center [712, 383] width 120 height 140
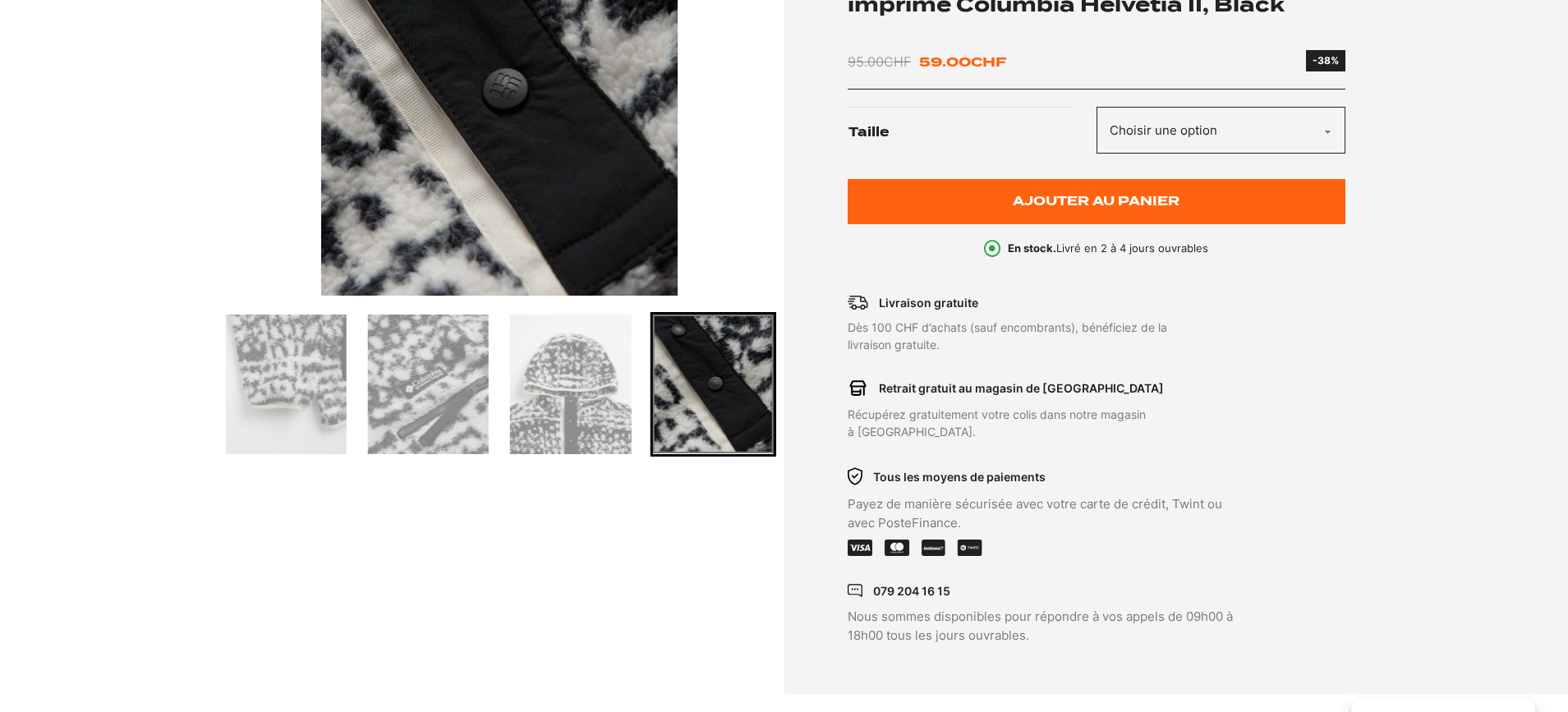
click at [307, 382] on img "Go to slide 2" at bounding box center [285, 383] width 120 height 140
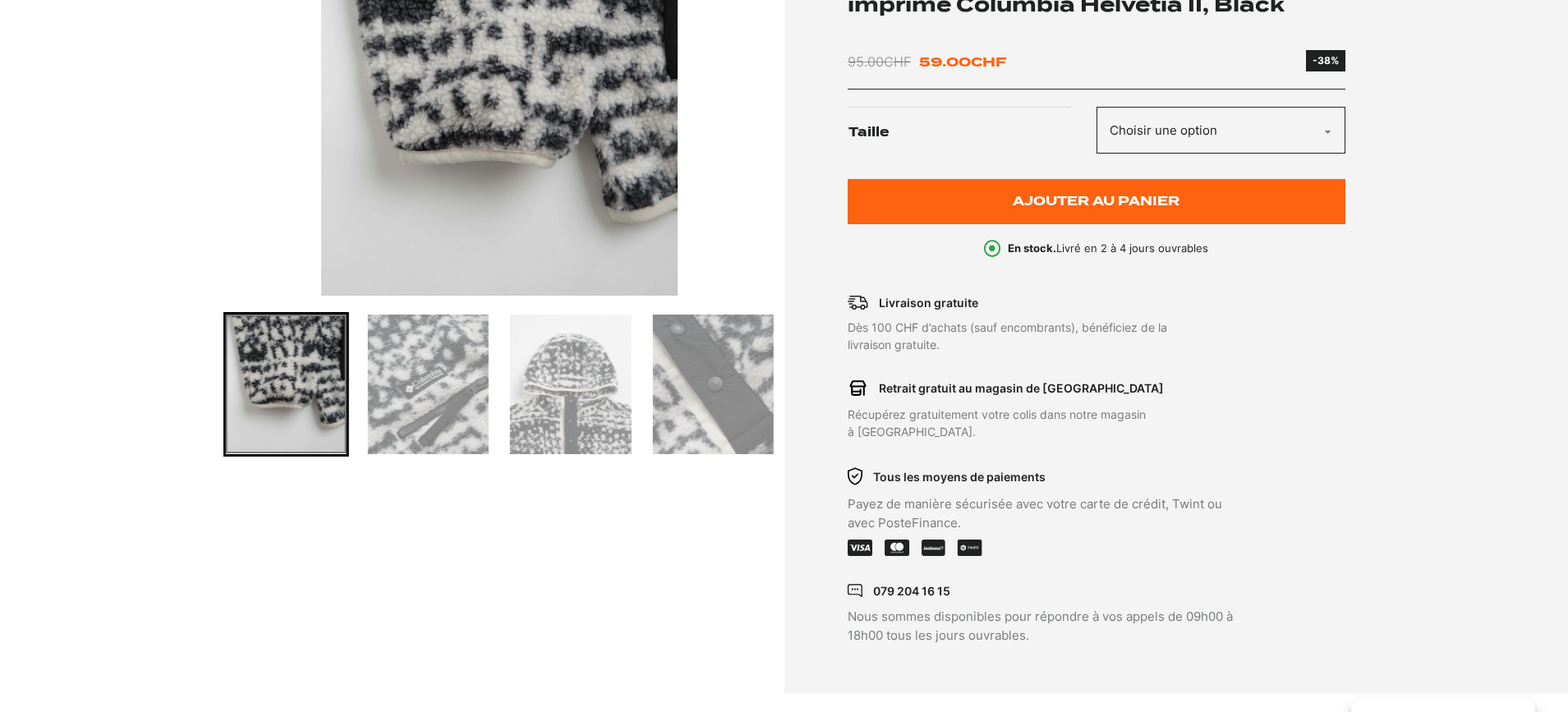
click at [414, 382] on img "Go to slide 3" at bounding box center [428, 383] width 120 height 140
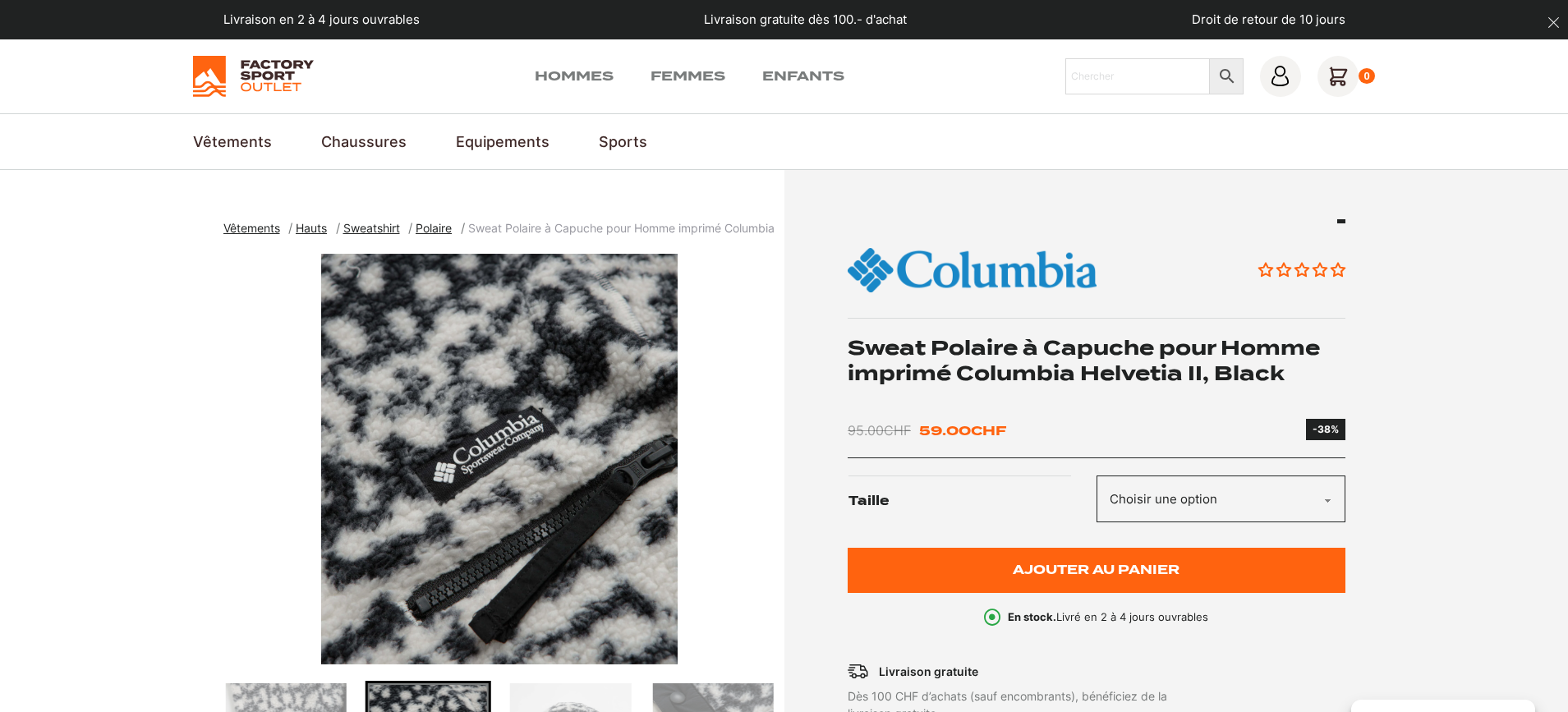
scroll to position [0, 0]
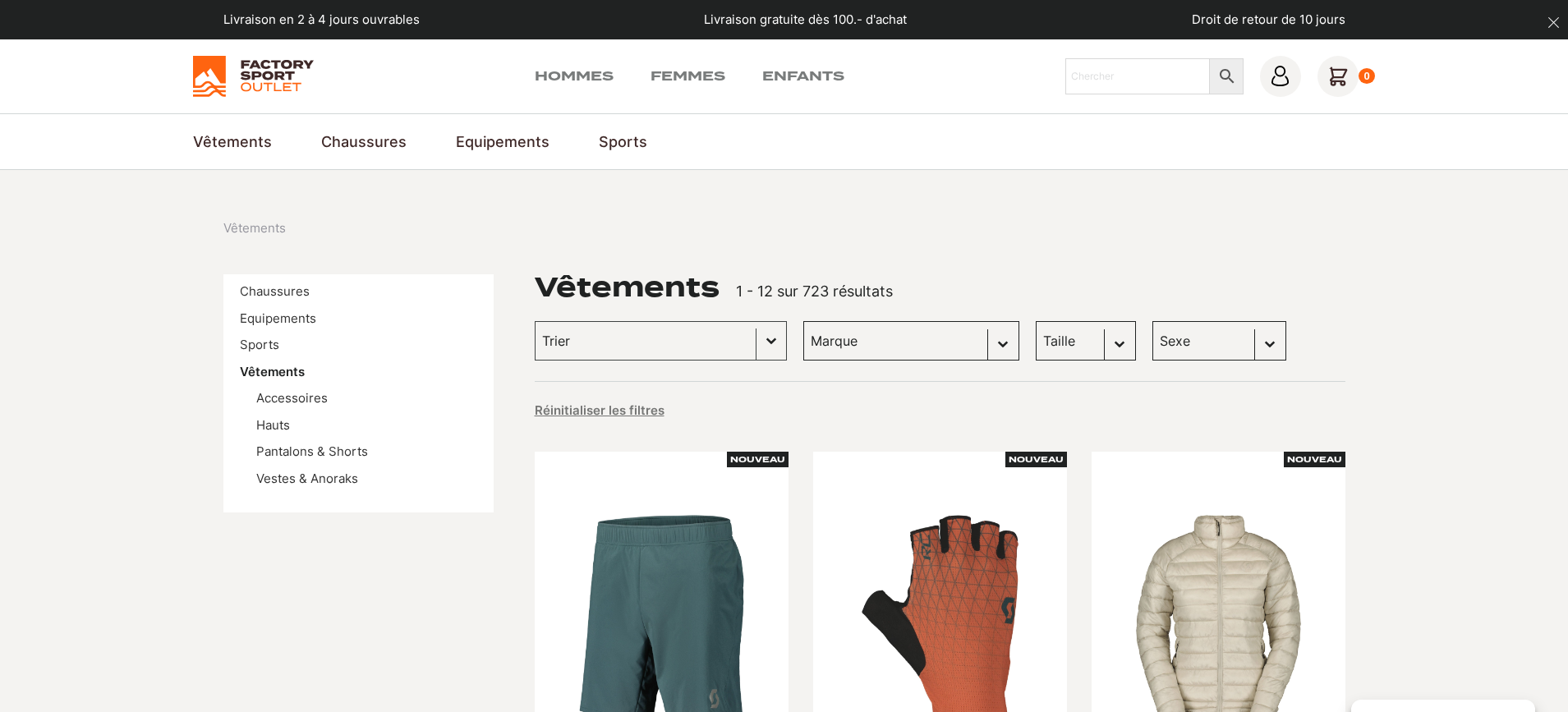
scroll to position [1, 0]
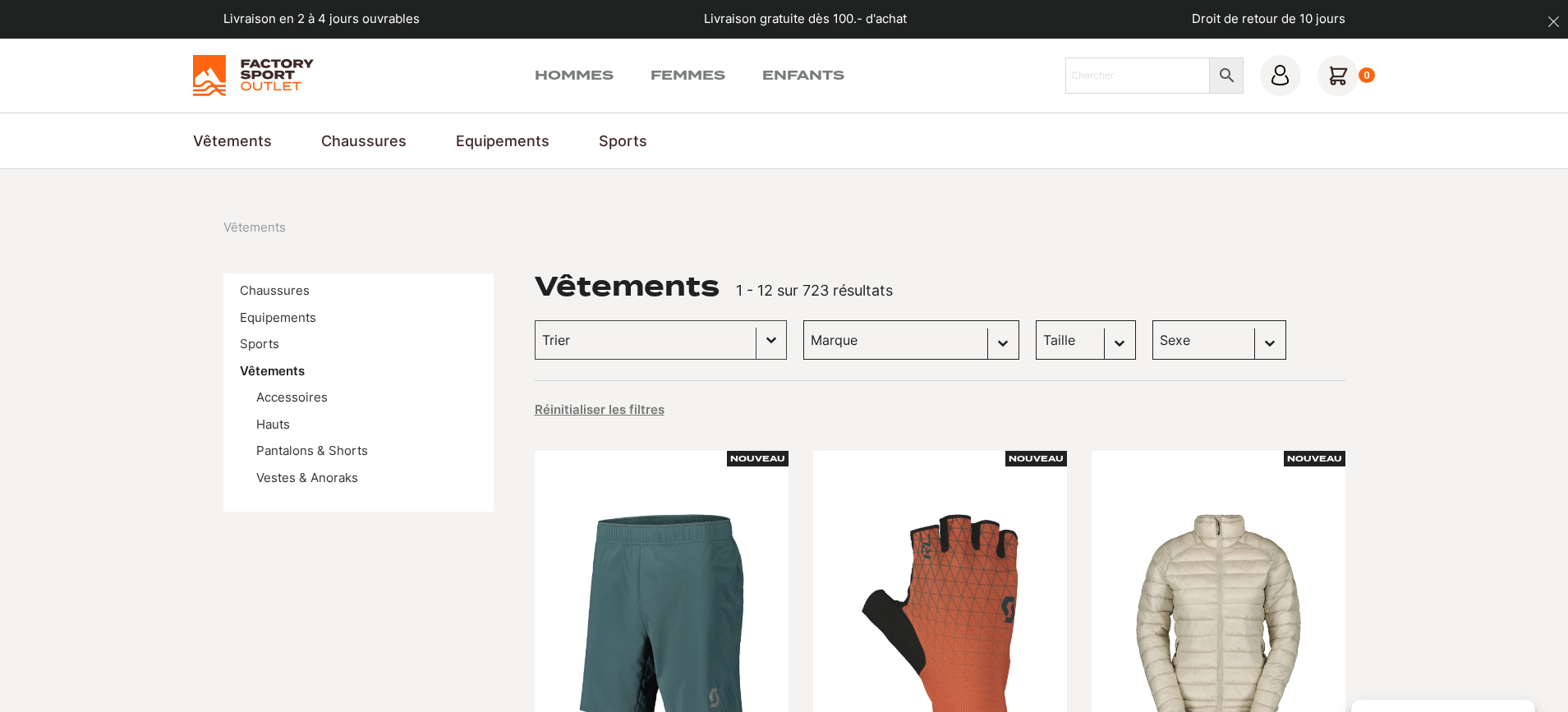
select select "columbia"
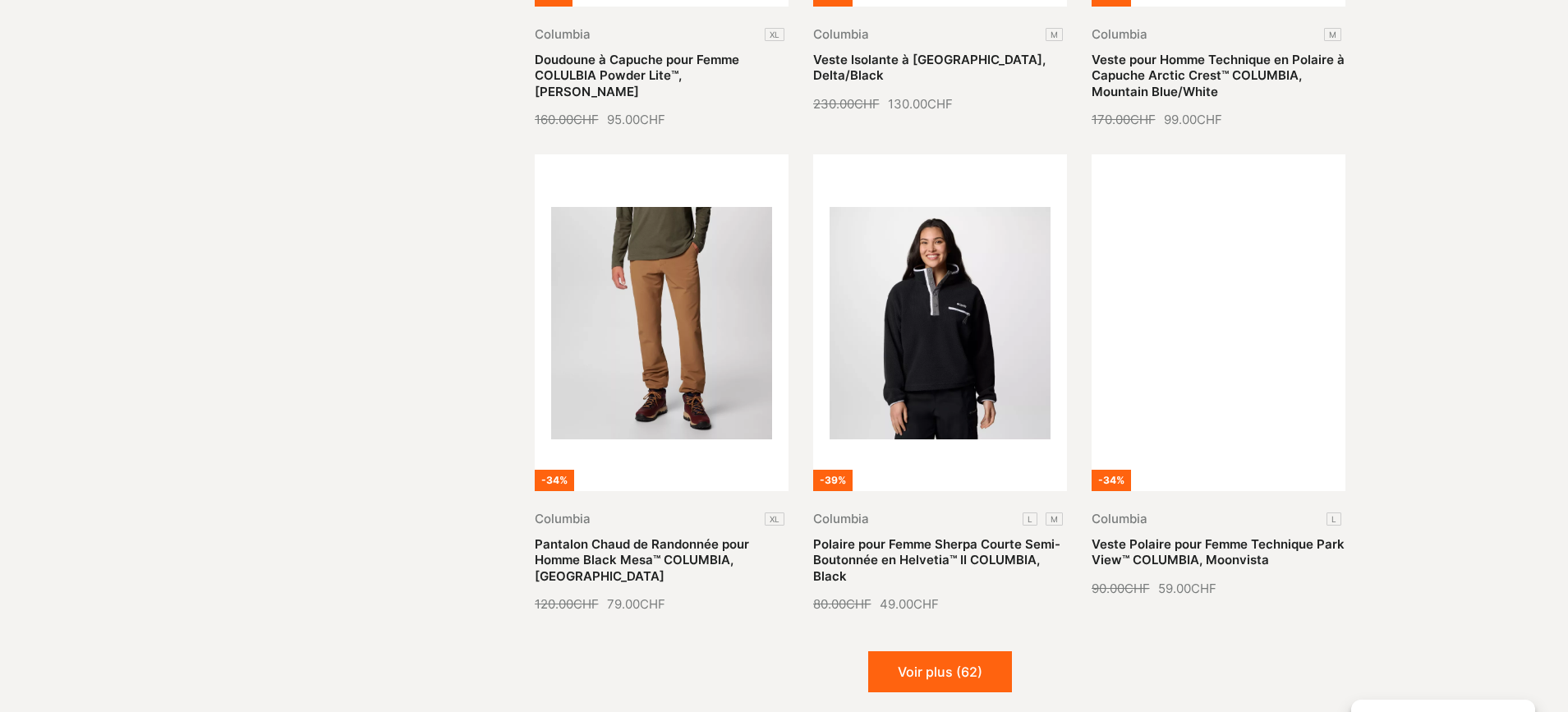
scroll to position [1769, 0]
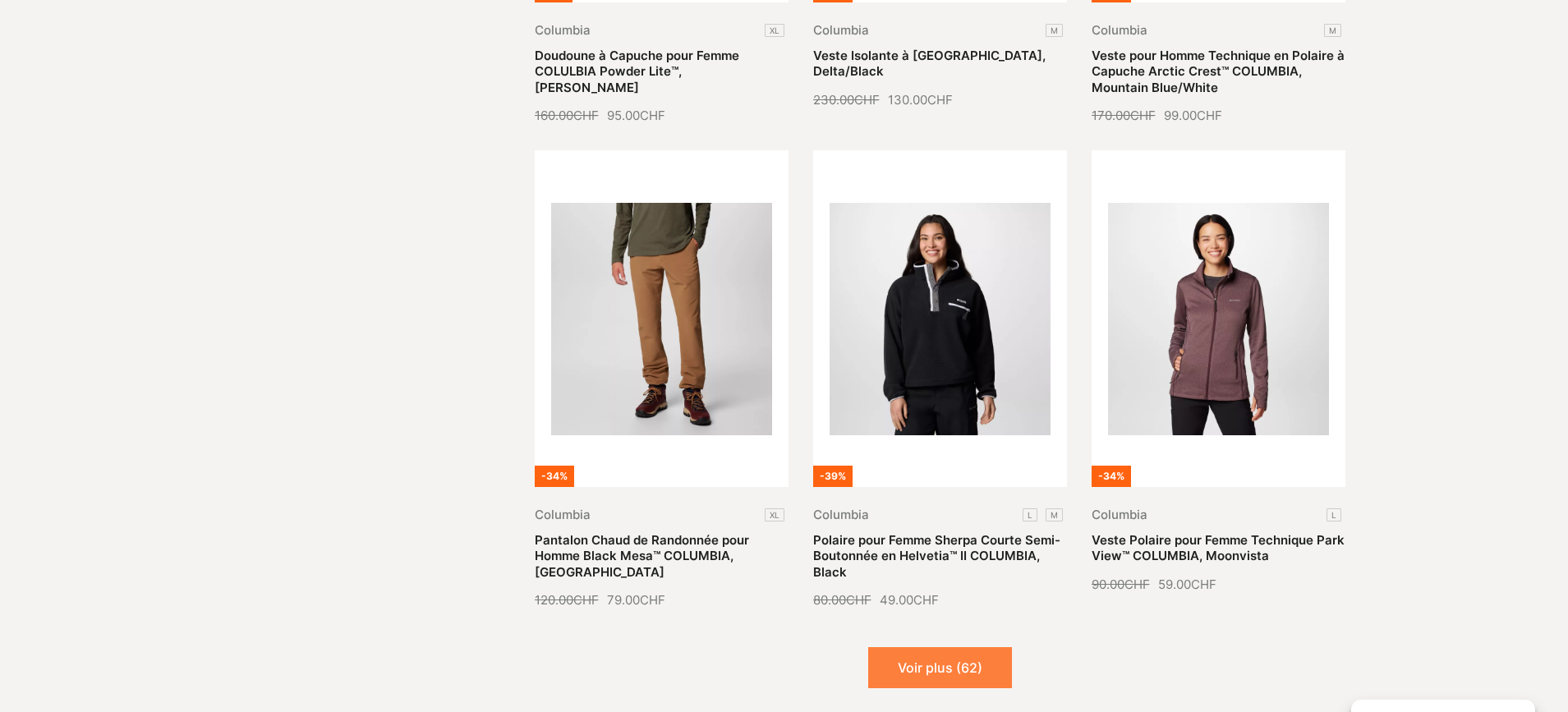
click at [914, 661] on button "Voir plus (62)" at bounding box center [940, 667] width 144 height 41
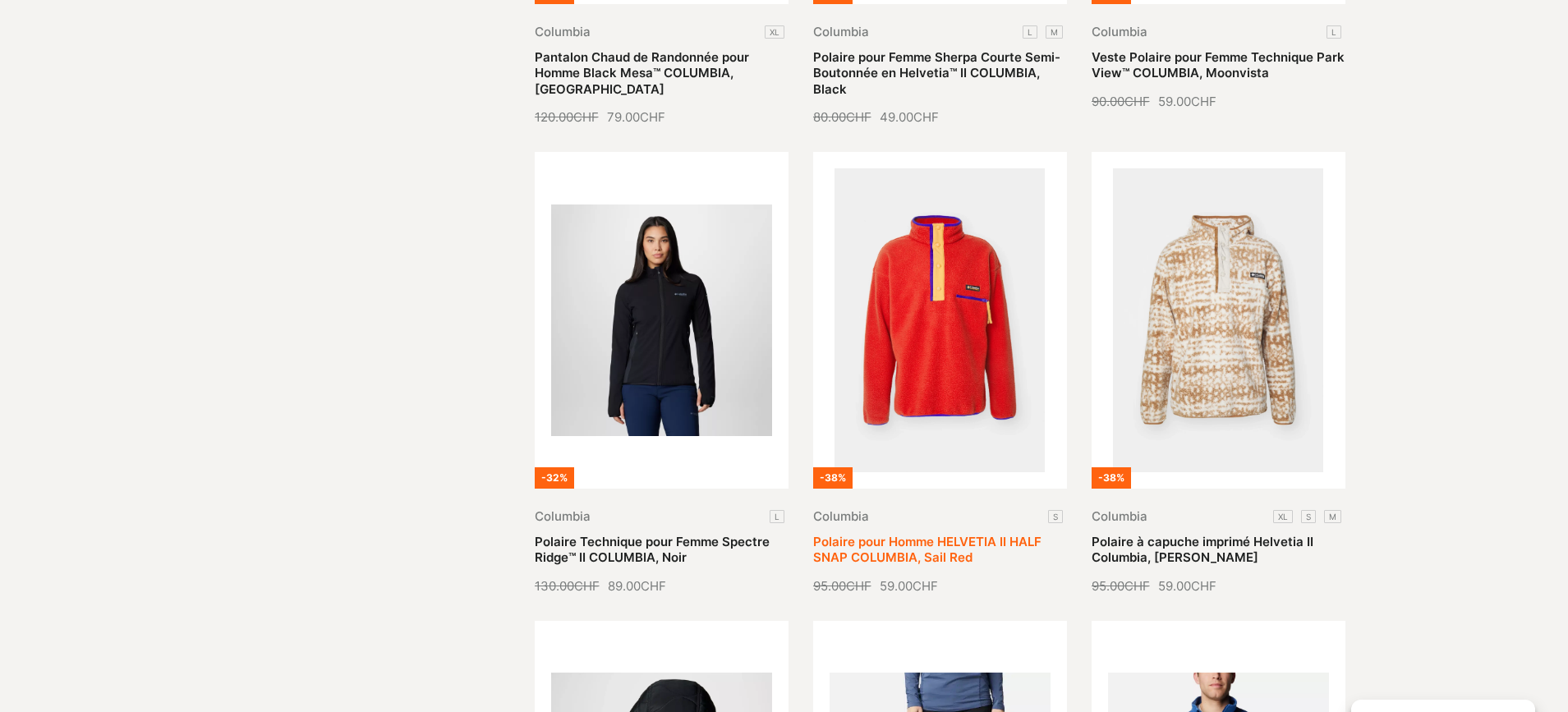
scroll to position [2254, 0]
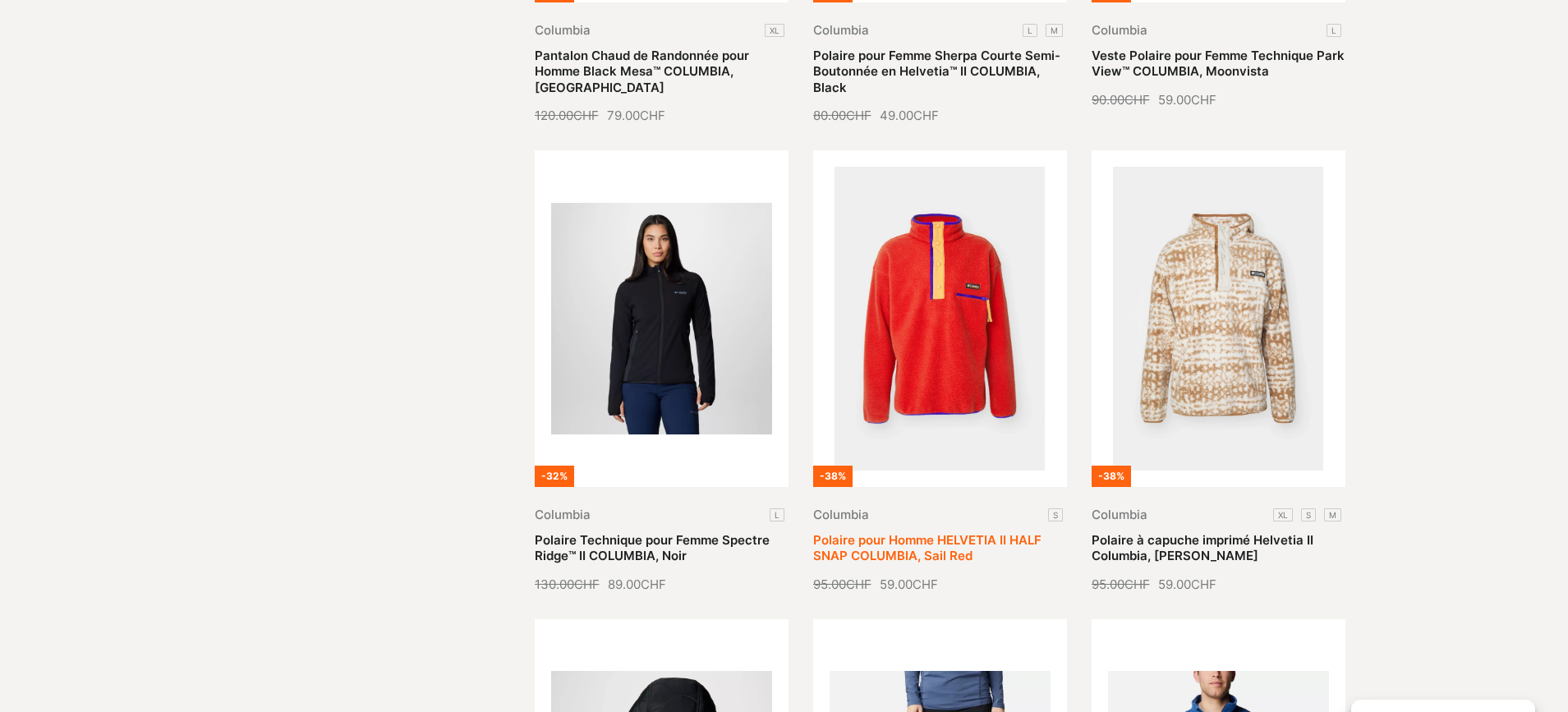
click at [974, 532] on link "Polaire pour Homme HELVETIA II HALF SNAP COLUMBIA, Sail Red" at bounding box center [927, 547] width 228 height 32
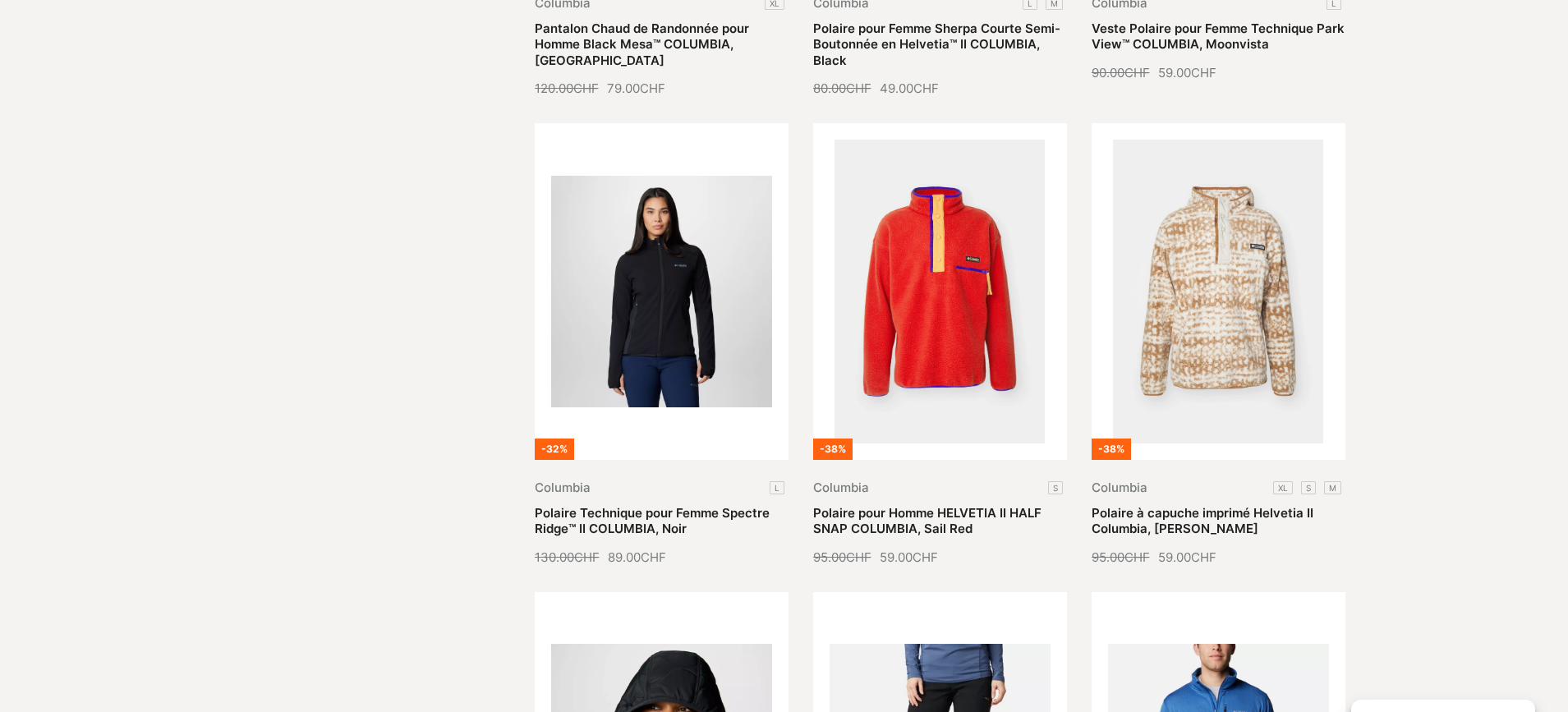
scroll to position [2292, 0]
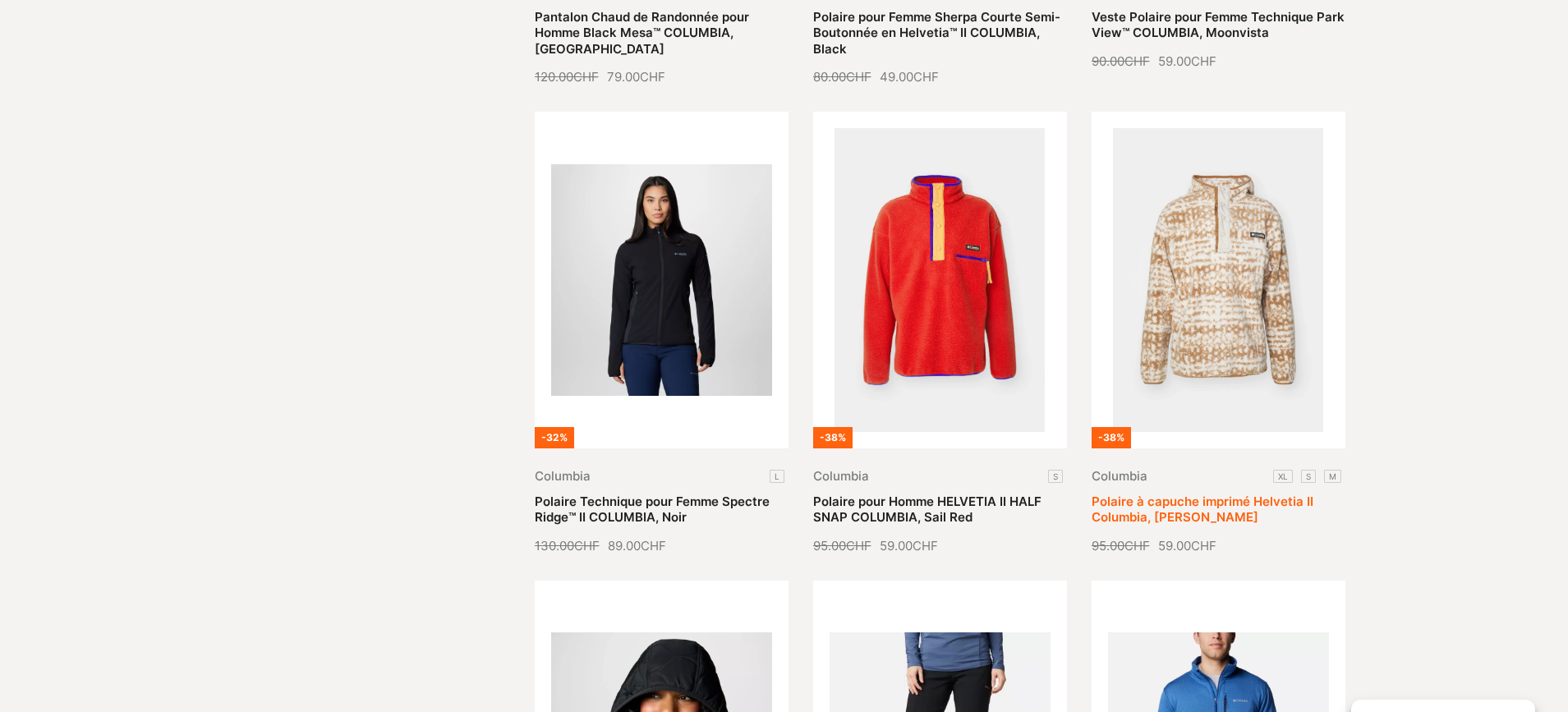
click at [1257, 493] on link "Polaire à capuche imprimé Helvetia II Columbia, [PERSON_NAME]" at bounding box center [1202, 509] width 222 height 32
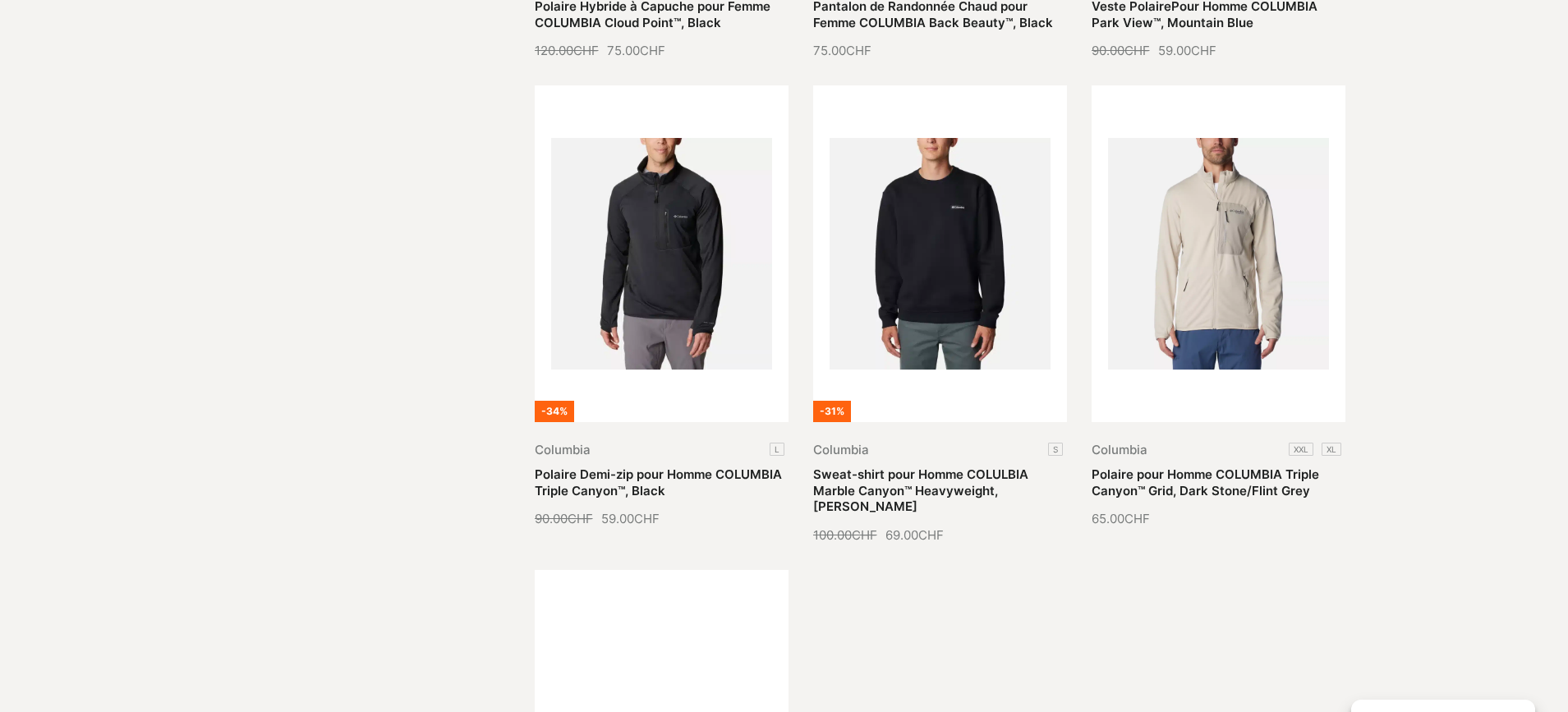
scroll to position [3187, 0]
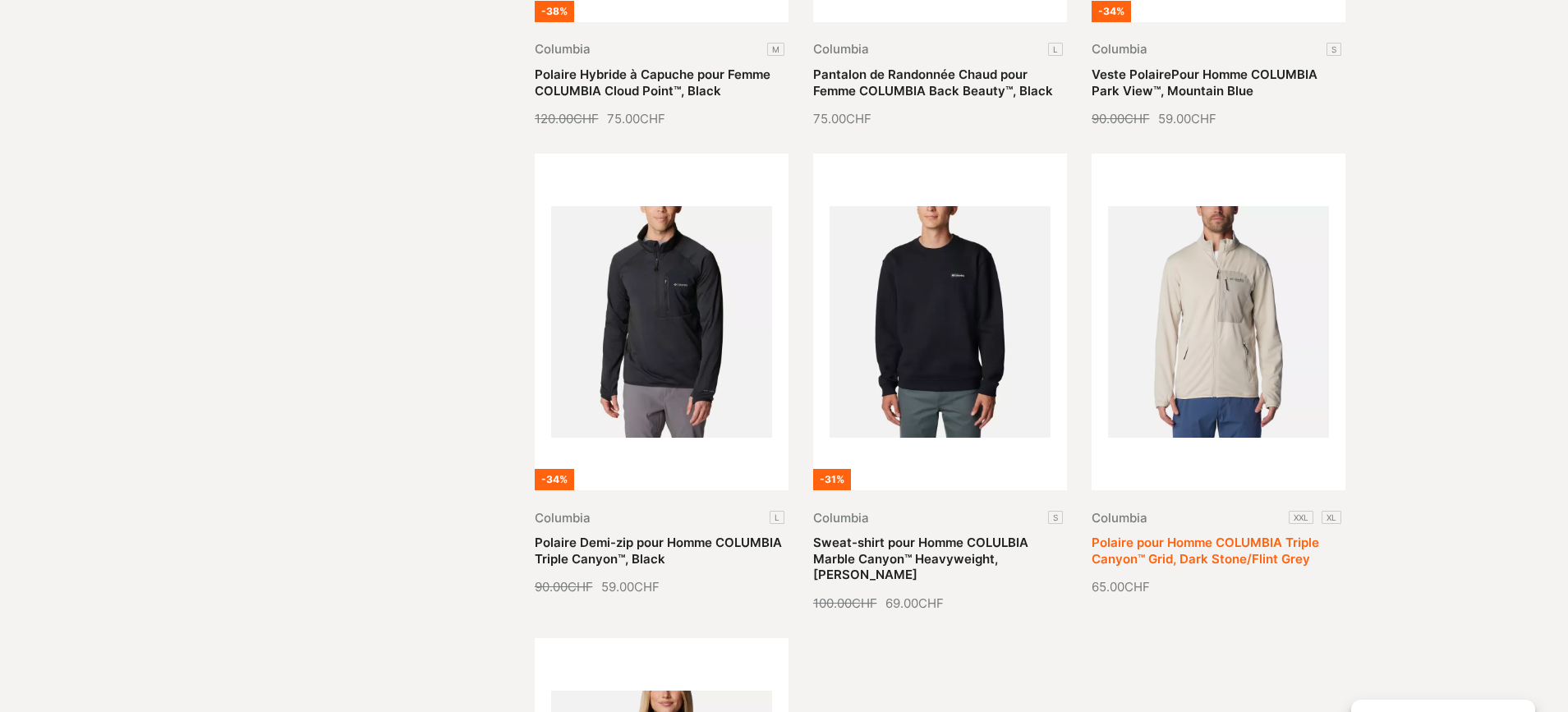
click at [1236, 535] on link "Polaire pour Homme COLUMBIA Triple Canyon™ Grid, Dark Stone/Flint Grey" at bounding box center [1205, 550] width 227 height 32
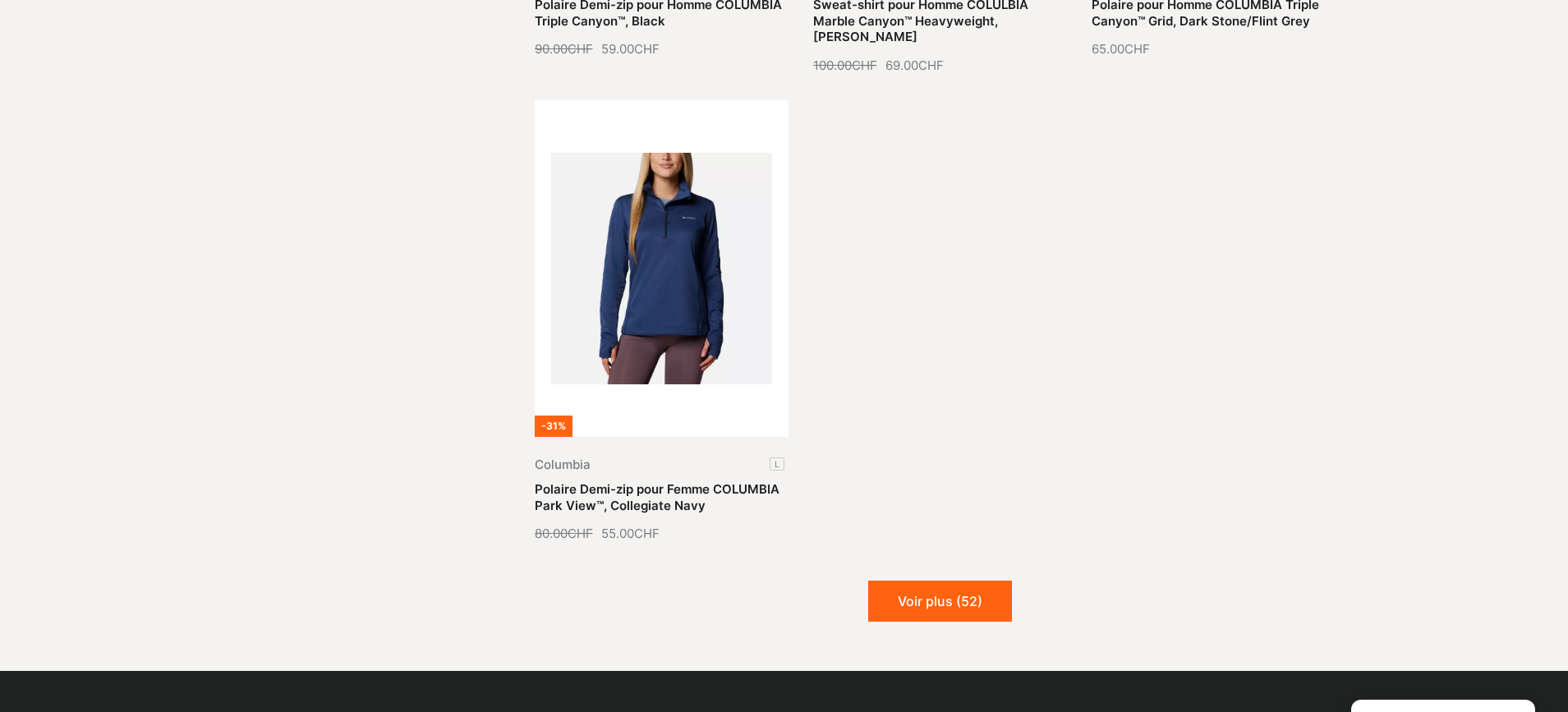
scroll to position [3728, 0]
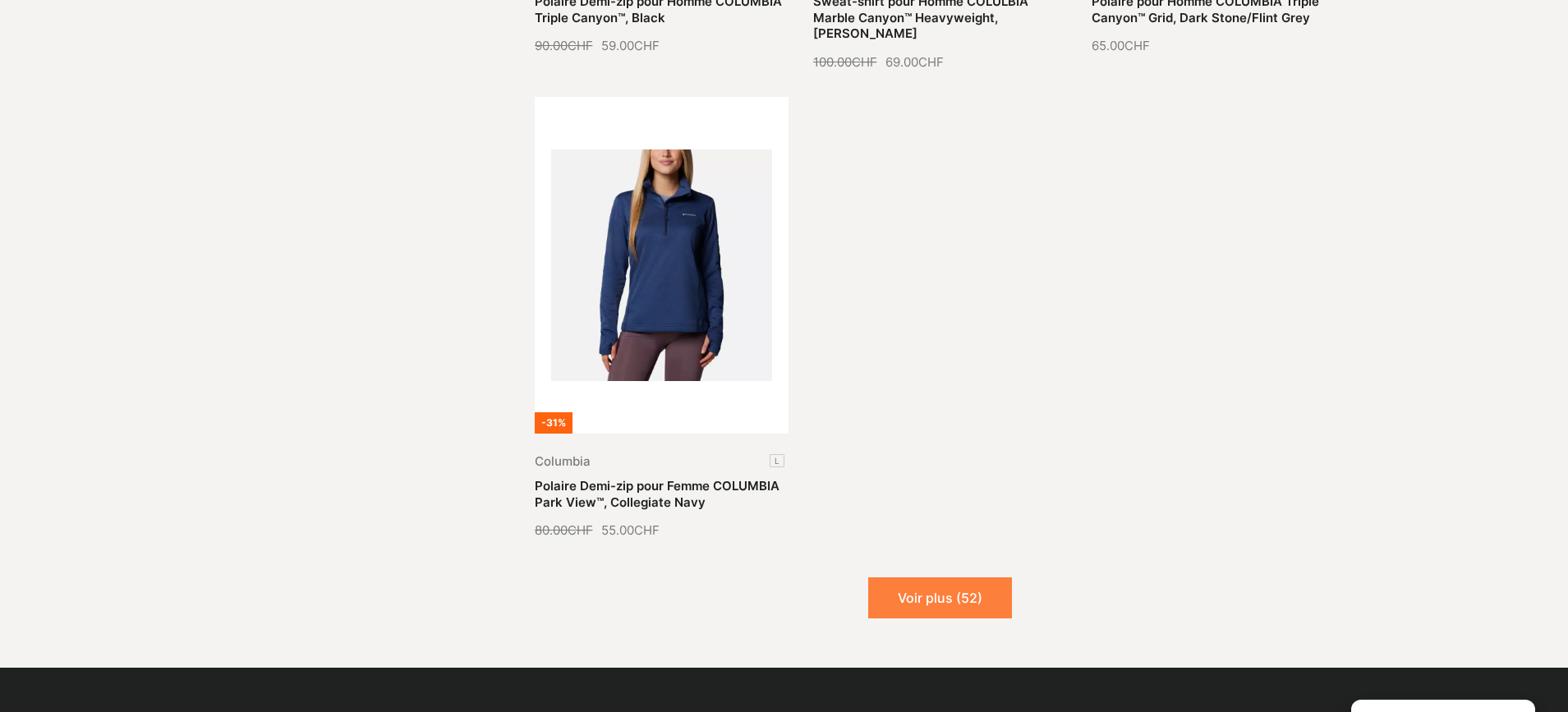
click at [980, 577] on button "Voir plus (52)" at bounding box center [940, 597] width 144 height 41
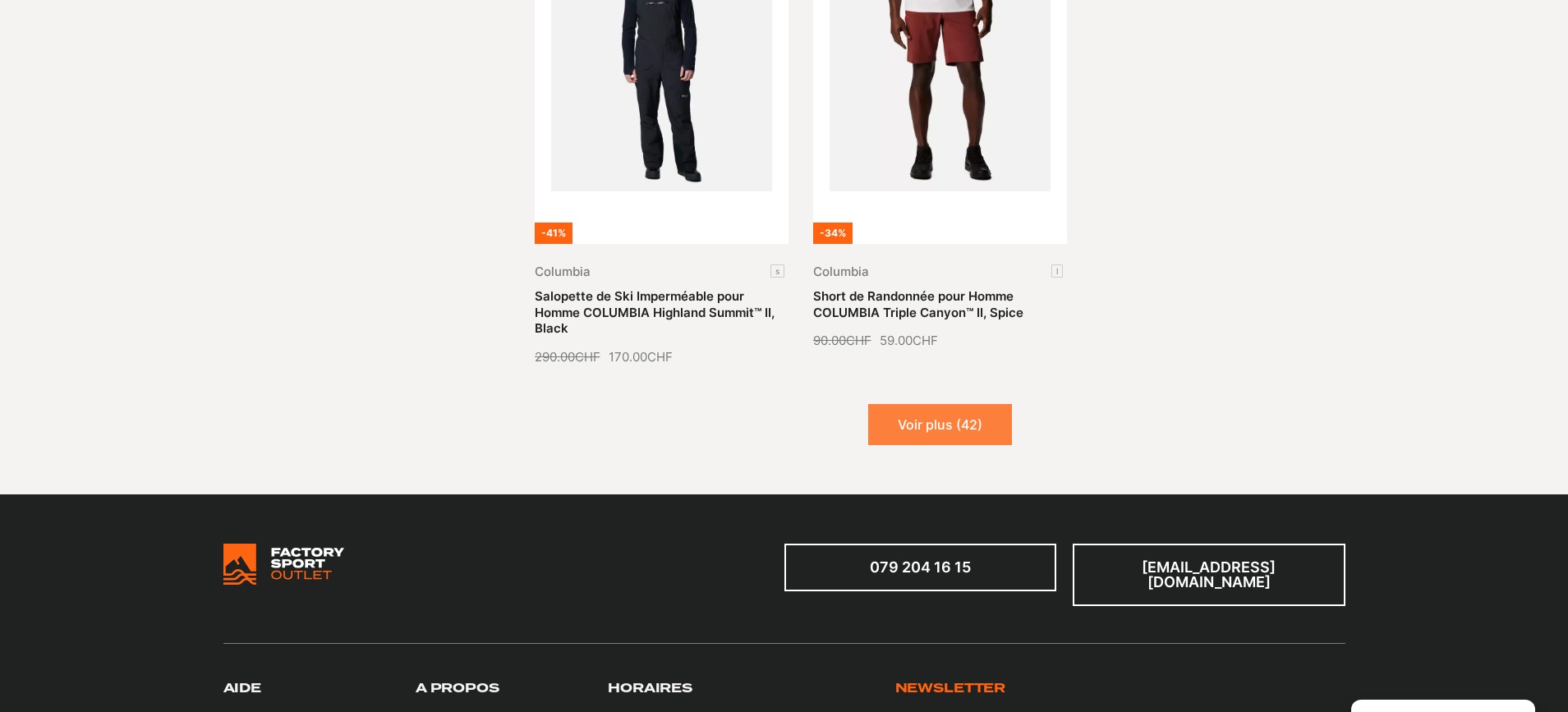
scroll to position [5356, 0]
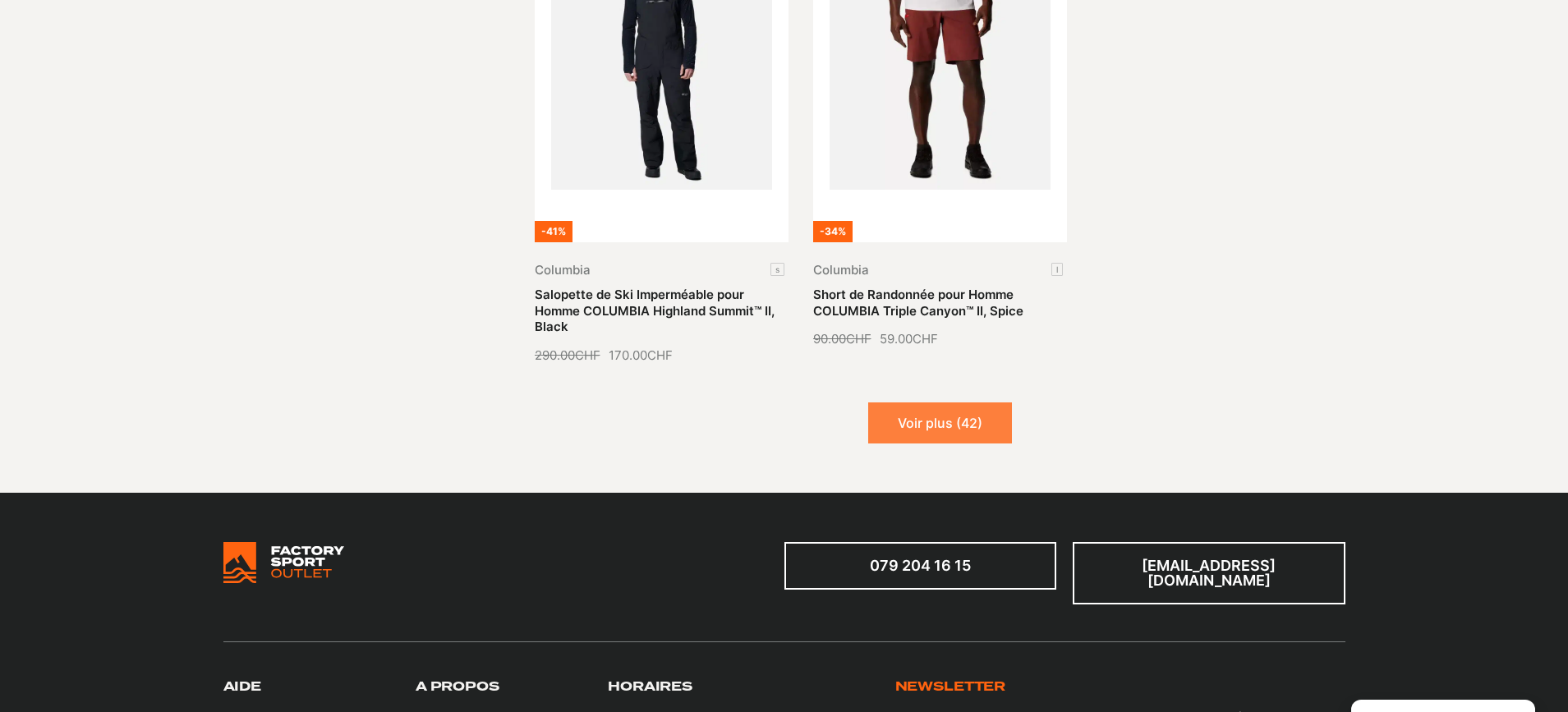
click at [923, 403] on button "Voir plus (42)" at bounding box center [940, 423] width 144 height 41
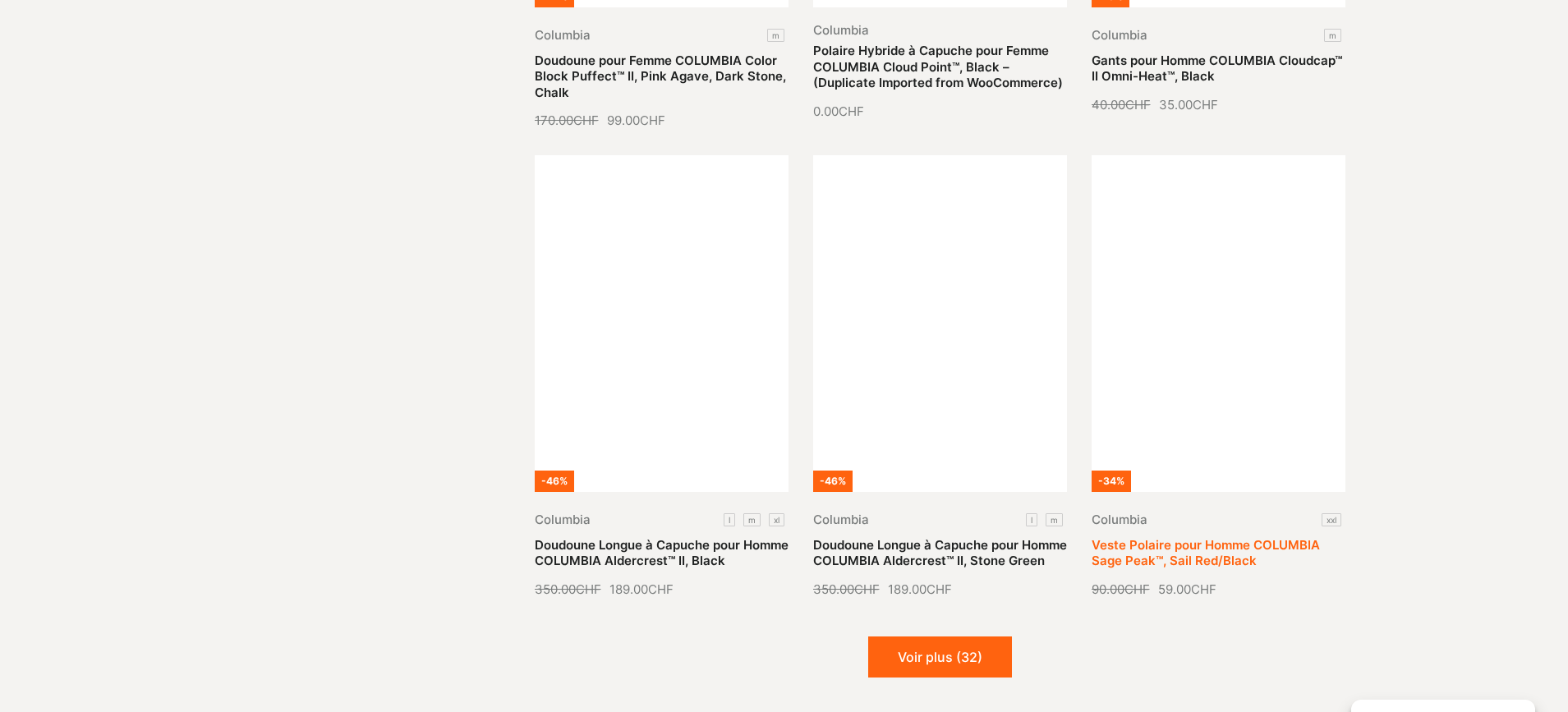
scroll to position [6621, 0]
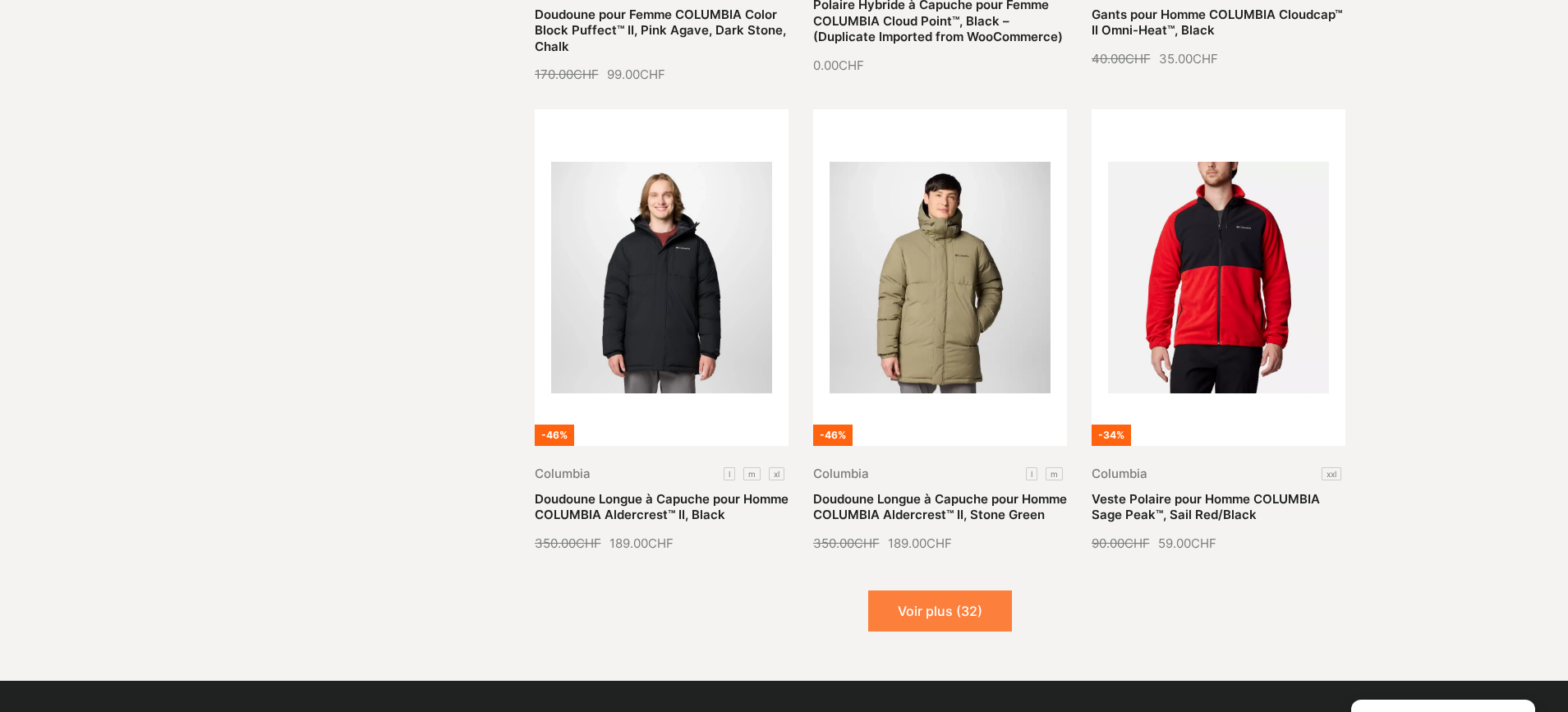
click at [986, 591] on button "Voir plus (32)" at bounding box center [940, 611] width 144 height 41
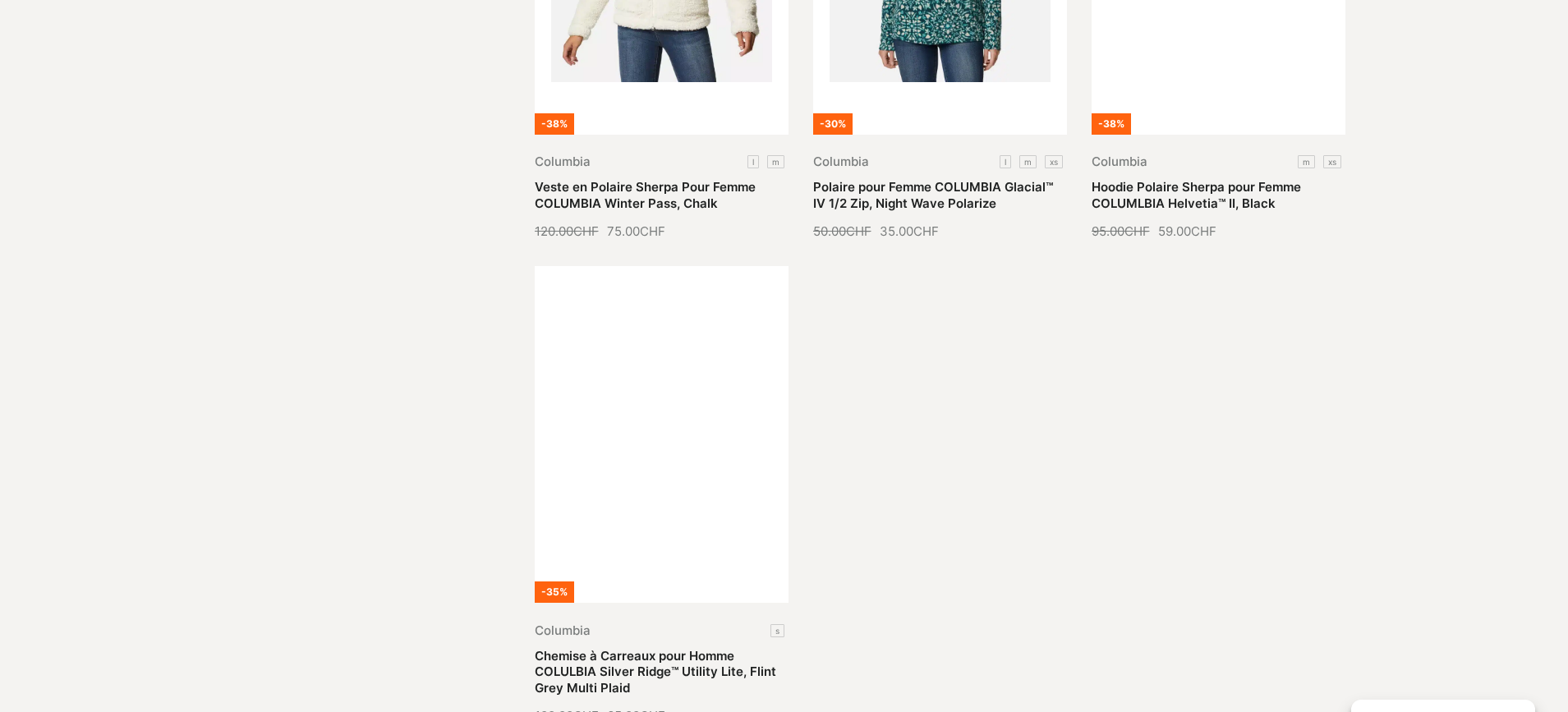
scroll to position [8585, 0]
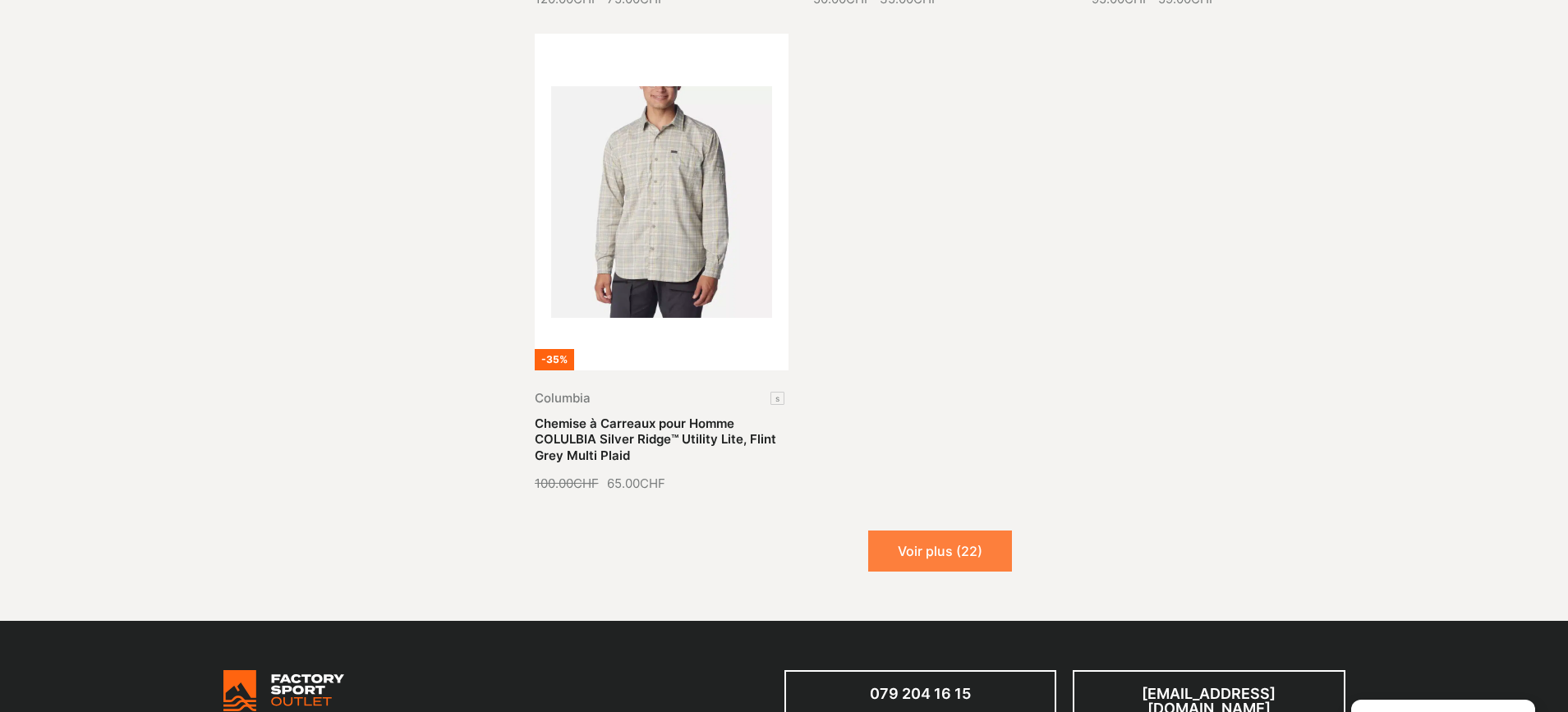
click at [950, 530] on button "Voir plus (22)" at bounding box center [940, 550] width 144 height 41
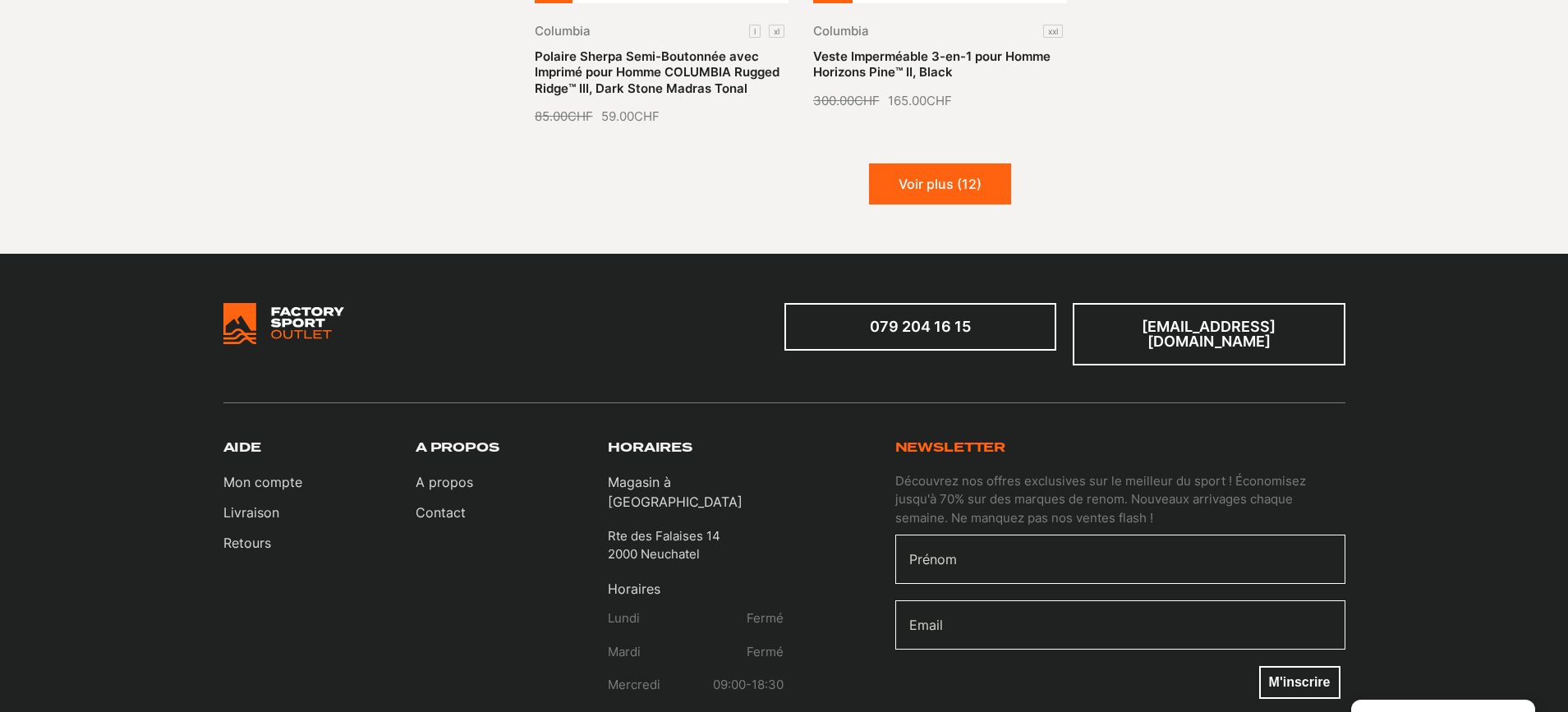
scroll to position [10399, 0]
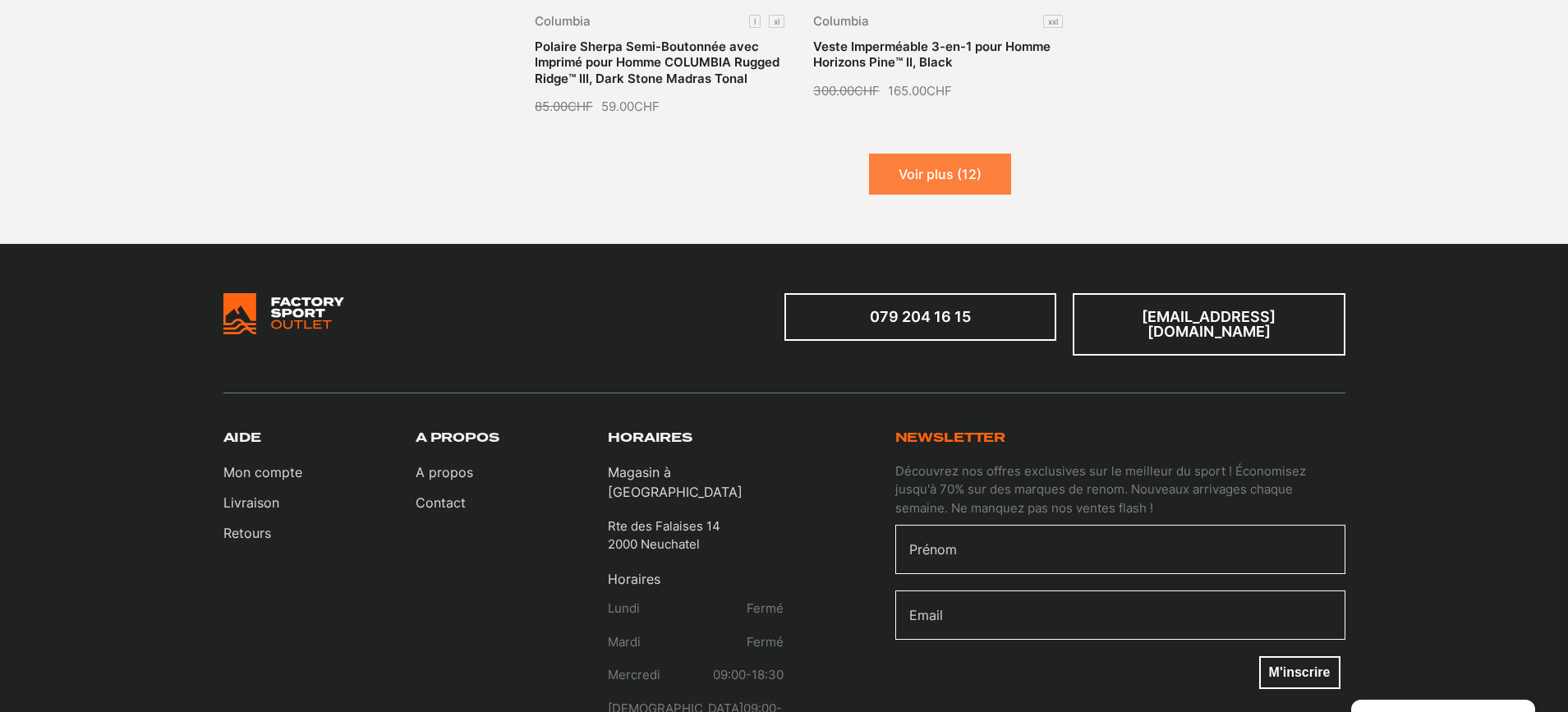
click at [946, 153] on button "Voir plus (12)" at bounding box center [940, 173] width 142 height 41
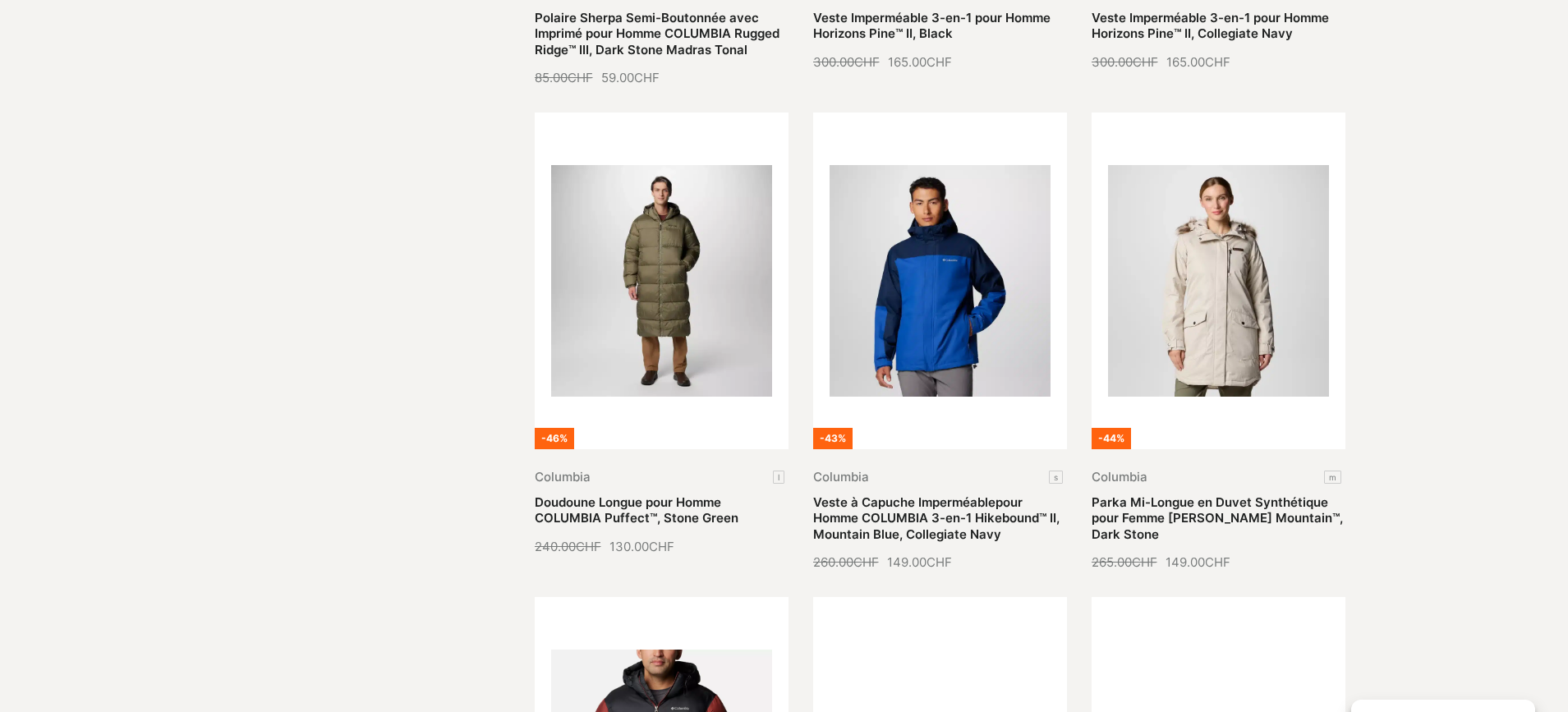
scroll to position [10429, 0]
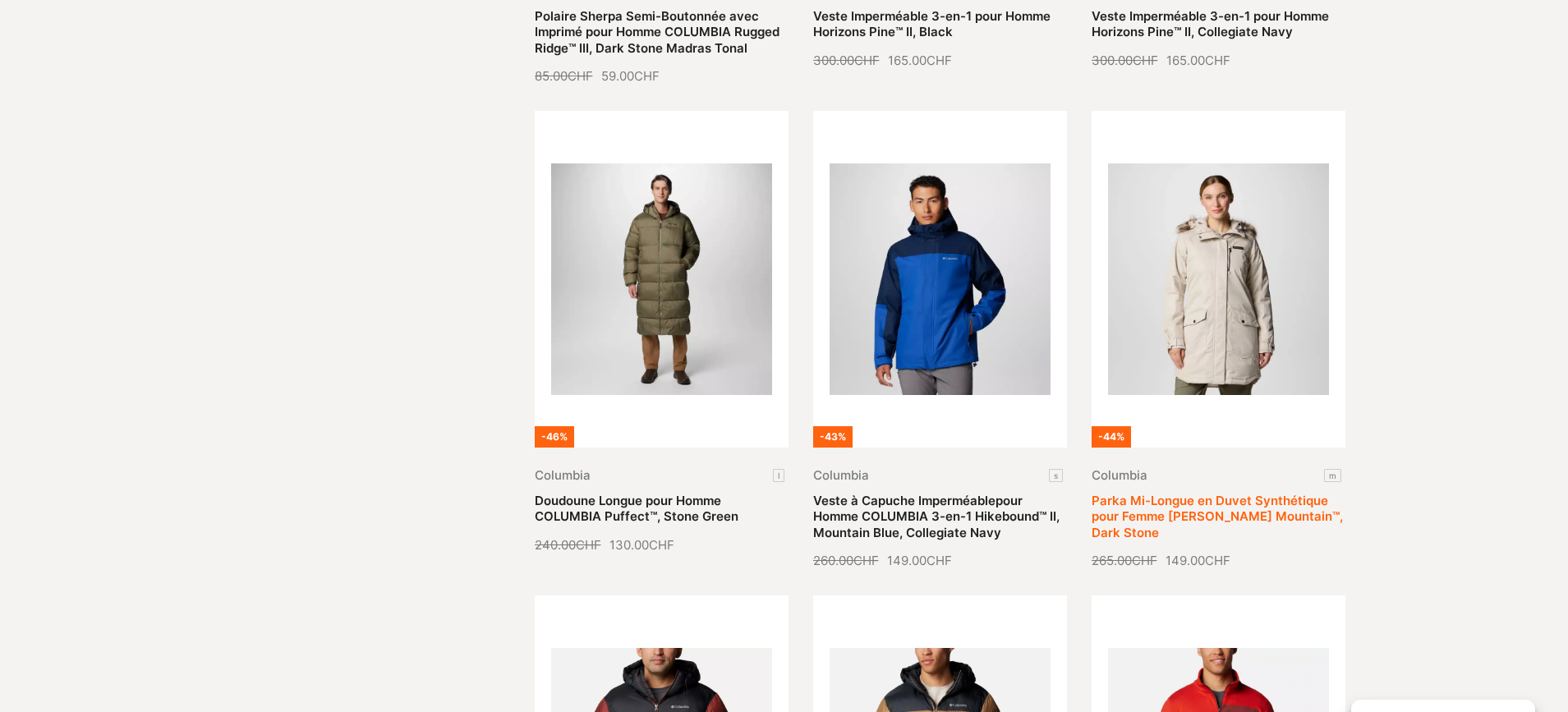
click at [1237, 492] on link "Parka Mi-Longue en Duvet Synthétique pour Femme [PERSON_NAME] Mountain™, Dark S…" at bounding box center [1216, 515] width 252 height 47
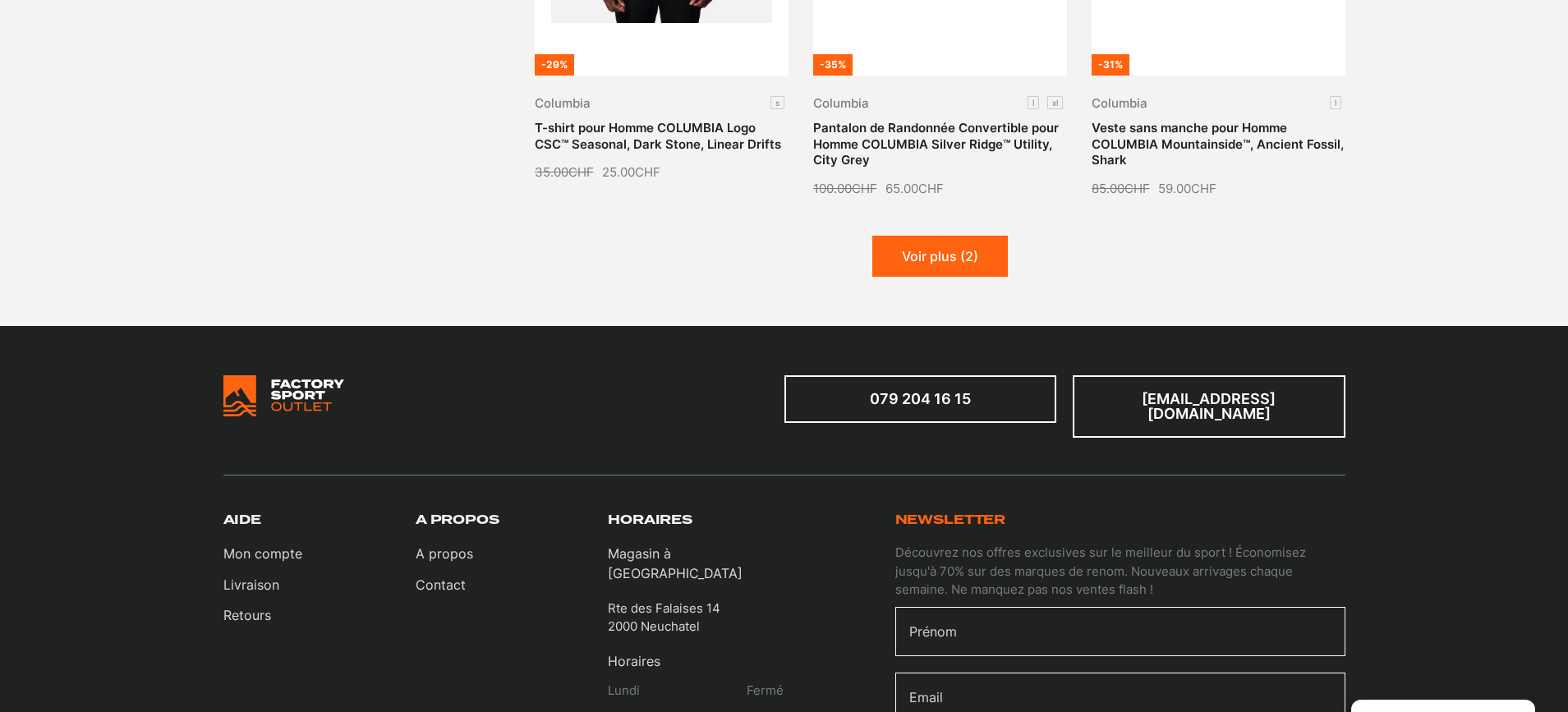
scroll to position [11766, 0]
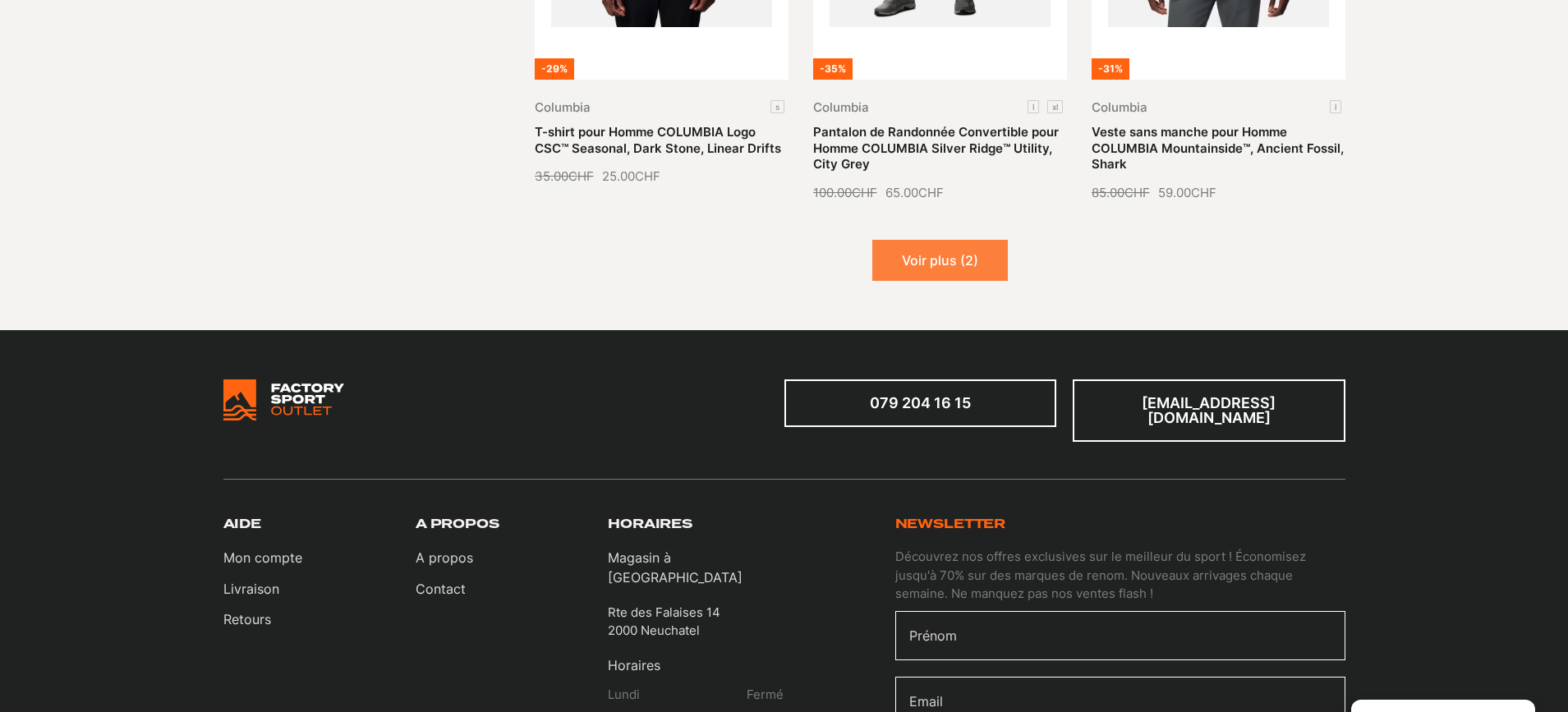
click at [924, 240] on button "Voir plus (2)" at bounding box center [940, 260] width 136 height 41
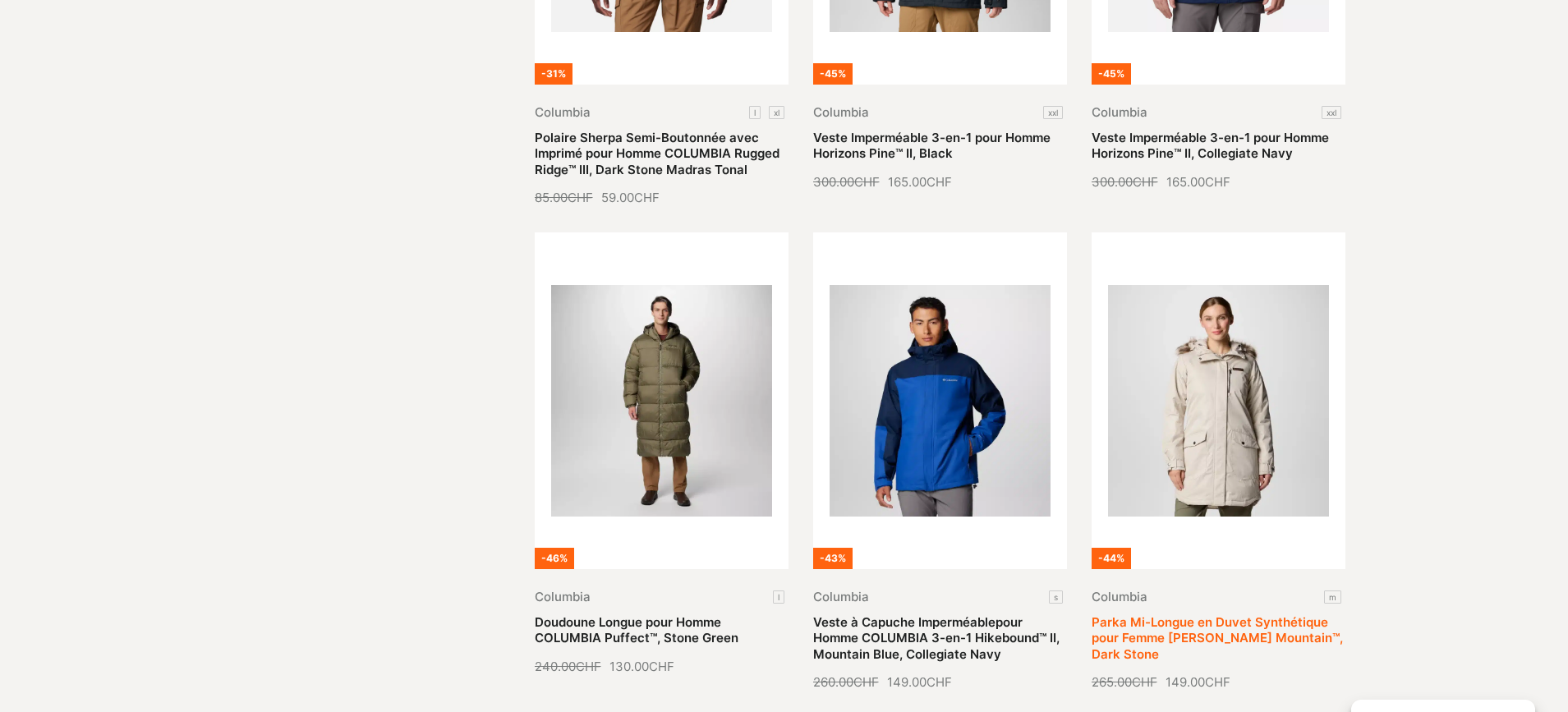
scroll to position [10312, 0]
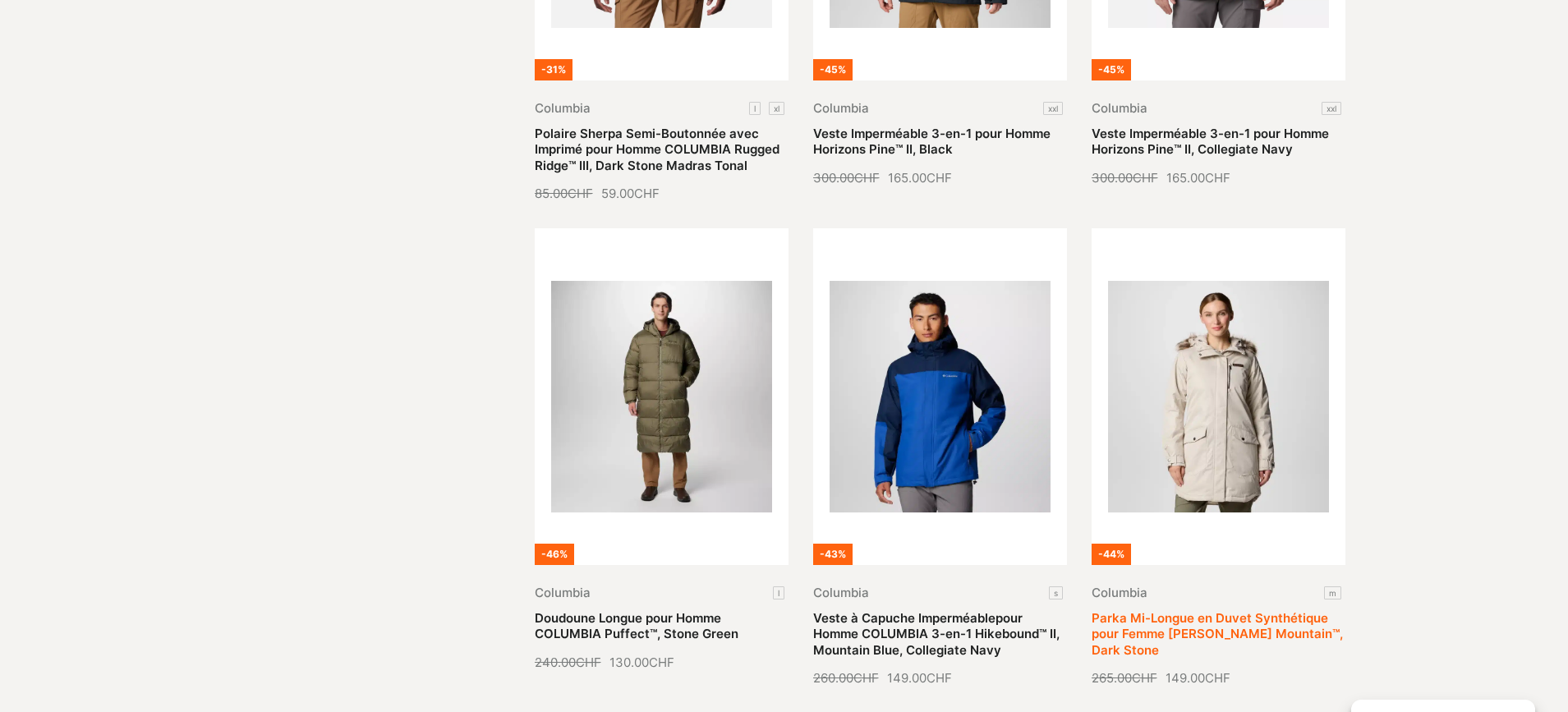
click at [1236, 610] on link "Parka Mi-Longue en Duvet Synthétique pour Femme Suttle Mountain™, Dark Stone" at bounding box center [1216, 633] width 252 height 47
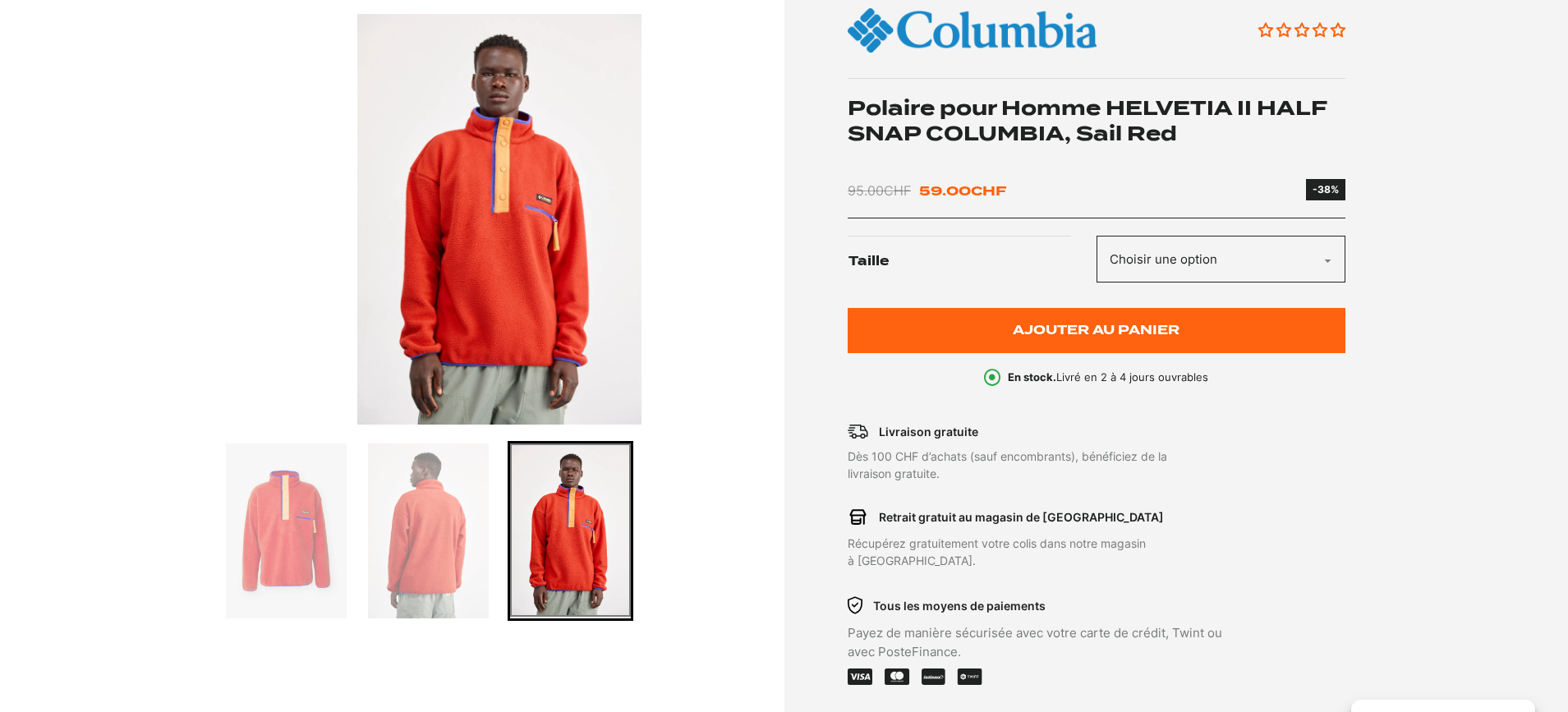
scroll to position [240, 0]
click at [477, 522] on img "Go to slide 2" at bounding box center [428, 530] width 120 height 174
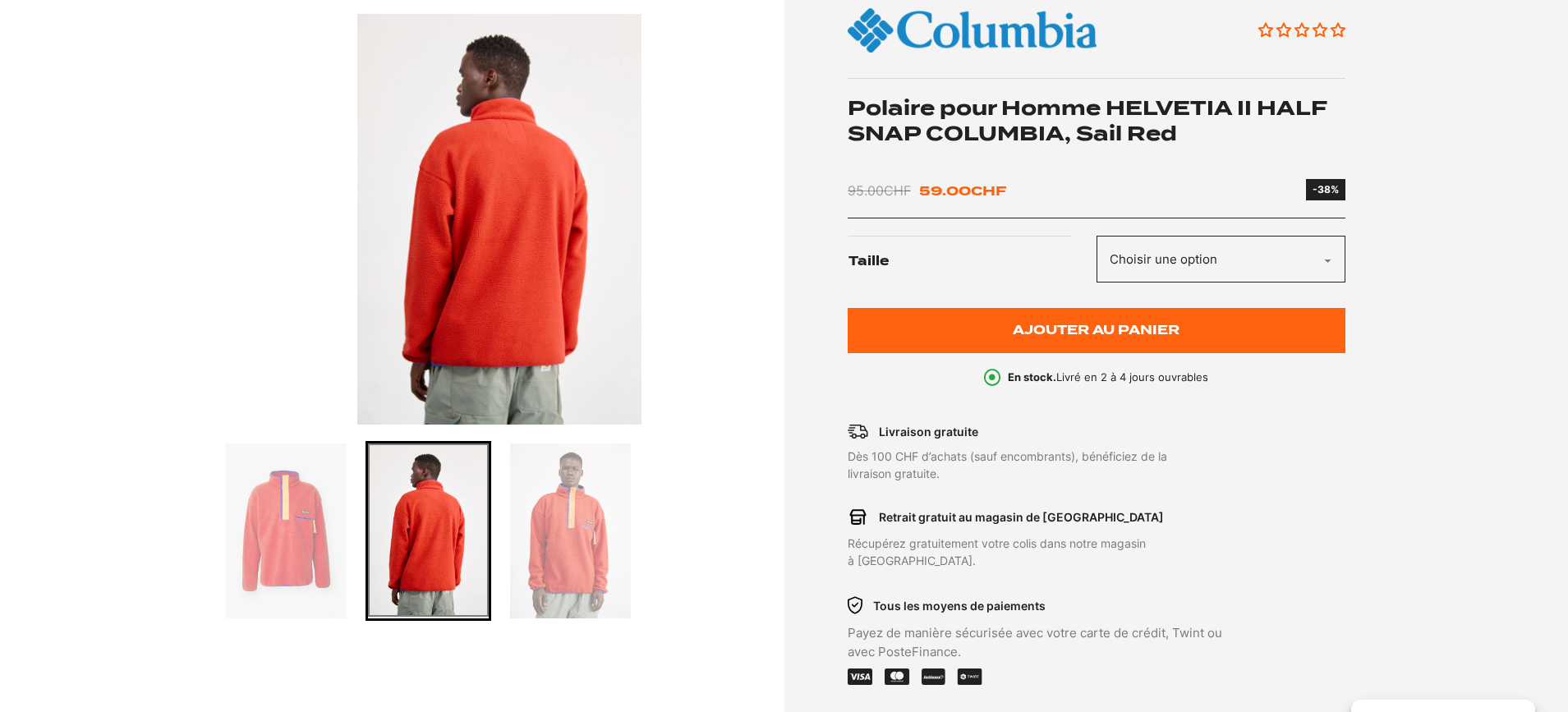
click at [556, 514] on img "Go to slide 3" at bounding box center [570, 530] width 120 height 174
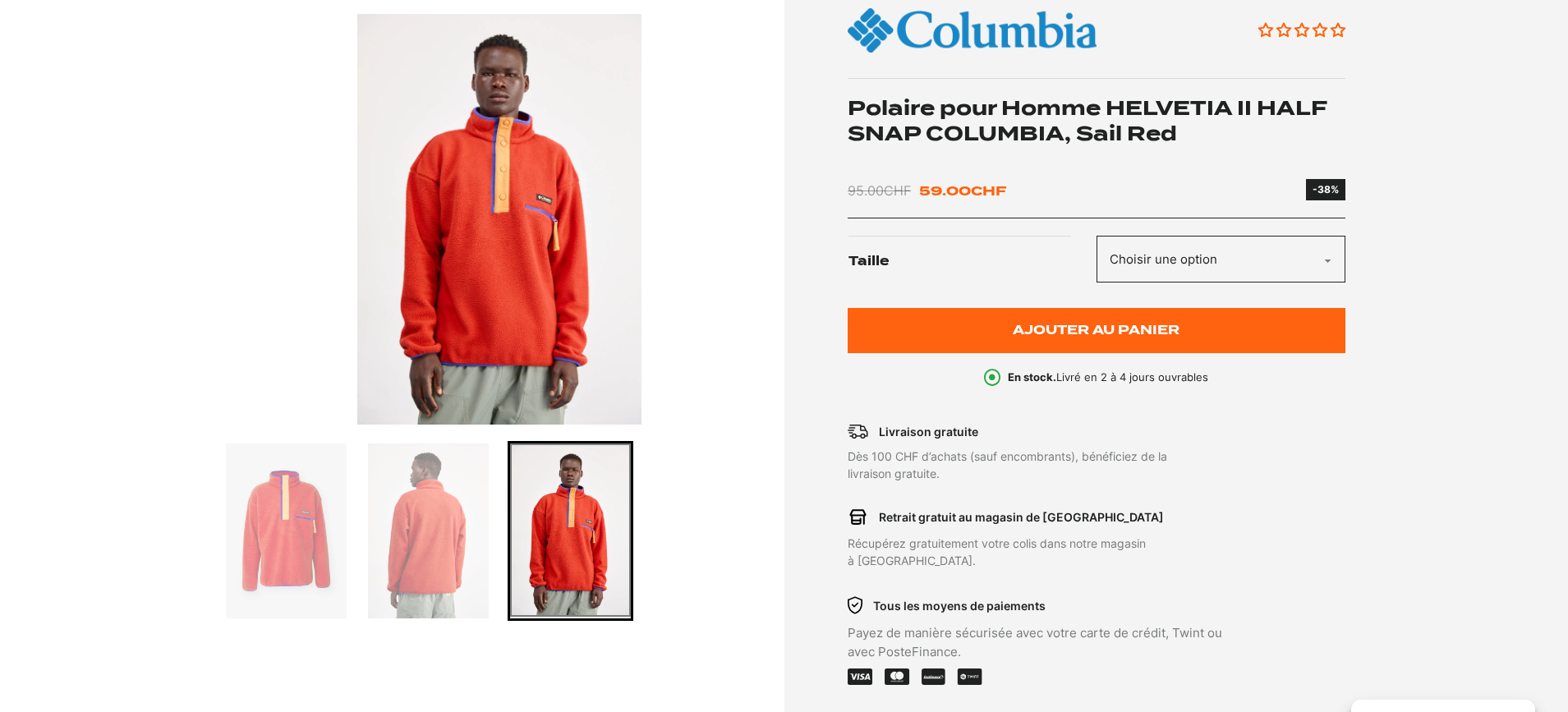
click at [575, 251] on img "3 of 3" at bounding box center [499, 219] width 552 height 410
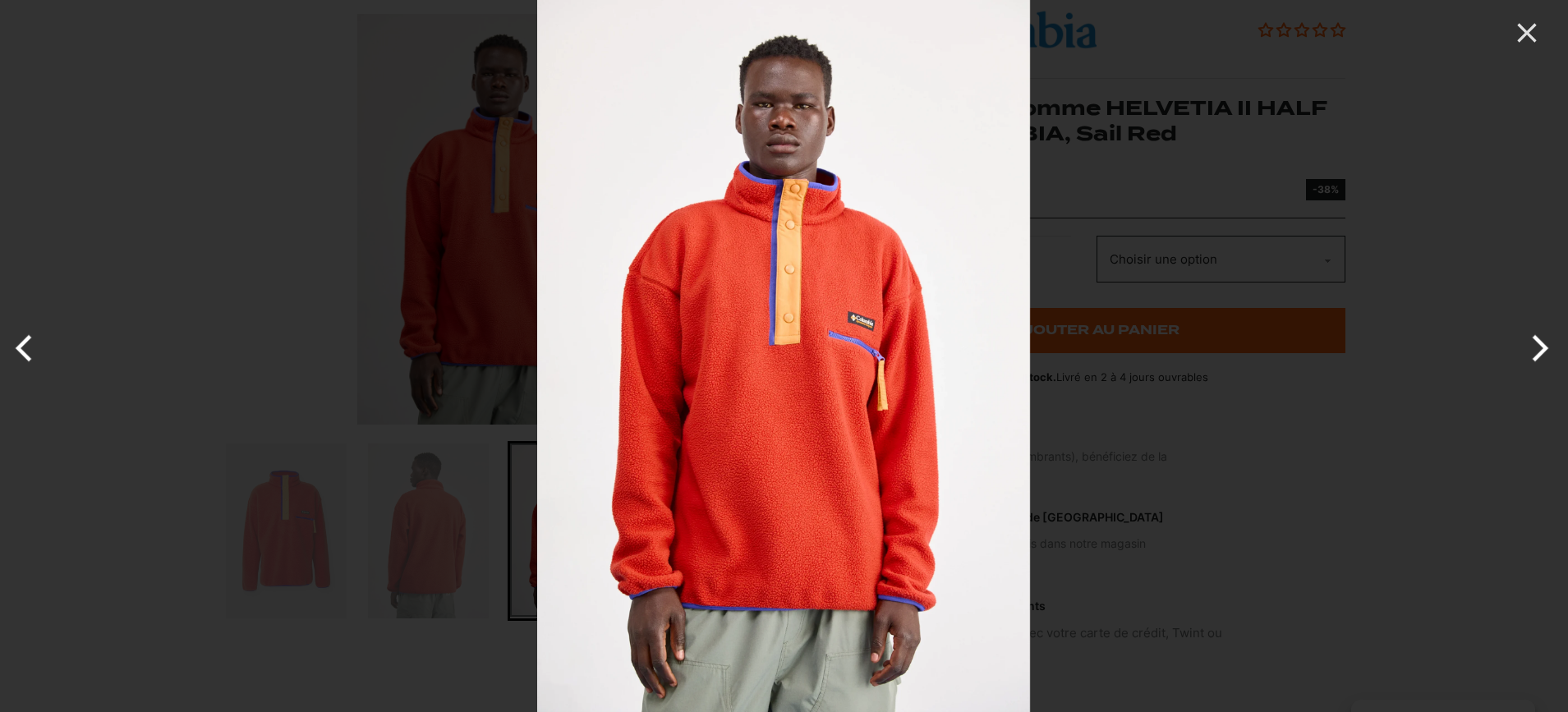
click at [1535, 347] on button "Next" at bounding box center [1537, 348] width 62 height 82
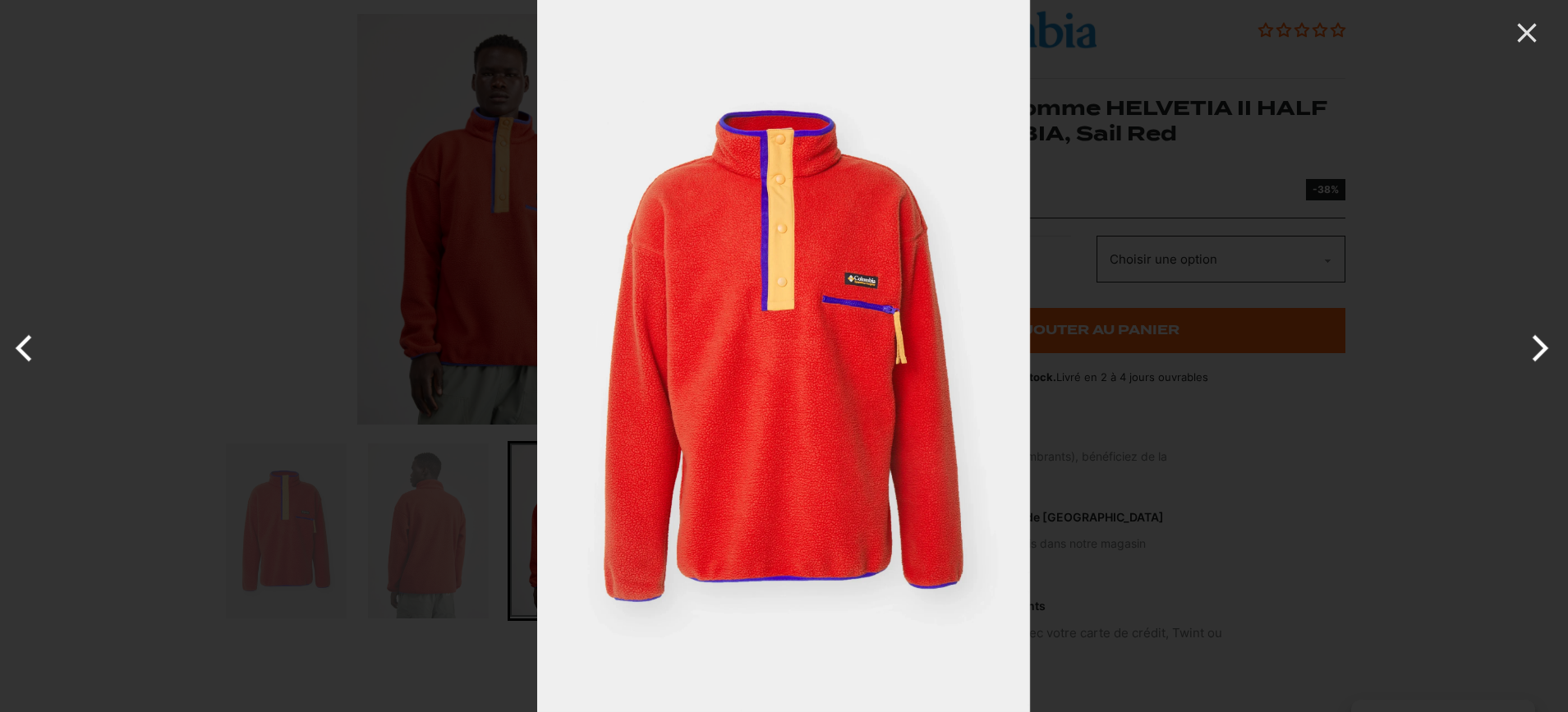
click at [1536, 347] on button "Next" at bounding box center [1537, 348] width 62 height 82
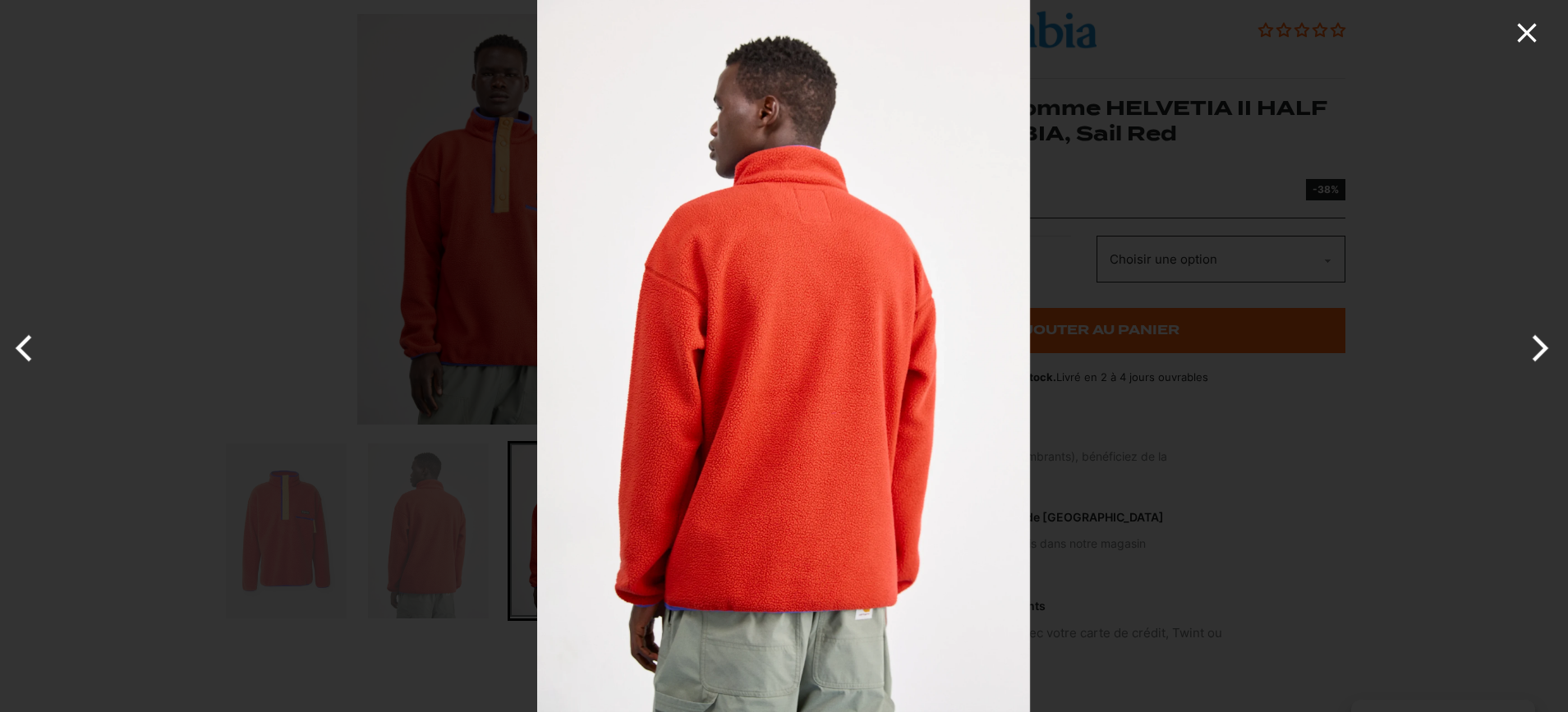
click at [1531, 44] on icon "Close" at bounding box center [1527, 33] width 33 height 33
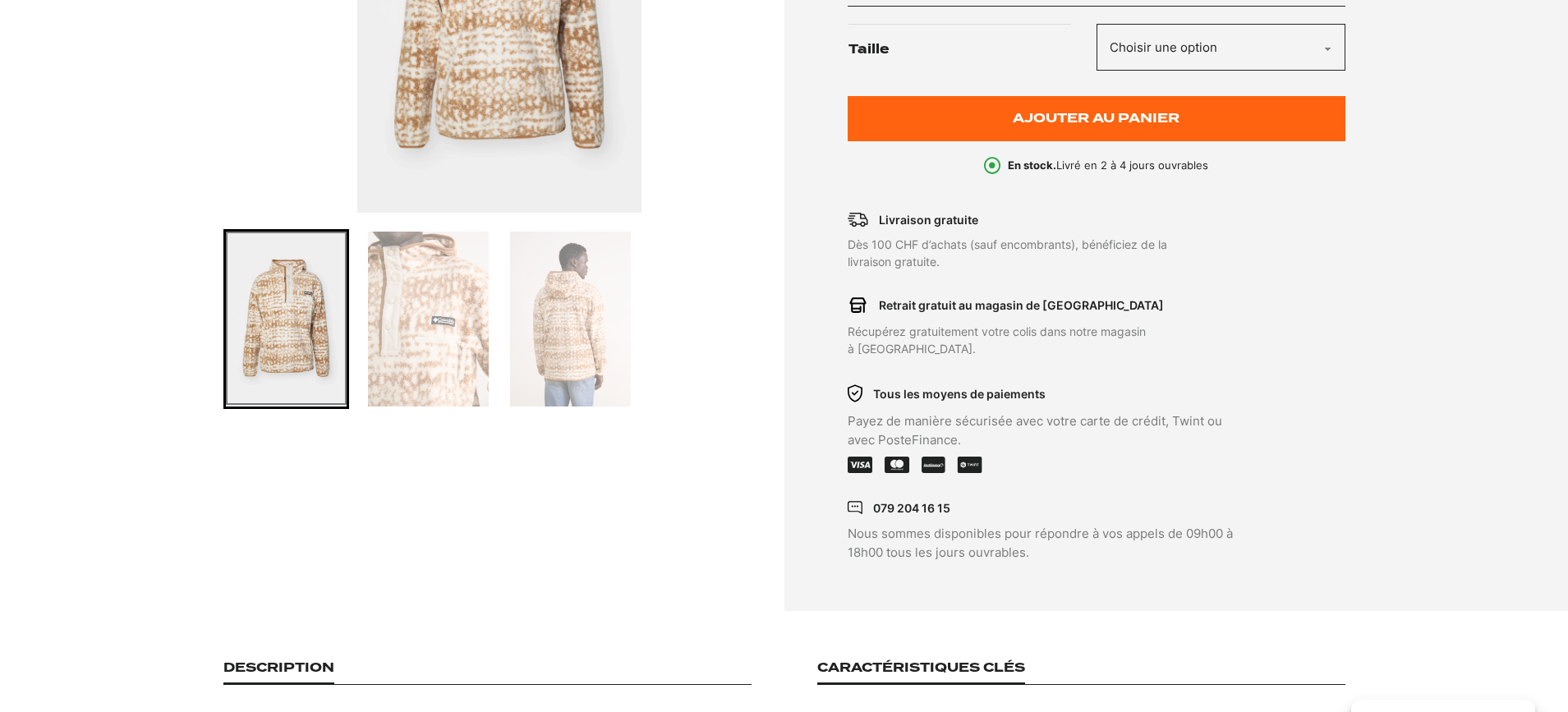
click at [553, 327] on img "Go to slide 3" at bounding box center [570, 318] width 120 height 174
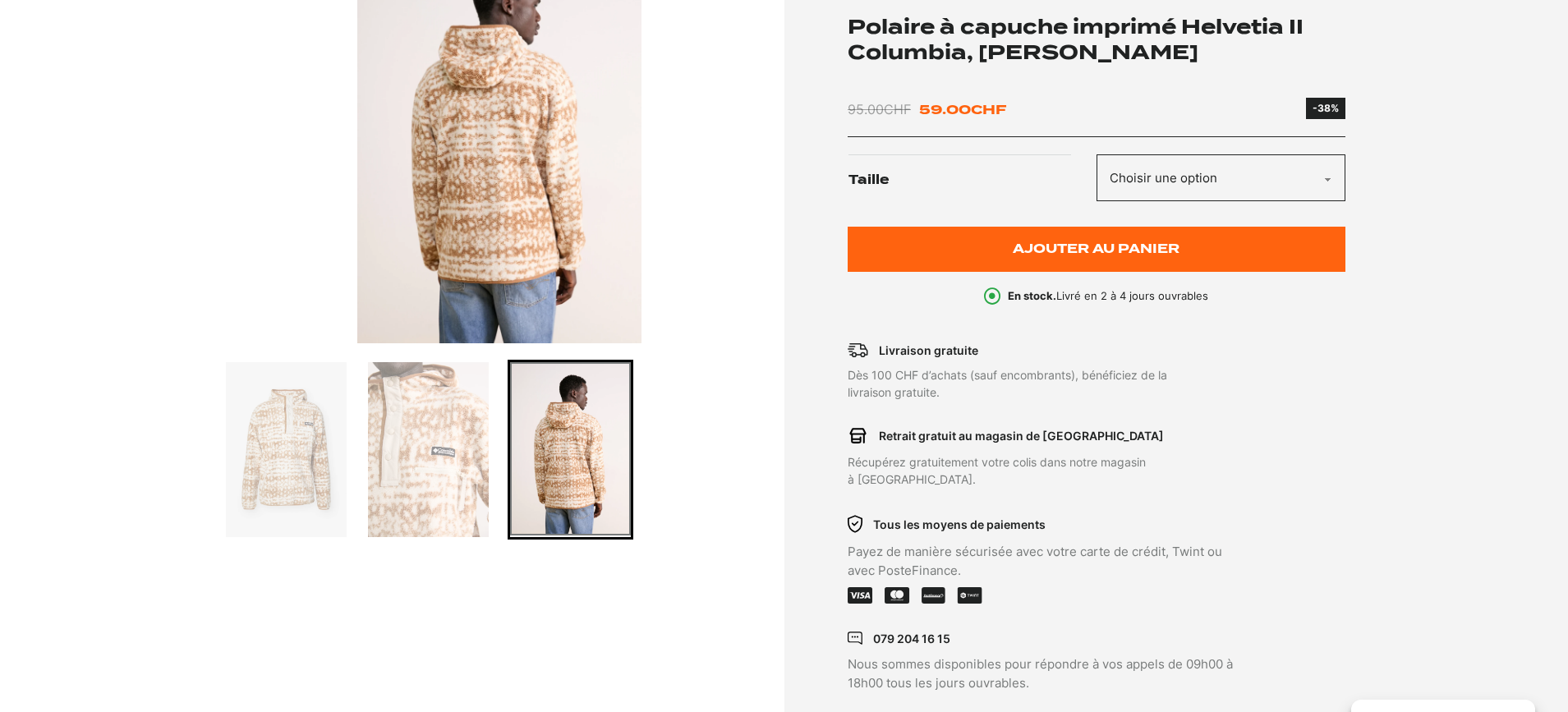
scroll to position [303, 0]
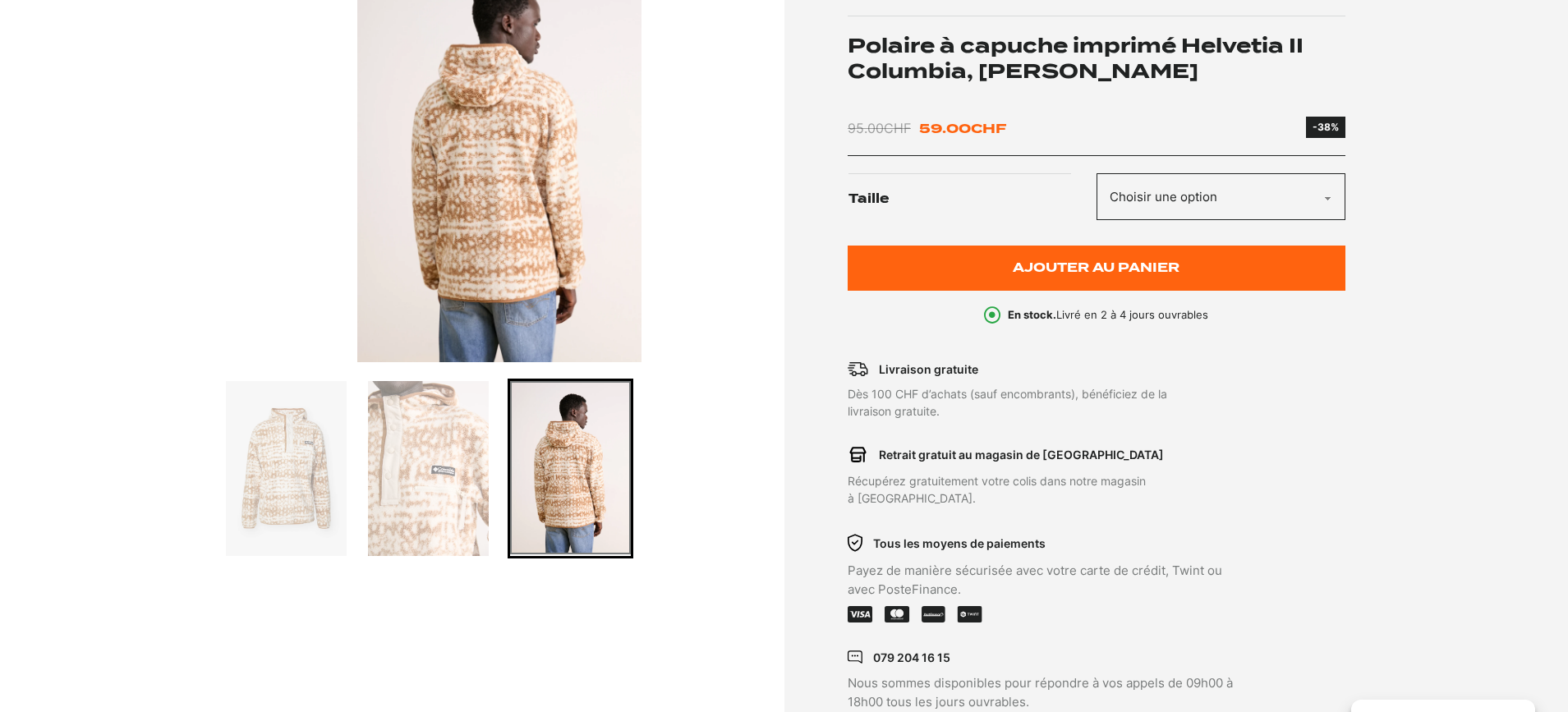
click at [458, 485] on img "Go to slide 2" at bounding box center [428, 467] width 120 height 174
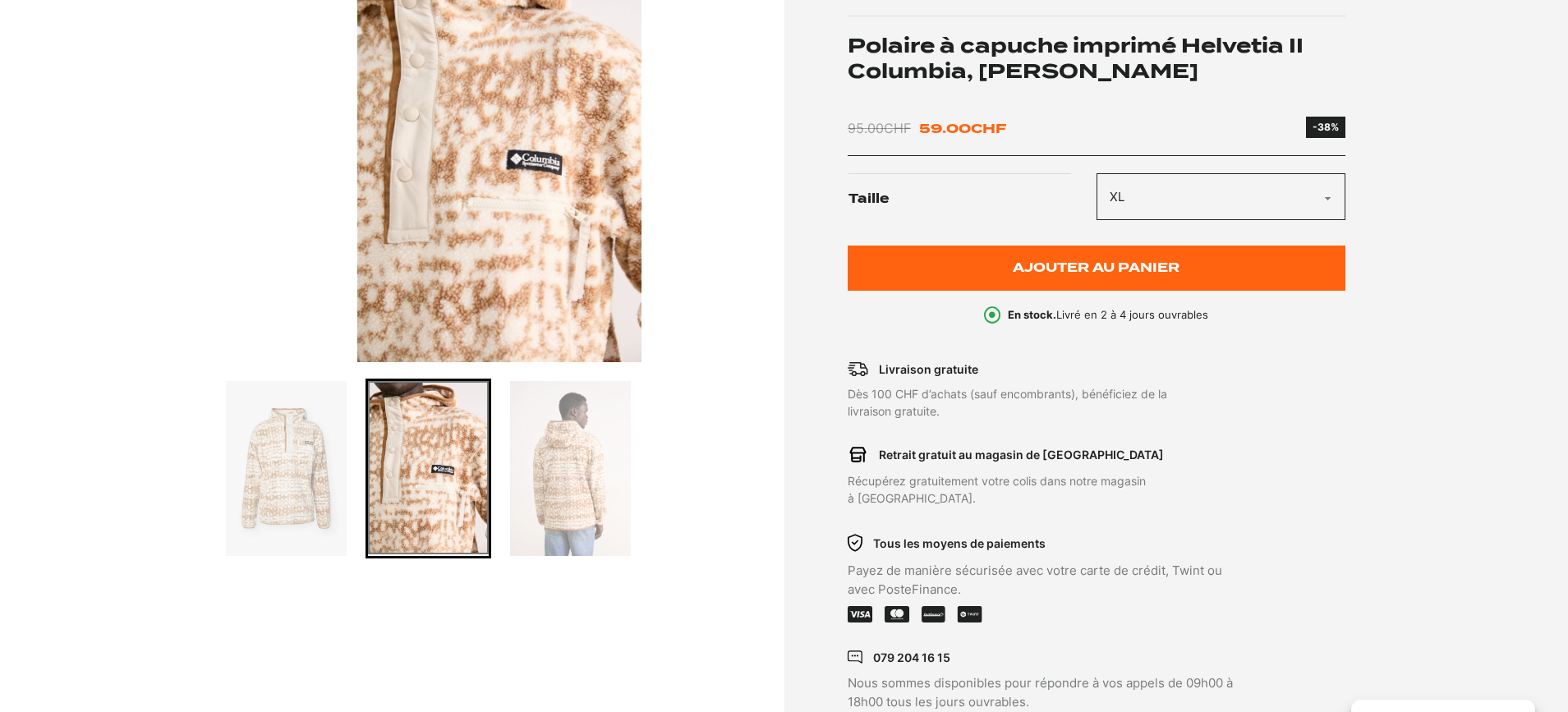
select select "XL"
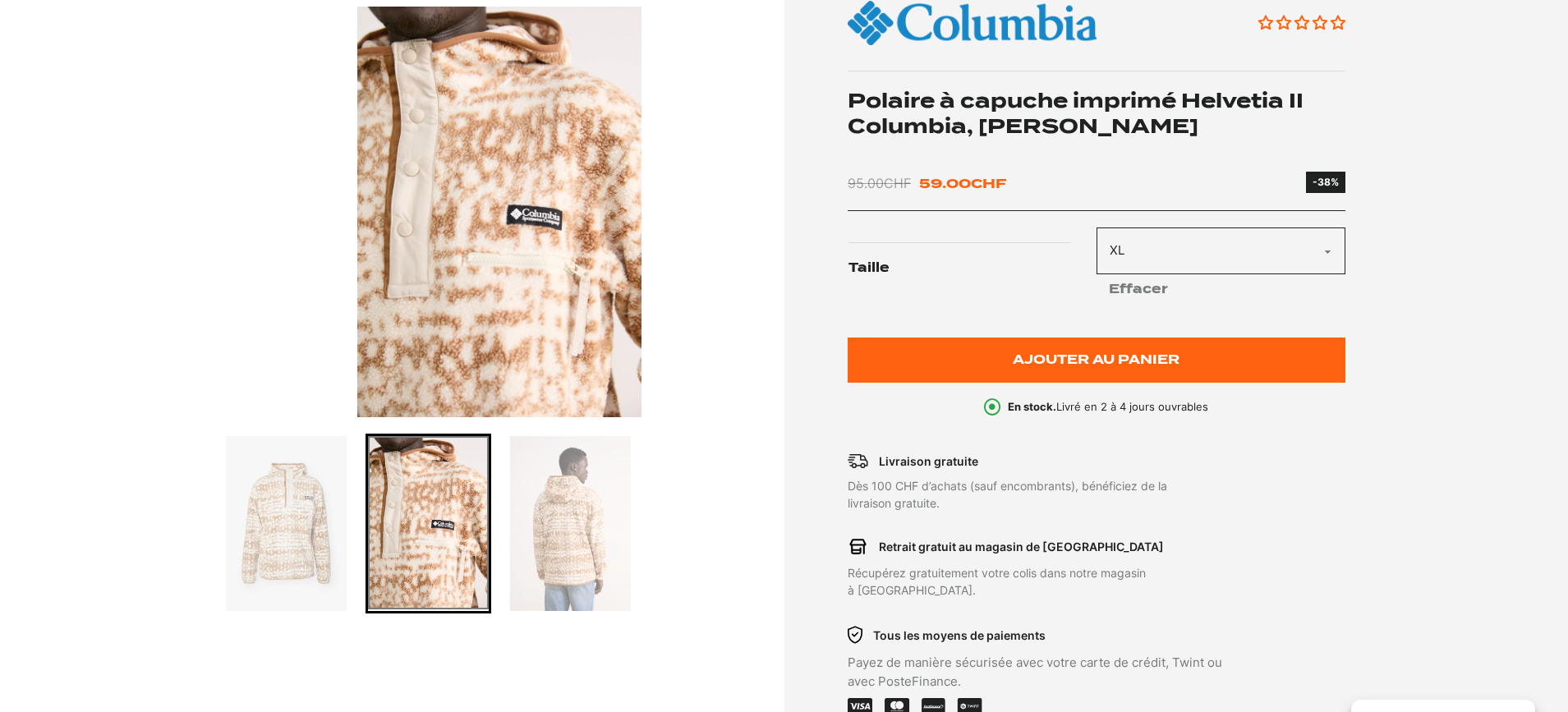
scroll to position [251, 0]
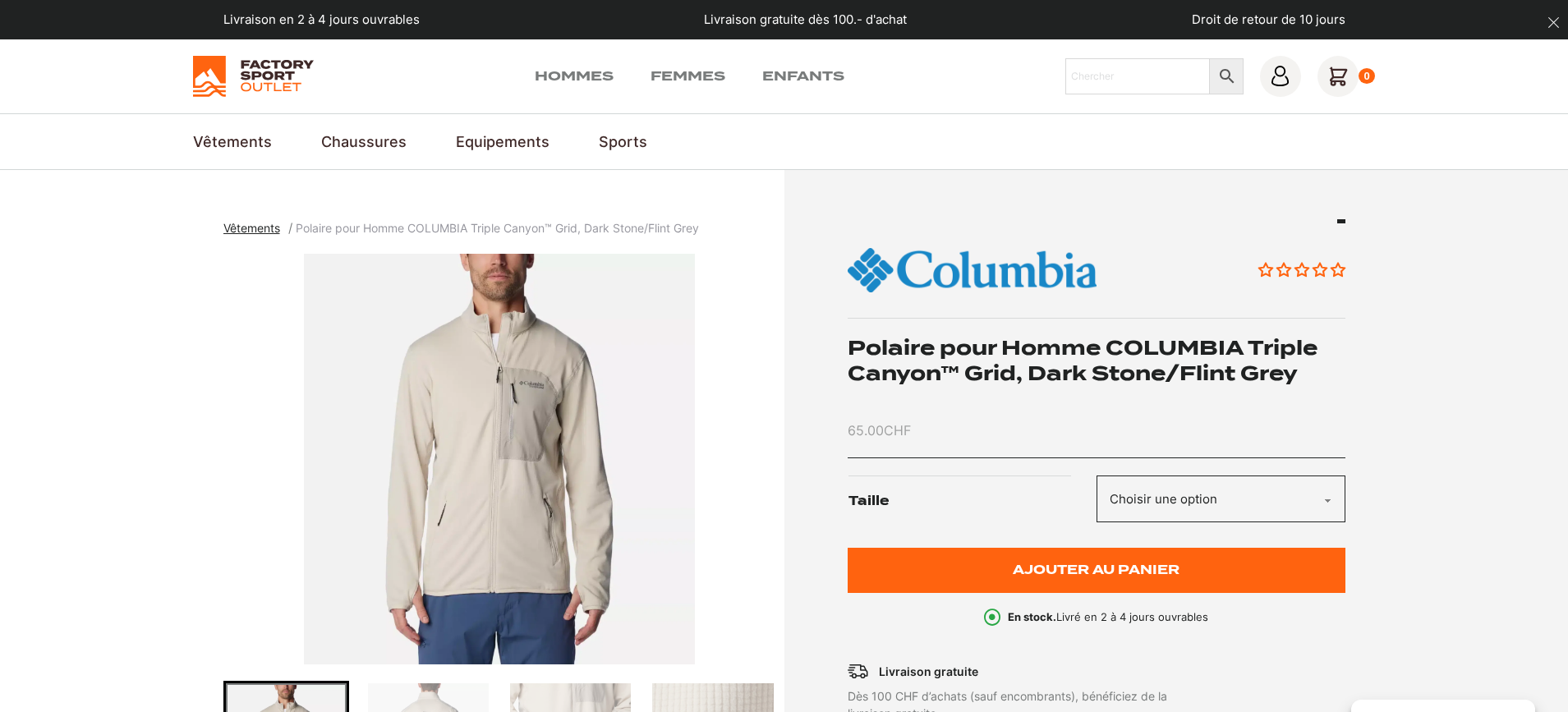
scroll to position [126, 0]
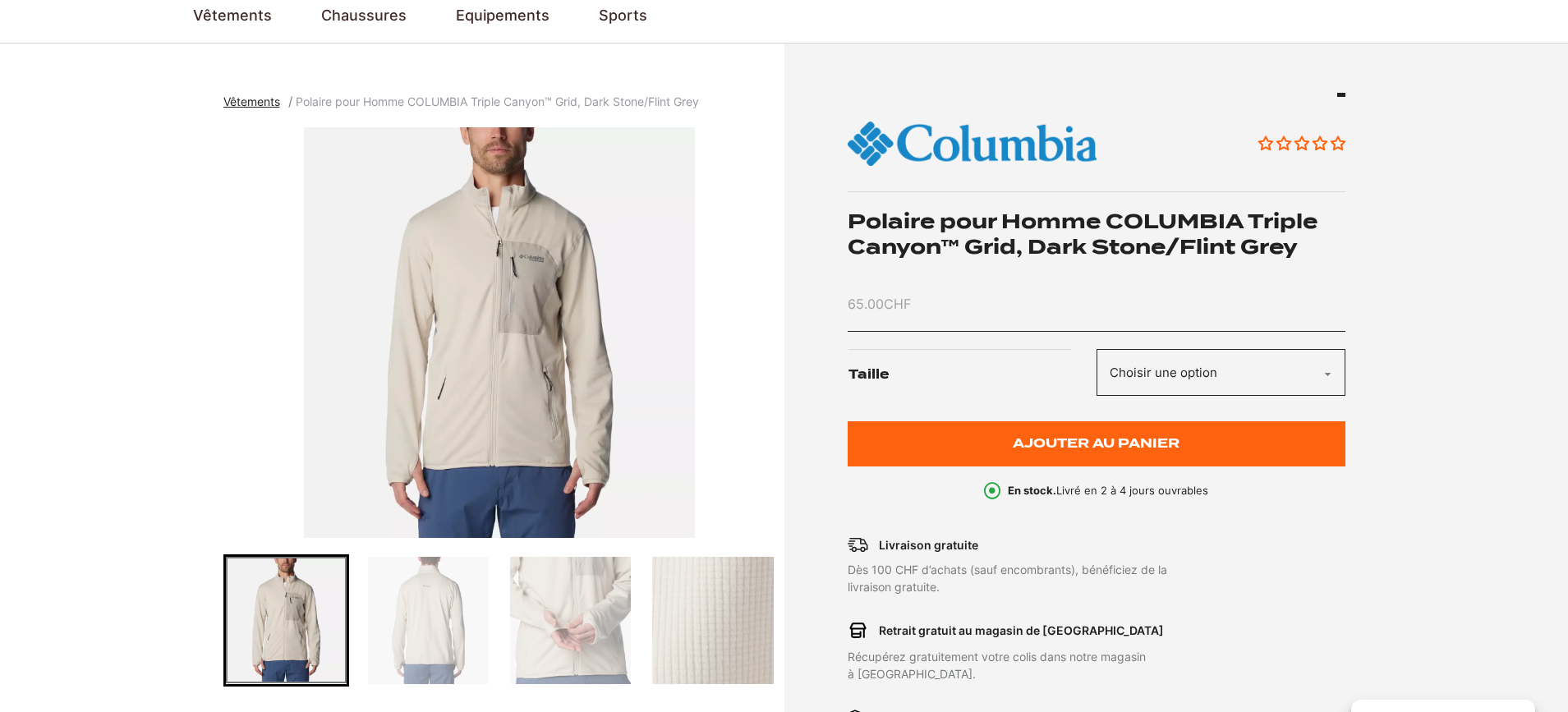
click at [564, 600] on img "Go to slide 3" at bounding box center [570, 620] width 120 height 127
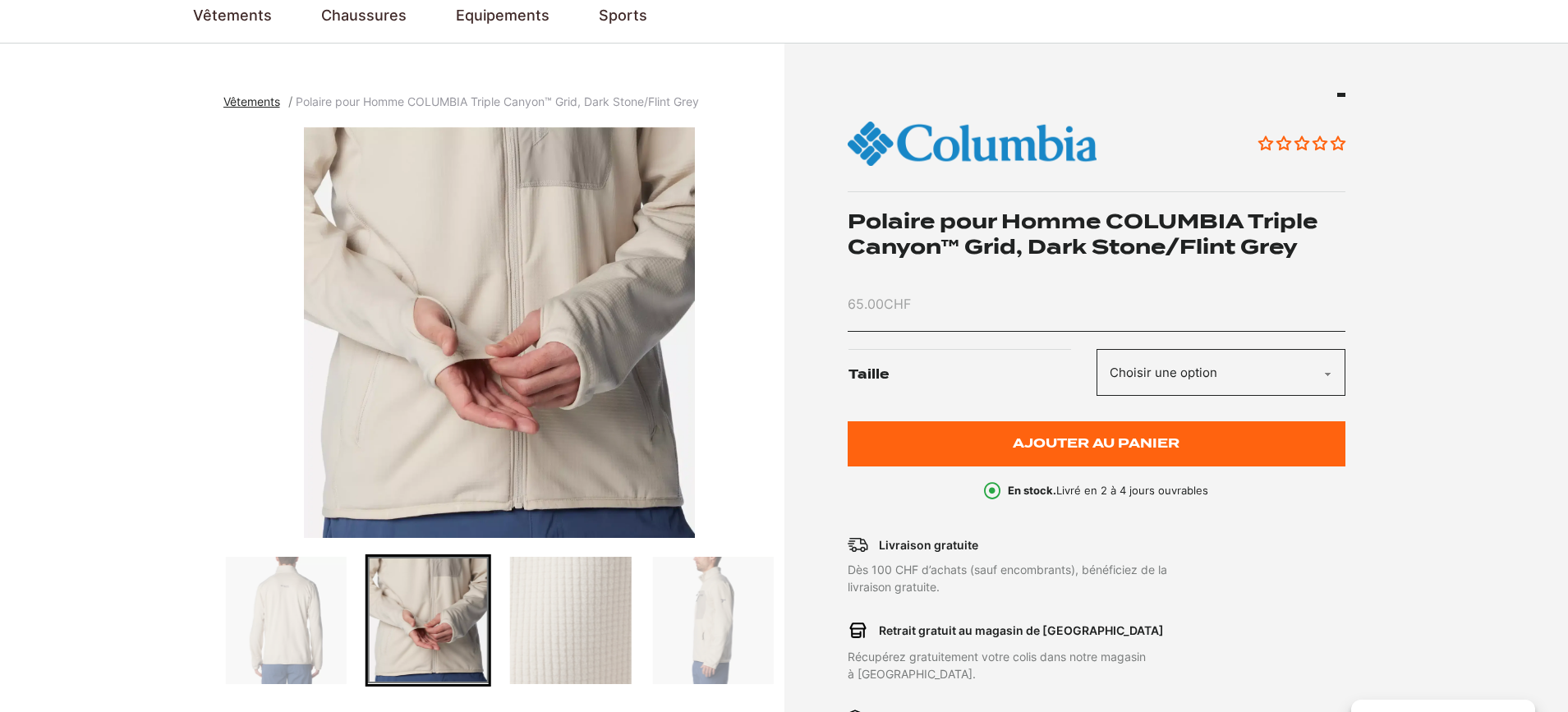
click at [437, 626] on img "Go to slide 3" at bounding box center [428, 620] width 120 height 126
click at [299, 610] on img "Go to slide 2" at bounding box center [285, 620] width 120 height 127
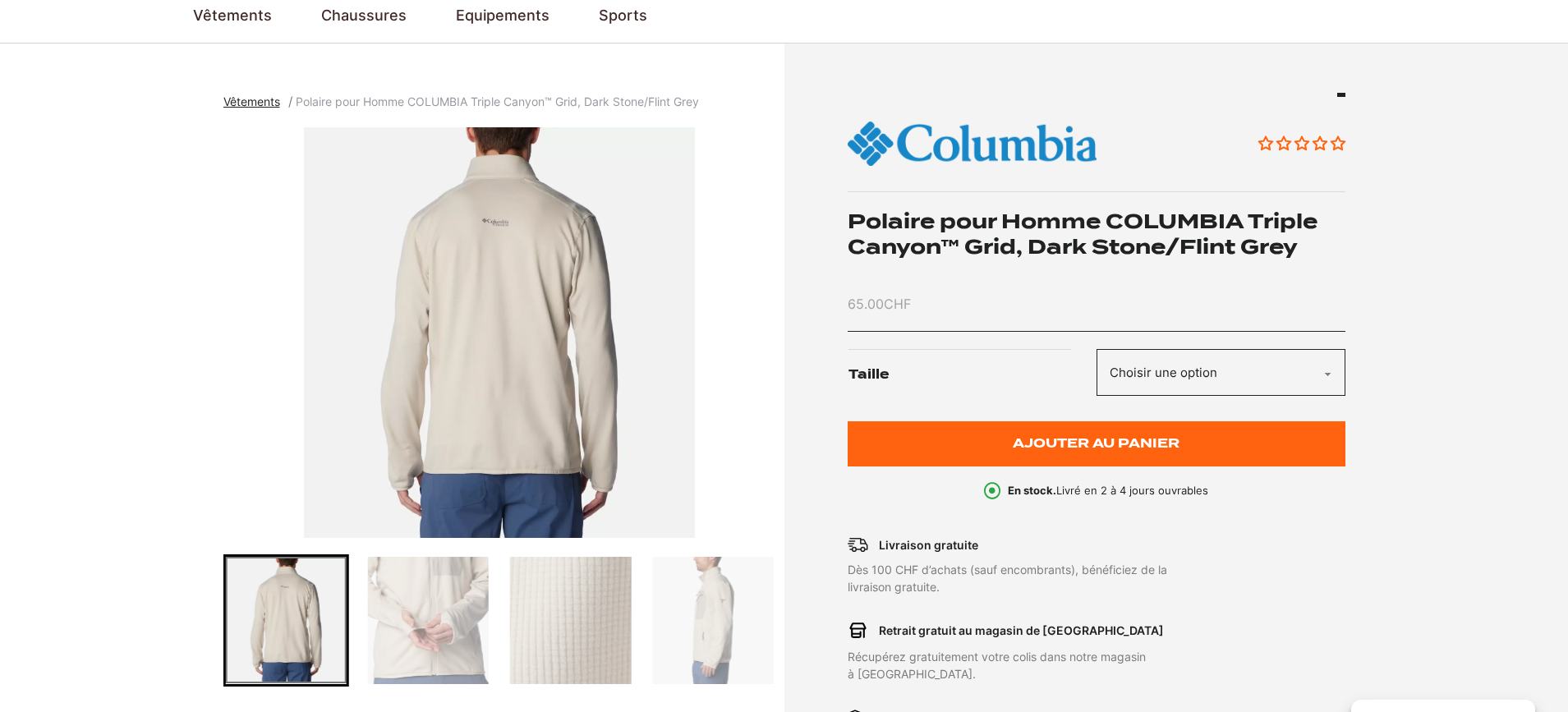
click at [725, 637] on img "Go to slide 5" at bounding box center [712, 620] width 120 height 127
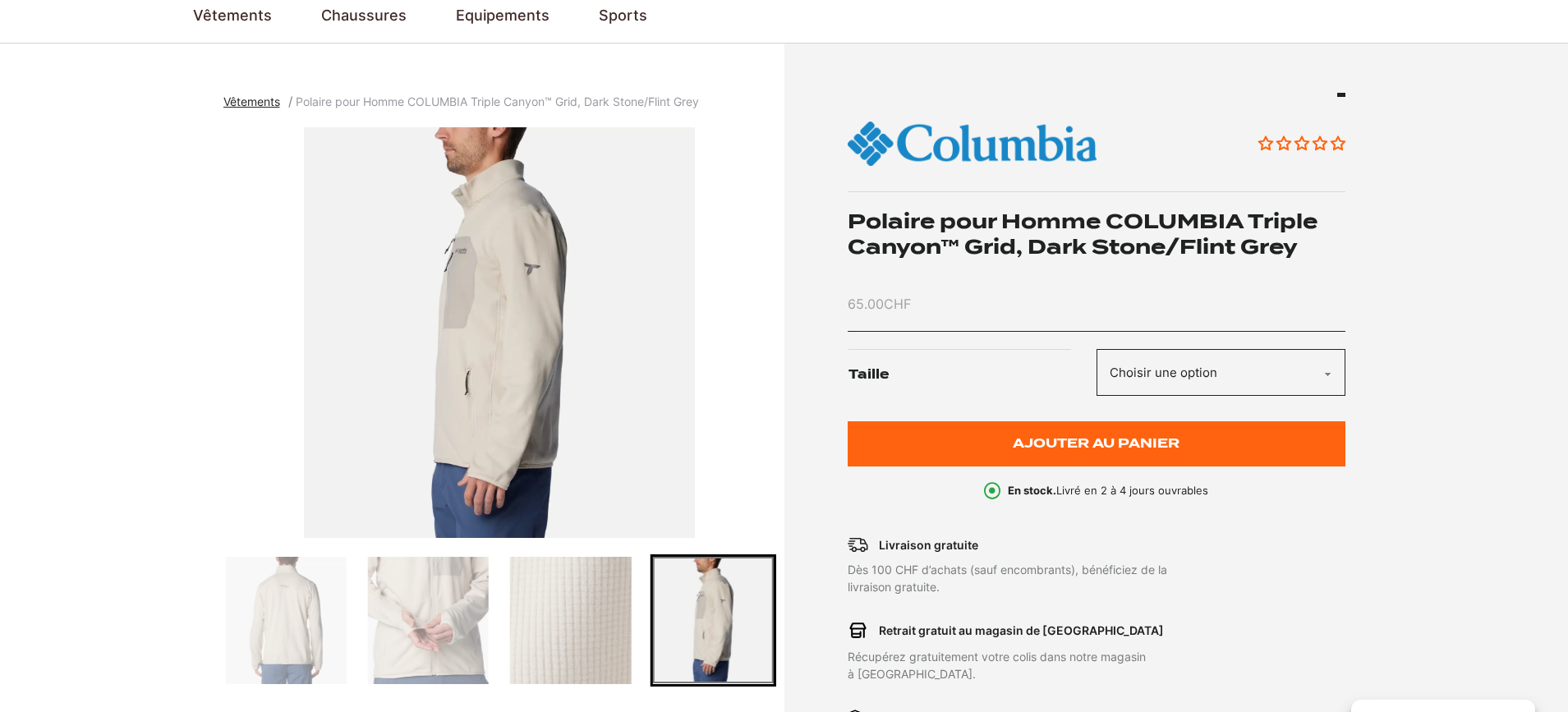
click at [438, 627] on img "Go to slide 3" at bounding box center [428, 620] width 120 height 127
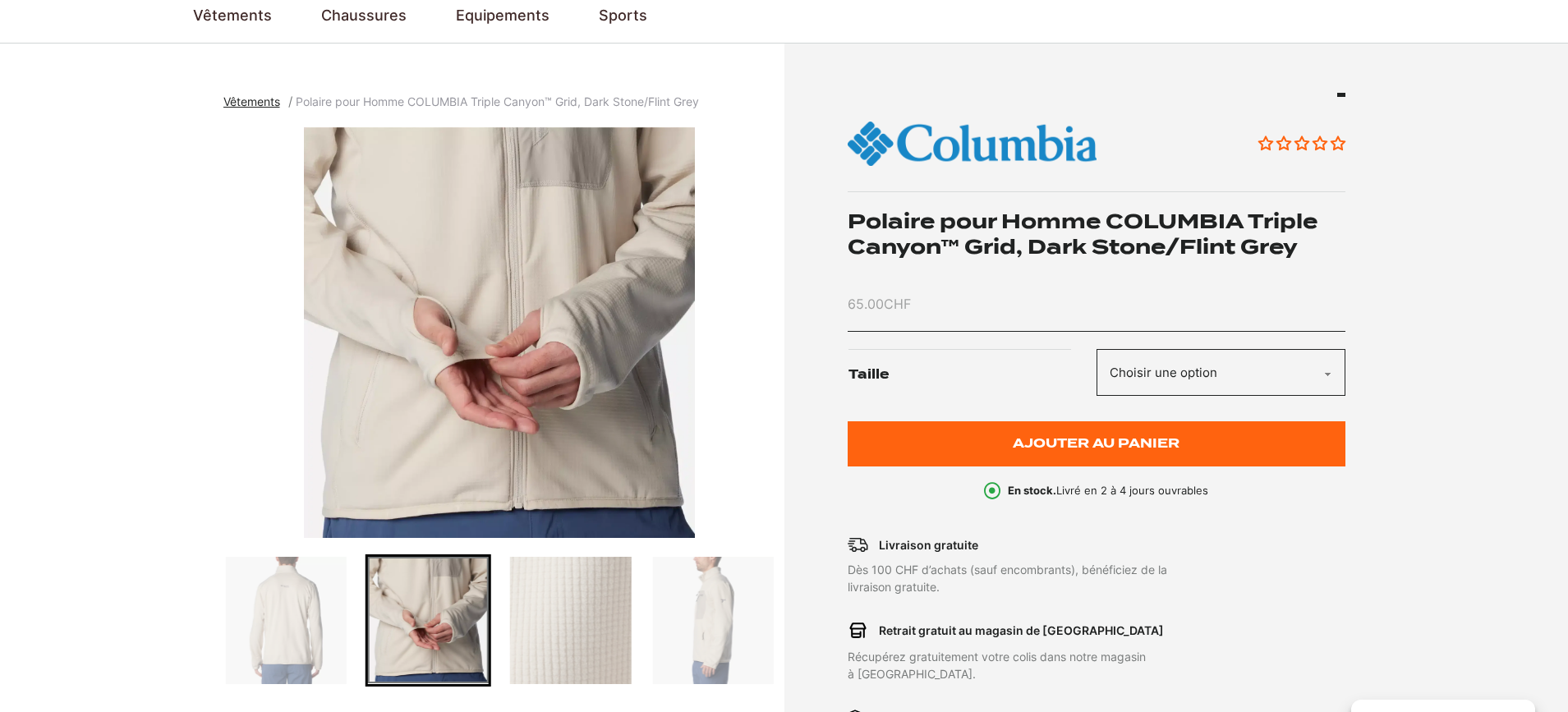
click at [718, 625] on img "Go to slide 5" at bounding box center [712, 620] width 120 height 127
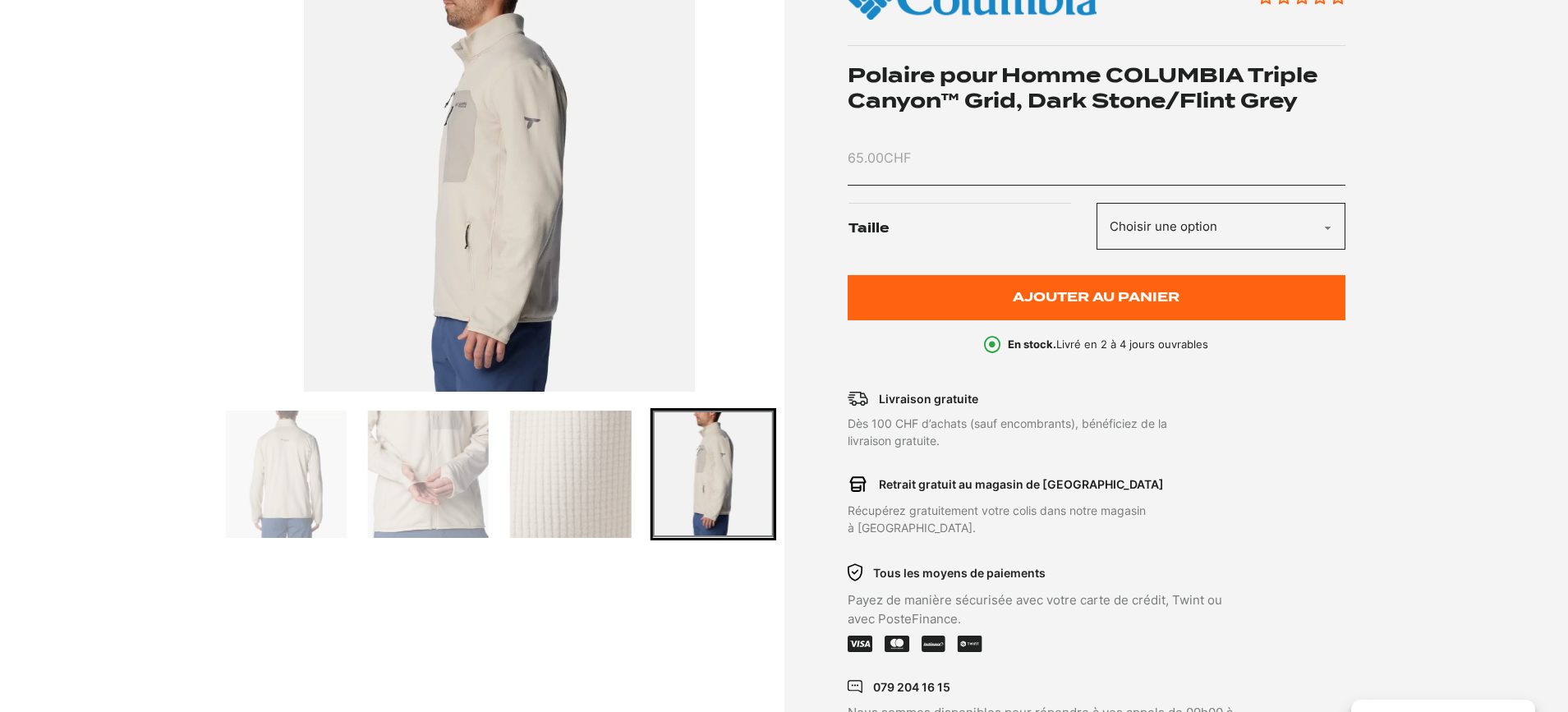
scroll to position [286, 0]
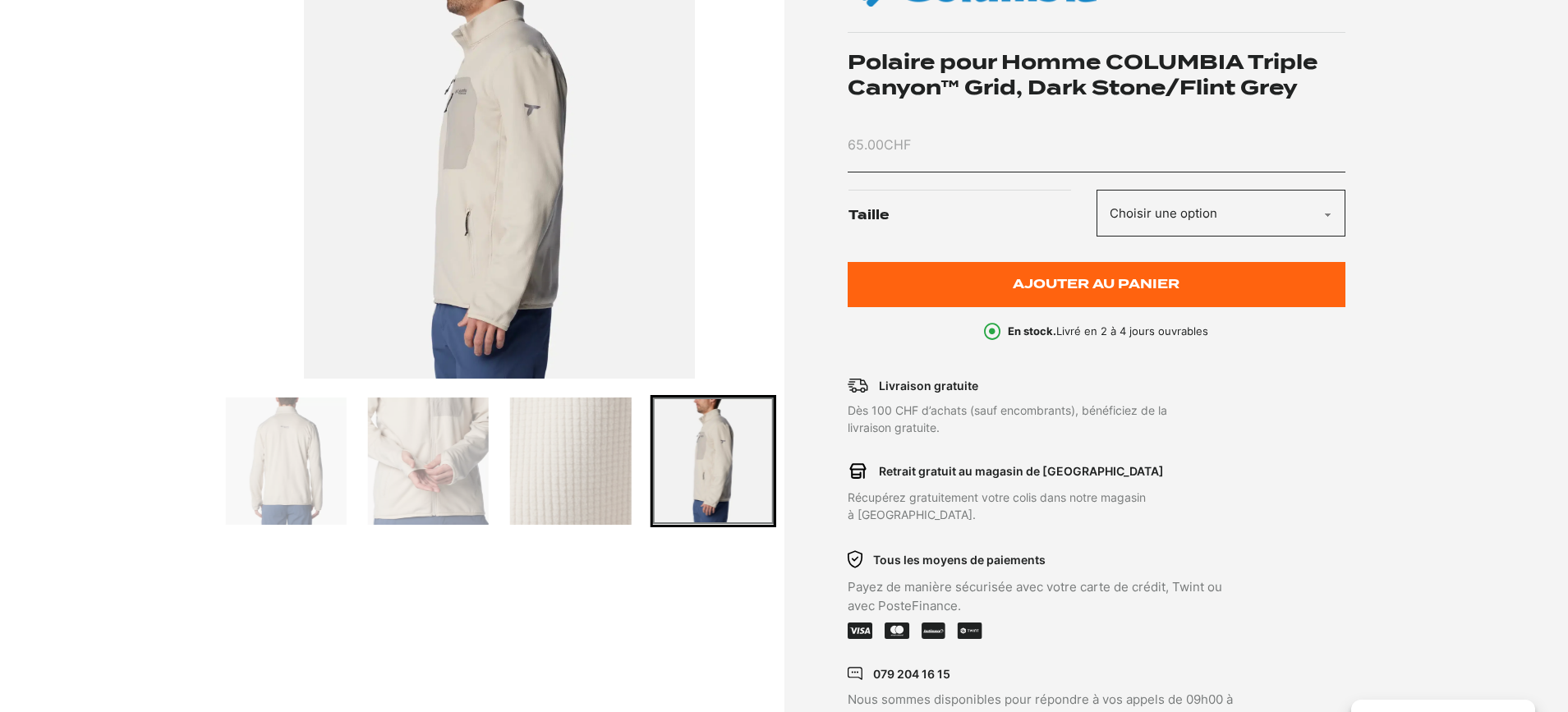
click at [215, 469] on section "Vêtements Polaire pour Homme COLUMBIA Triple Canyon™ Grid, Dark Stone/Flint Gre…" at bounding box center [784, 330] width 1568 height 893
click at [274, 476] on img "Go to slide 2" at bounding box center [285, 461] width 120 height 127
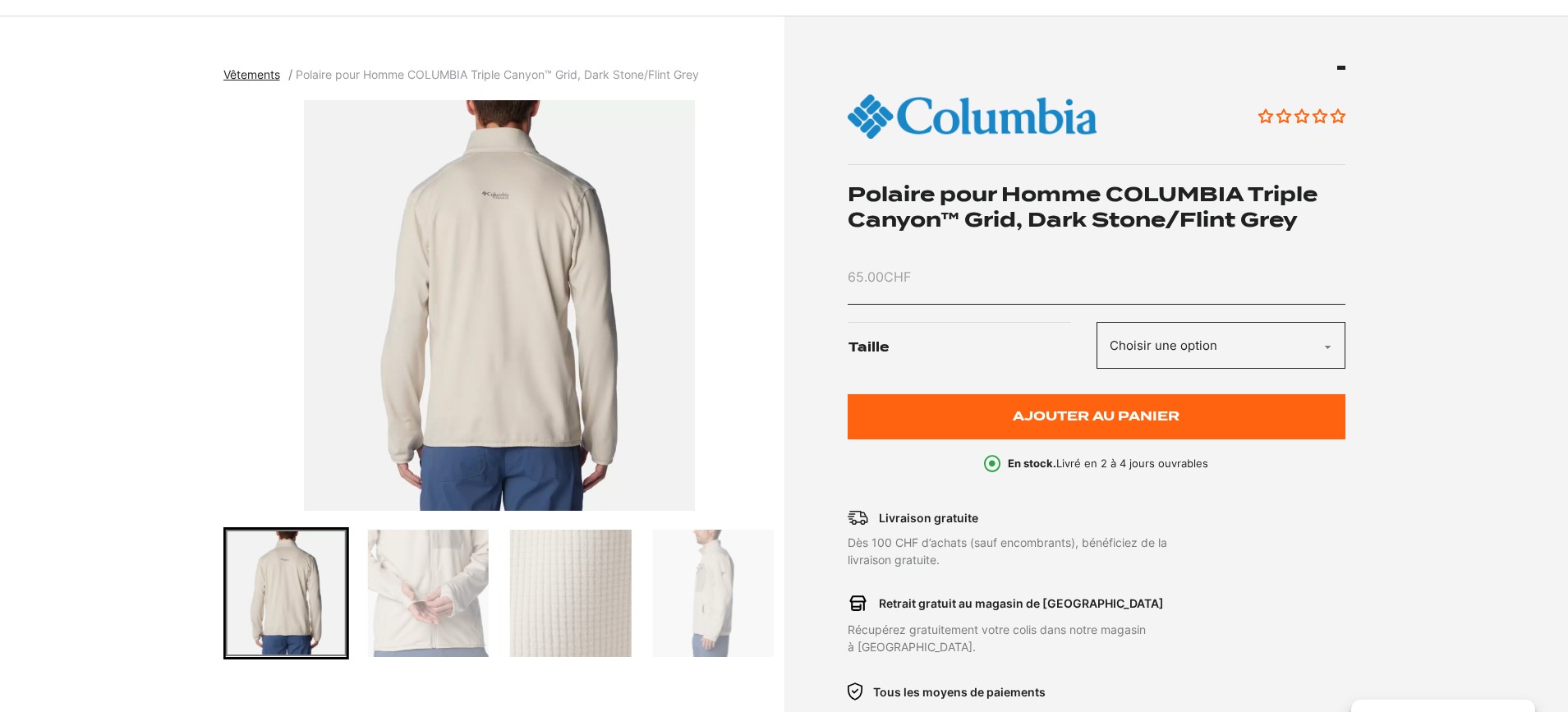
scroll to position [37, 0]
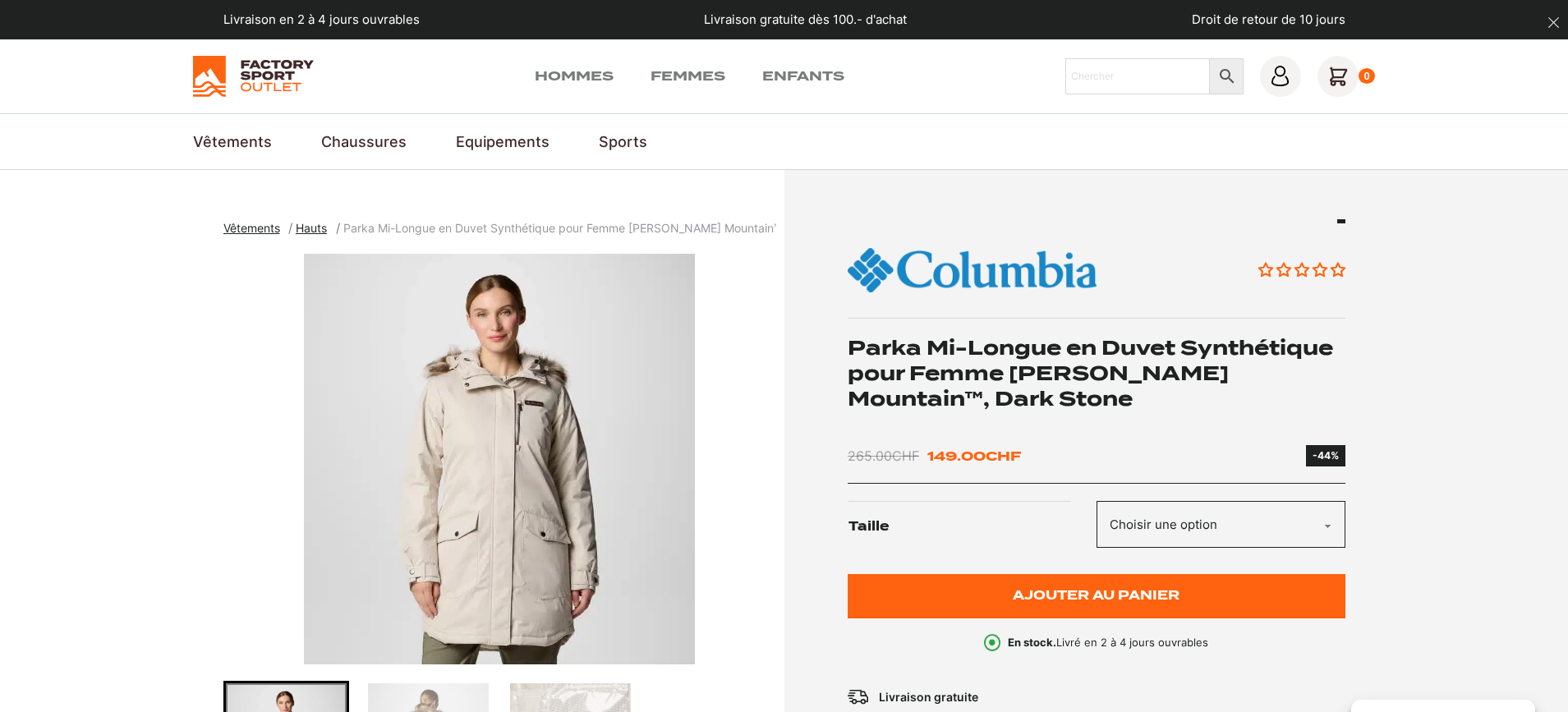
scroll to position [244, 0]
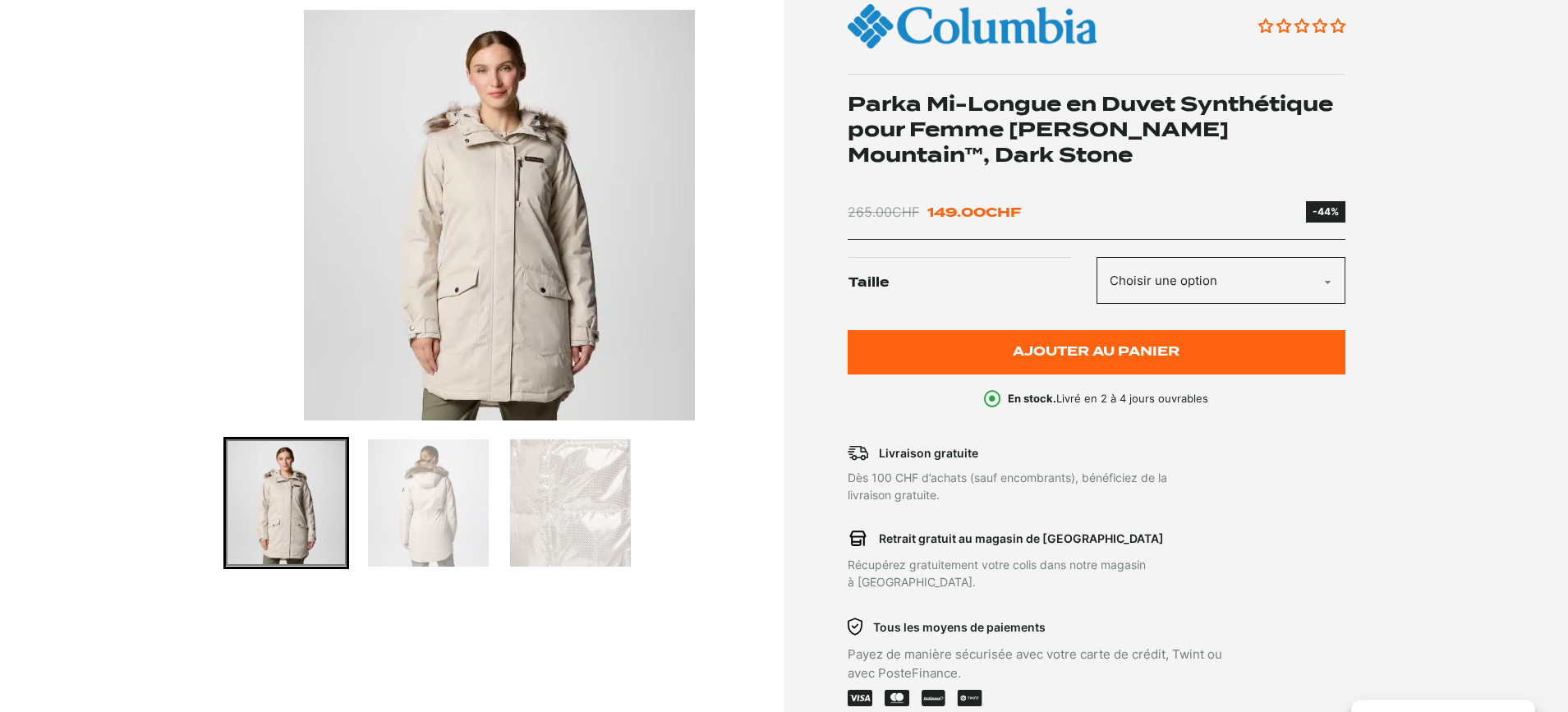
click at [432, 567] on img "Go to slide 2" at bounding box center [428, 503] width 120 height 127
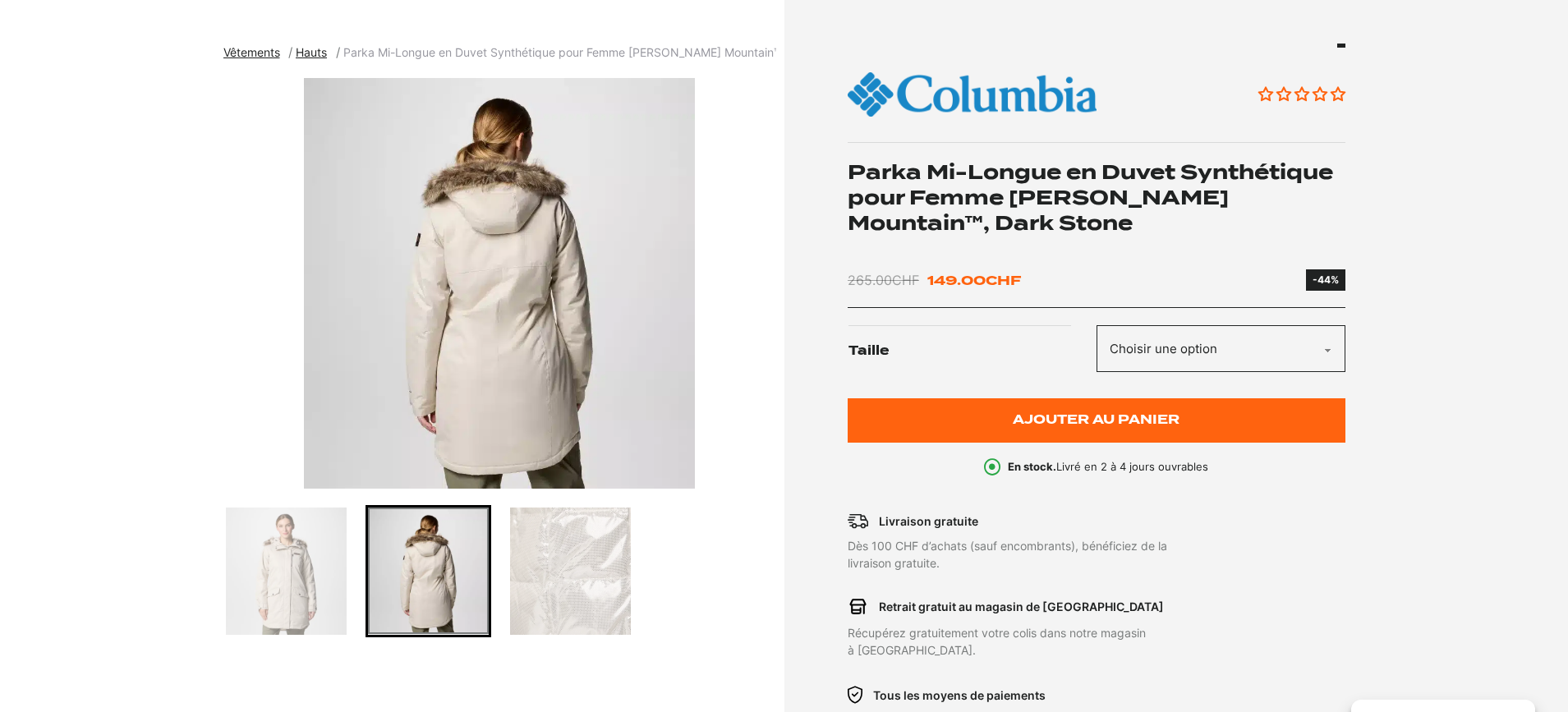
click at [557, 580] on img "Go to slide 3" at bounding box center [570, 571] width 120 height 127
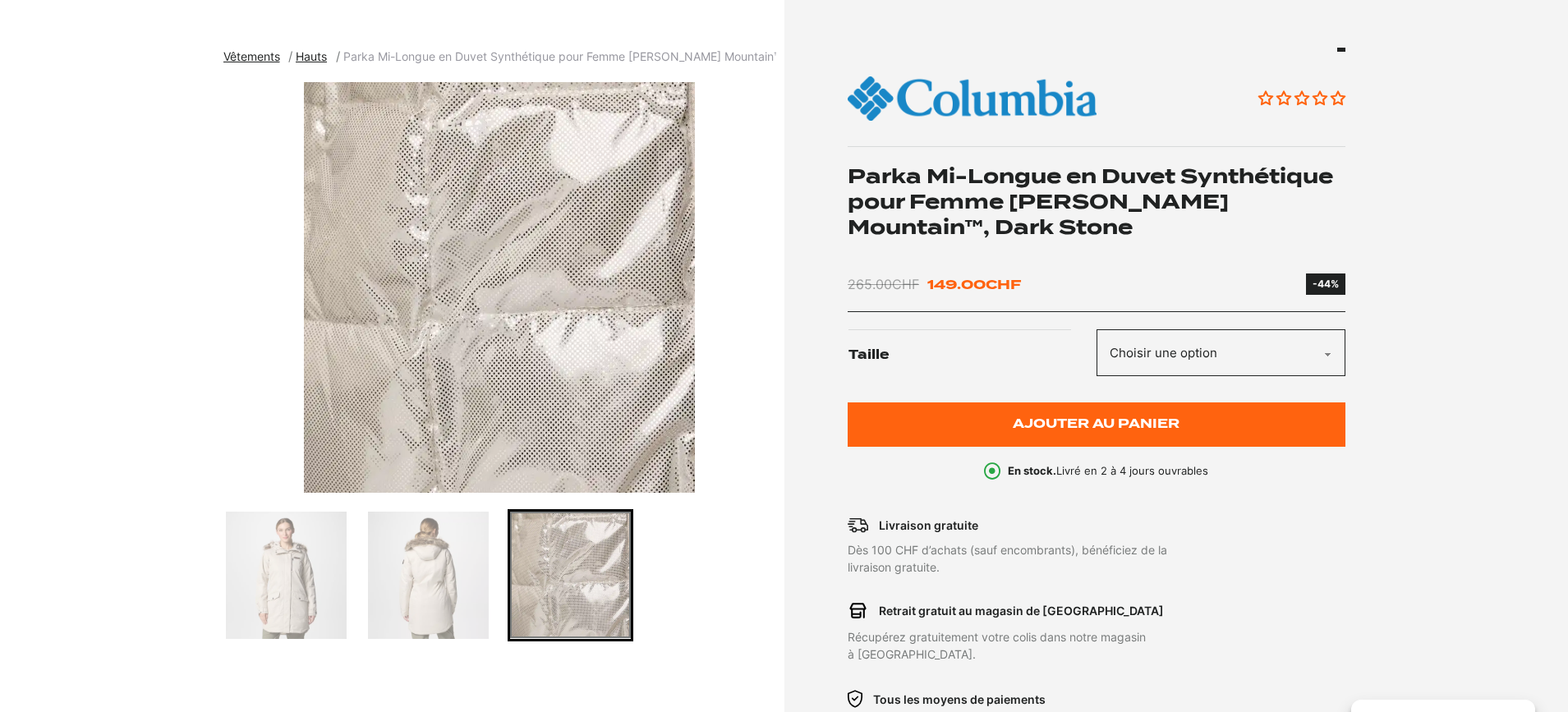
scroll to position [182, 0]
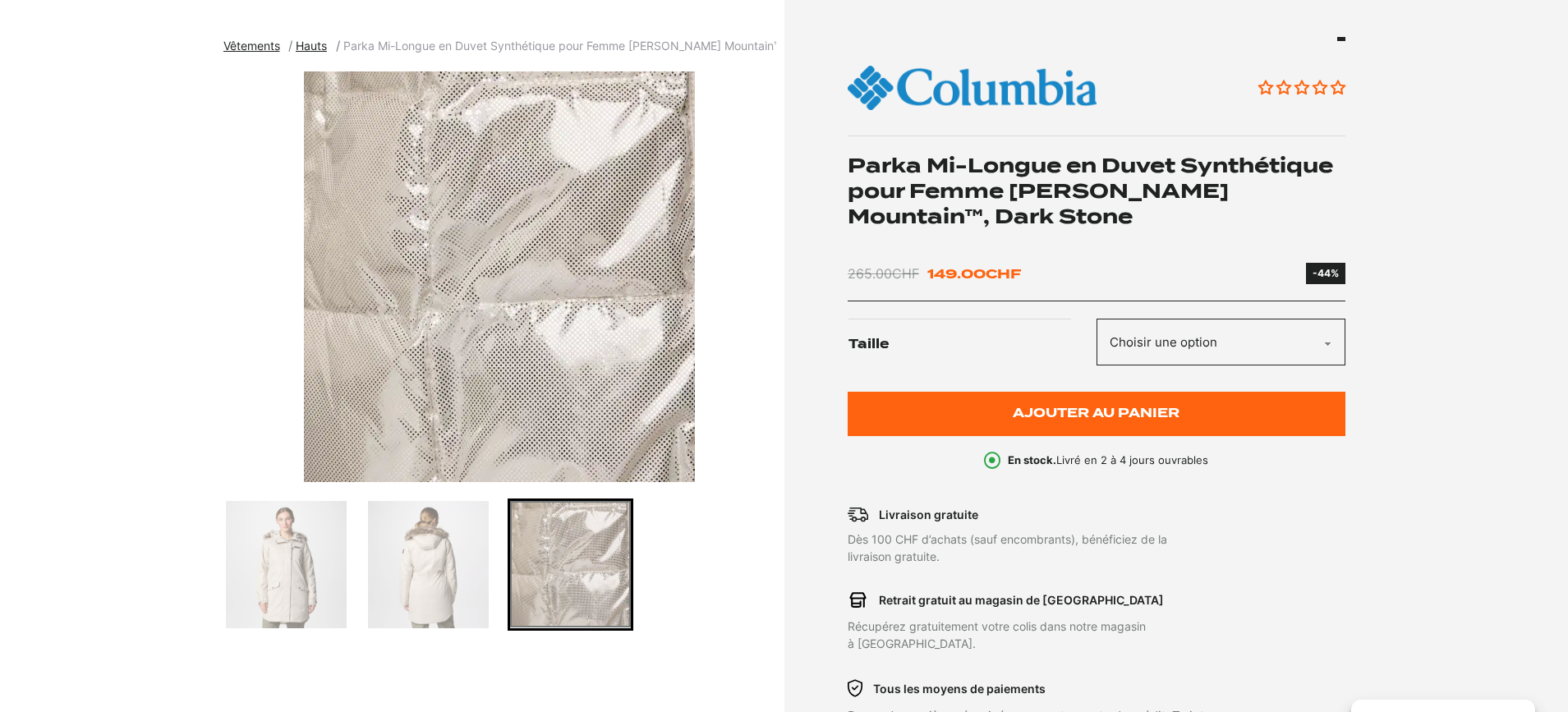
click at [283, 555] on img "Go to slide 1" at bounding box center [285, 565] width 120 height 127
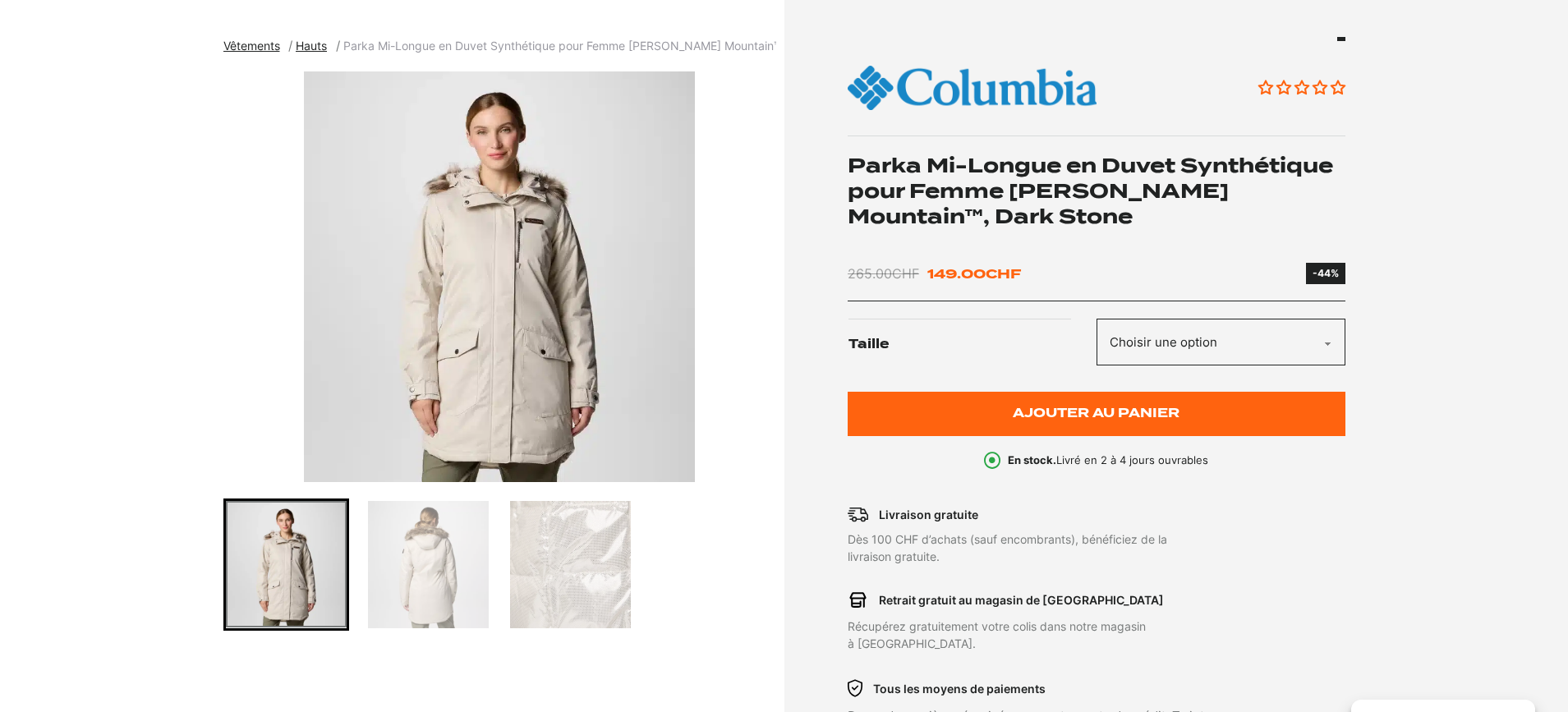
click at [493, 357] on img "1 of 3" at bounding box center [499, 277] width 552 height 410
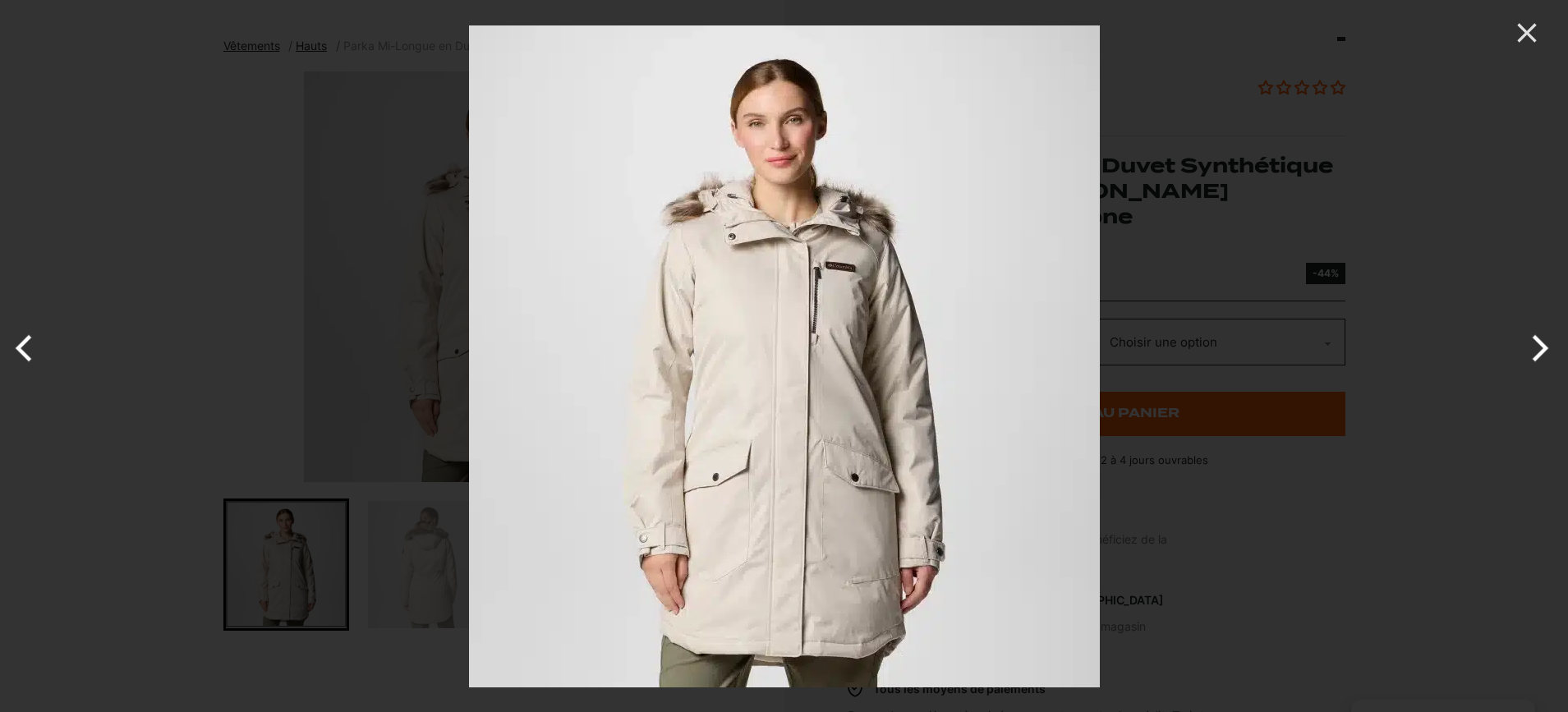
click at [1535, 350] on button "Next" at bounding box center [1537, 348] width 62 height 82
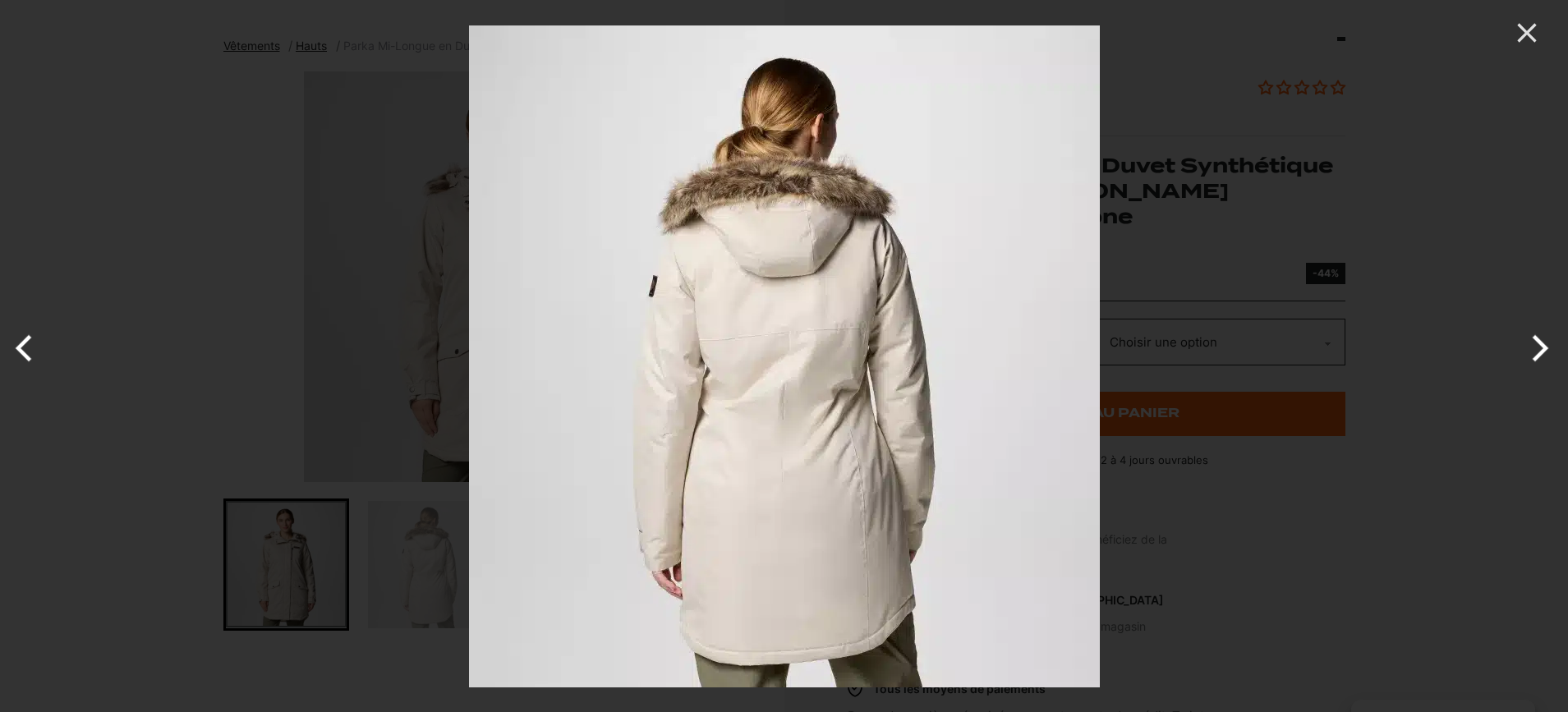
click at [1535, 351] on button "Next" at bounding box center [1537, 348] width 62 height 82
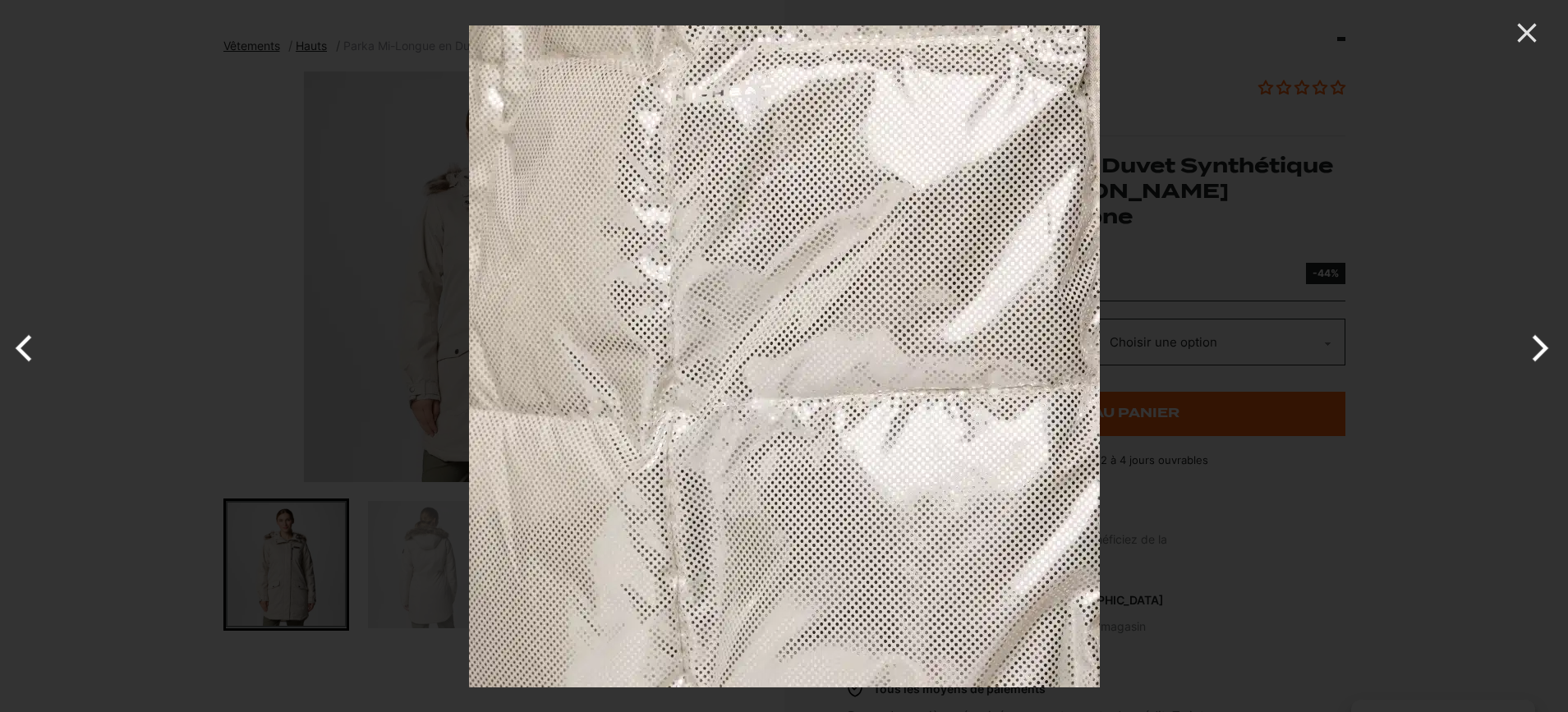
click at [1535, 351] on button "Next" at bounding box center [1537, 348] width 62 height 82
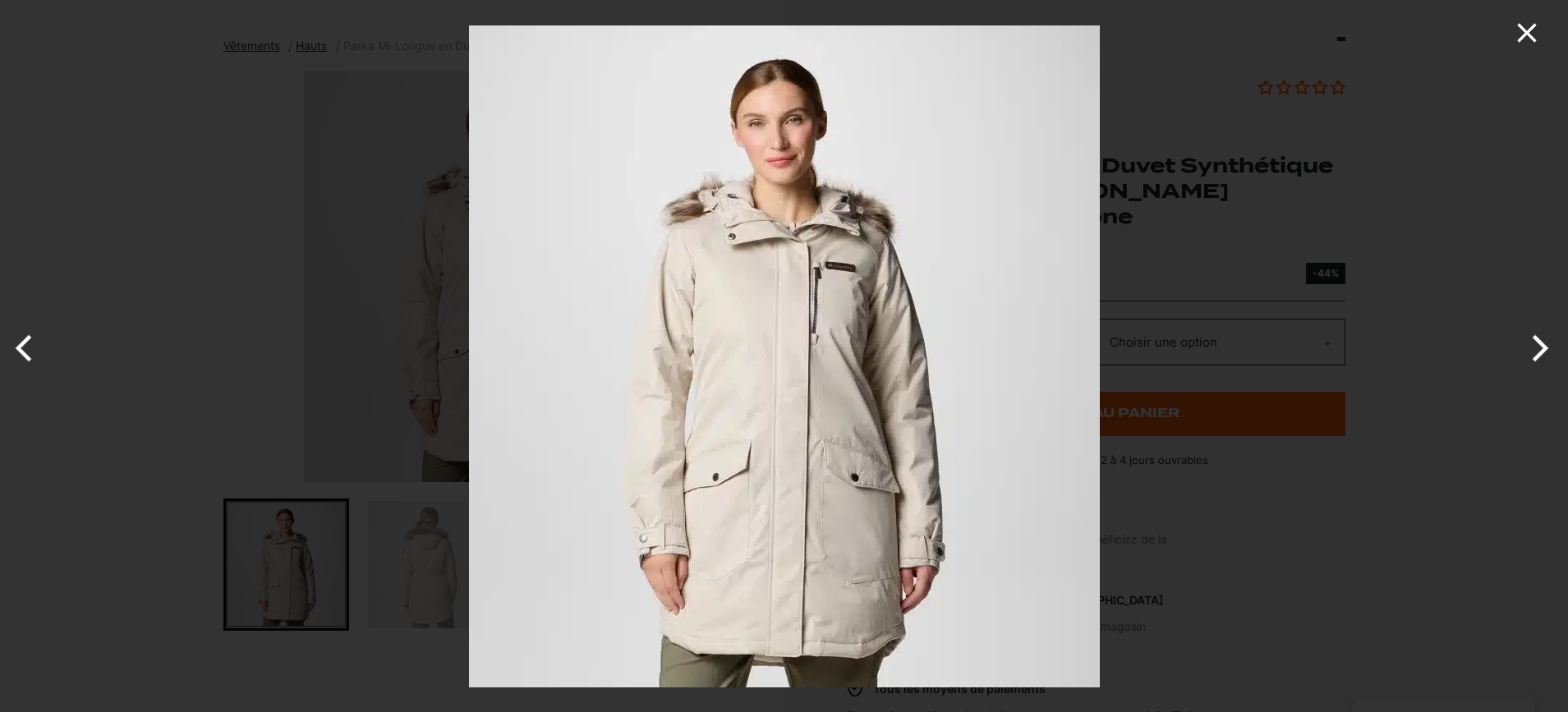
click at [1529, 24] on icon "Close" at bounding box center [1527, 33] width 33 height 33
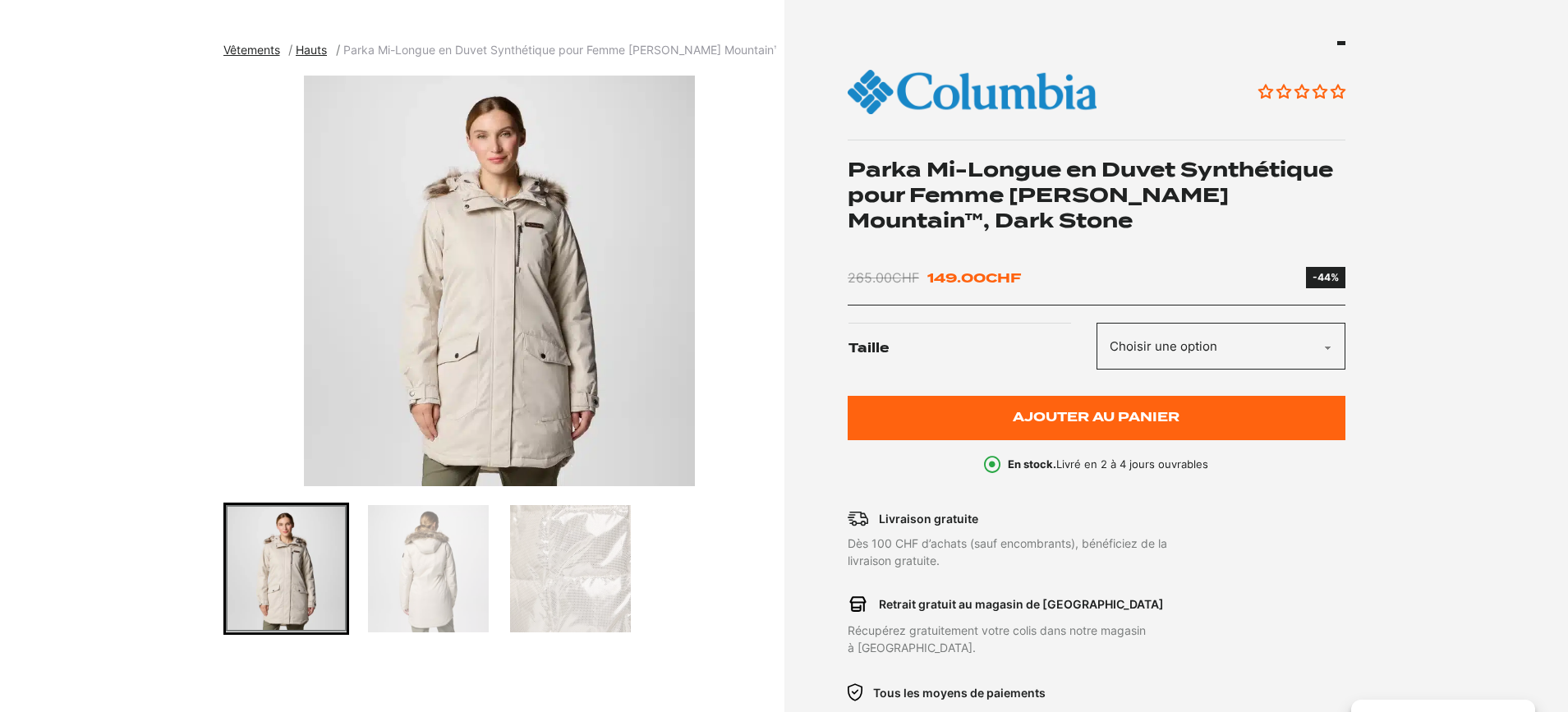
scroll to position [187, 0]
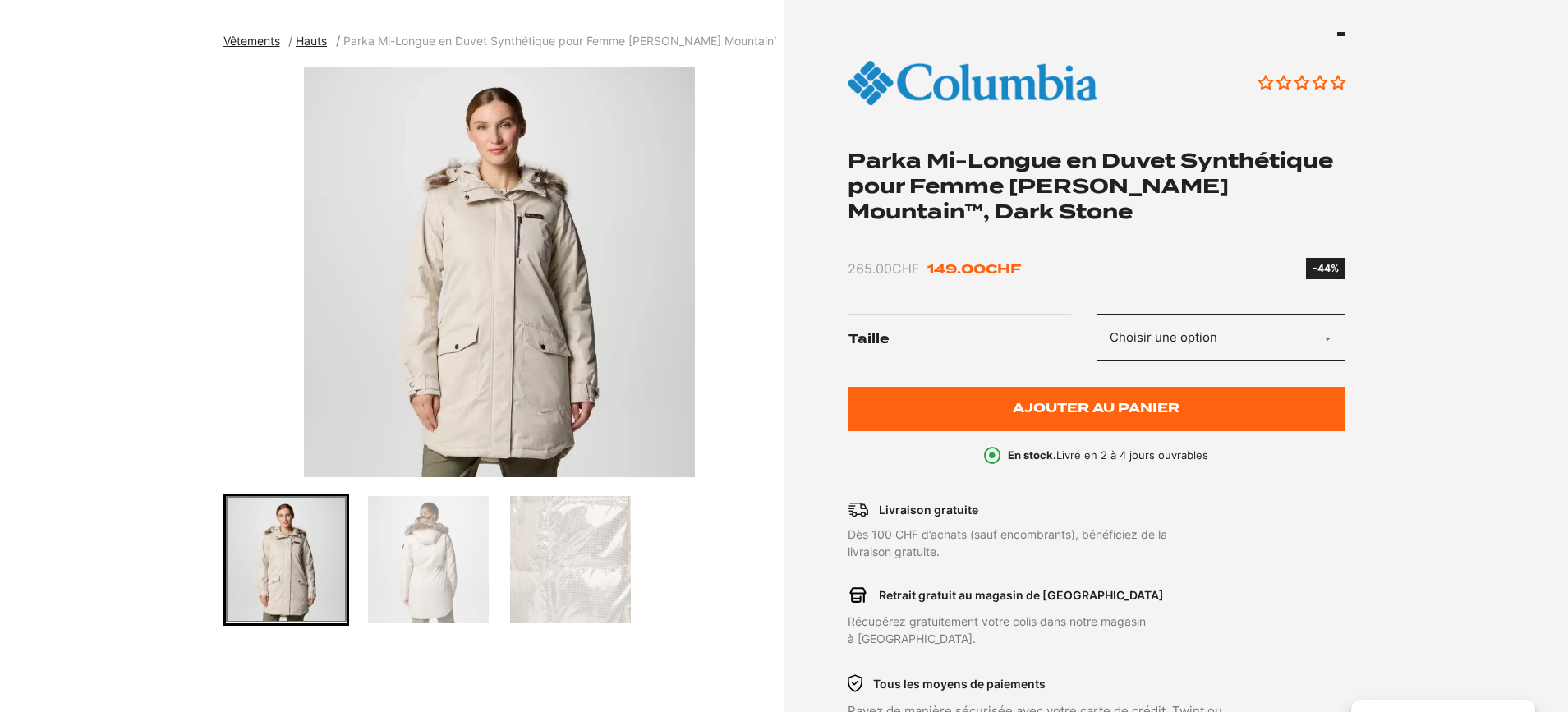
click at [540, 377] on img "1 of 3" at bounding box center [499, 272] width 552 height 410
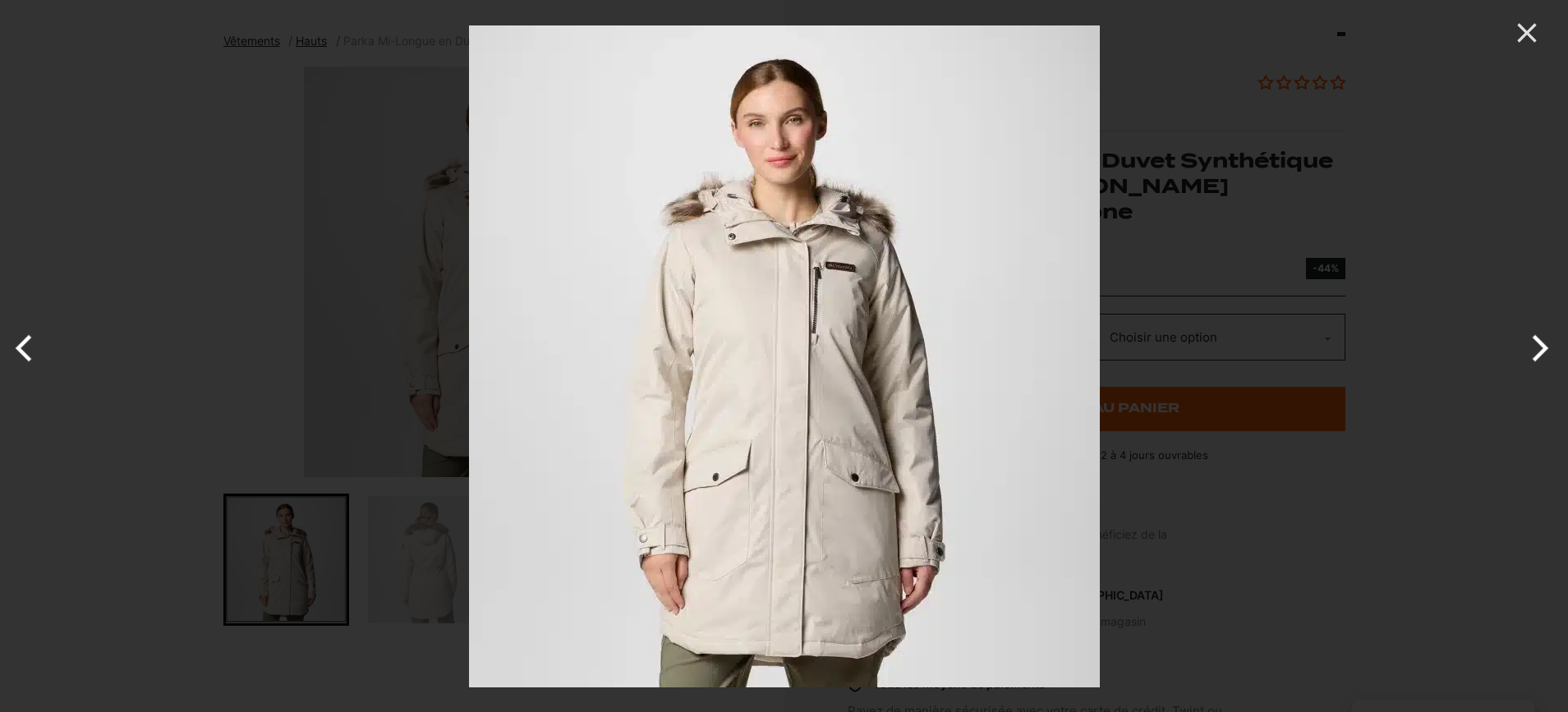
click at [1540, 338] on button "Next" at bounding box center [1537, 348] width 62 height 82
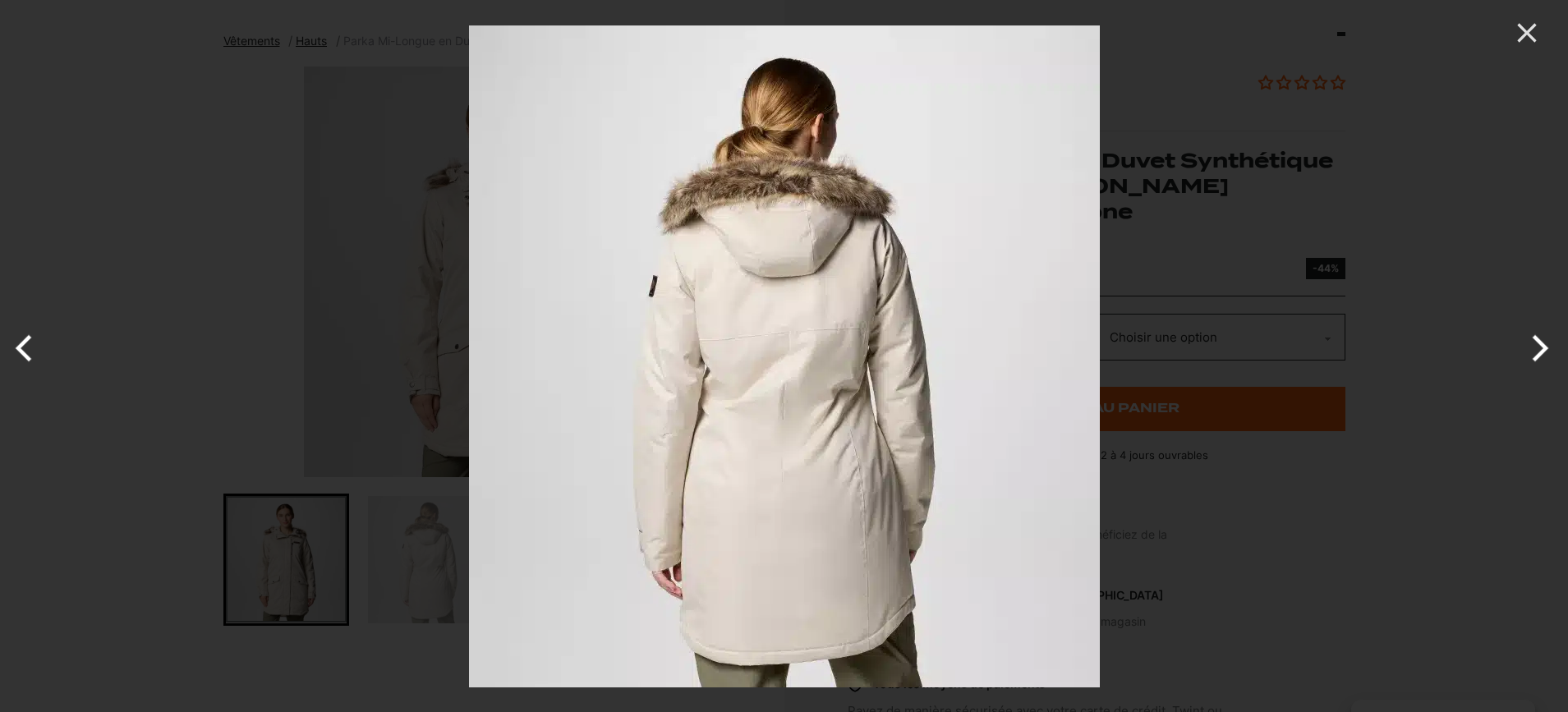
click at [1540, 338] on button "Next" at bounding box center [1537, 348] width 62 height 82
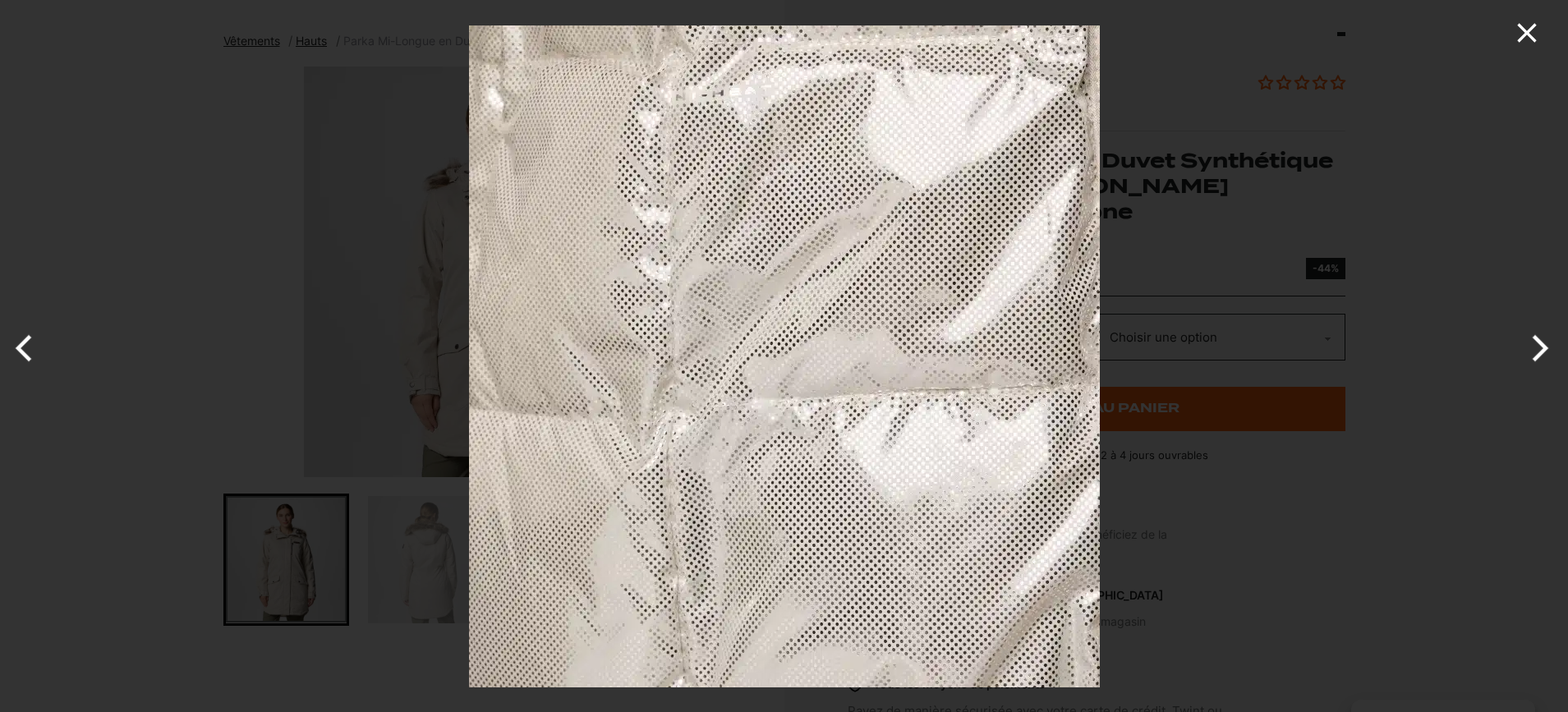
click at [1522, 33] on icon "Close" at bounding box center [1527, 33] width 33 height 33
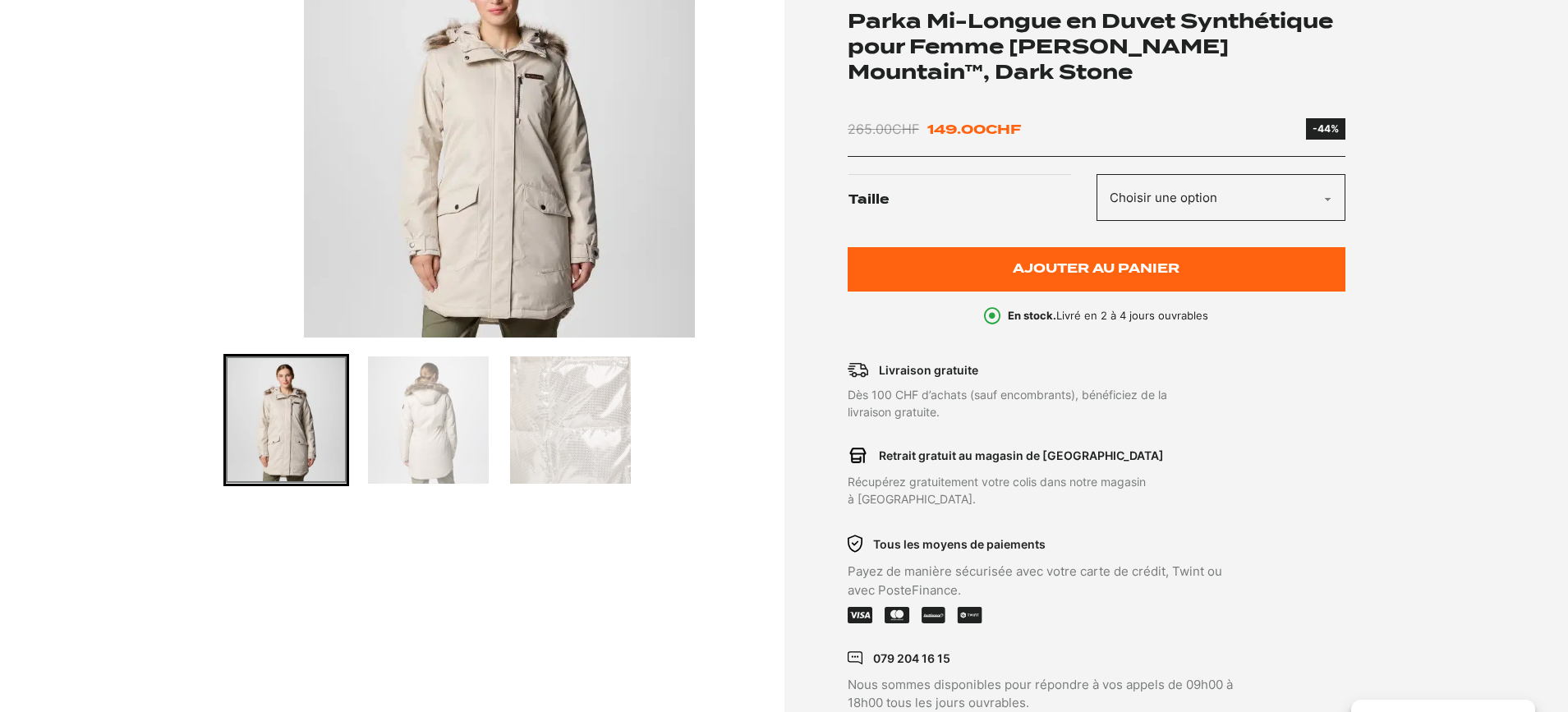
scroll to position [276, 0]
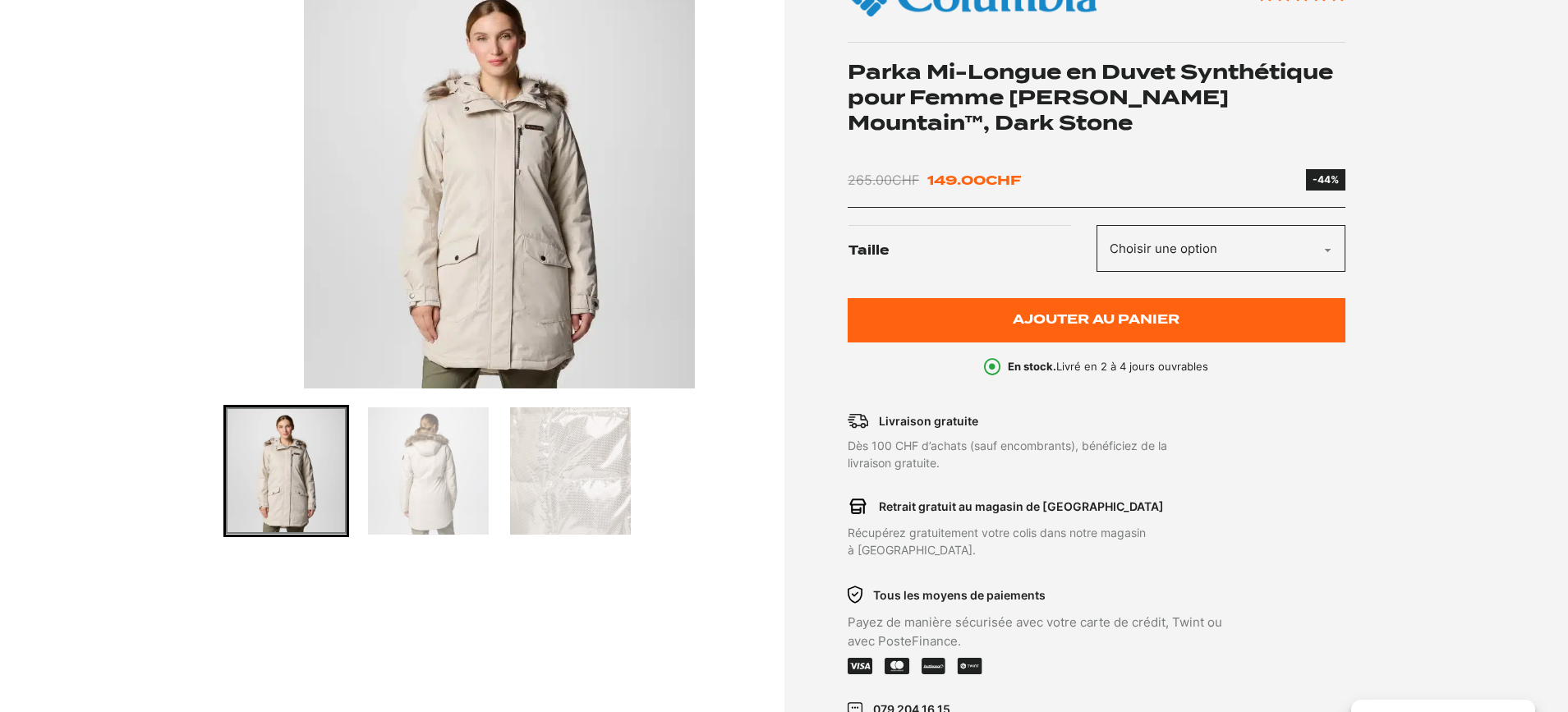
click at [617, 449] on img "Go to slide 3" at bounding box center [570, 471] width 120 height 127
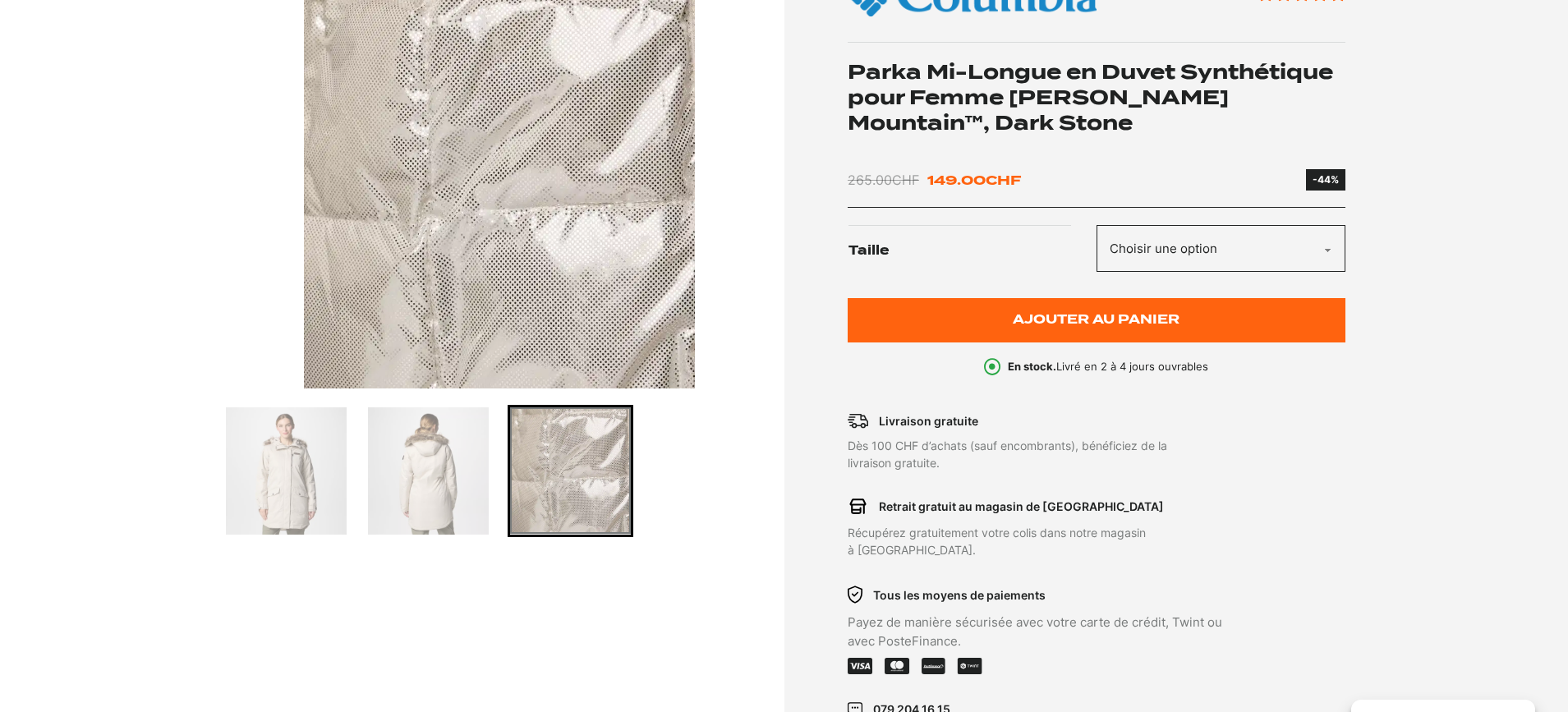
drag, startPoint x: 1418, startPoint y: 152, endPoint x: 1254, endPoint y: 170, distance: 165.0
click at [1418, 152] on section "Vêtements Hauts Parka Mi-Longue en Duvet Synthétique pour Femme Suttle Mountain…" at bounding box center [784, 353] width 1568 height 918
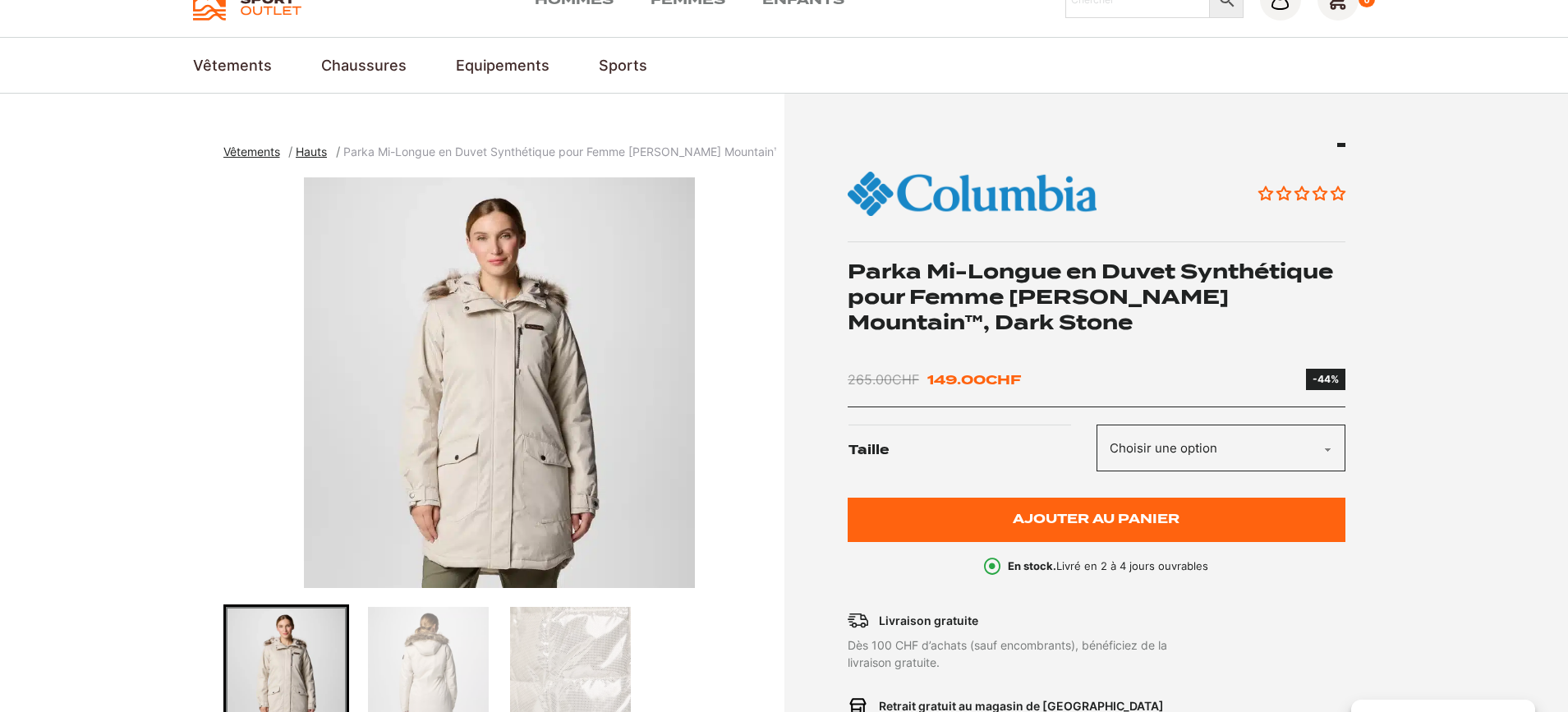
scroll to position [74, 0]
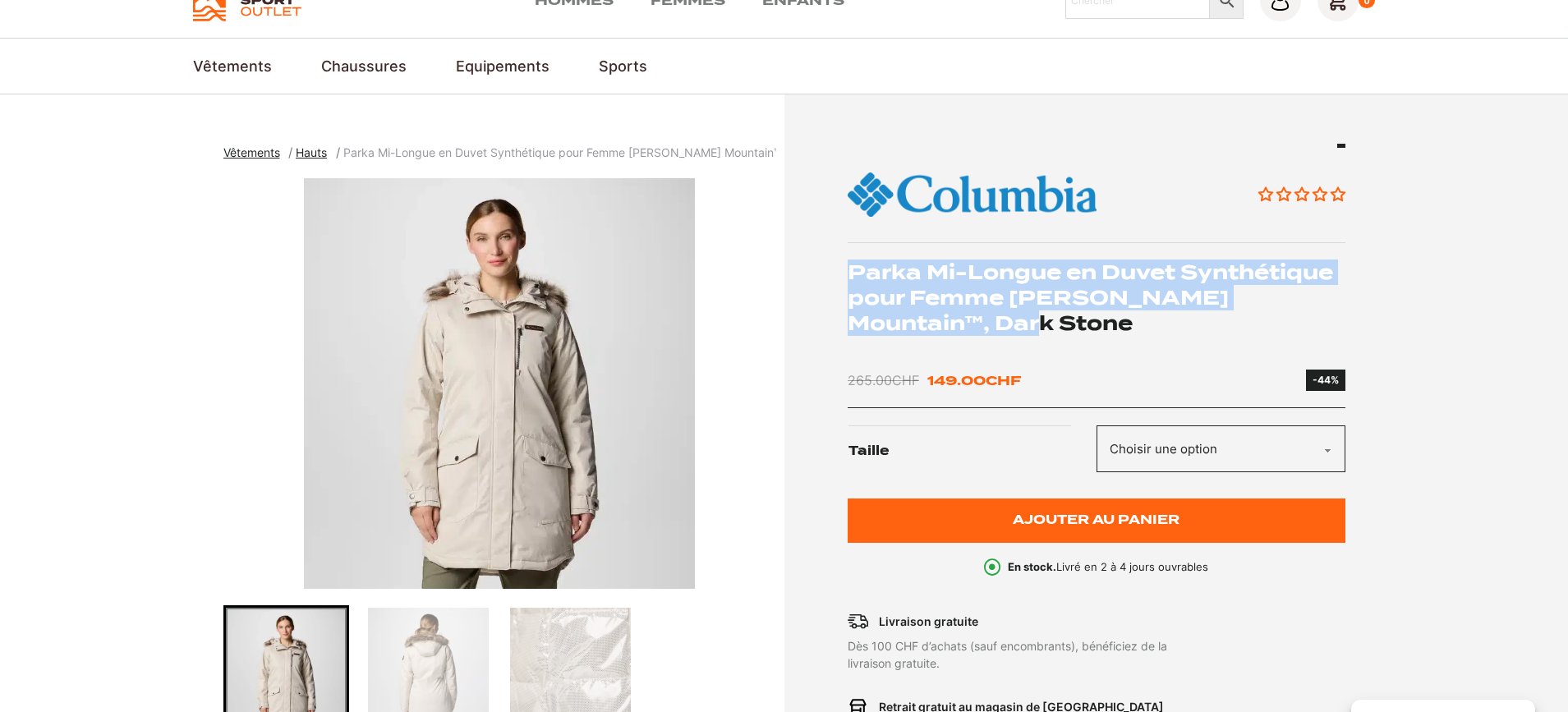
drag, startPoint x: 845, startPoint y: 261, endPoint x: 1082, endPoint y: 319, distance: 244.0
click at [1083, 320] on div "Aucun avis Parka Mi-Longue en Duvet Synthétique pour Femme [PERSON_NAME] Mounta…" at bounding box center [1068, 553] width 552 height 820
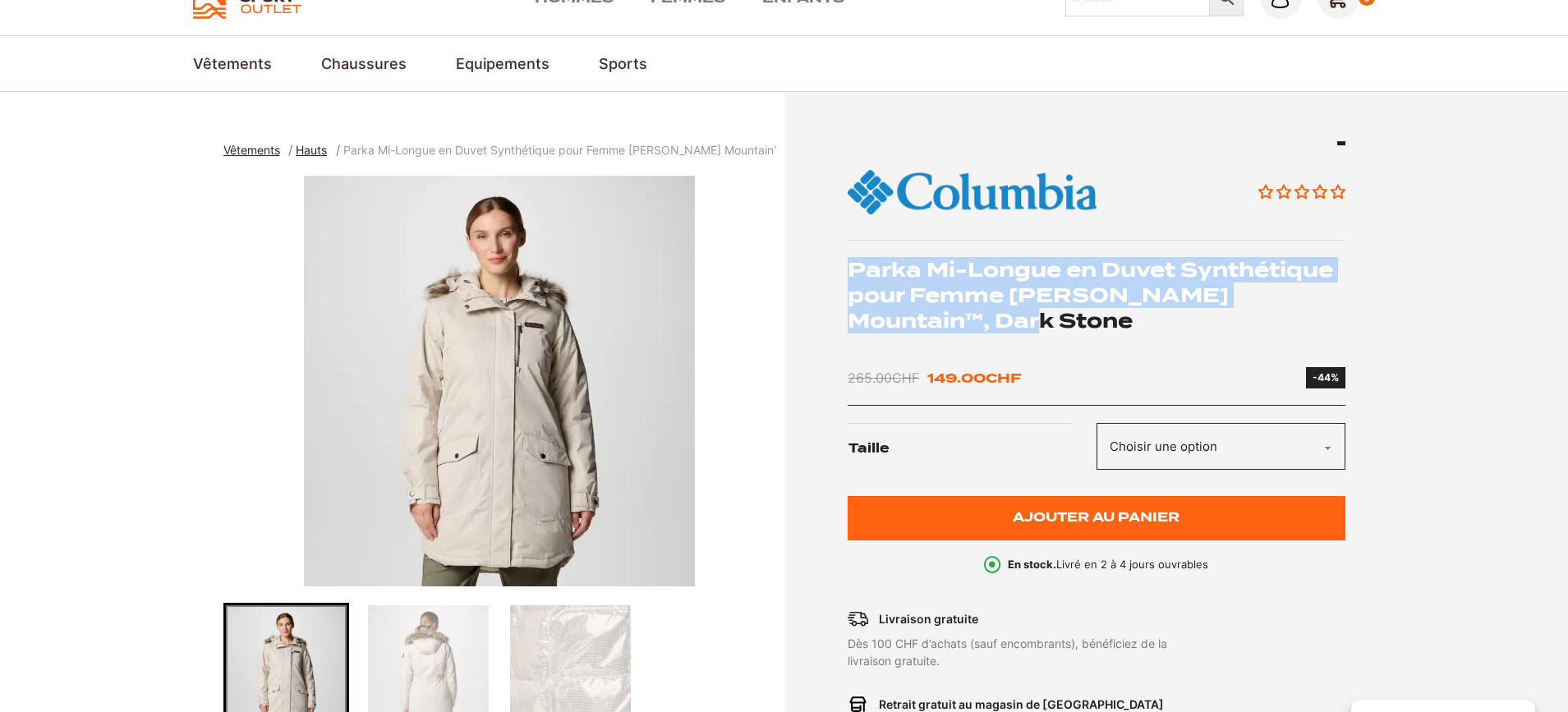
copy h1 "Parka Mi-Longue en Duvet Synthétique pour Femme [PERSON_NAME] Mountain™, Dark S…"
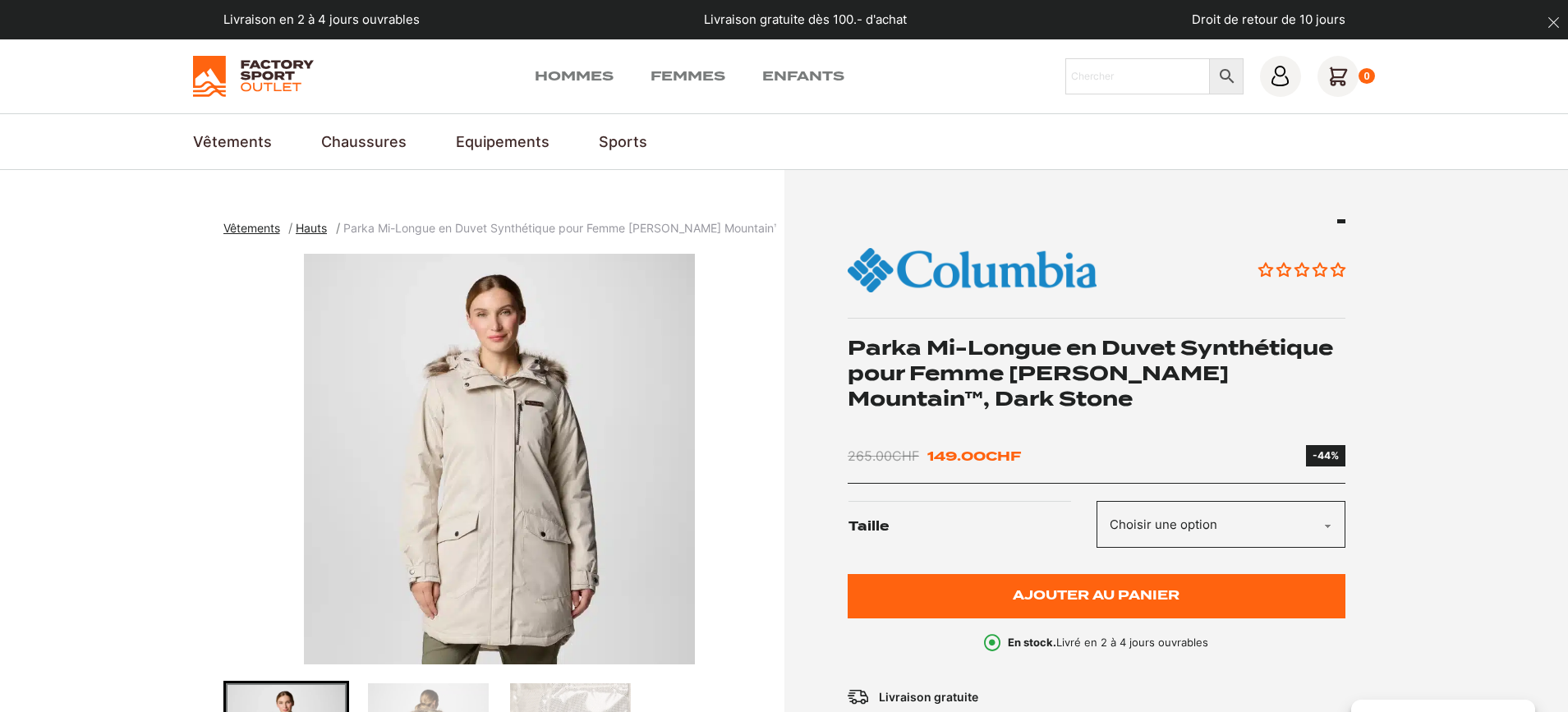
scroll to position [7, 0]
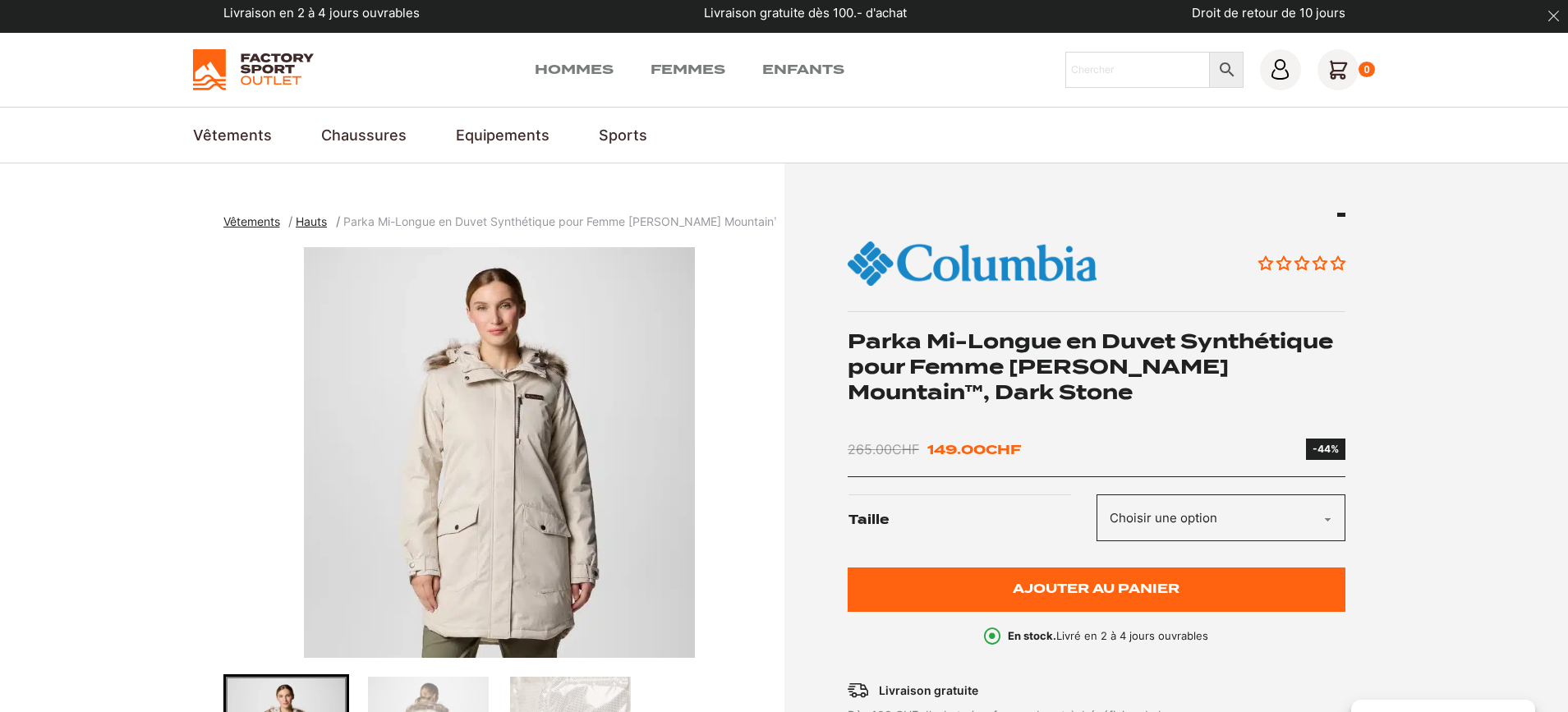
click at [1498, 413] on section "Vêtements Hauts Parka Mi-Longue en Duvet Synthétique pour Femme [PERSON_NAME] M…" at bounding box center [784, 622] width 1568 height 918
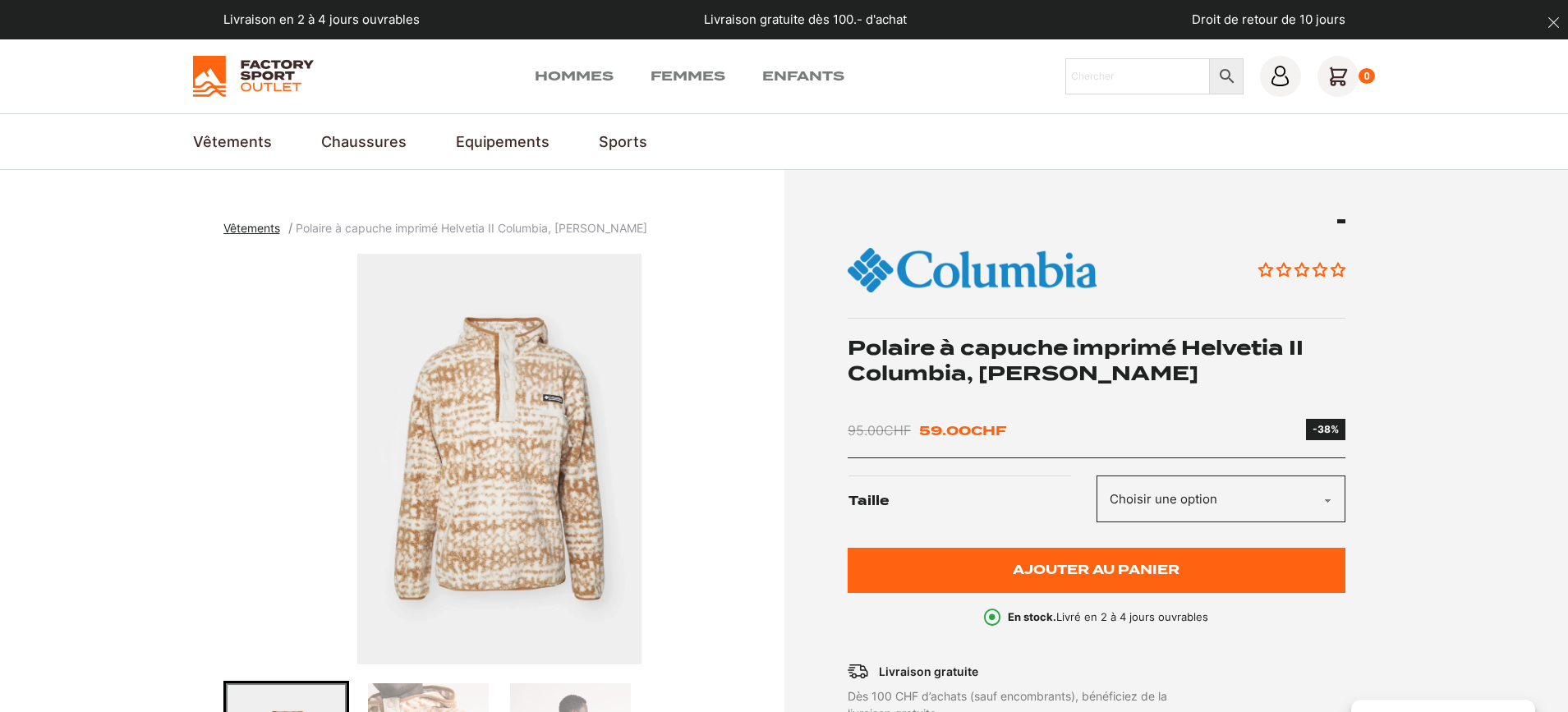
scroll to position [92, 0]
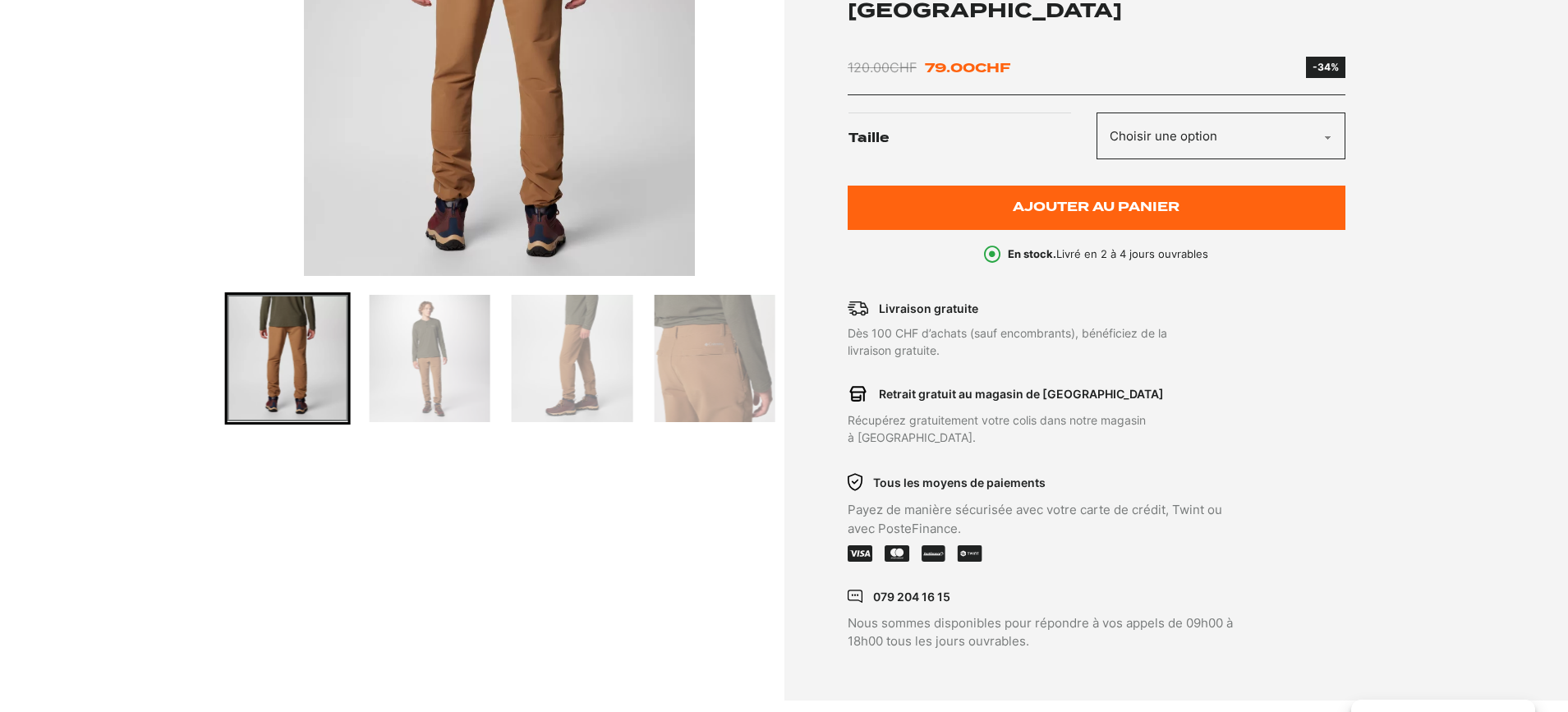
click at [683, 375] on img "Go to slide 5" at bounding box center [713, 358] width 120 height 127
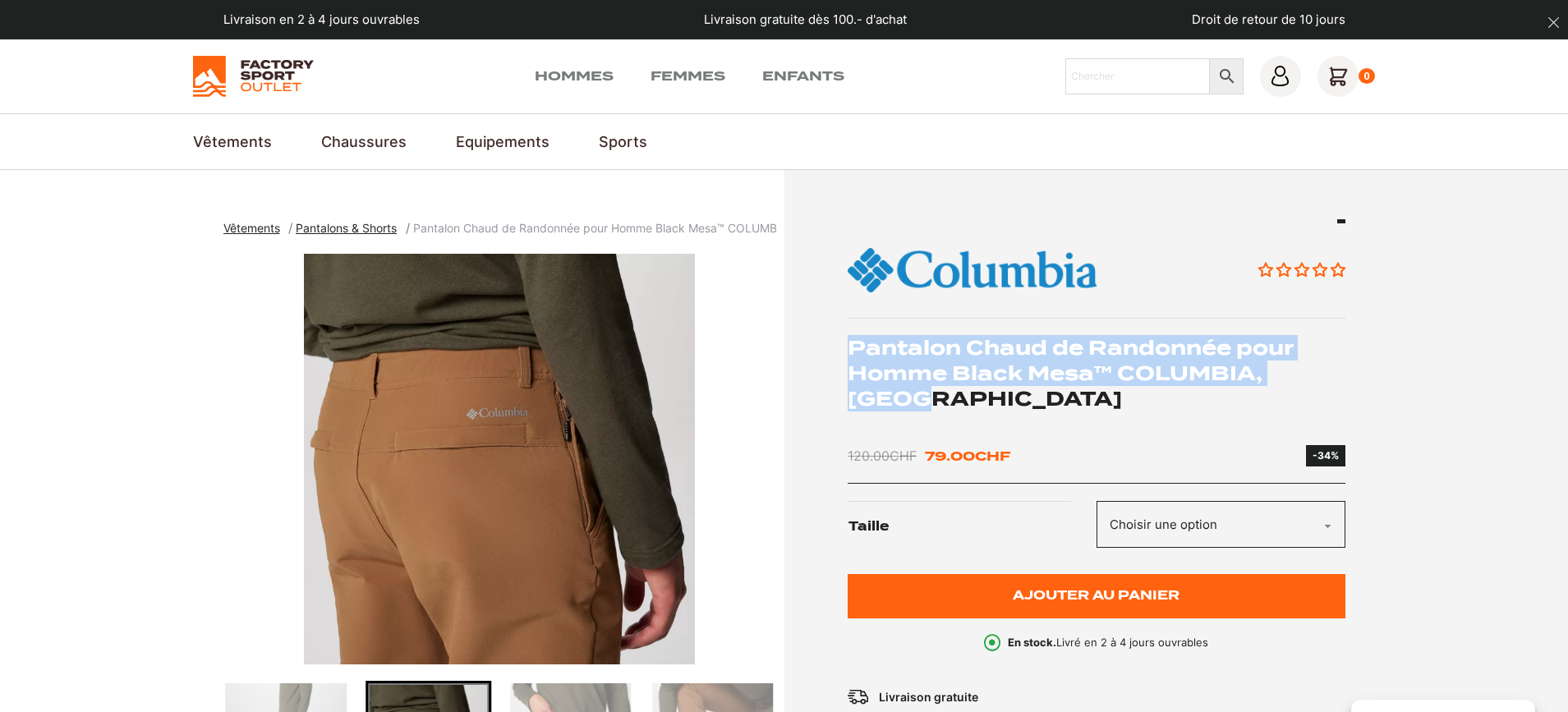
drag, startPoint x: 846, startPoint y: 342, endPoint x: 1341, endPoint y: 377, distance: 496.2
click at [1341, 377] on div "Aucun [PERSON_NAME] Chaud de Randonnée pour Homme Black Mesa™ COLUMBIA, [GEOGRA…" at bounding box center [1068, 629] width 552 height 820
copy h1 "Pantalon Chaud de Randonnée pour Homme Black Mesa™ COLUMBIA, [GEOGRAPHIC_DATA]"
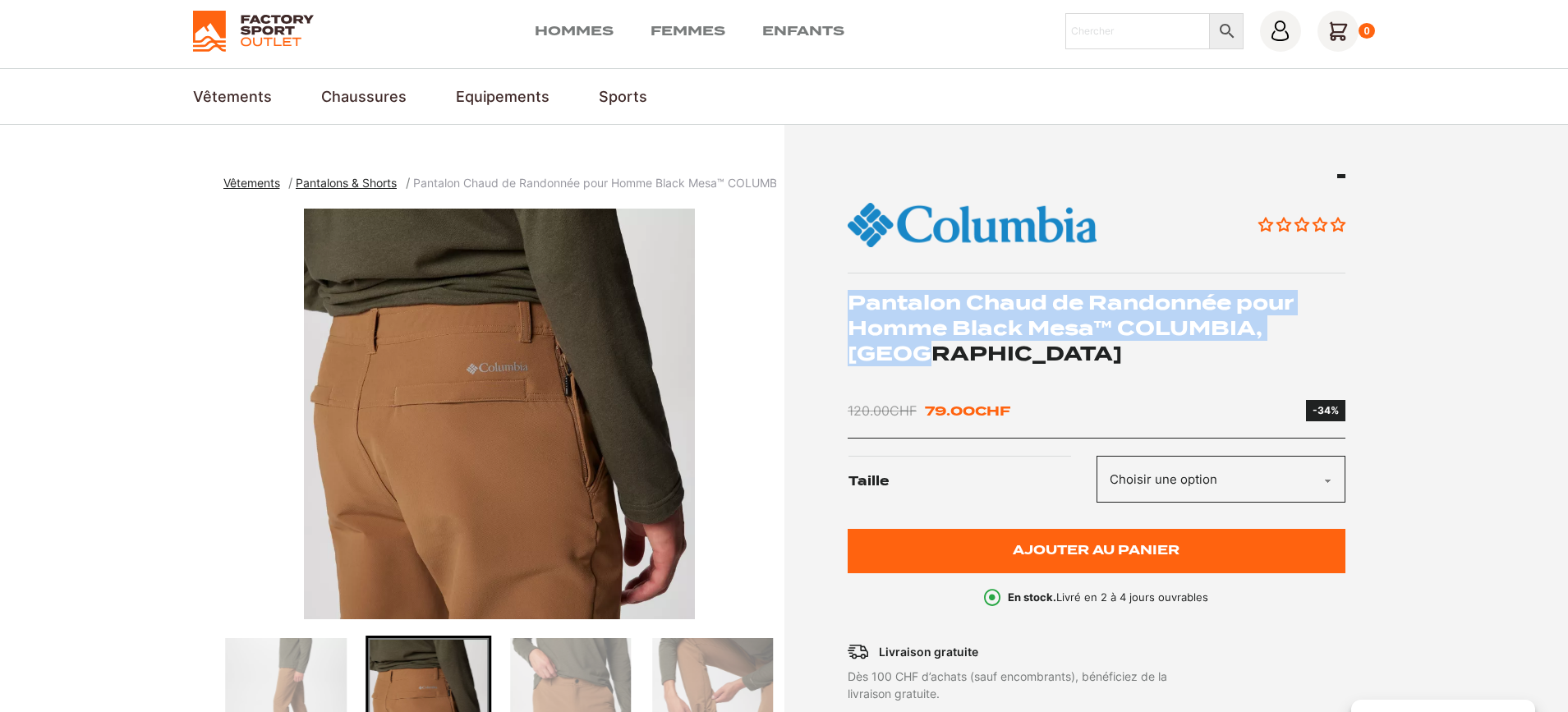
scroll to position [63, 0]
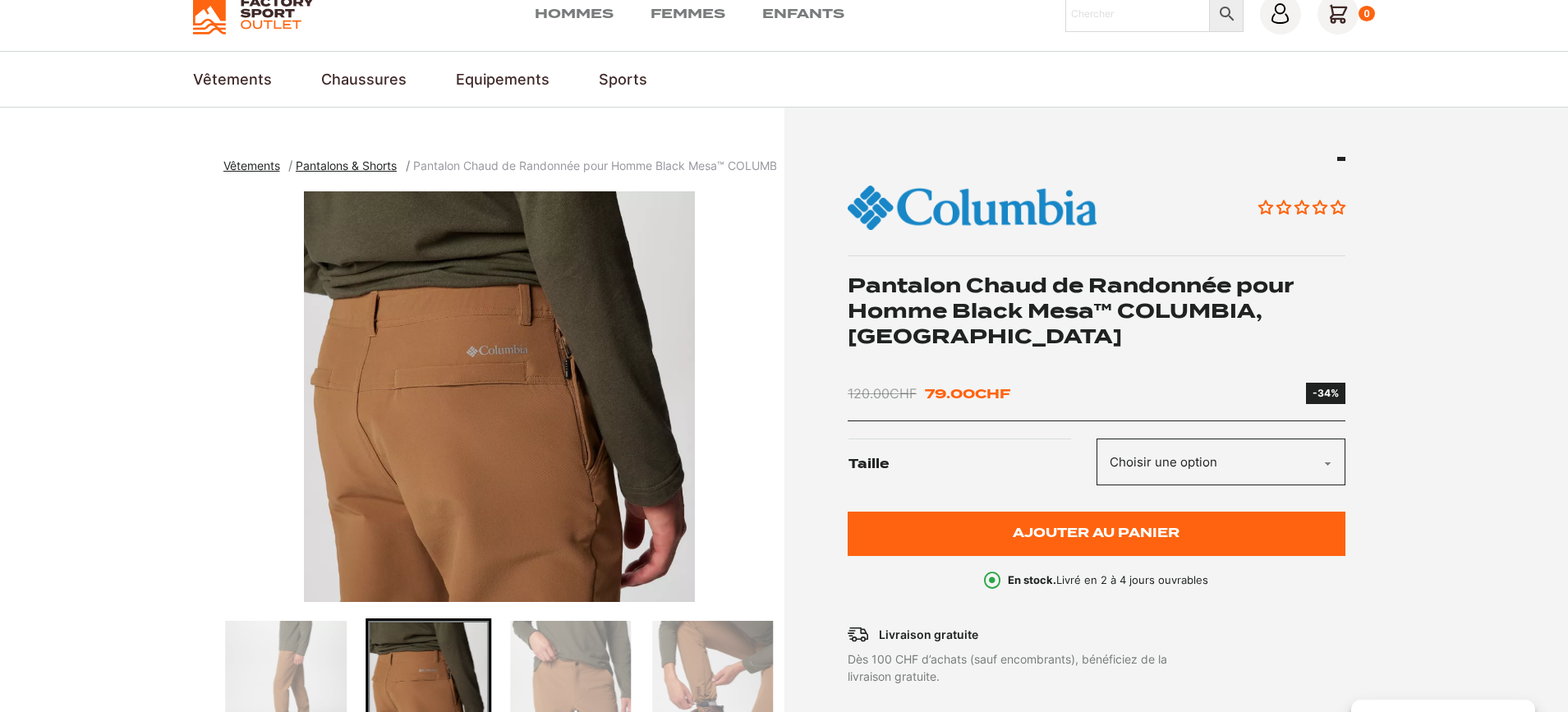
click at [1449, 586] on section "Vêtements Pantalons & Shorts Pantalon Chaud de Randonnée pour Homme Black Mesa™…" at bounding box center [784, 567] width 1568 height 918
select select "XL"
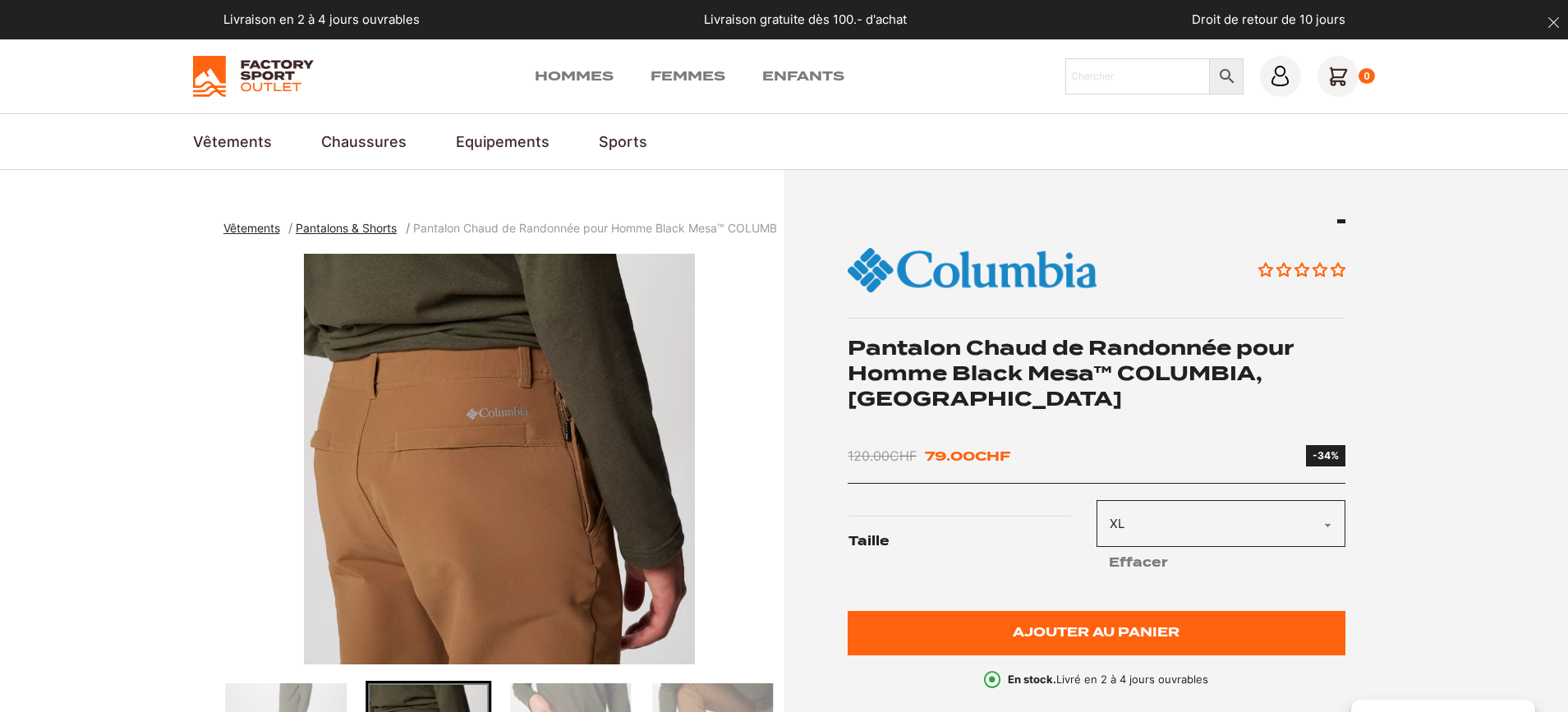
scroll to position [0, 0]
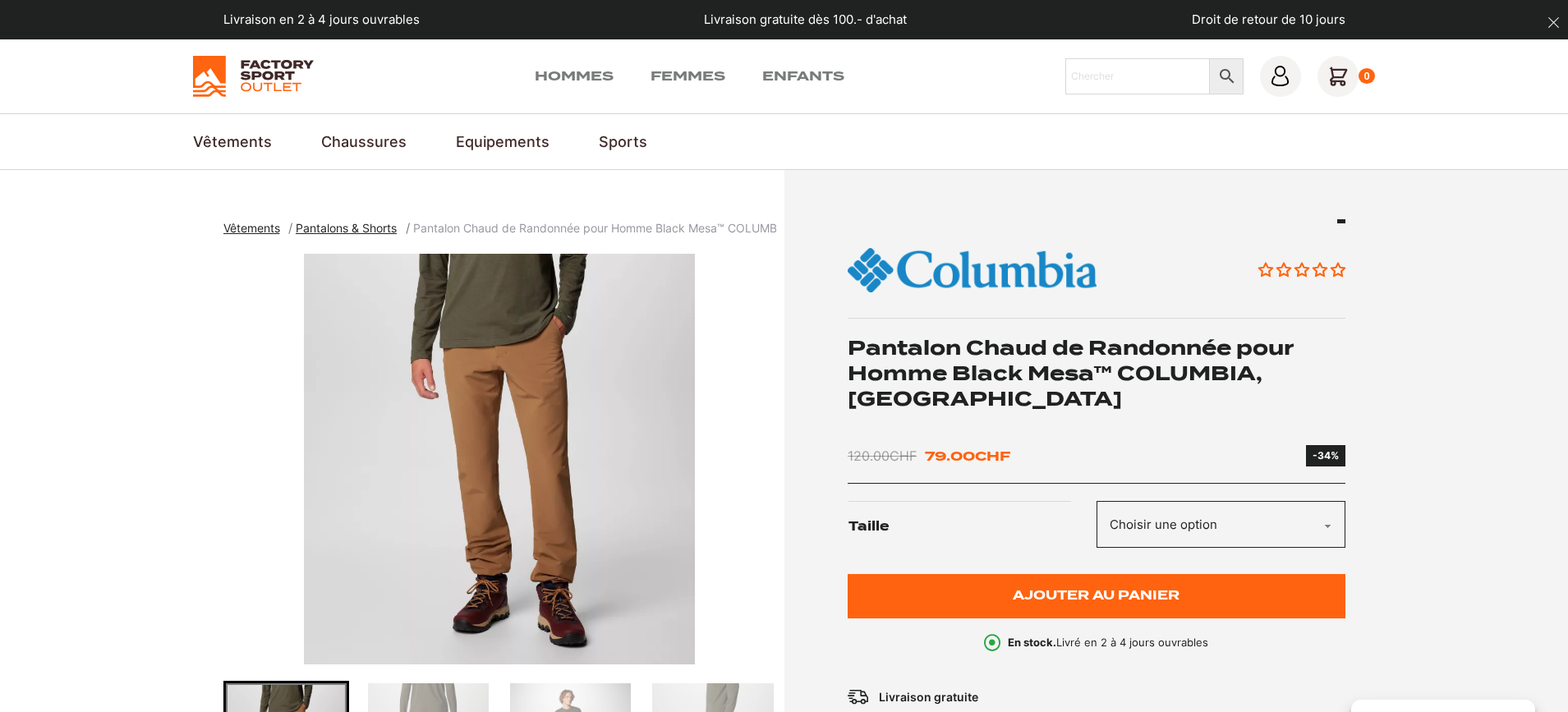
drag, startPoint x: 1369, startPoint y: 156, endPoint x: 1337, endPoint y: 158, distance: 32.1
click at [1369, 154] on section "Vêtements Vestes & Anoraks Vestes de trekking & outdoor Vestes de ski de randon…" at bounding box center [784, 142] width 1568 height 57
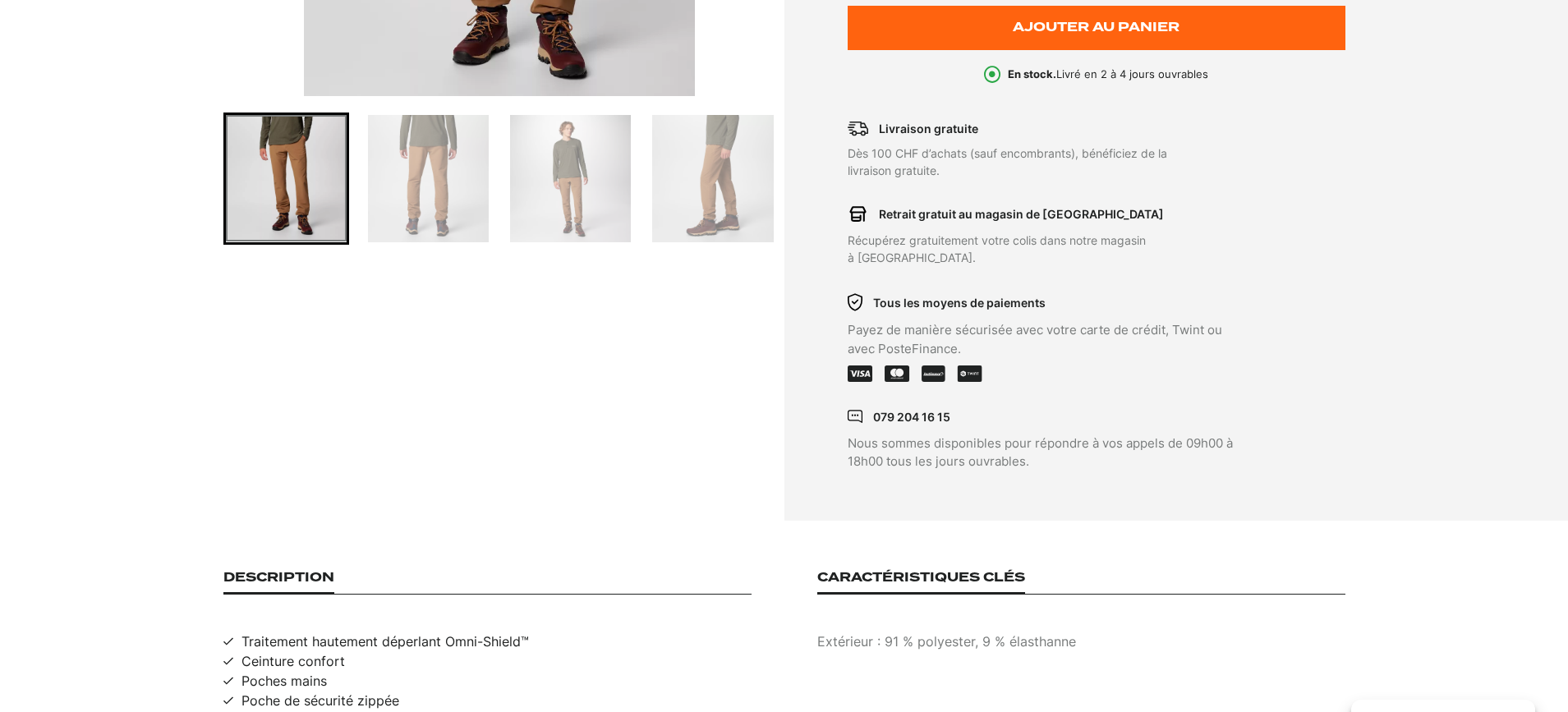
scroll to position [468, 0]
